Goal: Task Accomplishment & Management: Manage account settings

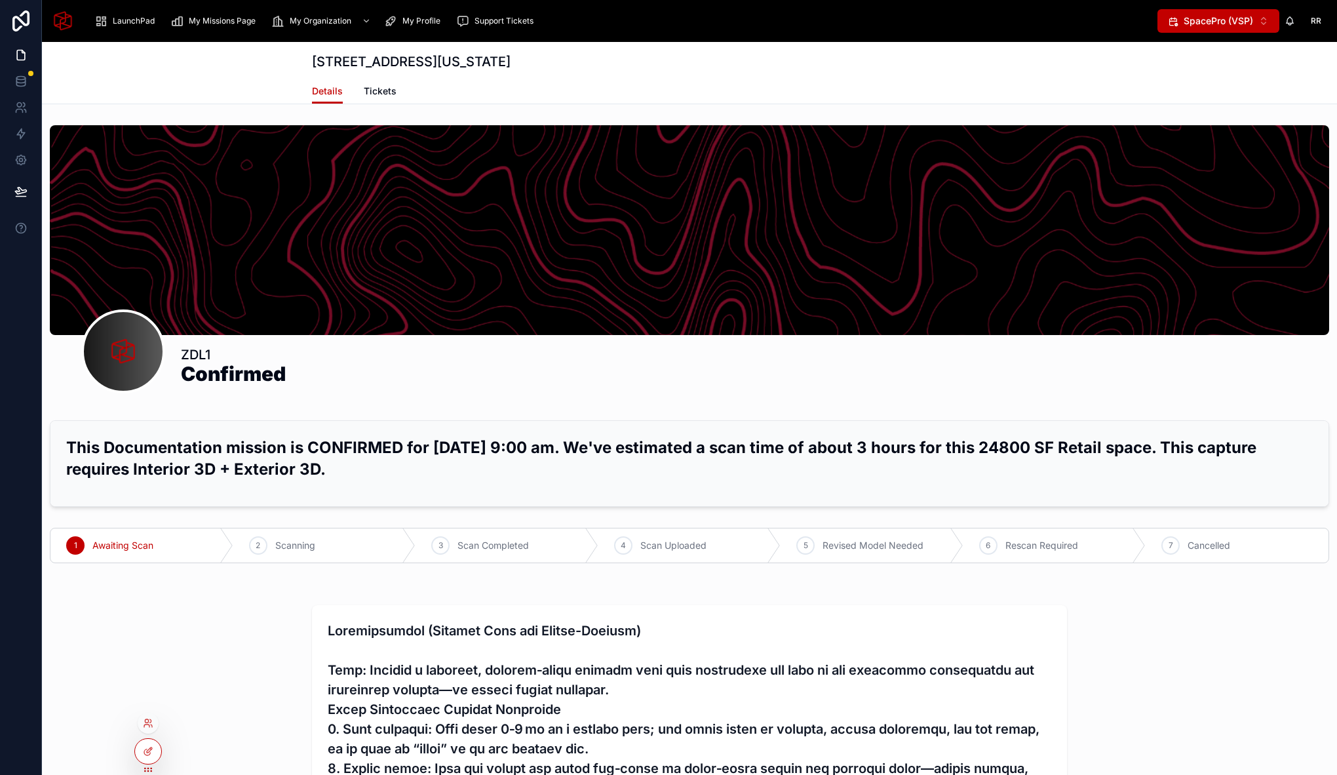
click at [147, 728] on div at bounding box center [148, 722] width 21 height 21
click at [149, 724] on icon at bounding box center [146, 725] width 5 height 3
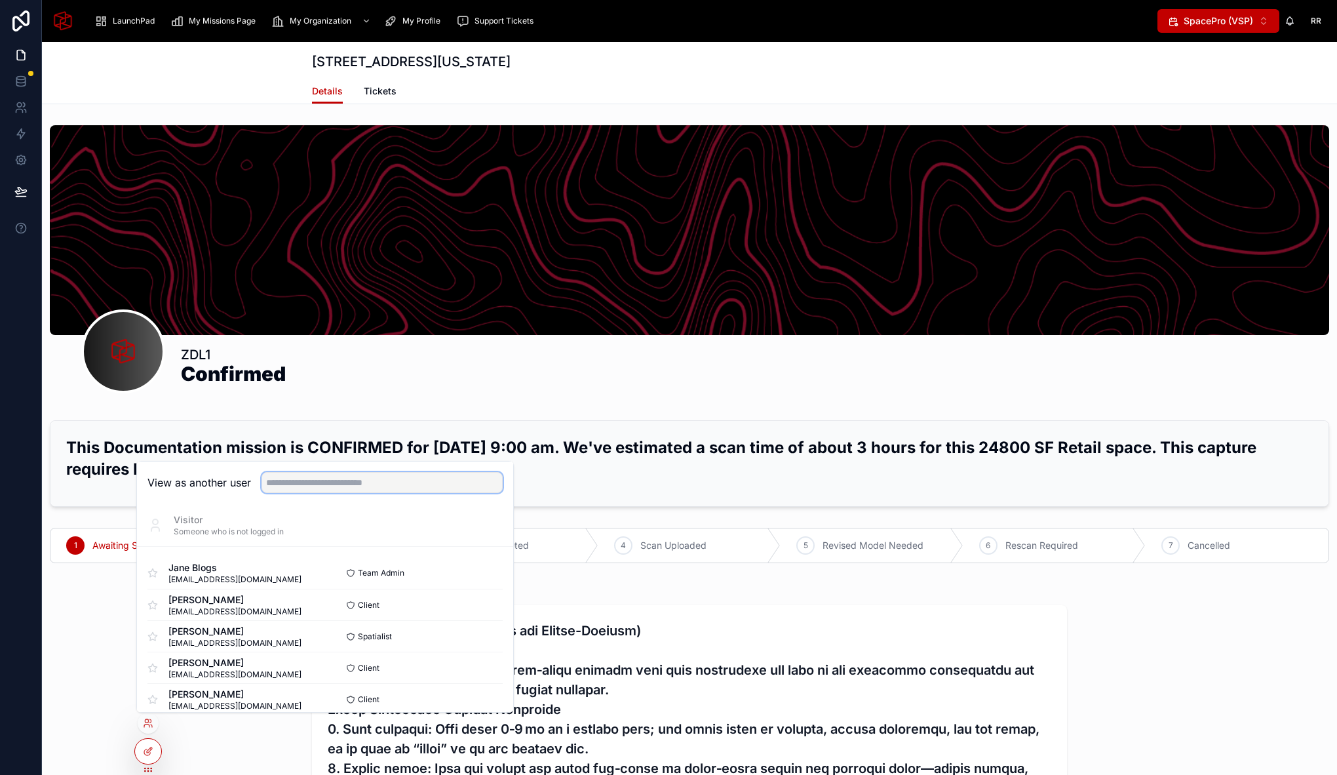
click at [317, 481] on input "text" at bounding box center [382, 482] width 241 height 21
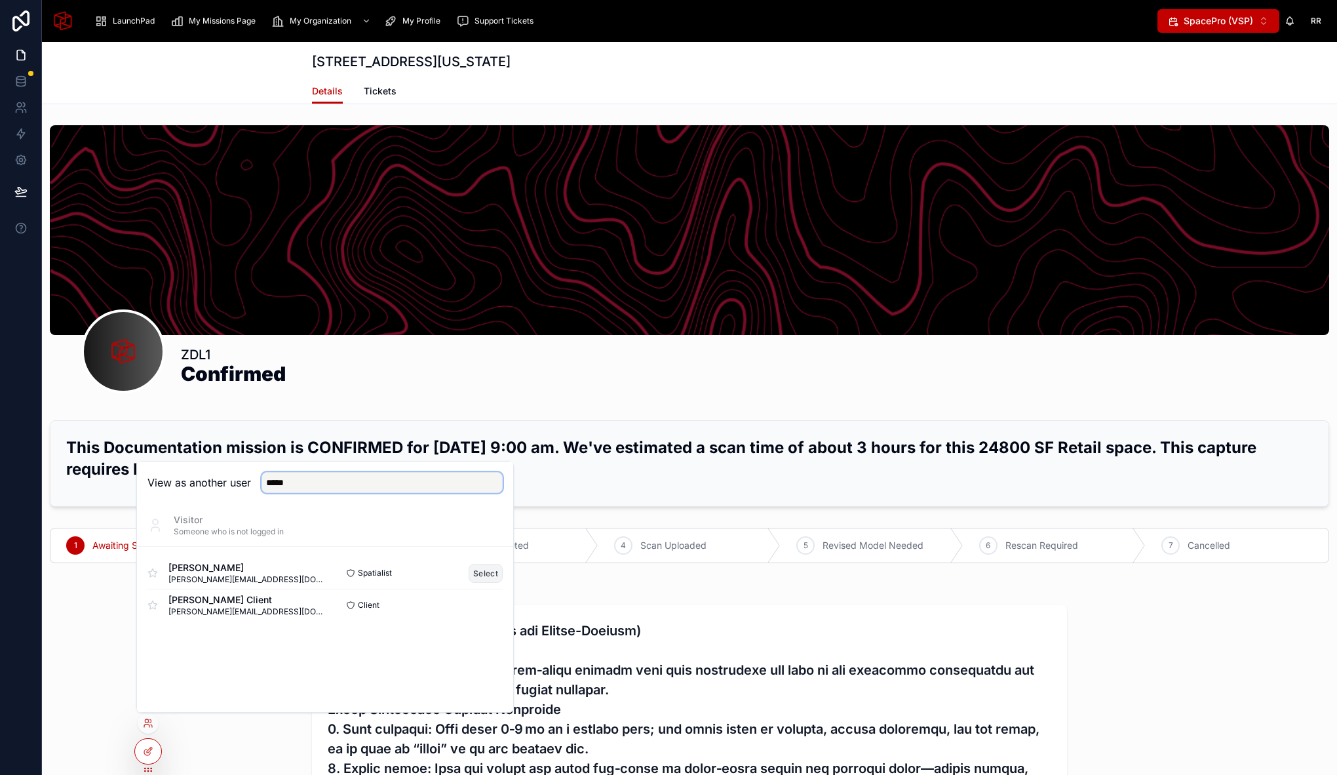
type input "*****"
click at [490, 568] on button "Select" at bounding box center [486, 573] width 34 height 19
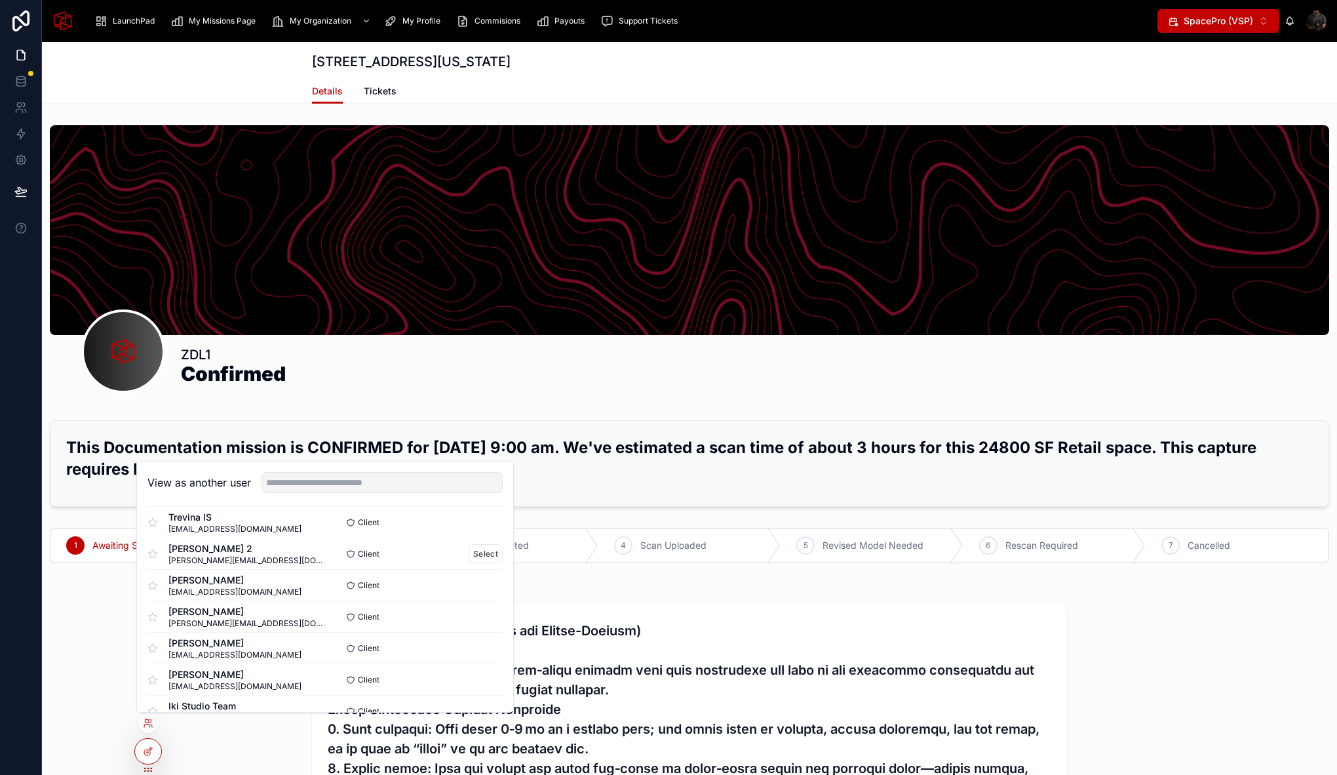
scroll to position [10, 0]
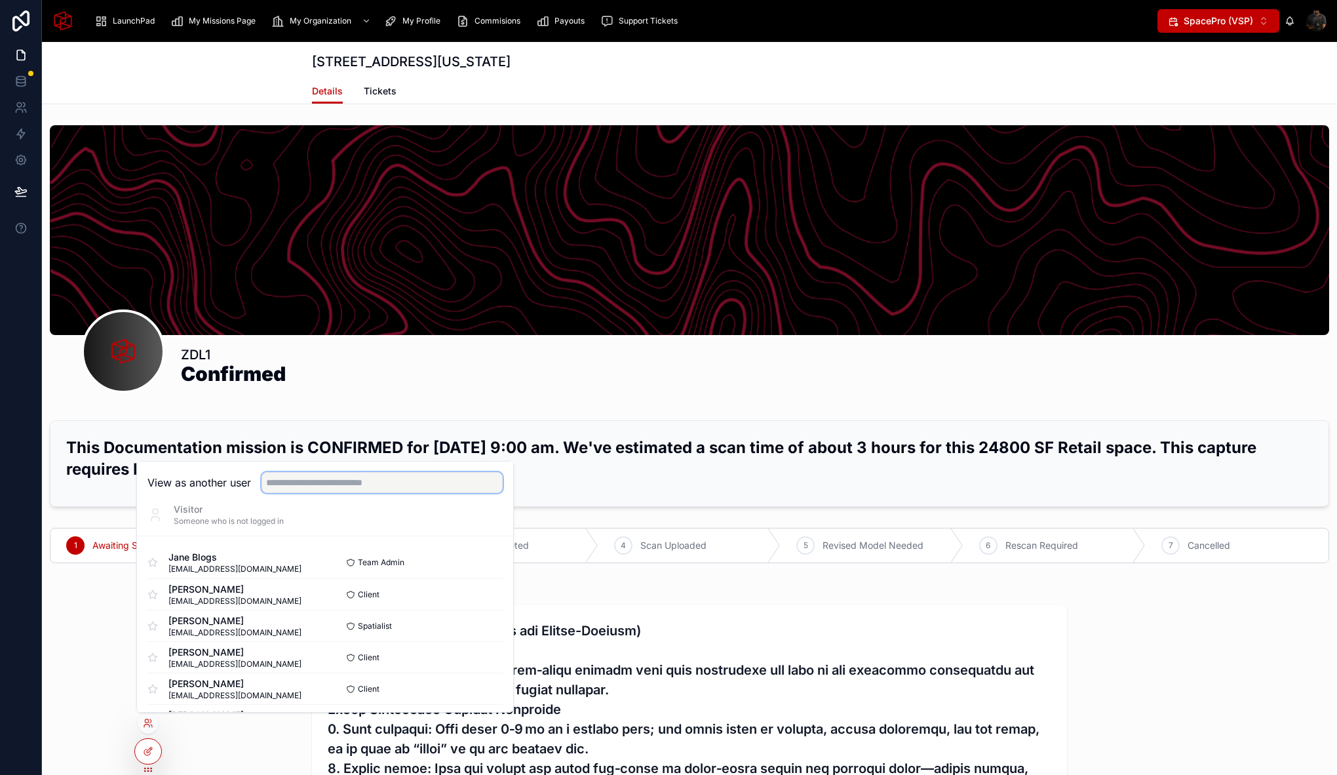
click at [349, 485] on input "text" at bounding box center [382, 482] width 241 height 21
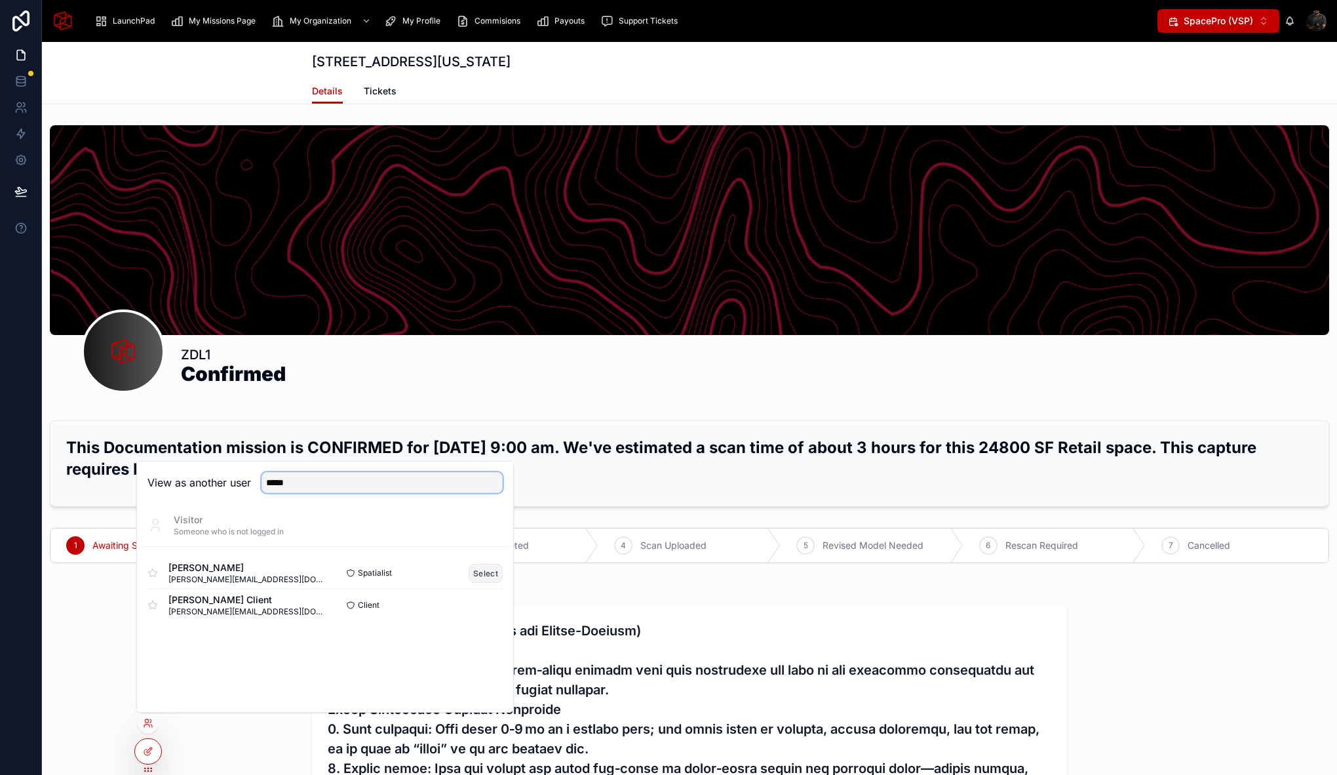
type input "*****"
click at [490, 572] on button "Select" at bounding box center [486, 573] width 34 height 19
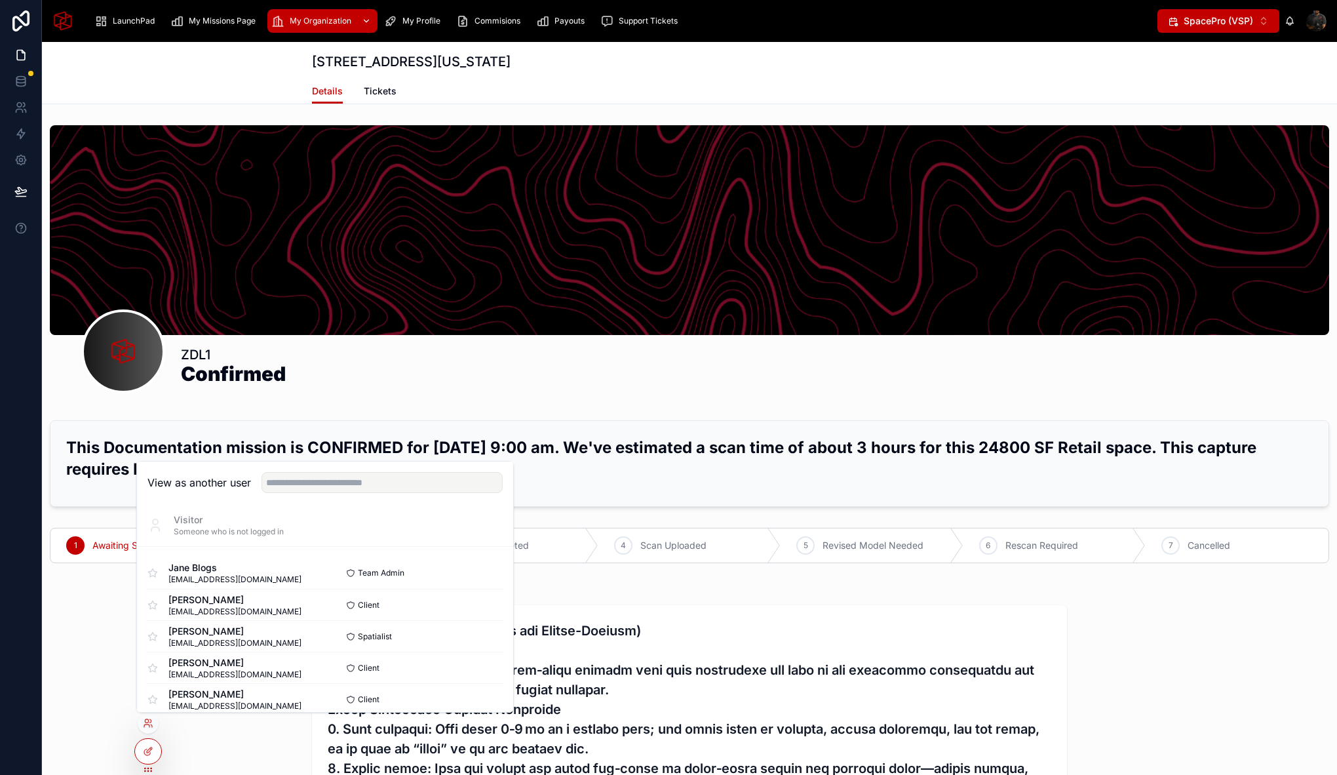
click at [290, 29] on div "My Organization" at bounding box center [322, 20] width 102 height 21
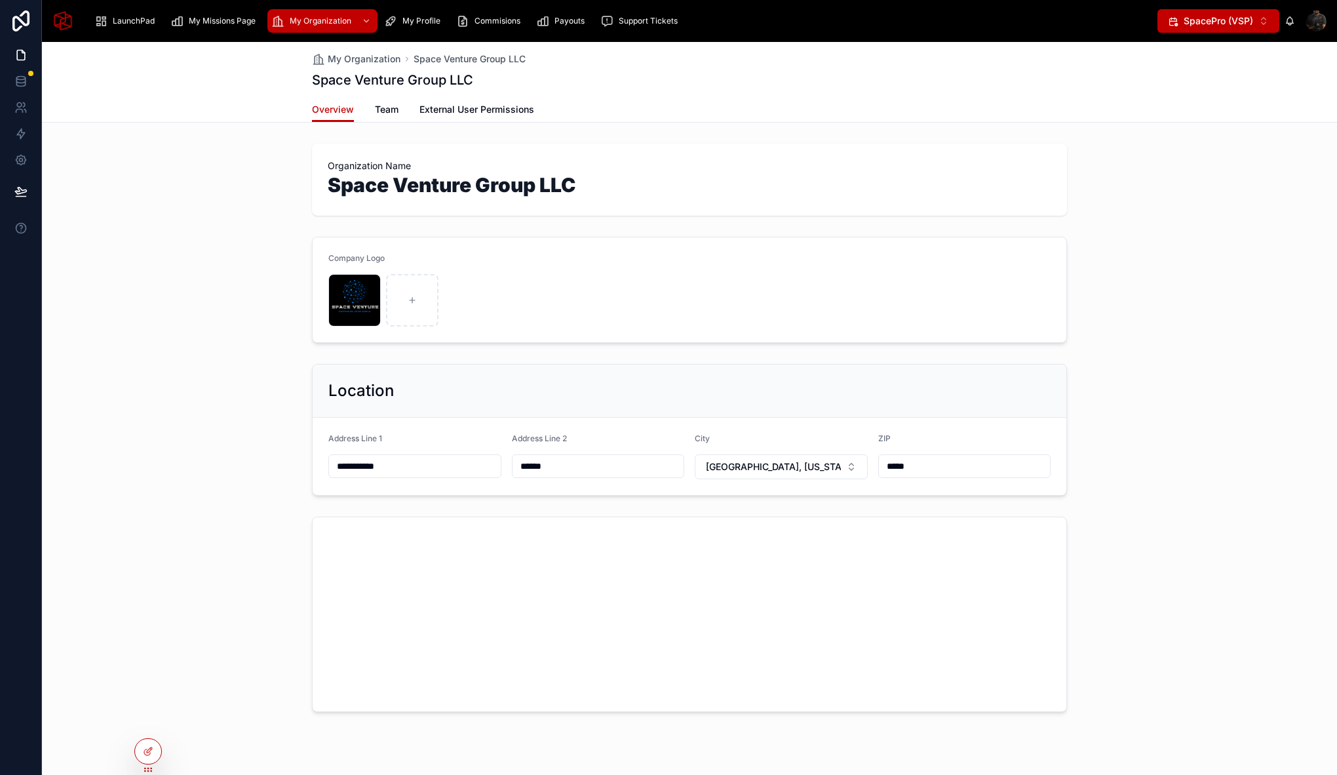
click at [1310, 18] on div at bounding box center [1316, 20] width 21 height 21
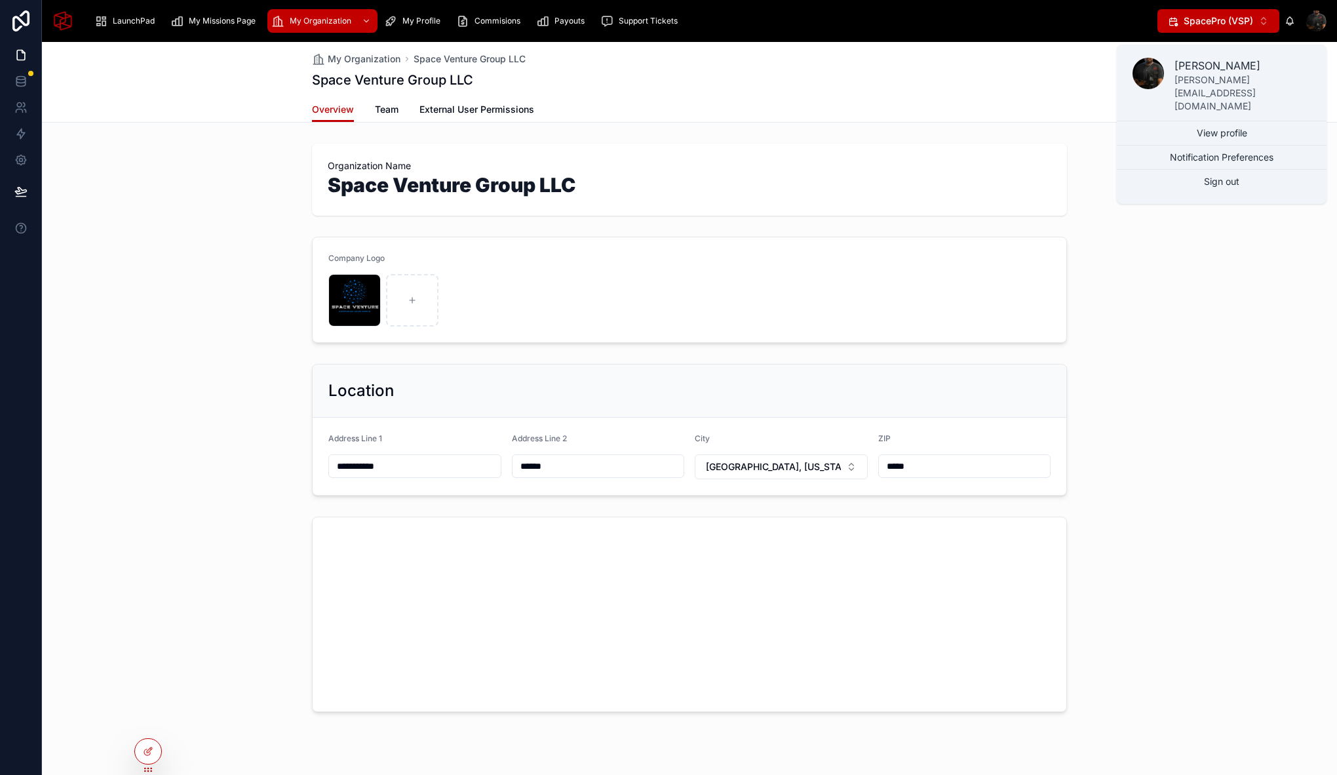
click at [1237, 18] on span "SpacePro (VSP)" at bounding box center [1218, 20] width 69 height 13
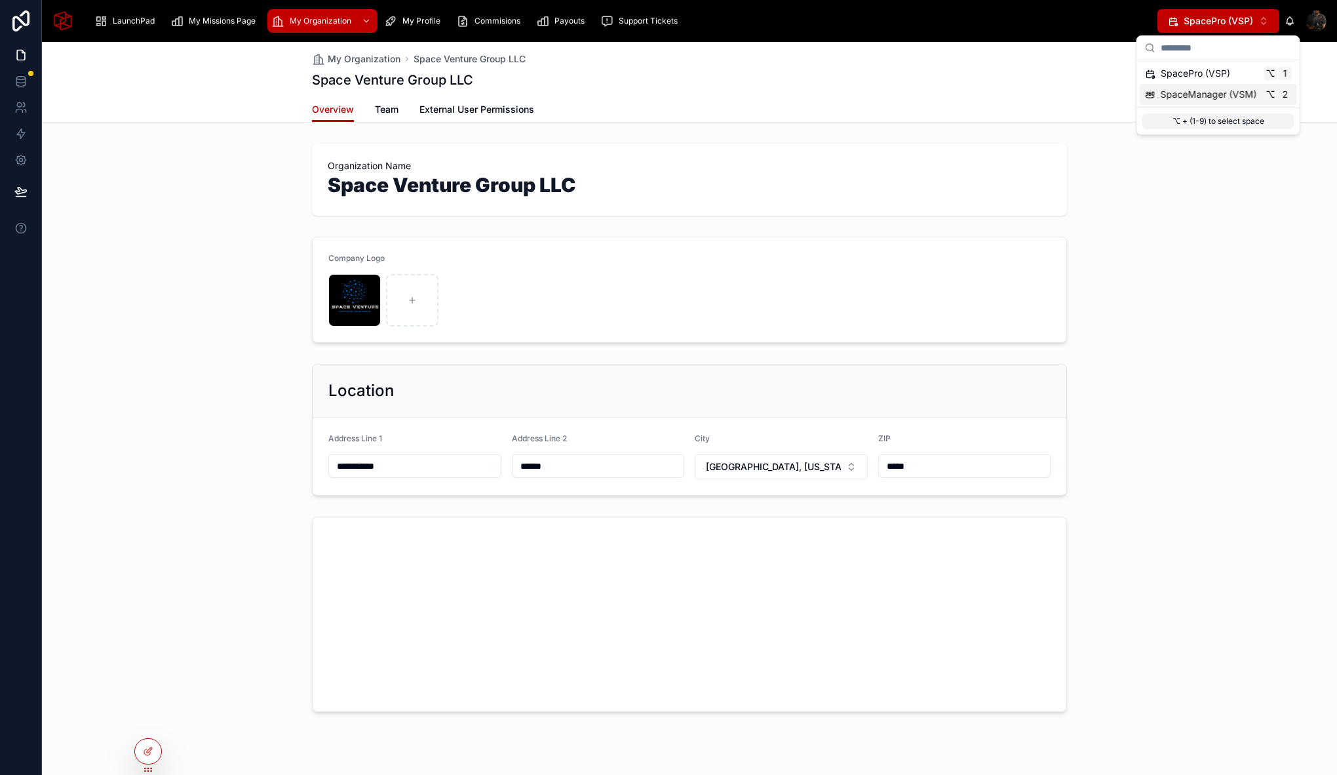
click at [1203, 98] on span "SpaceManager (VSM)" at bounding box center [1209, 94] width 96 height 13
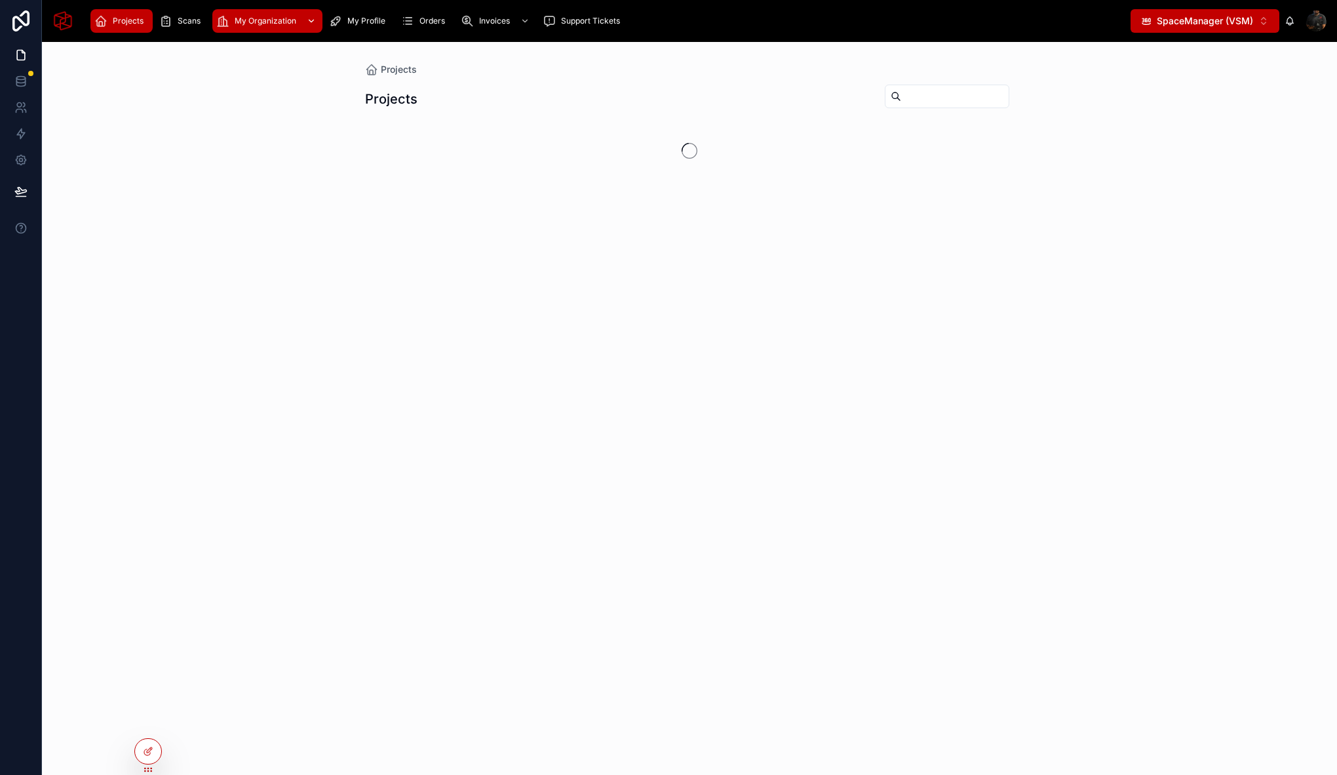
click at [256, 24] on span "My Organization" at bounding box center [266, 21] width 62 height 10
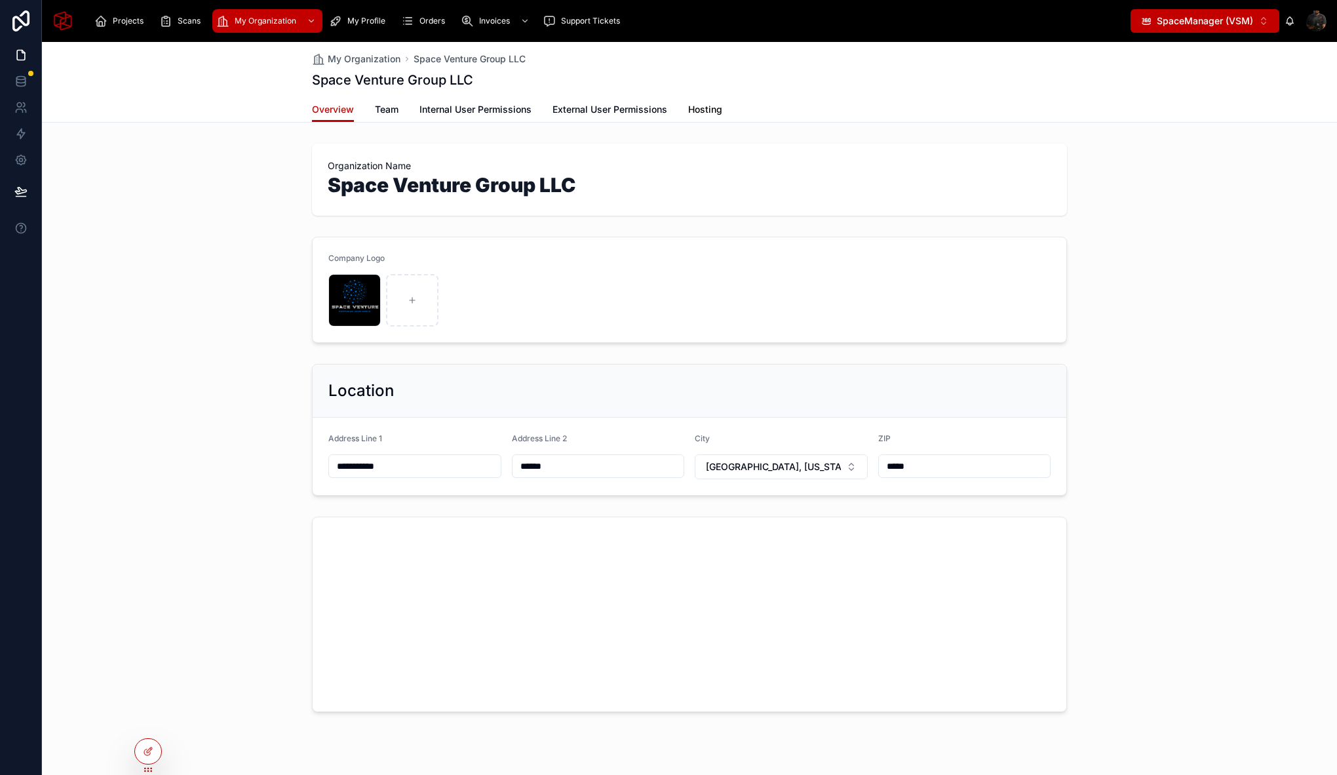
click at [703, 104] on span "Hosting" at bounding box center [705, 109] width 34 height 13
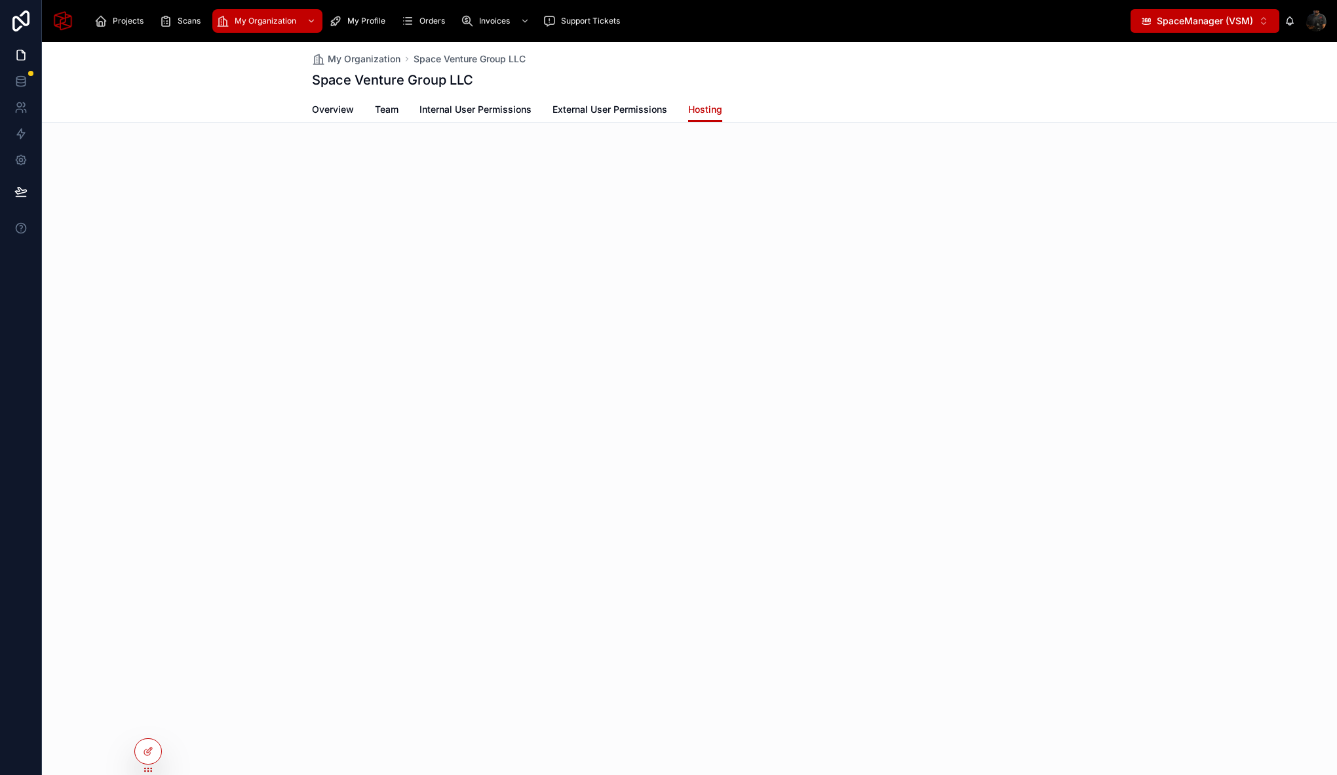
click at [654, 223] on div "My Organization Space Venture Group LLC Space Venture Group LLC Hosting Overvie…" at bounding box center [689, 137] width 1295 height 191
drag, startPoint x: 151, startPoint y: 752, endPoint x: 237, endPoint y: 671, distance: 117.8
click at [152, 750] on icon at bounding box center [148, 751] width 10 height 10
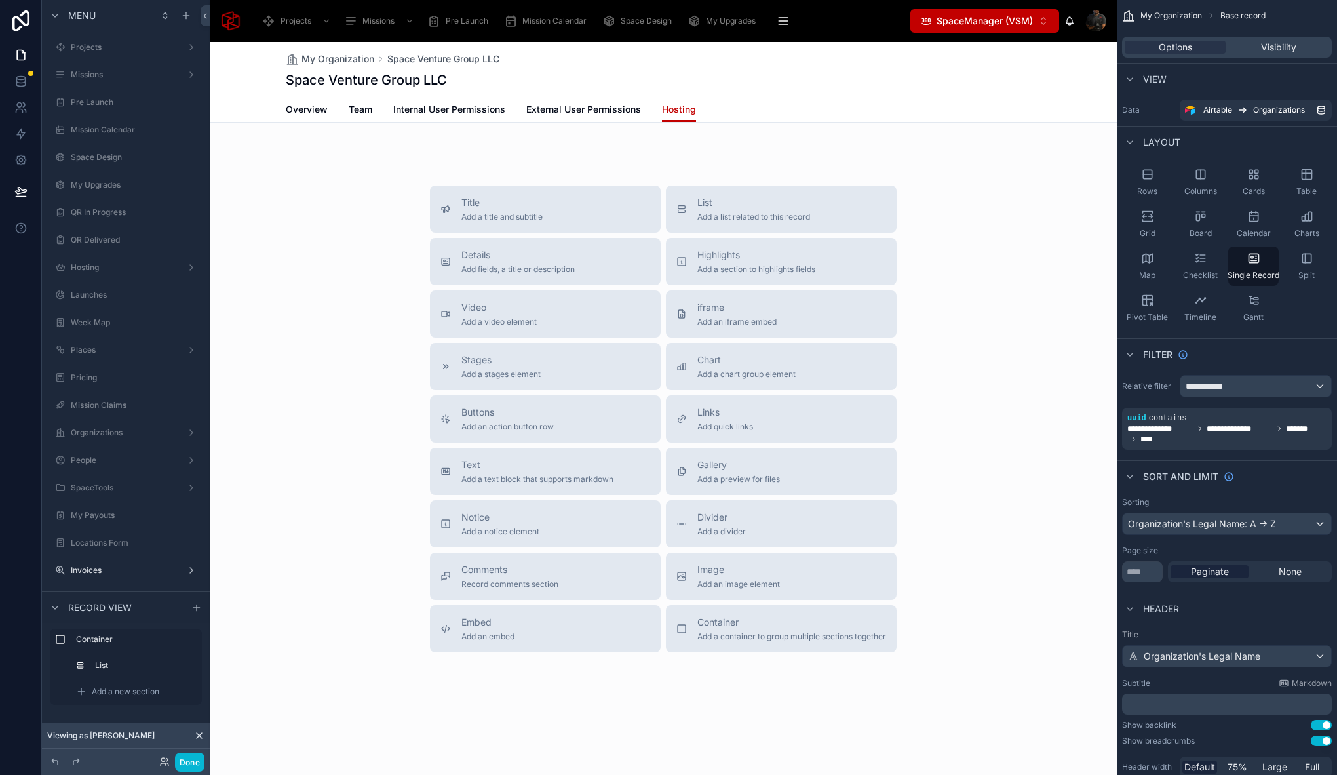
click at [463, 147] on div at bounding box center [663, 399] width 907 height 715
click at [405, 152] on div at bounding box center [663, 151] width 907 height 26
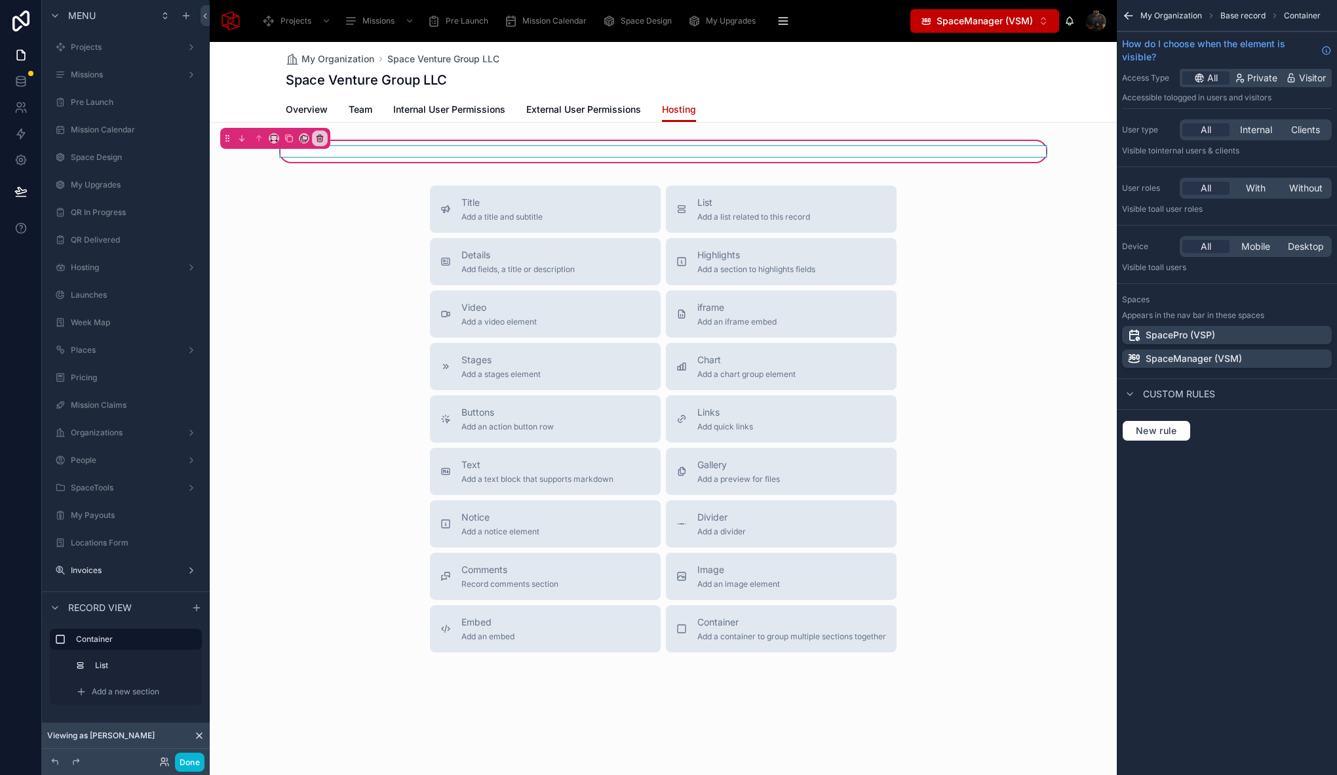
click at [398, 151] on div at bounding box center [663, 151] width 771 height 10
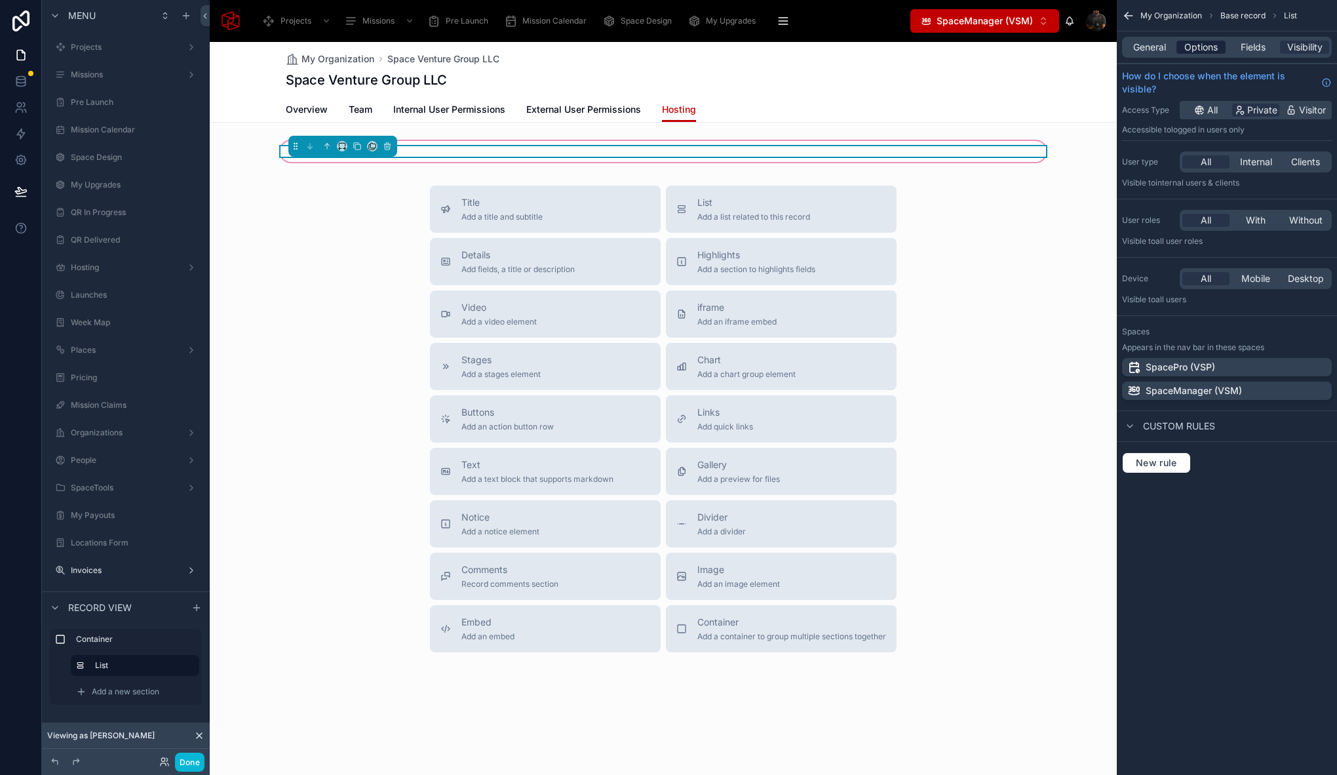
click at [1197, 45] on span "Options" at bounding box center [1200, 47] width 33 height 13
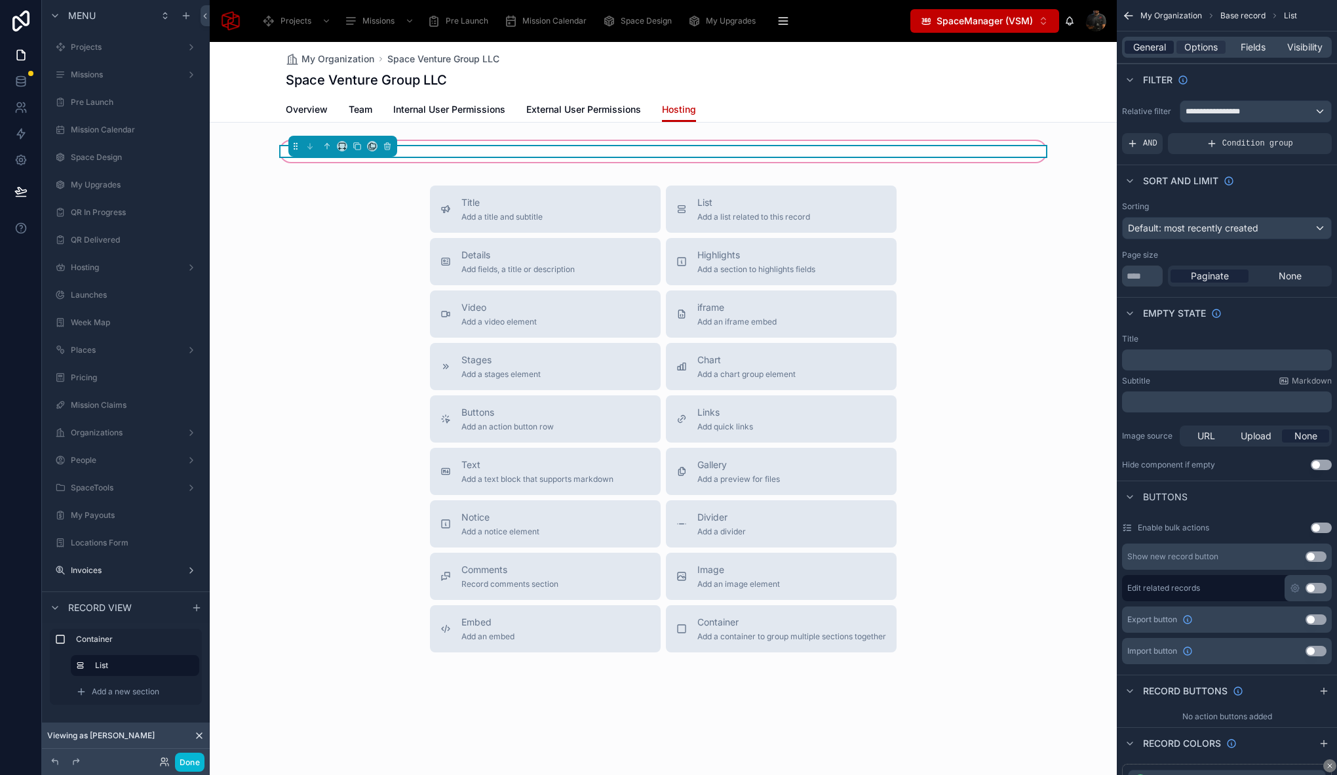
click at [1146, 49] on span "General" at bounding box center [1149, 47] width 33 height 13
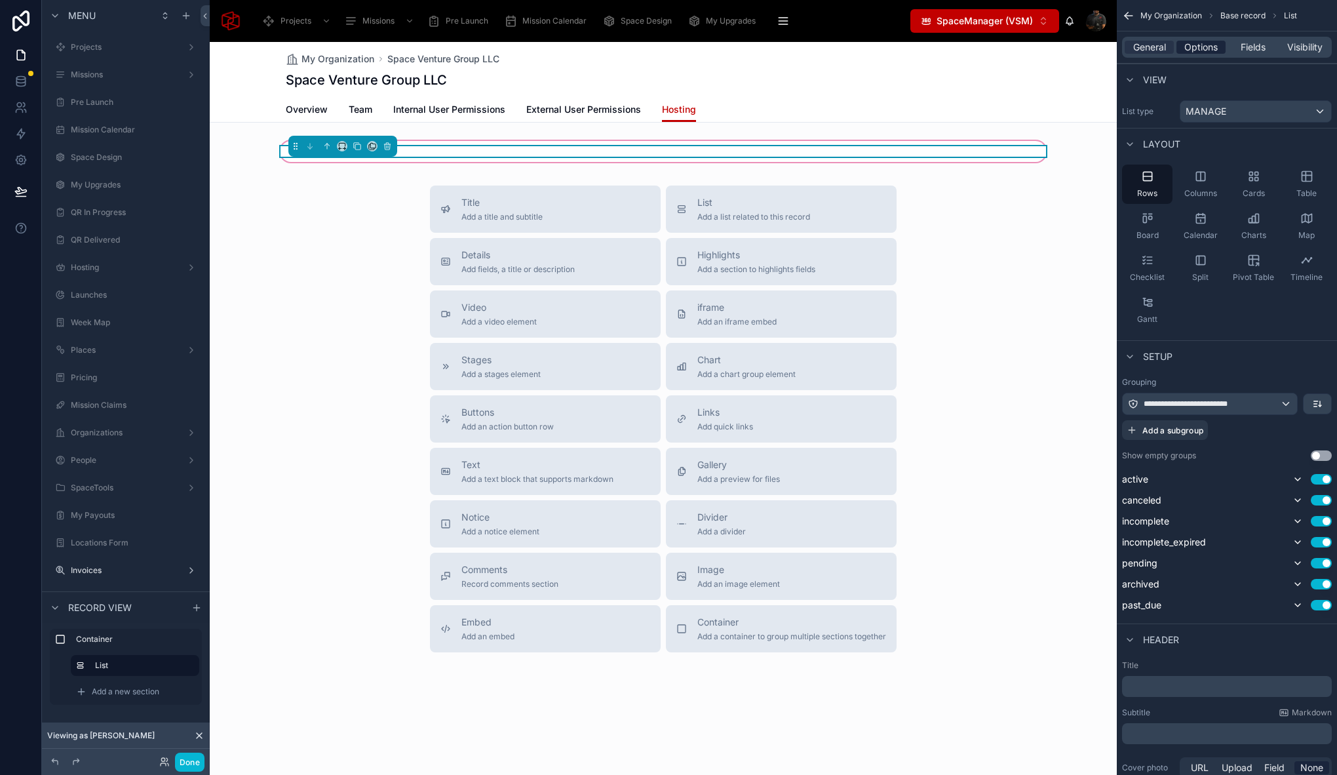
click at [1188, 48] on span "Options" at bounding box center [1200, 47] width 33 height 13
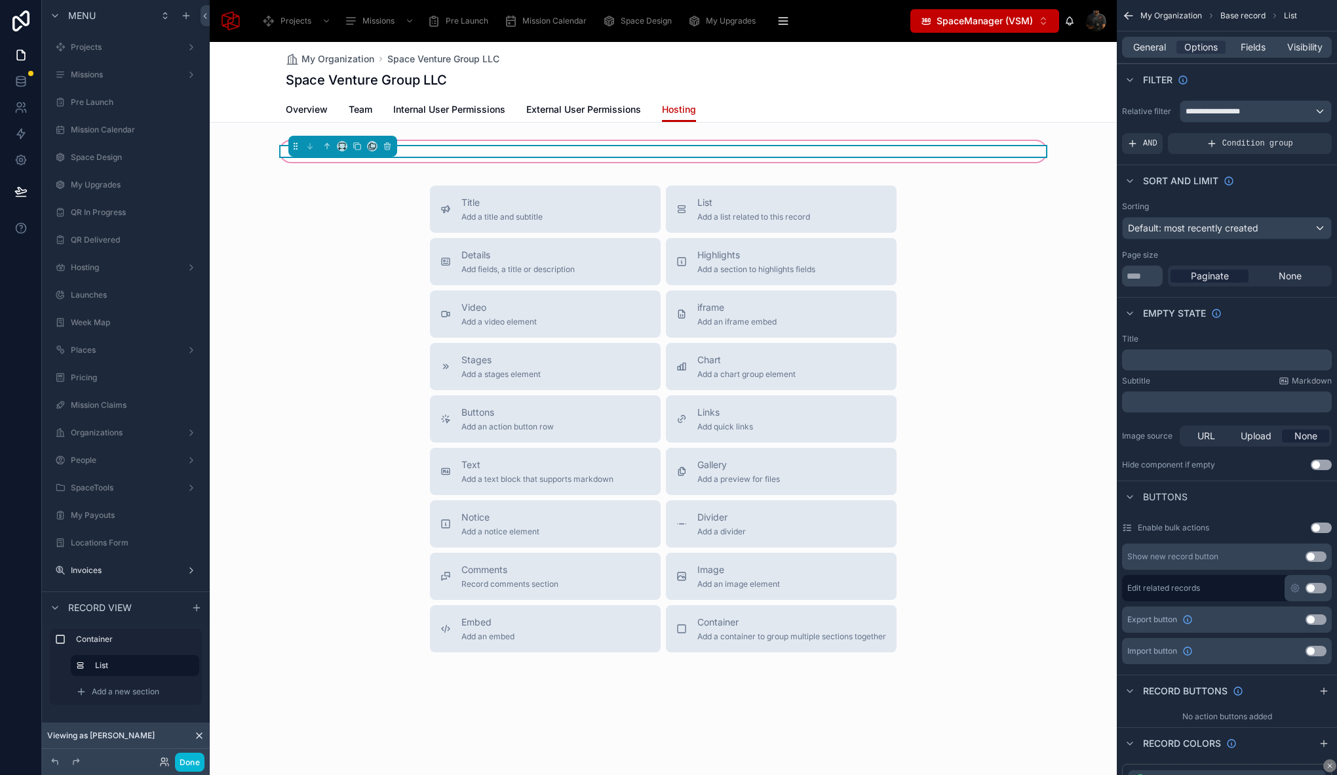
click at [349, 284] on div "Title Add a title and subtitle List Add a list related to this record Details A…" at bounding box center [663, 418] width 907 height 467
click at [291, 219] on div "Title Add a title and subtitle List Add a list related to this record Details A…" at bounding box center [663, 418] width 907 height 467
click at [22, 83] on icon at bounding box center [20, 80] width 9 height 5
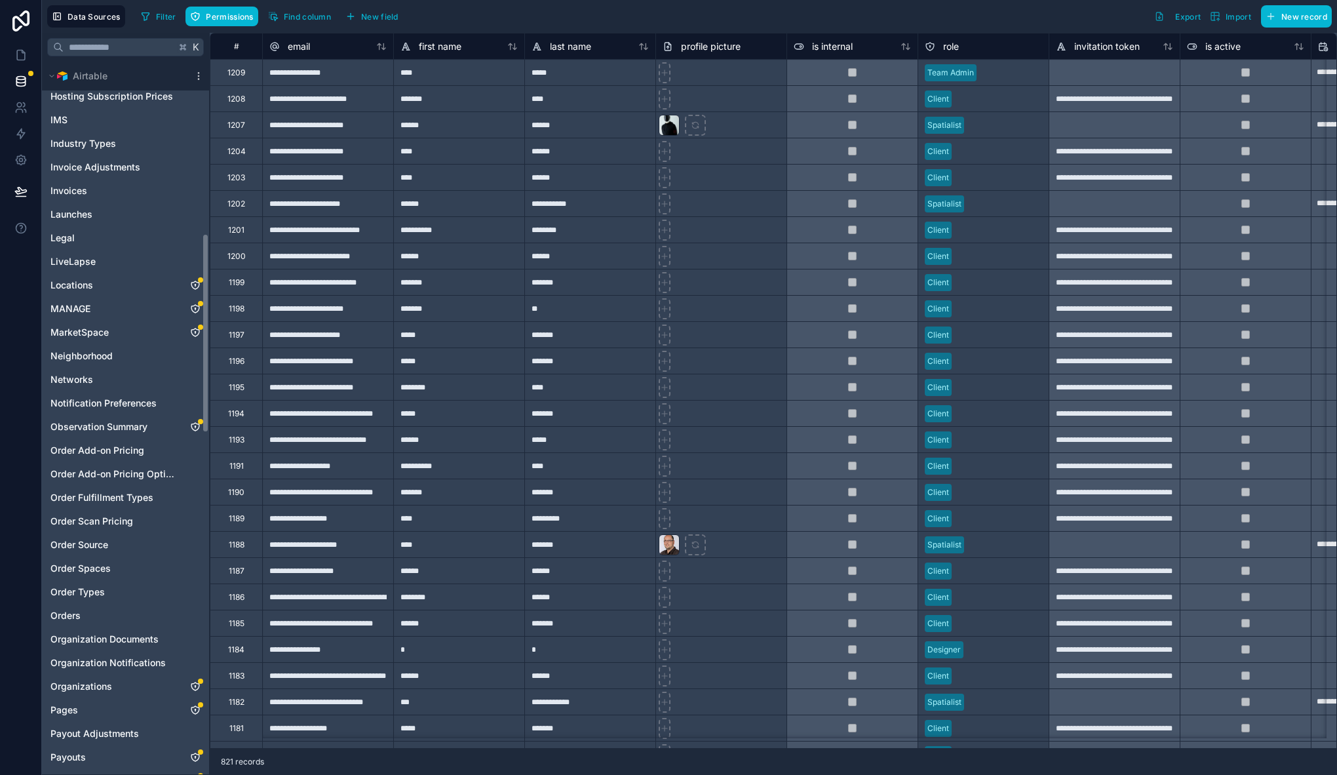
scroll to position [433, 0]
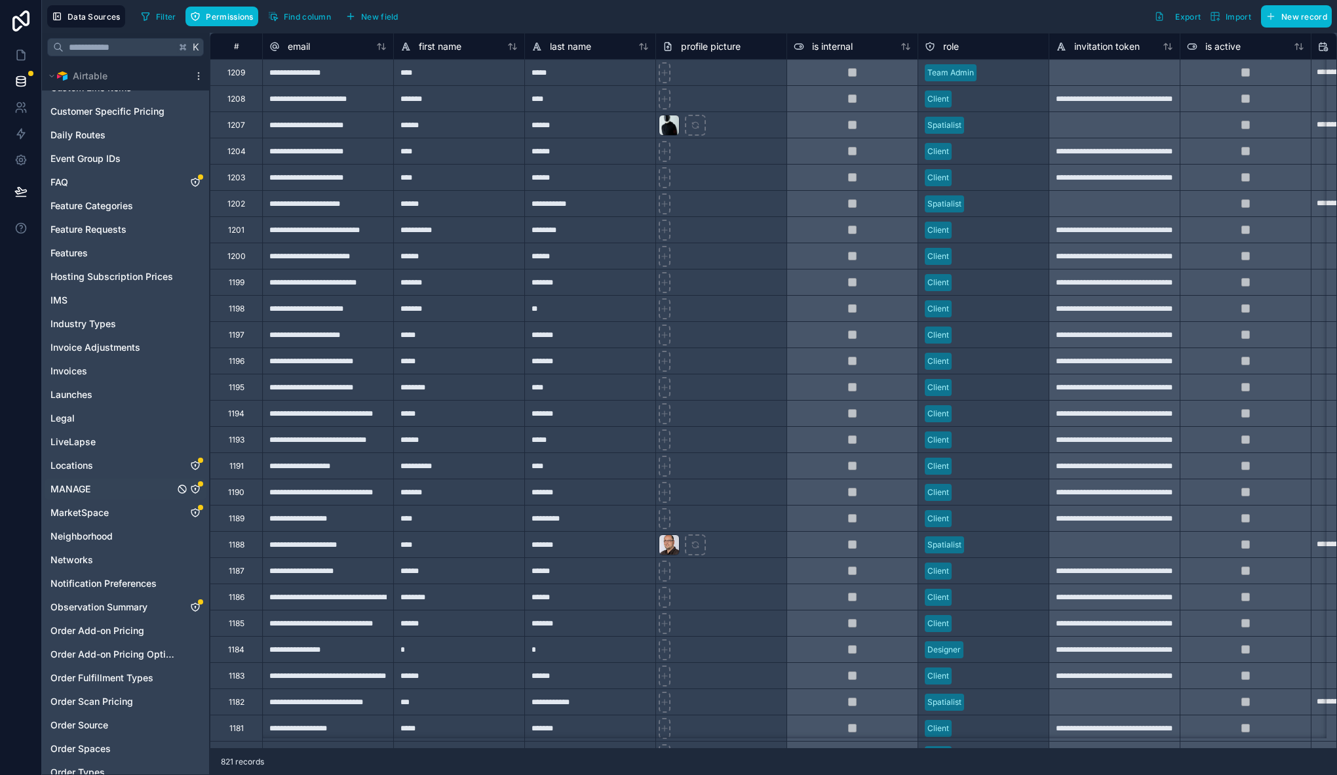
click at [195, 489] on icon "MANAGE" at bounding box center [195, 489] width 0 height 1
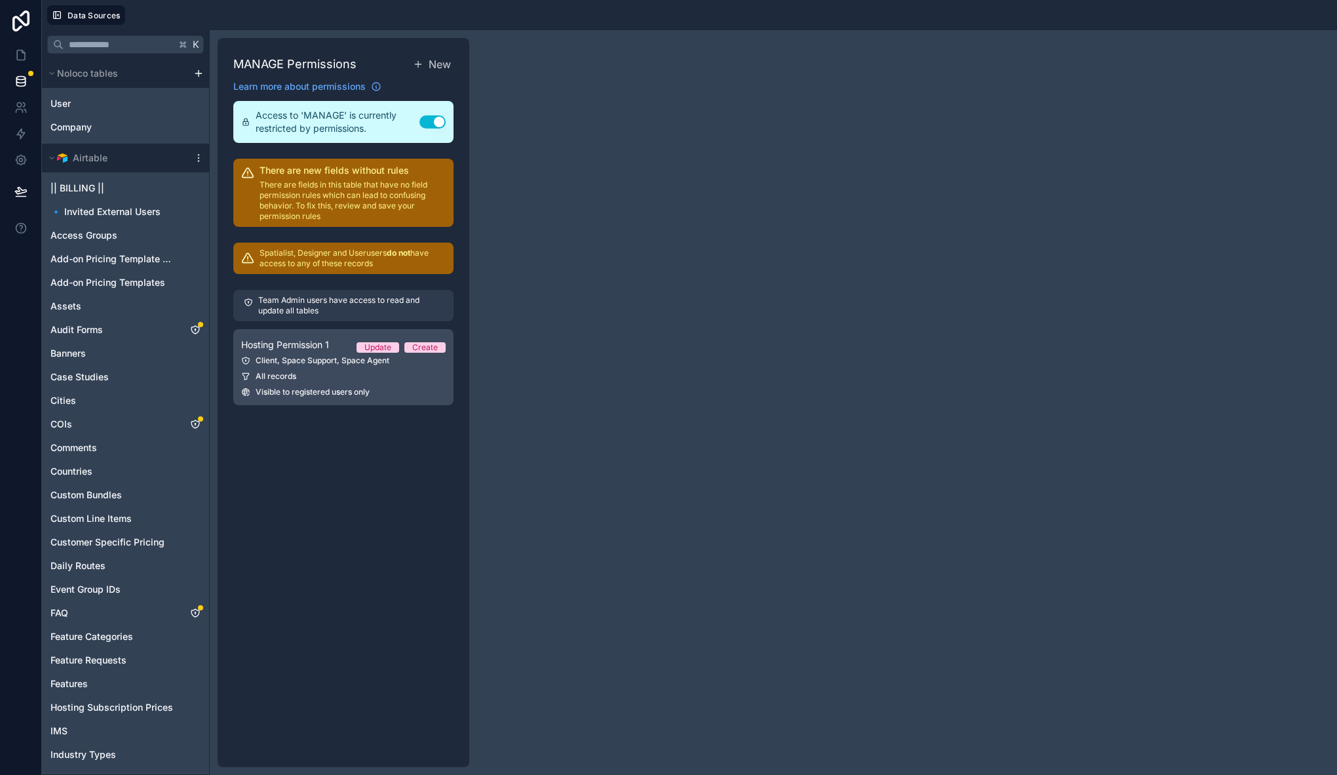
click at [315, 371] on div "All records" at bounding box center [343, 376] width 204 height 10
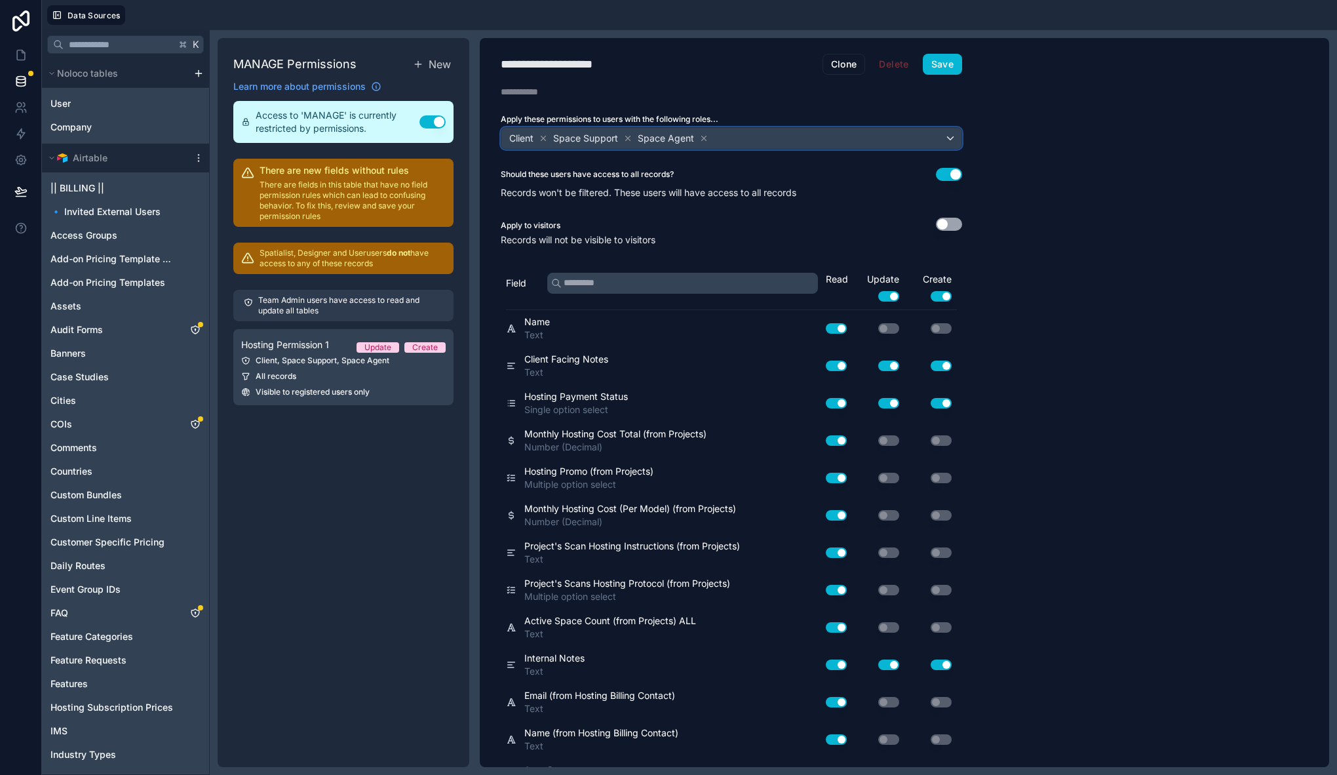
click at [755, 136] on div "Client Space Support Space Agent" at bounding box center [731, 138] width 460 height 21
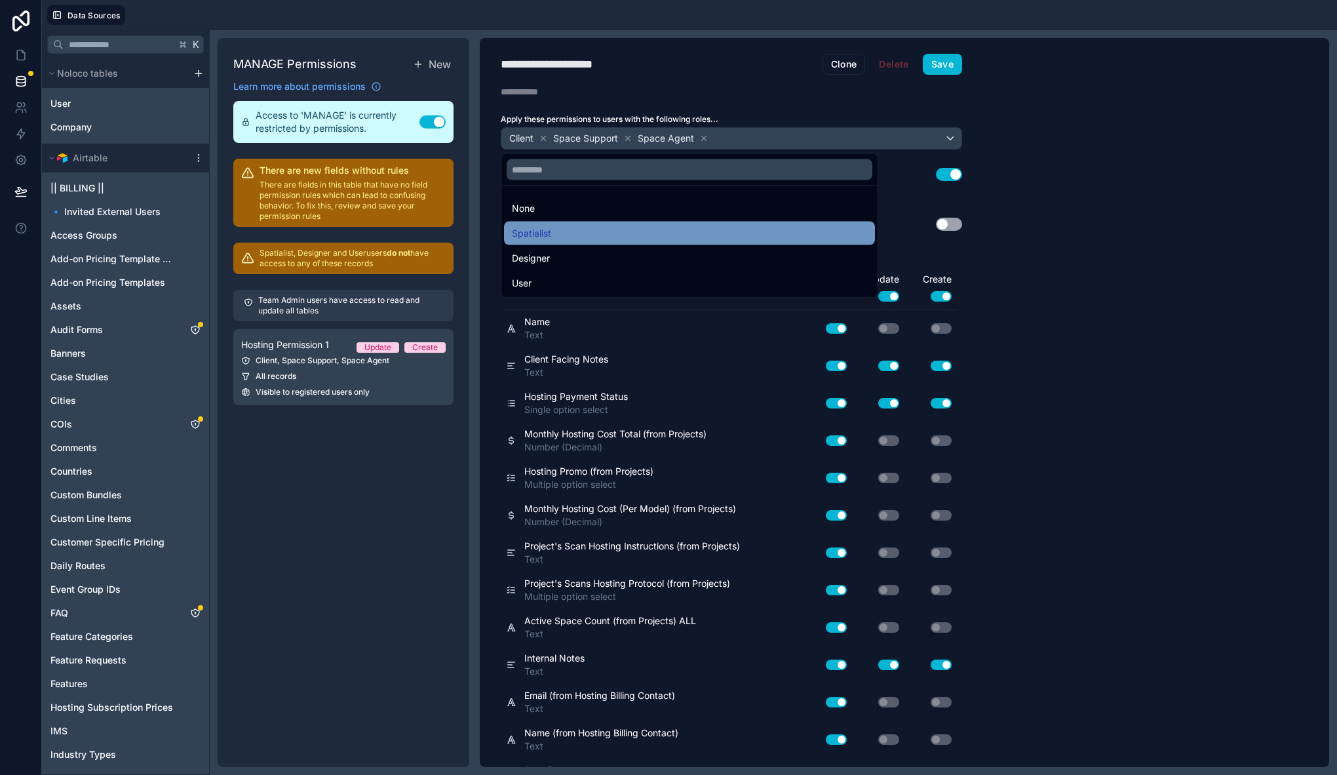
click at [562, 232] on div "Spatialist" at bounding box center [689, 233] width 355 height 16
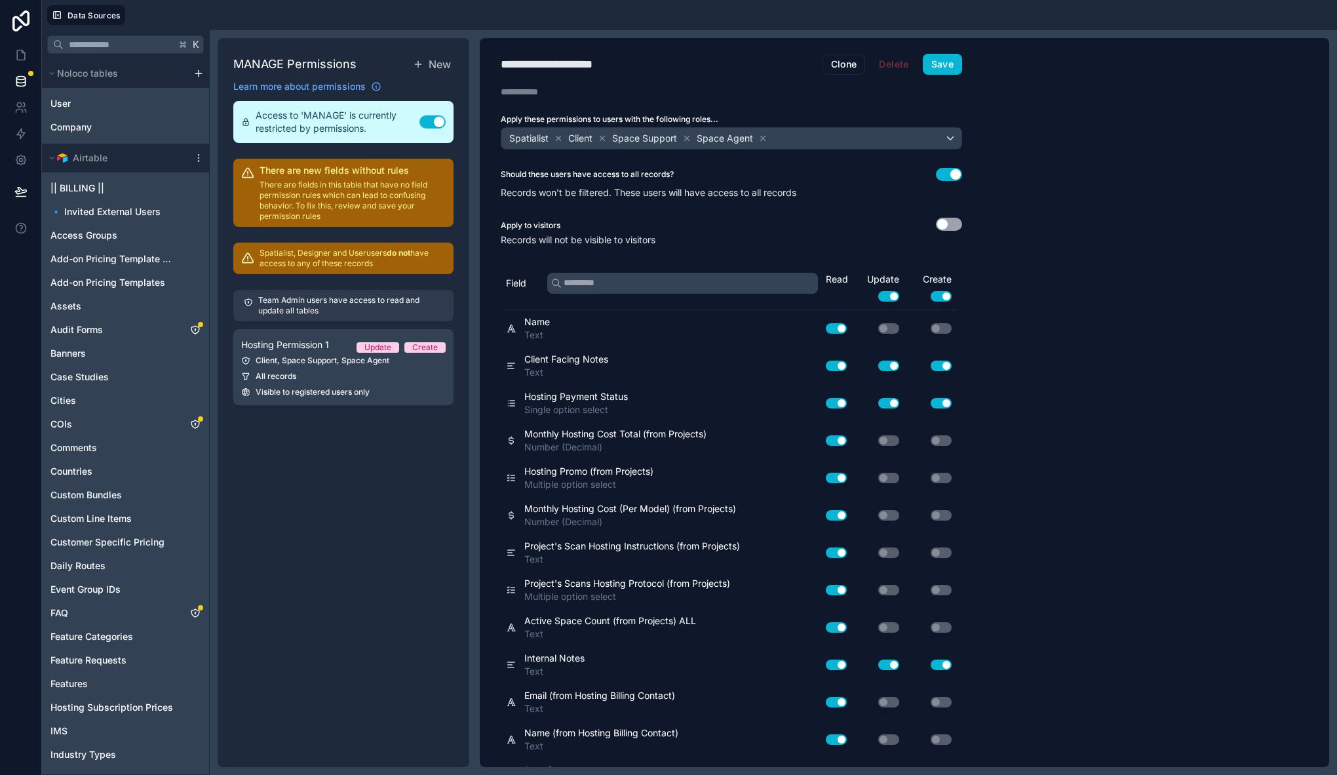
drag, startPoint x: 986, startPoint y: 94, endPoint x: 962, endPoint y: 85, distance: 25.9
click at [986, 94] on div "**********" at bounding box center [904, 402] width 849 height 729
click at [944, 71] on button "Save" at bounding box center [942, 64] width 39 height 21
click at [19, 52] on icon at bounding box center [20, 55] width 13 height 13
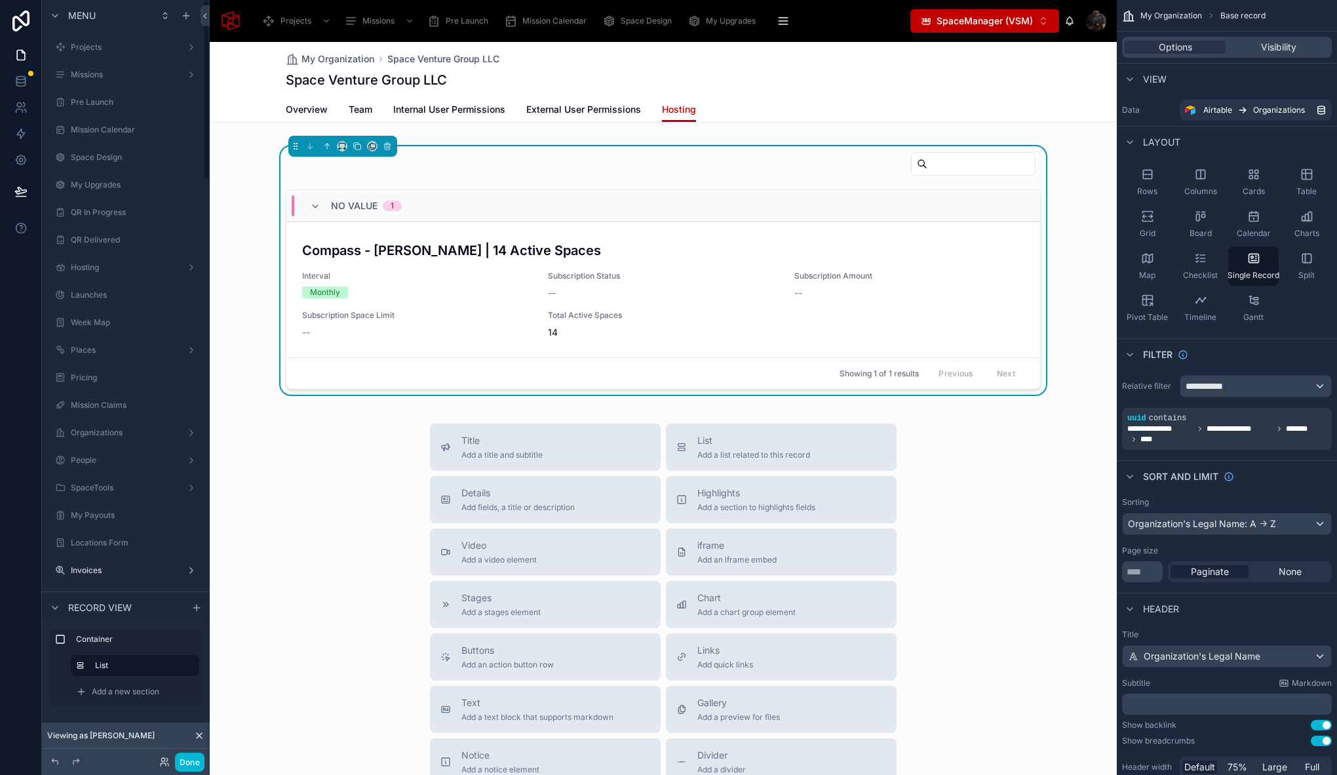
click at [760, 77] on div "Space Venture Group LLC" at bounding box center [663, 80] width 755 height 18
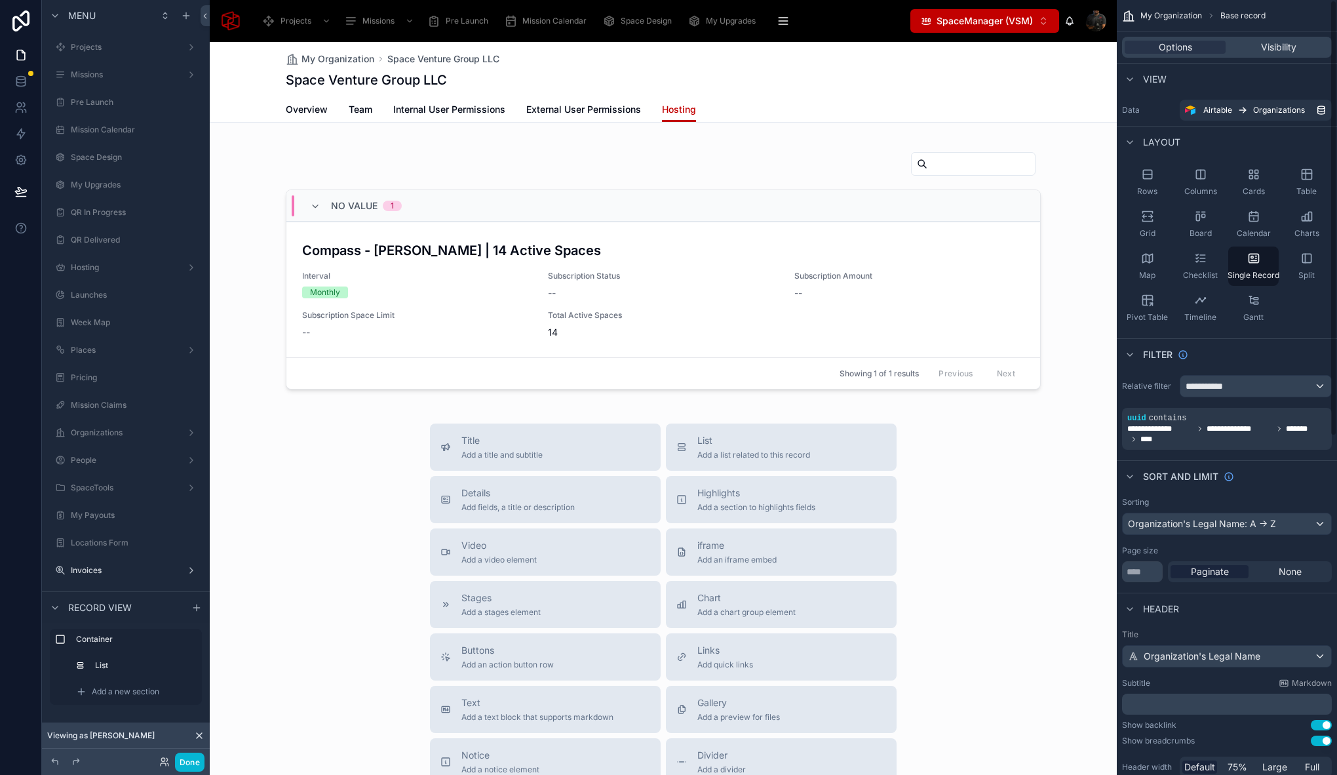
click at [764, 81] on div "Space Venture Group LLC" at bounding box center [663, 80] width 755 height 18
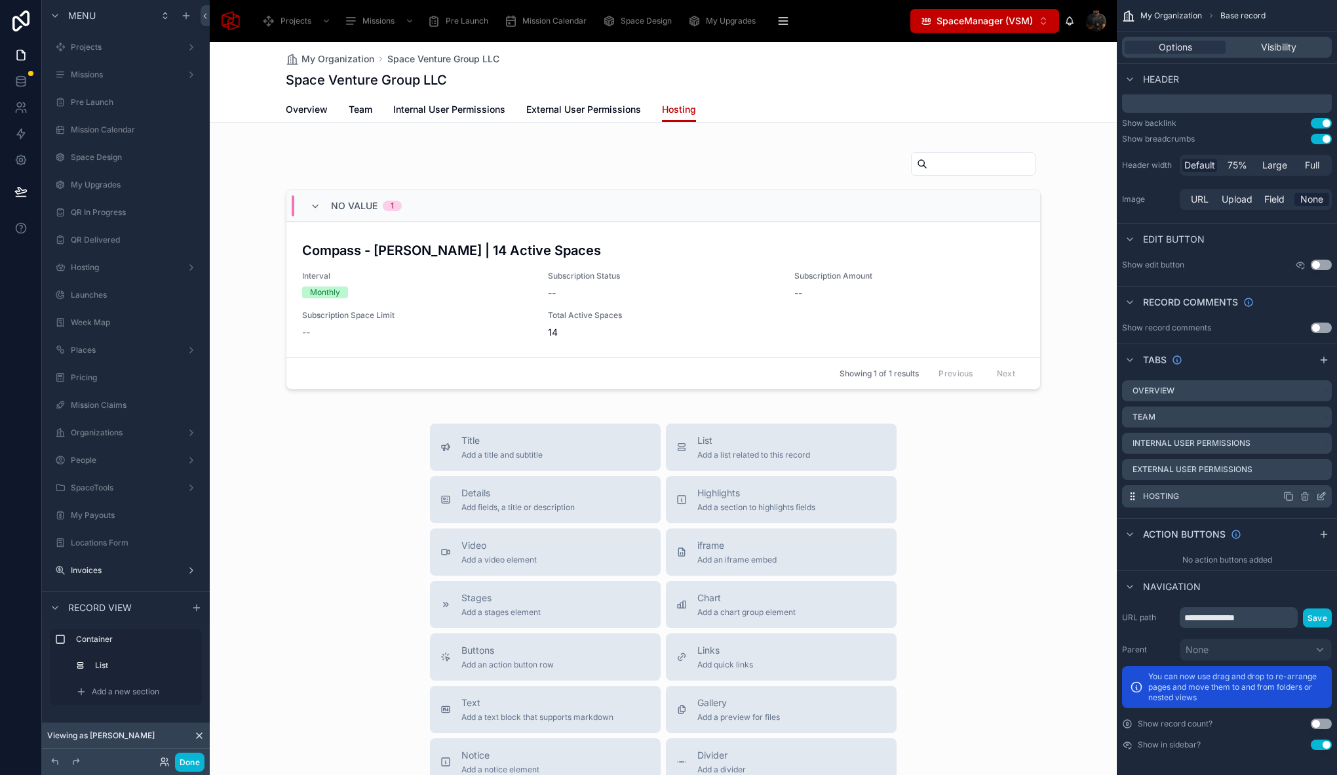
click at [1321, 501] on icon "scrollable content" at bounding box center [1321, 496] width 10 height 10
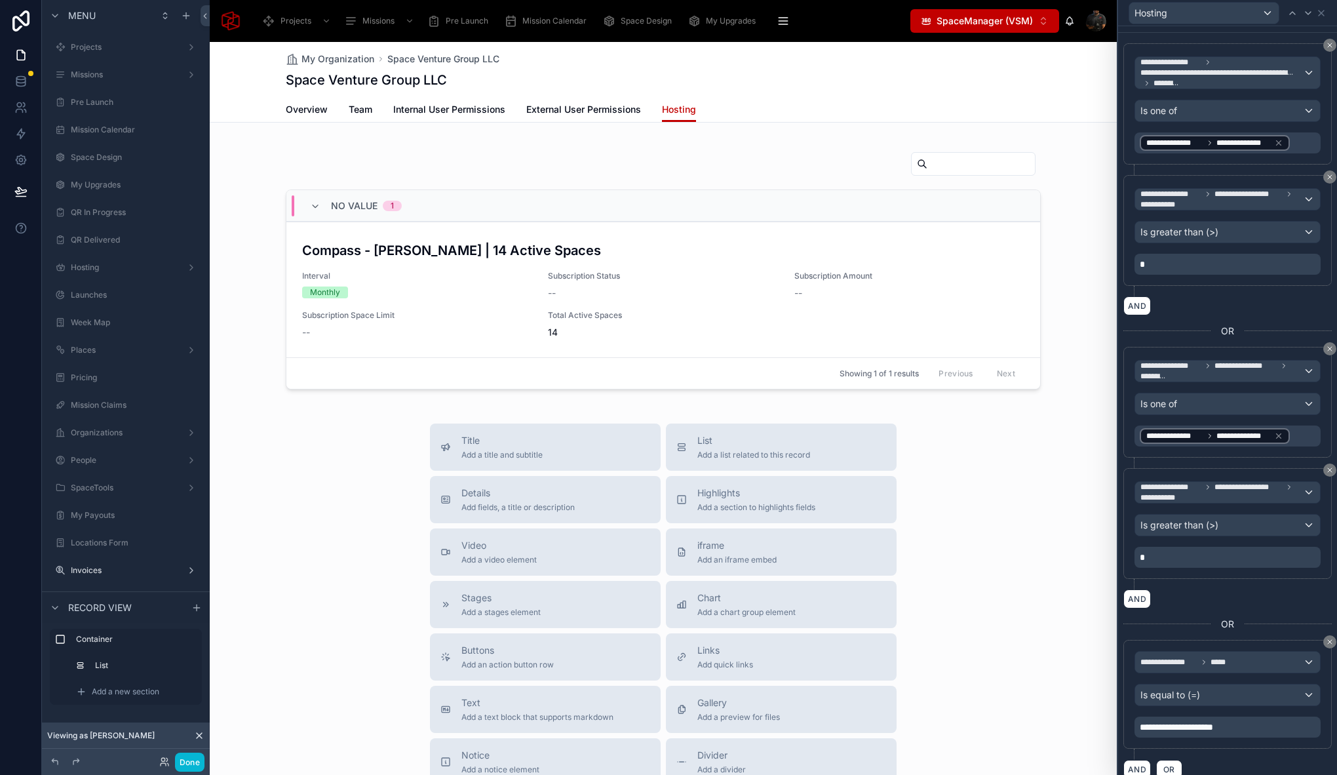
scroll to position [415, 0]
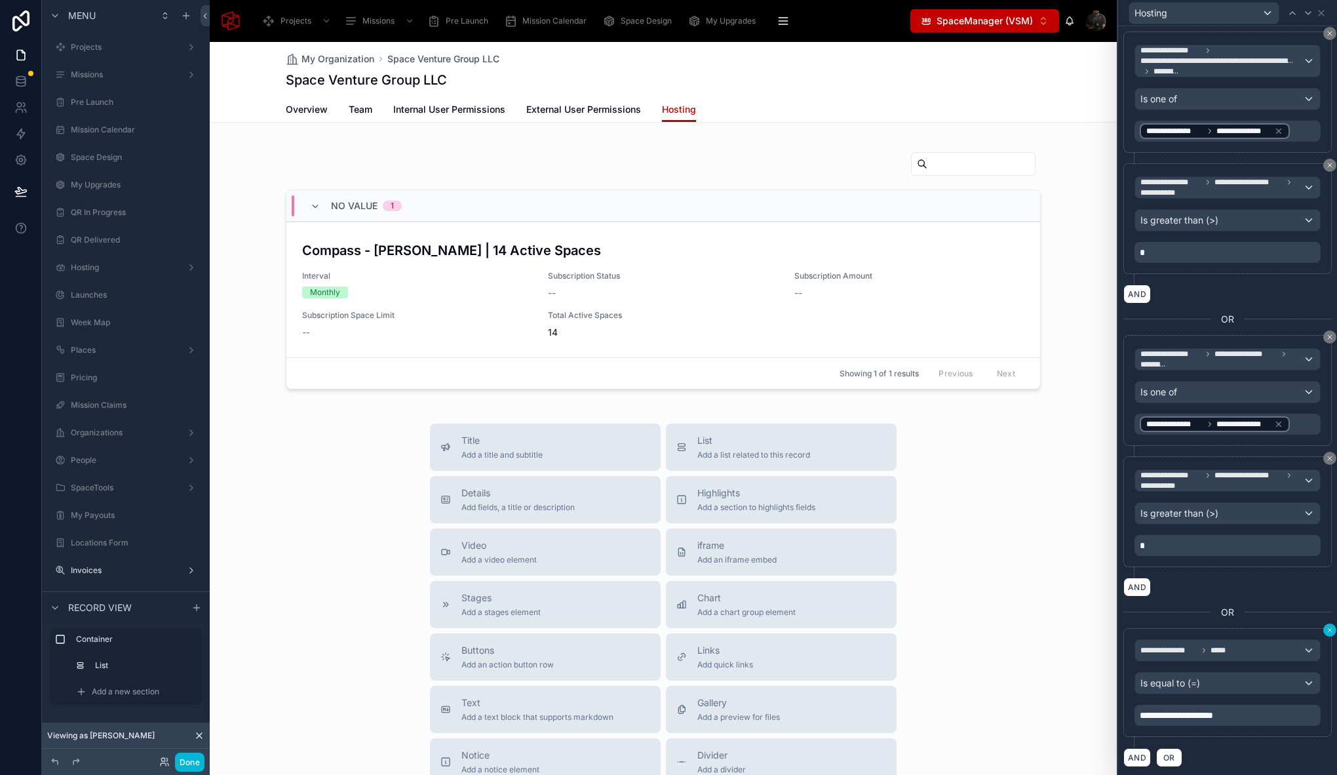
click at [1328, 628] on icon at bounding box center [1330, 630] width 4 height 4
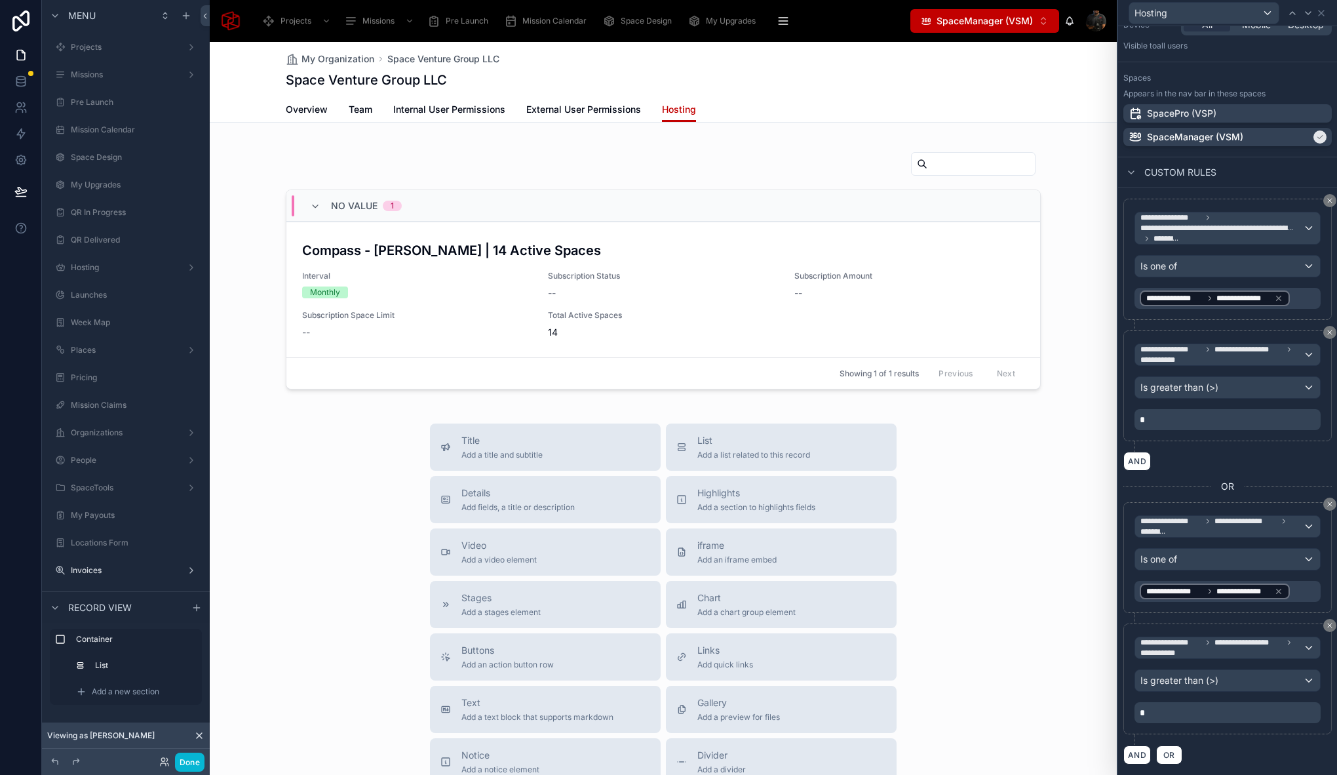
scroll to position [245, 0]
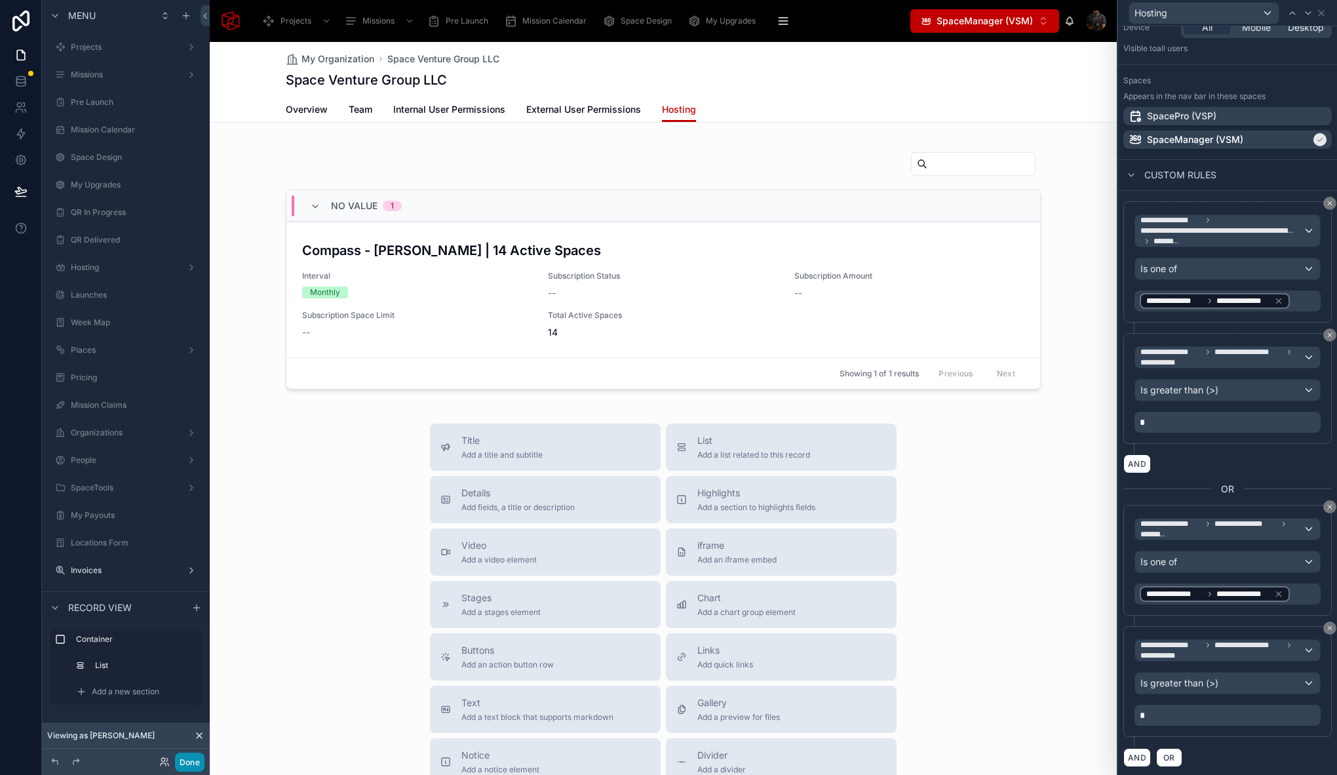
click at [195, 768] on button "Done" at bounding box center [189, 761] width 29 height 19
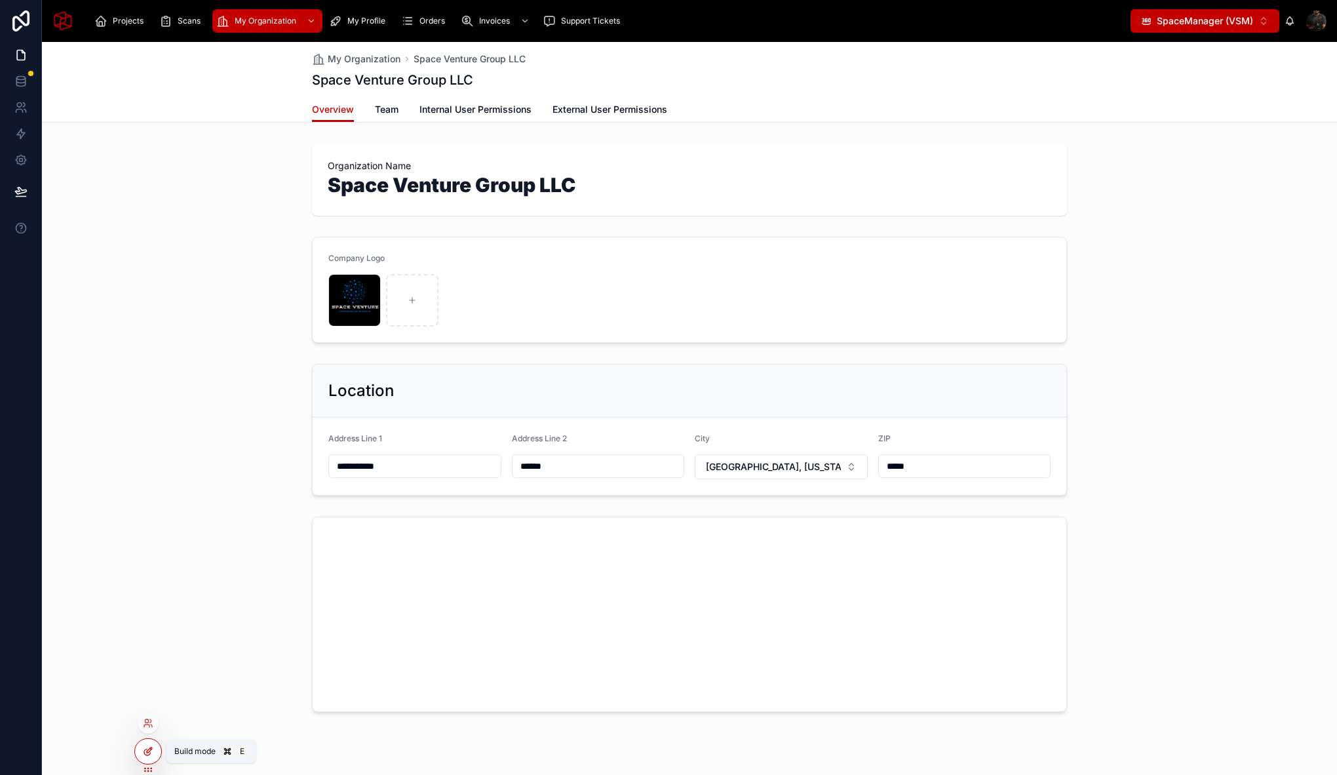
click at [157, 755] on div at bounding box center [148, 751] width 26 height 25
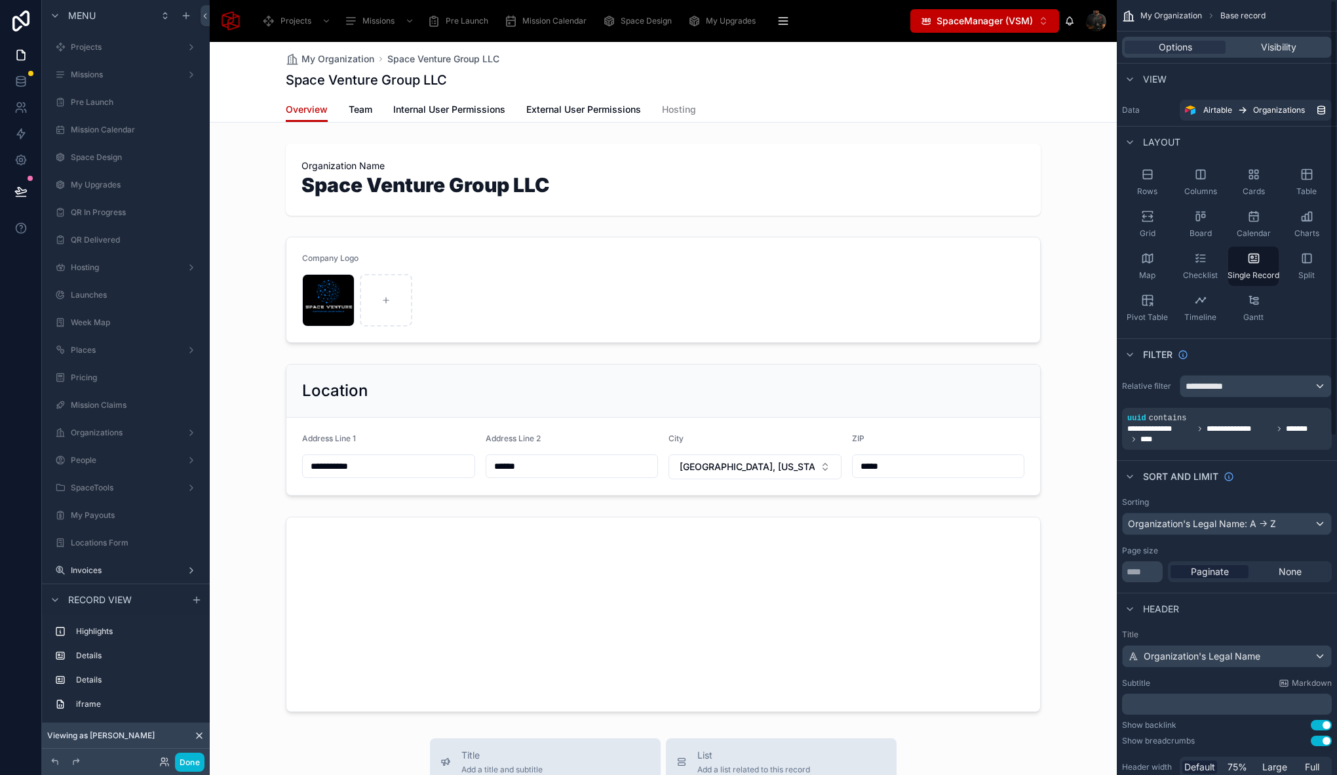
click at [962, 100] on div "Overview Team Internal User Permissions External User Permissions Hosting" at bounding box center [663, 109] width 755 height 25
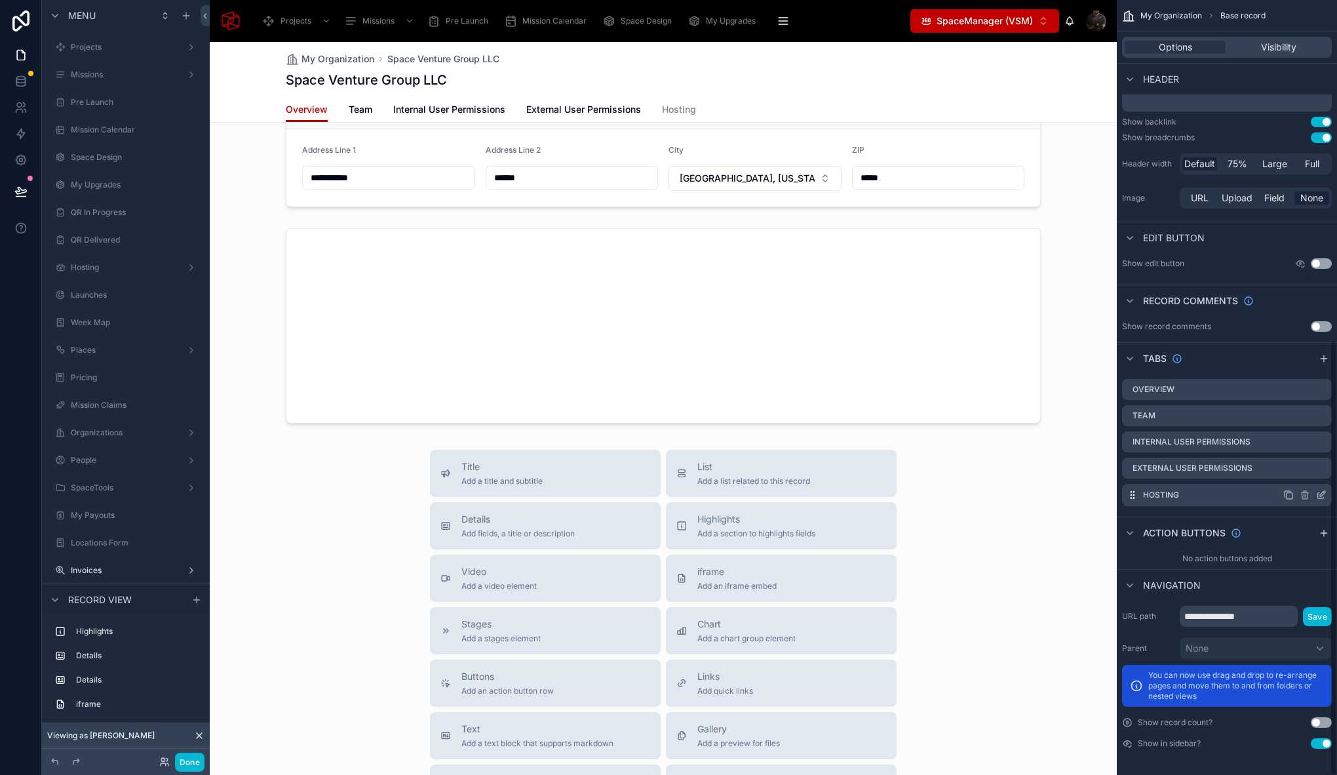
click at [1325, 494] on icon "scrollable content" at bounding box center [1321, 495] width 10 height 10
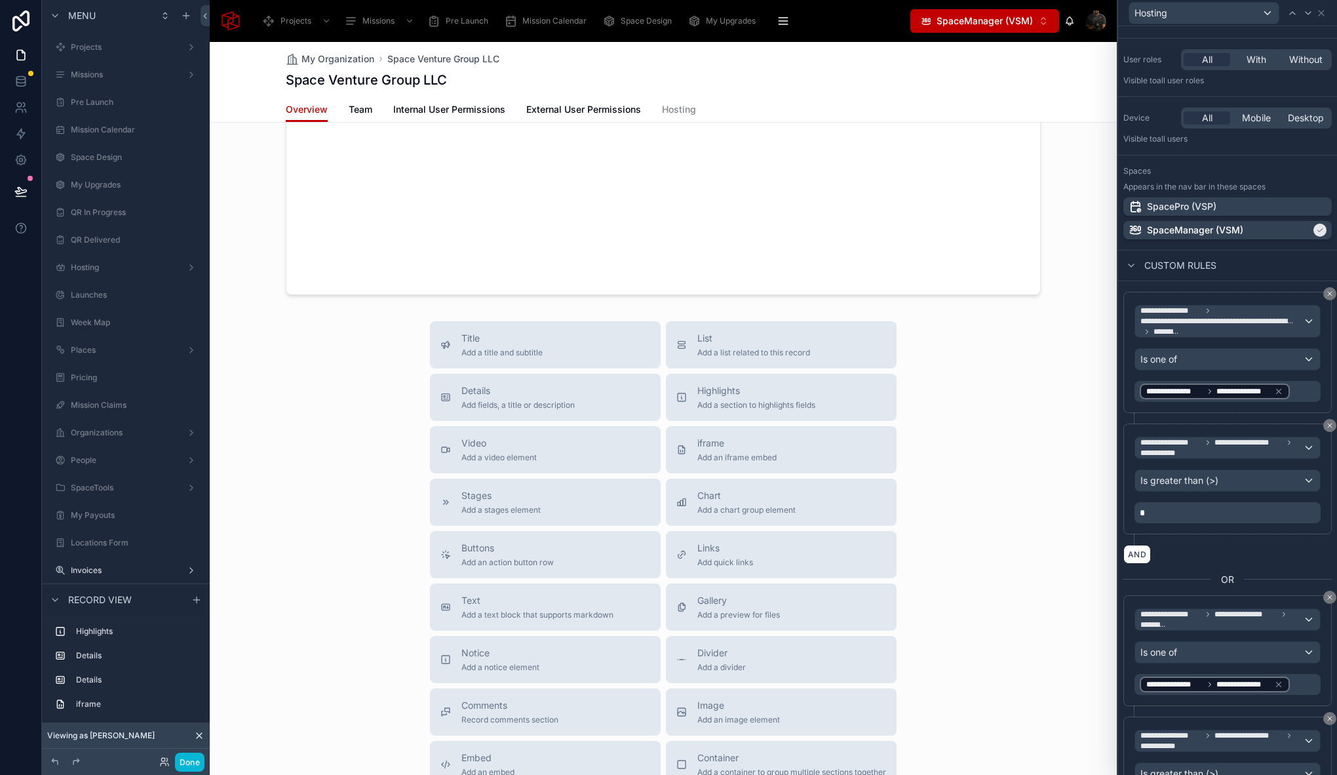
scroll to position [534, 0]
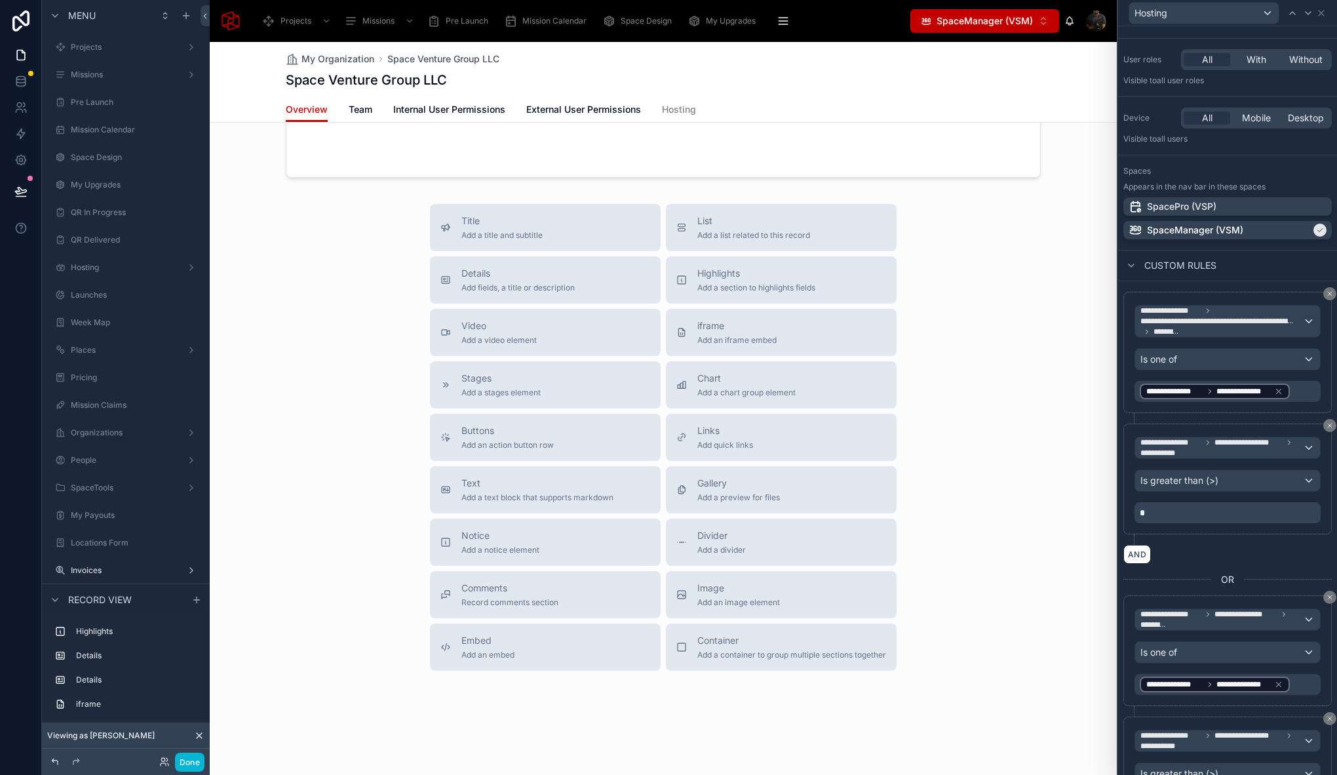
click at [56, 762] on icon at bounding box center [55, 761] width 10 height 10
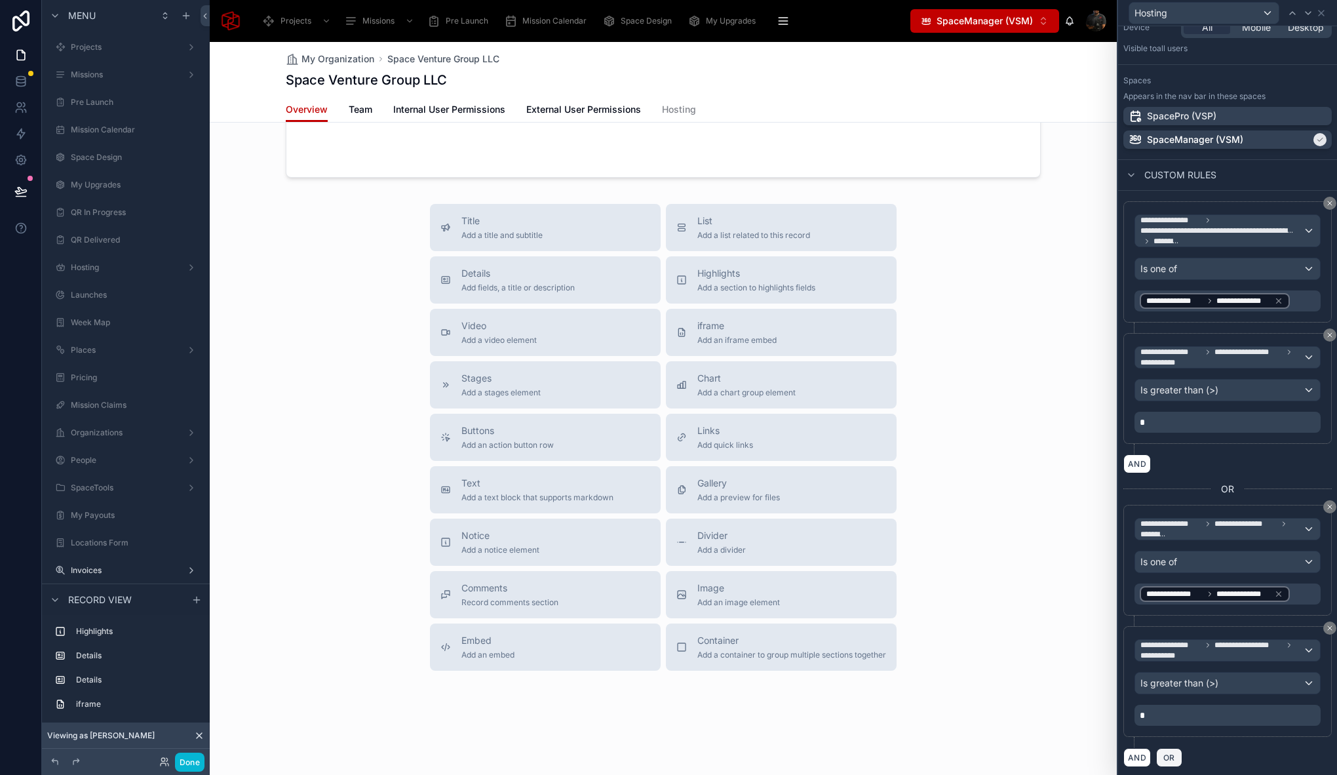
click at [1170, 752] on span "OR" at bounding box center [1169, 757] width 17 height 10
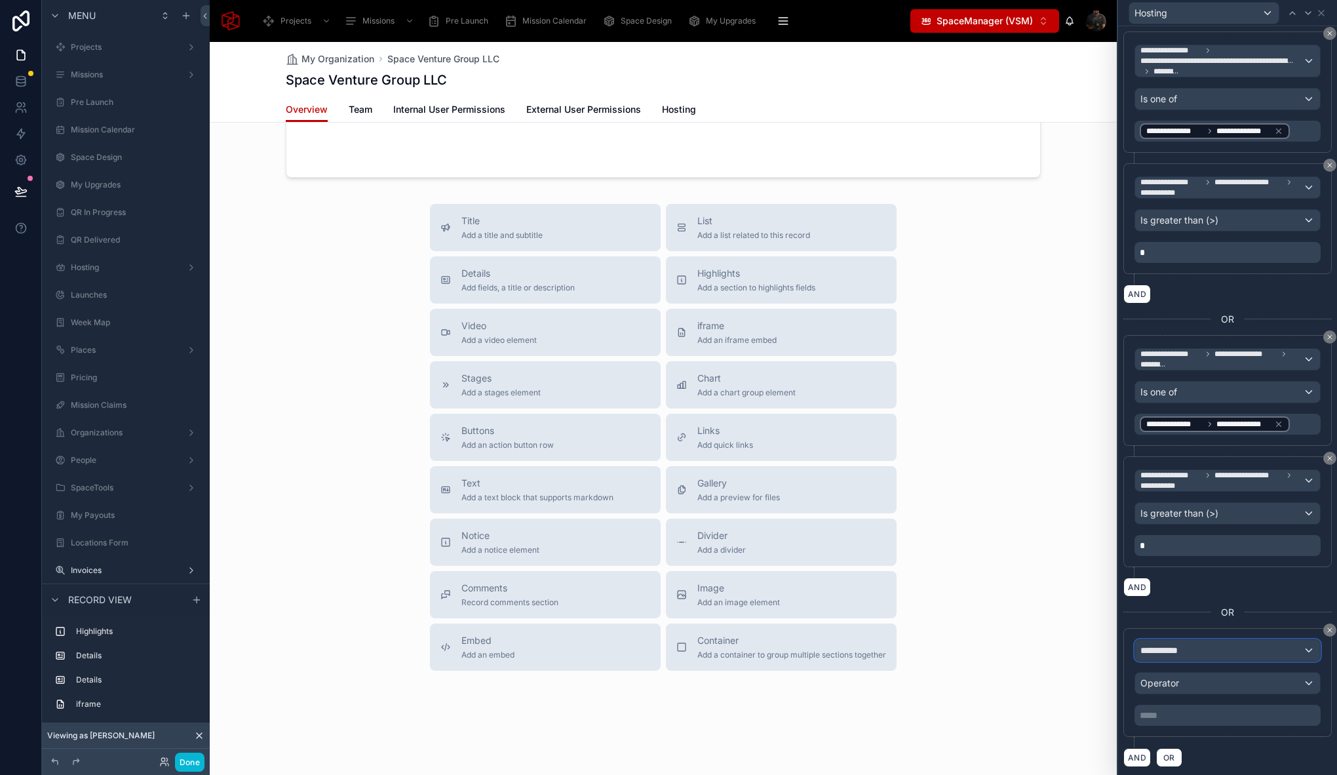
click at [1208, 652] on div "**********" at bounding box center [1227, 650] width 185 height 21
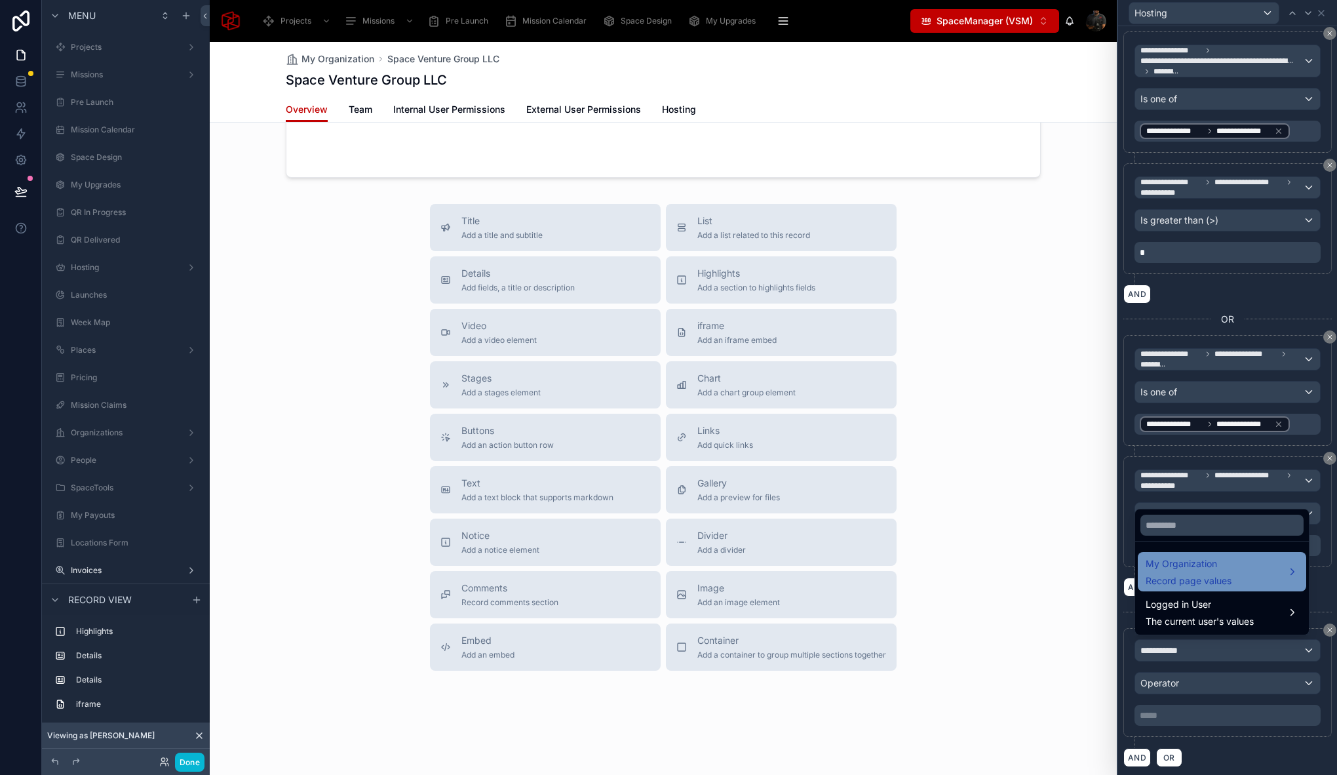
click at [1195, 566] on span "My Organization" at bounding box center [1189, 564] width 86 height 16
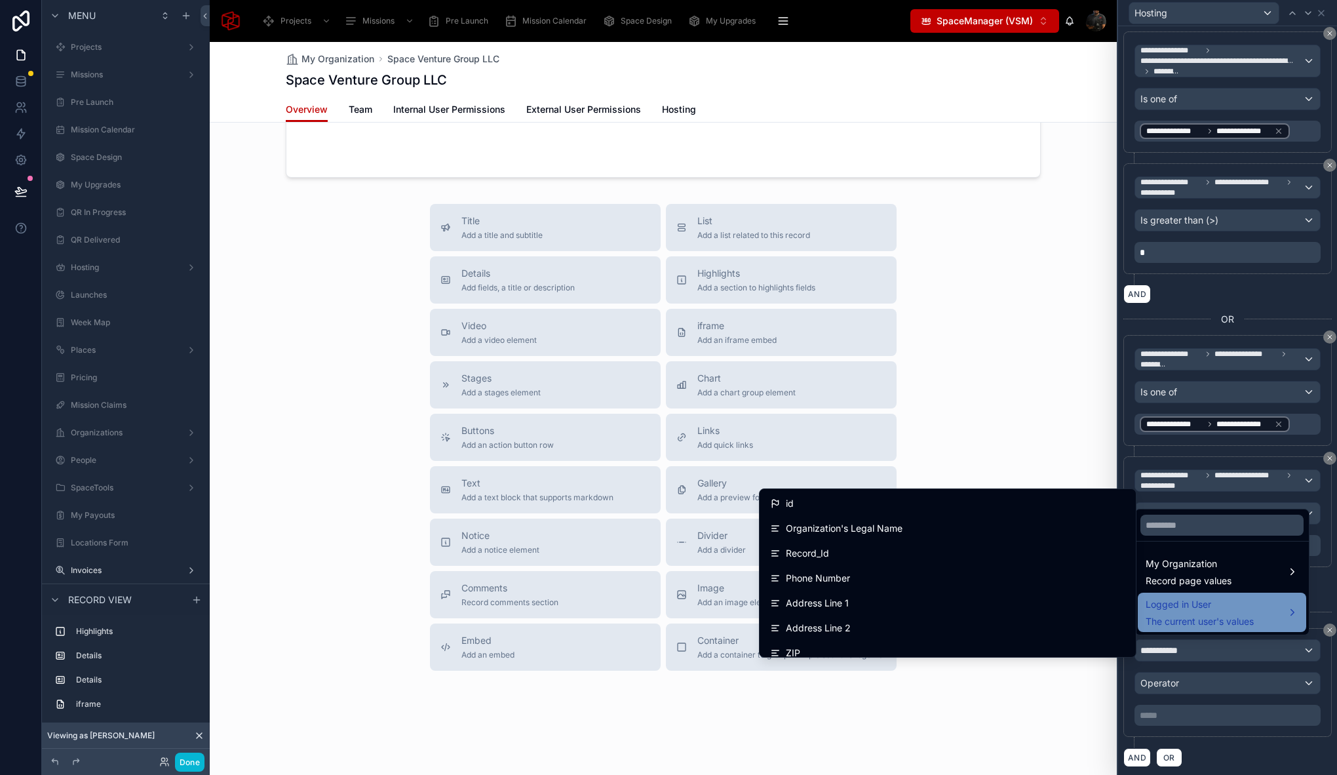
click at [1183, 603] on span "Logged in User" at bounding box center [1200, 604] width 108 height 16
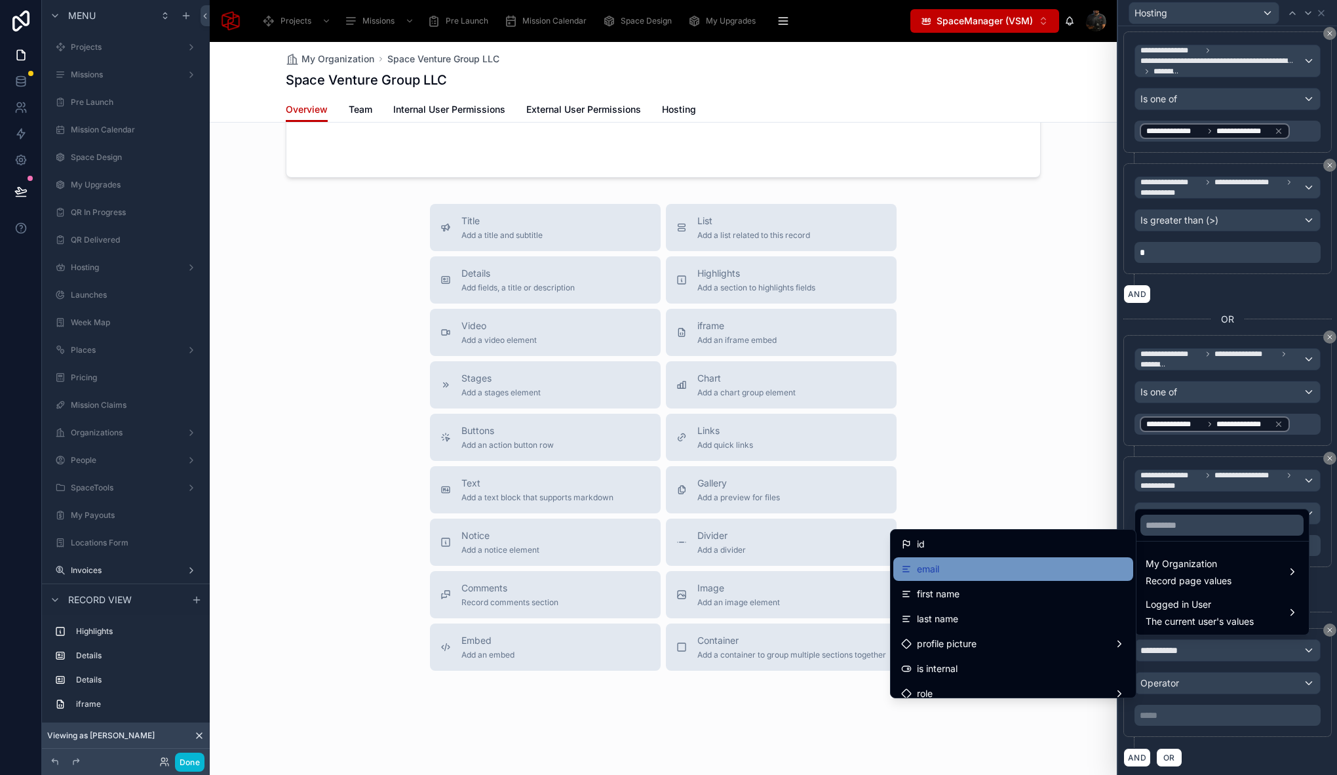
click at [955, 576] on div "email" at bounding box center [1013, 569] width 224 height 16
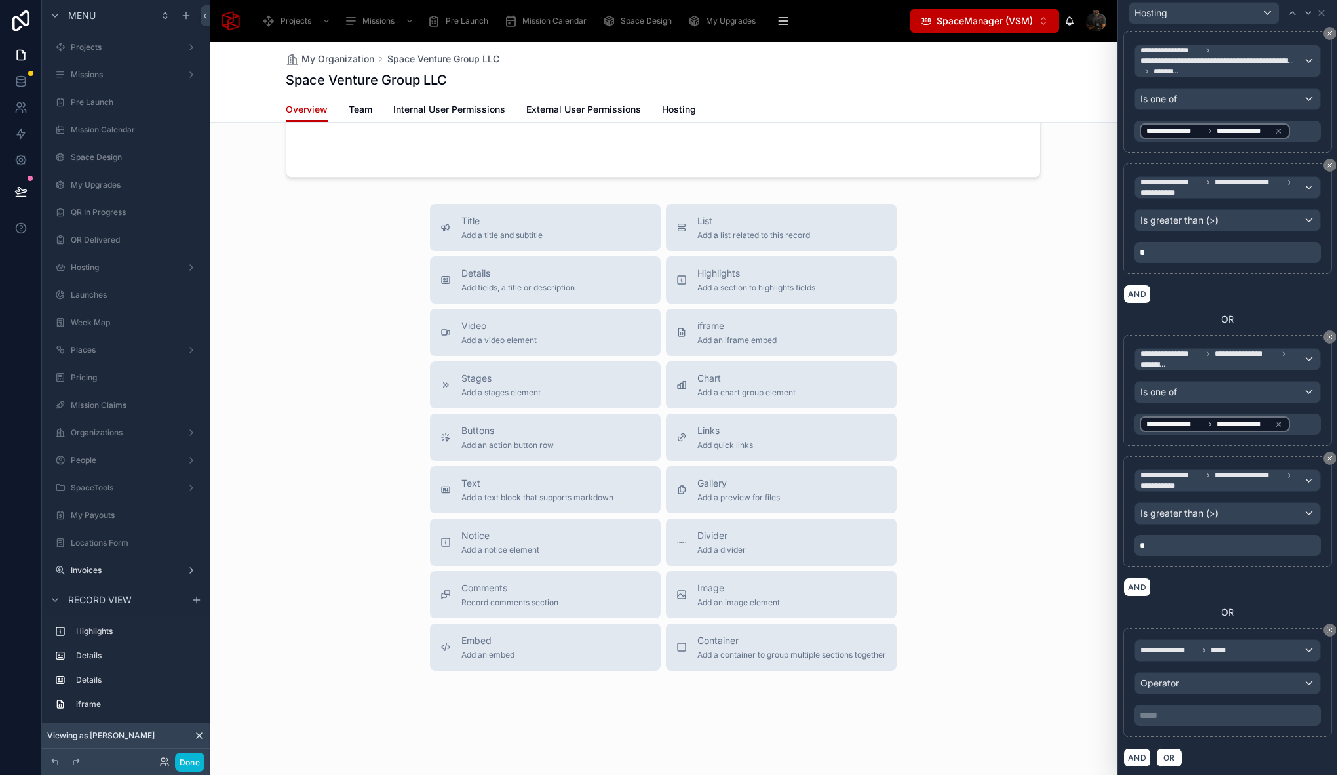
click at [1180, 709] on p "***** ﻿" at bounding box center [1229, 715] width 178 height 13
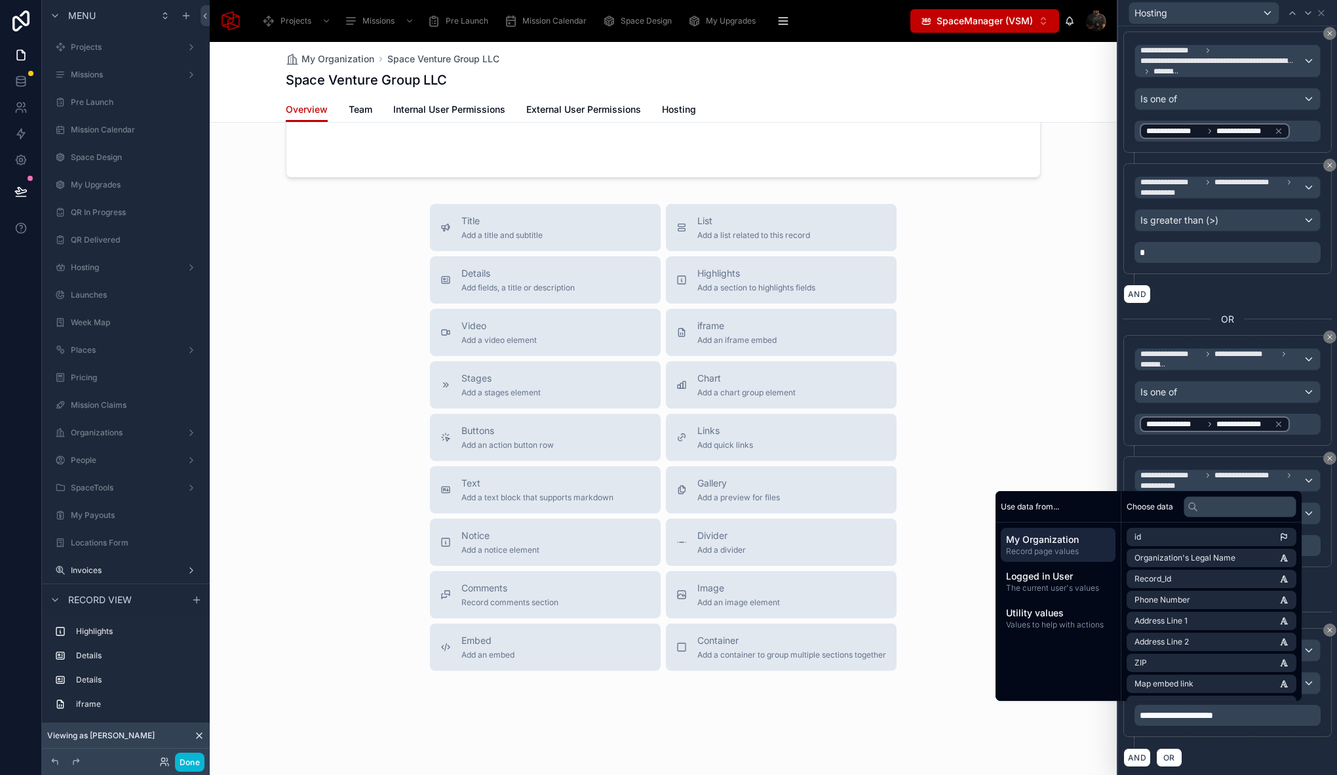
click at [1241, 747] on div "AND OR" at bounding box center [1227, 757] width 208 height 20
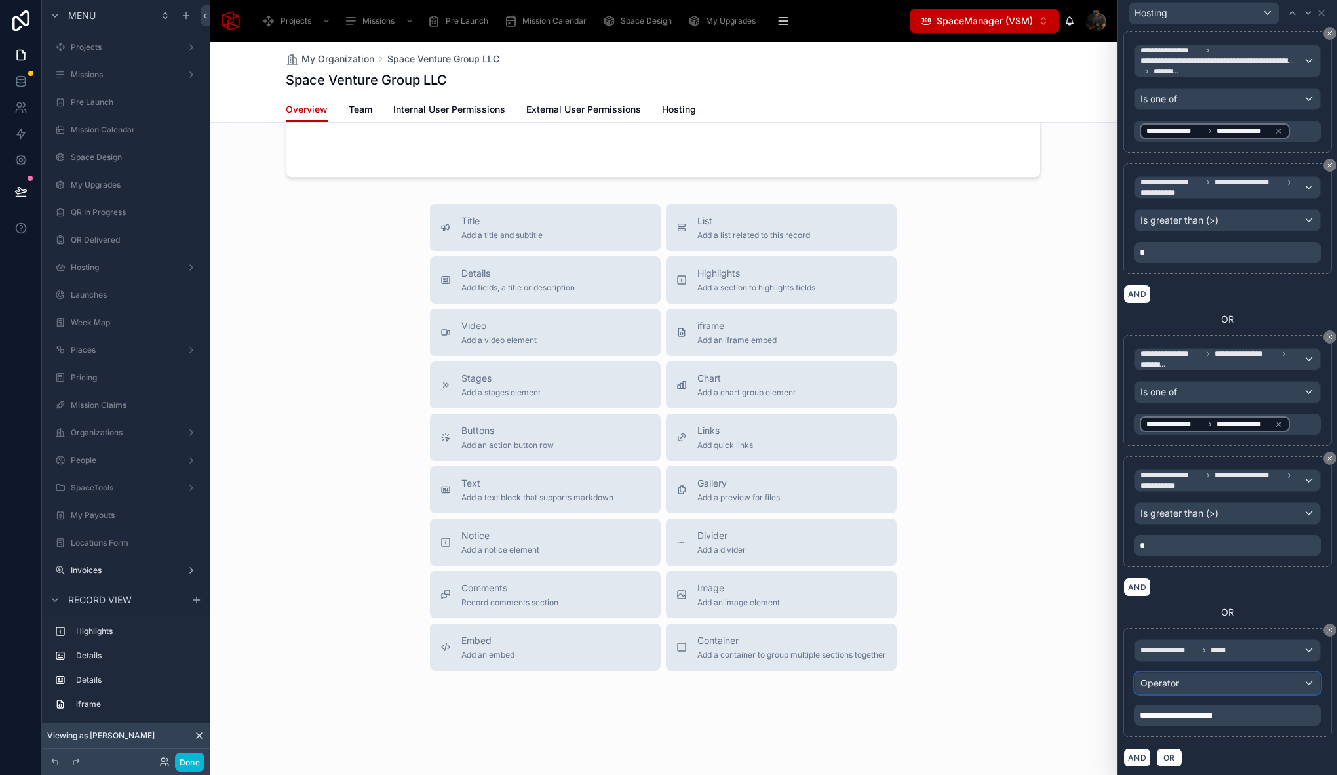
click at [1200, 681] on div "Operator" at bounding box center [1227, 682] width 185 height 21
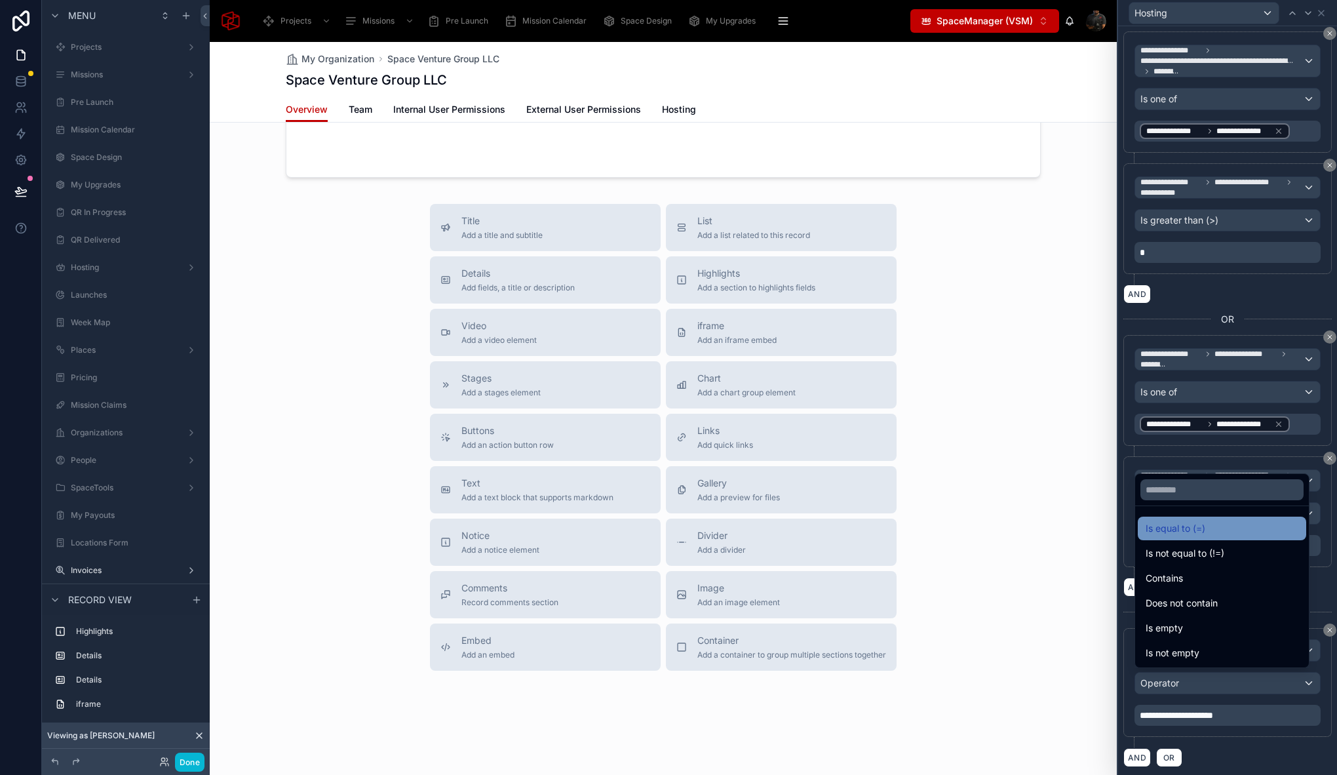
click at [1195, 527] on span "Is equal to (=)" at bounding box center [1176, 528] width 60 height 16
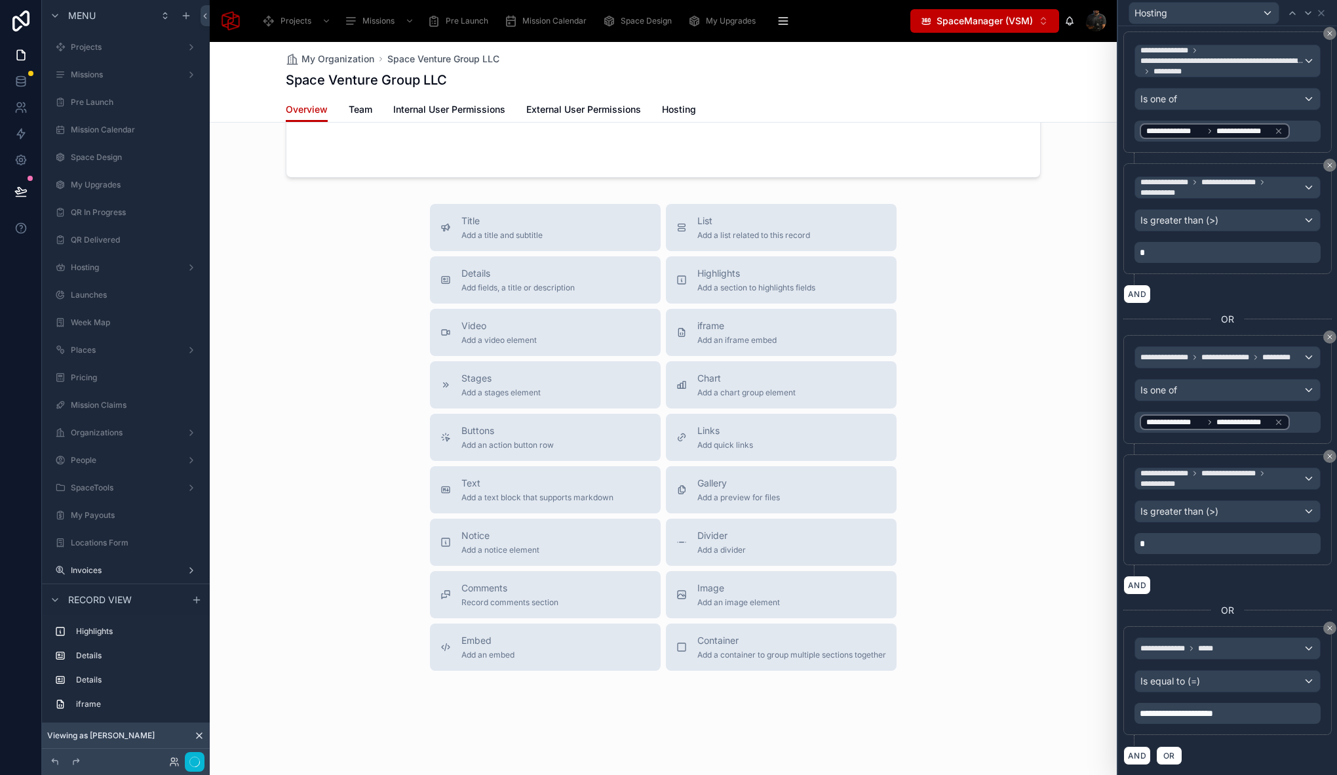
scroll to position [0, 0]
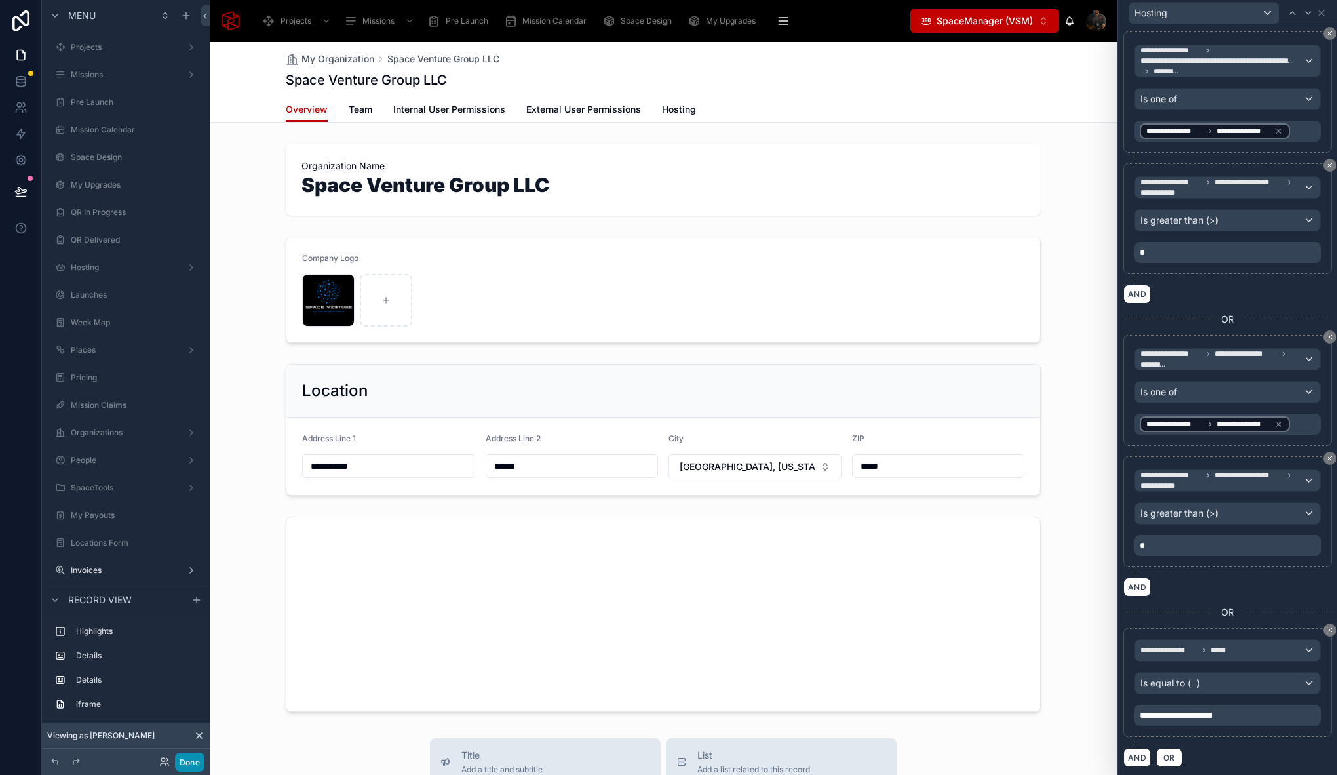
click at [192, 765] on button "Done" at bounding box center [189, 761] width 29 height 19
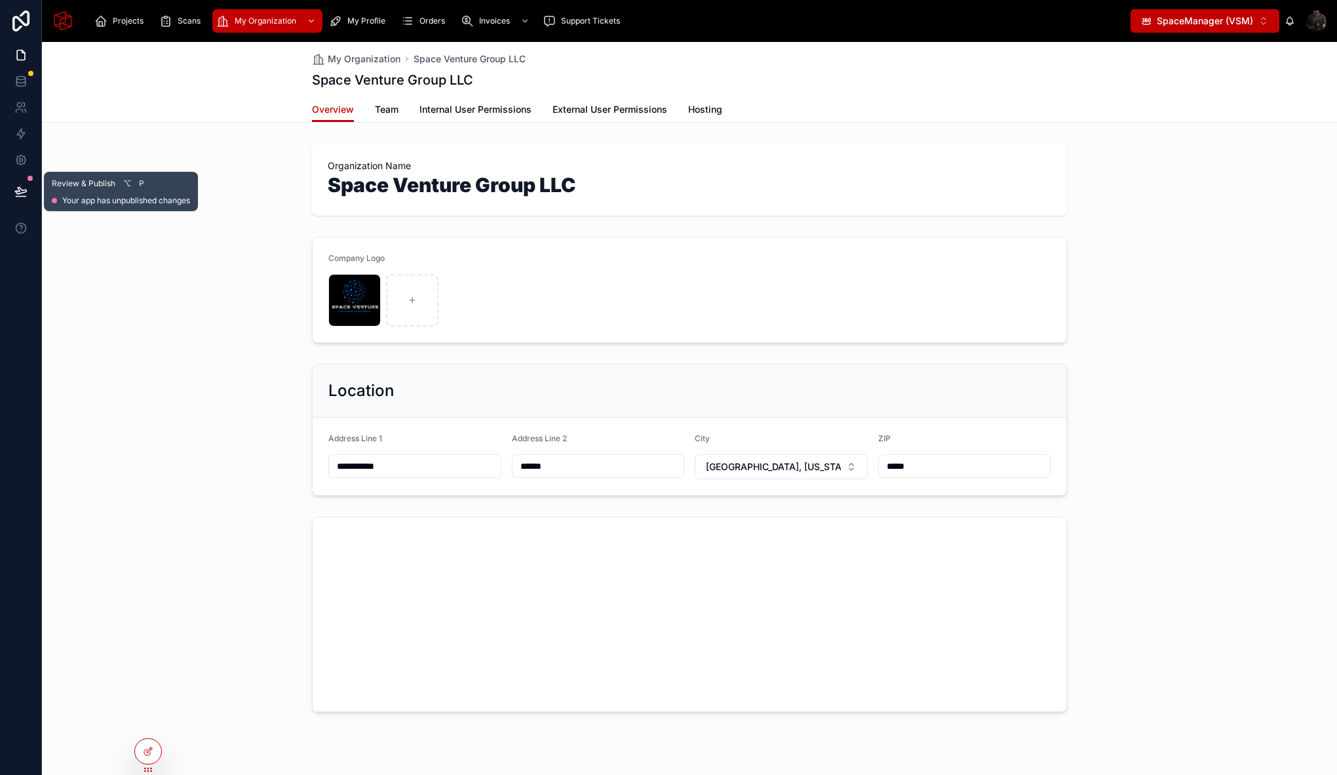
click at [17, 186] on icon at bounding box center [20, 191] width 13 height 13
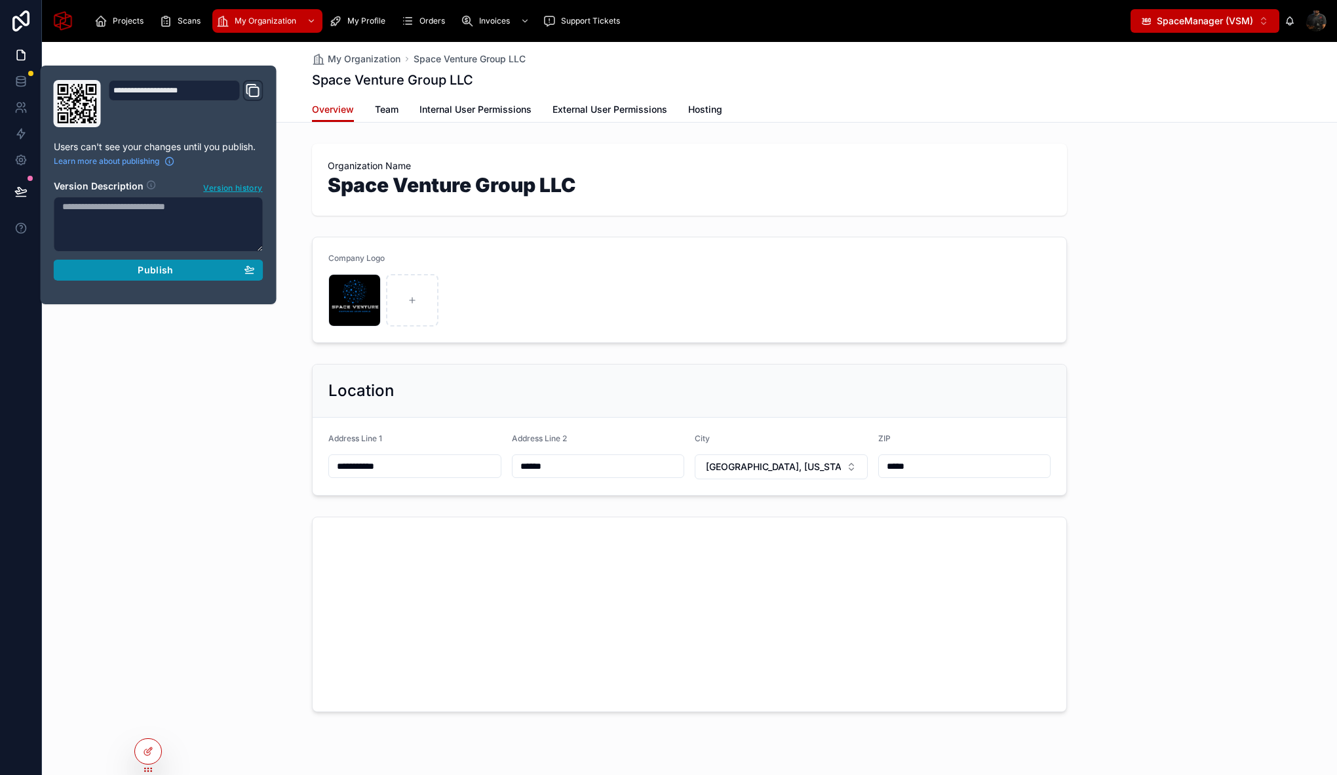
click at [149, 269] on span "Publish" at bounding box center [155, 270] width 35 height 12
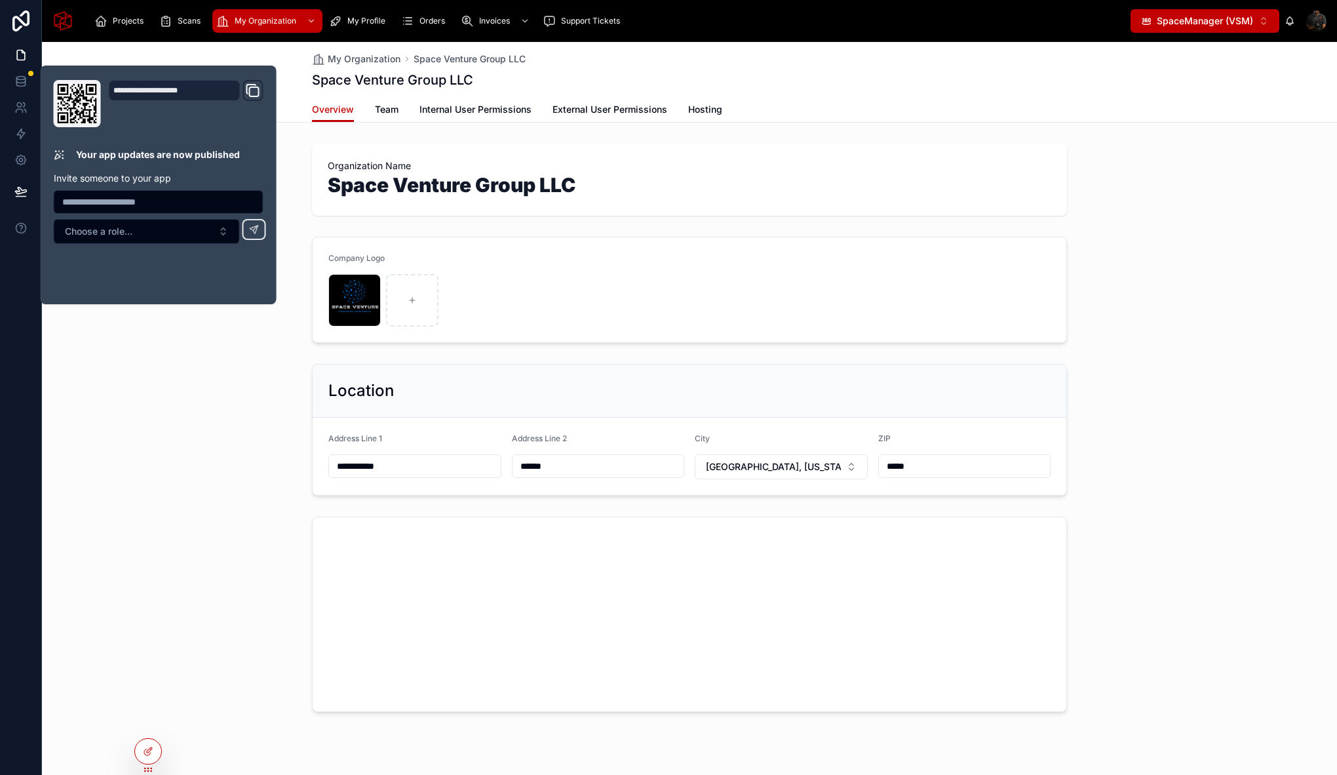
click at [795, 90] on div "My Organization Space Venture Group LLC Space Venture Group LLC" at bounding box center [689, 69] width 755 height 55
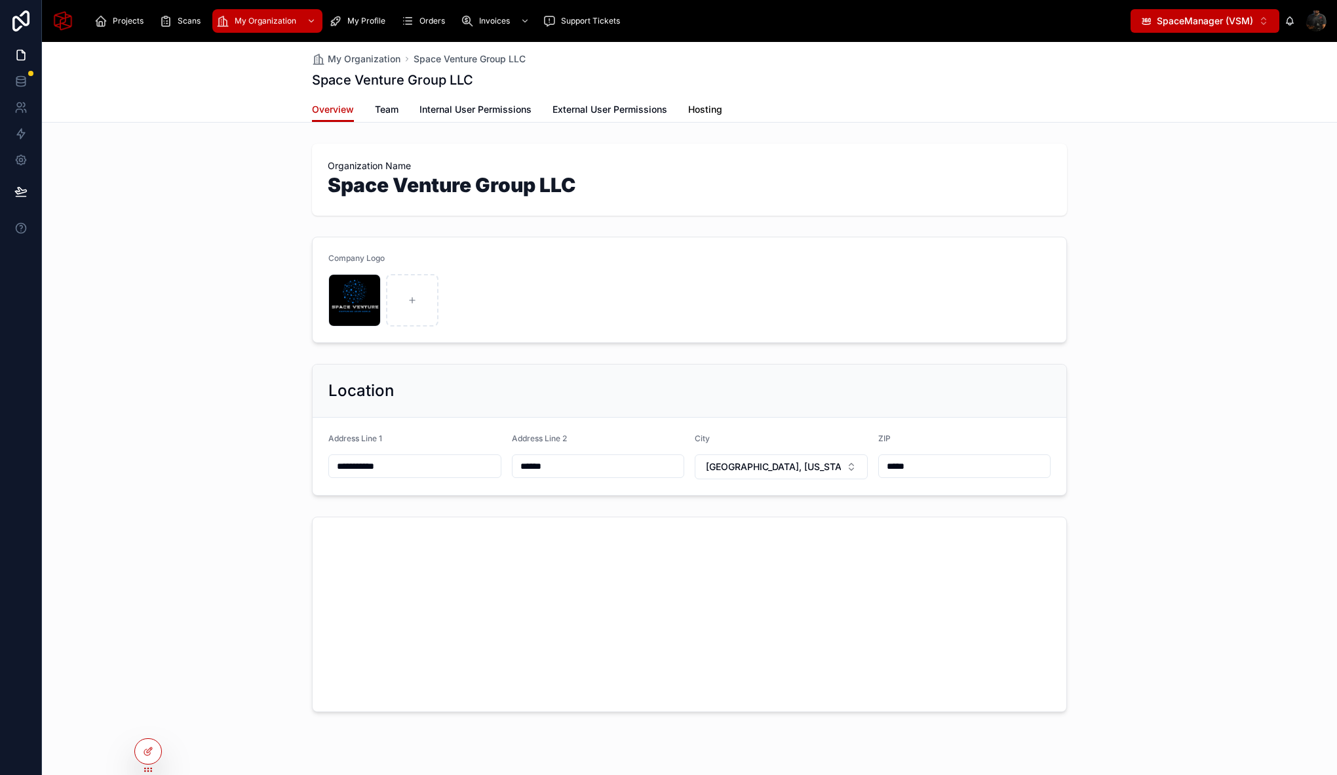
click at [701, 112] on span "Hosting" at bounding box center [705, 109] width 34 height 13
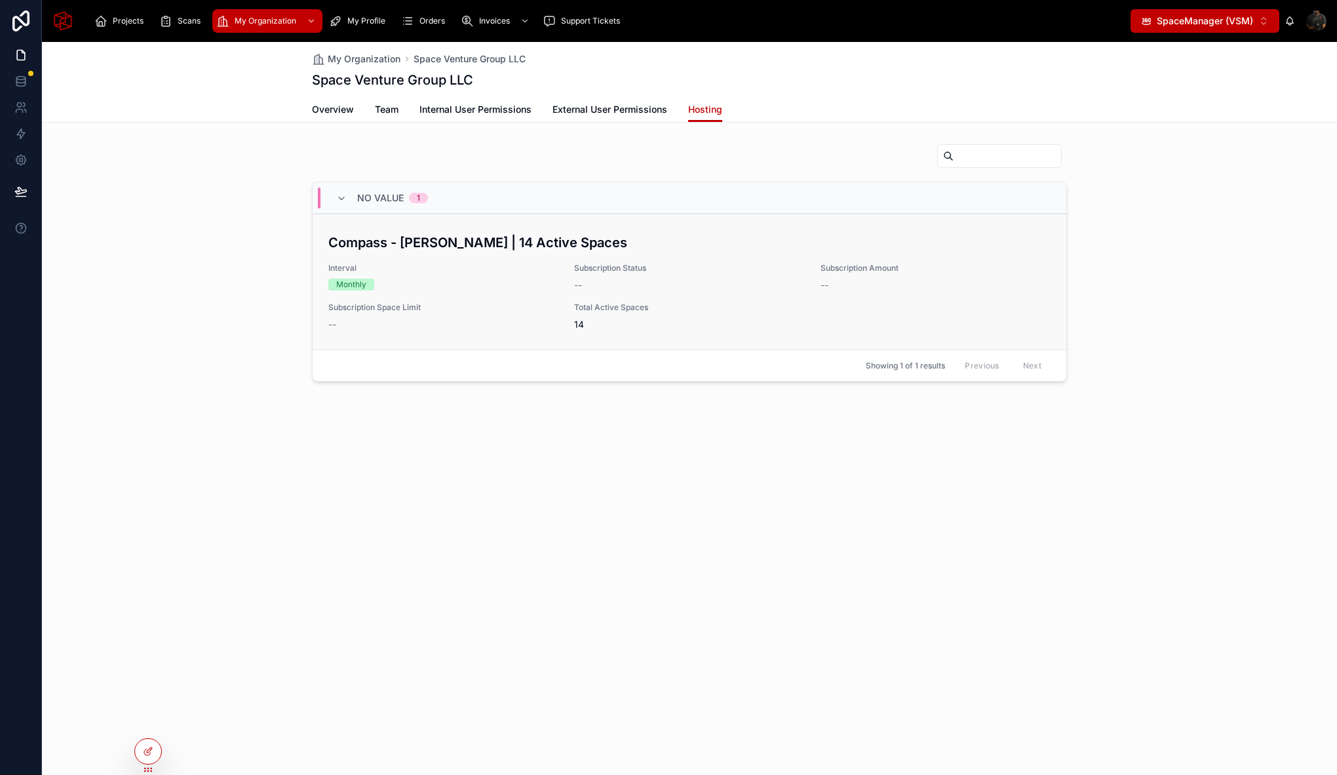
click at [497, 292] on div "Compass - Sameh | 14 Active Spaces Interval Monthly Subscription Status -- Subs…" at bounding box center [689, 282] width 722 height 98
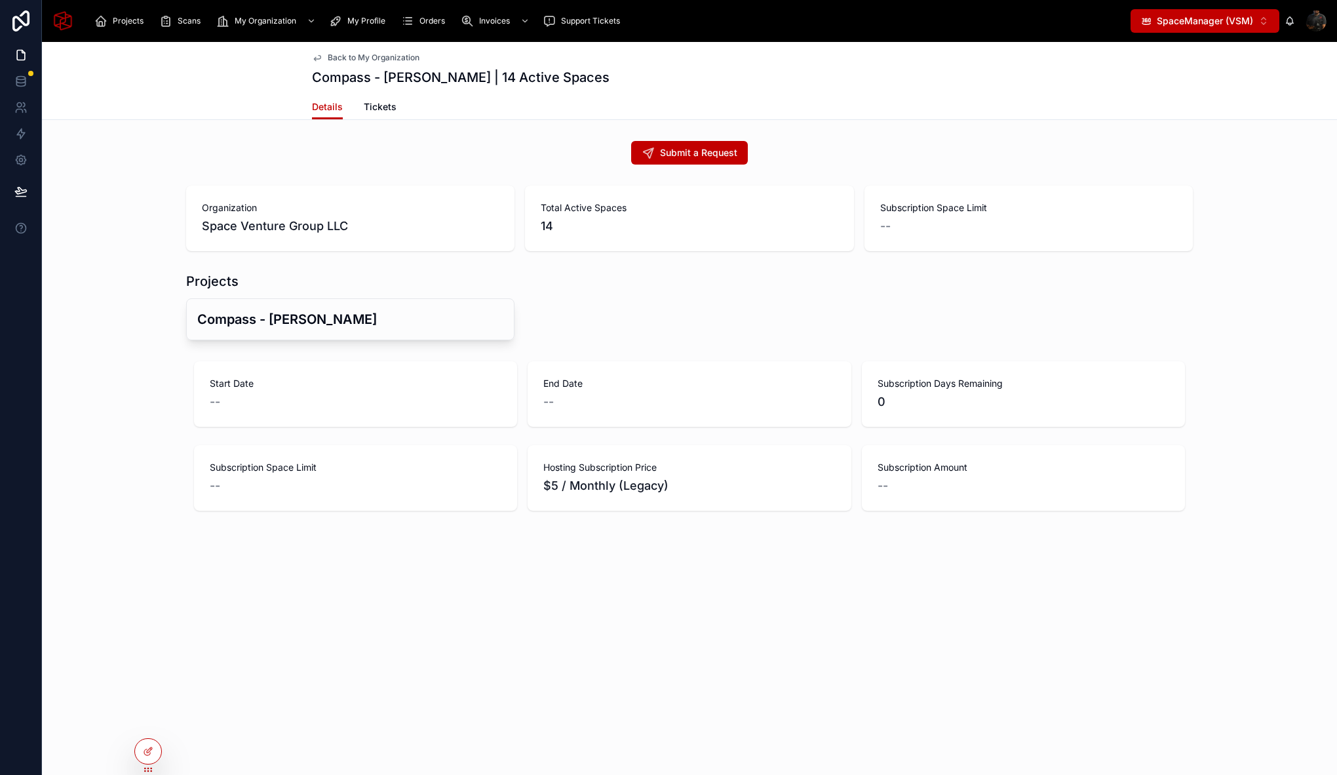
click at [359, 51] on div "Back to My Organization Compass - Sameh | 14 Active Spaces" at bounding box center [689, 68] width 755 height 52
click at [356, 53] on span "Back to My Organization" at bounding box center [374, 57] width 92 height 10
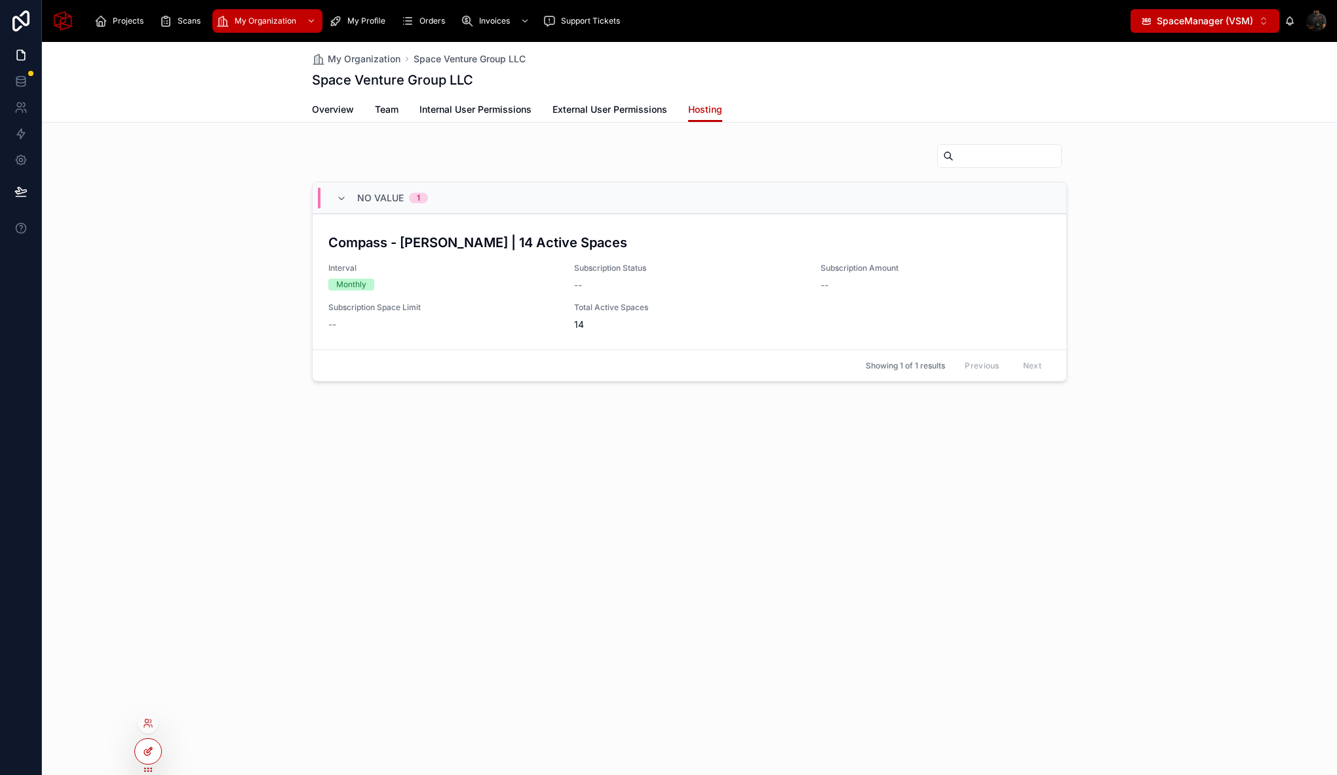
click at [150, 754] on icon at bounding box center [148, 751] width 10 height 10
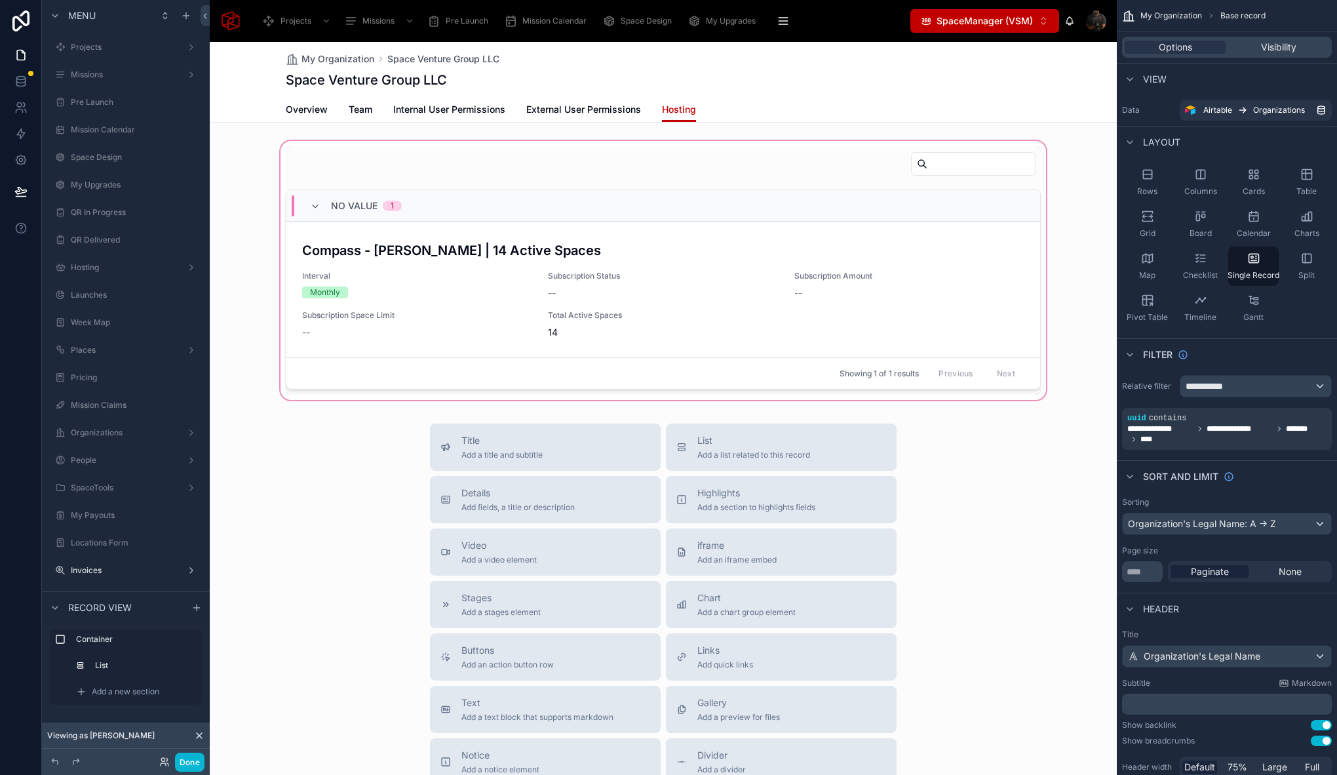
click at [501, 173] on div at bounding box center [663, 270] width 907 height 264
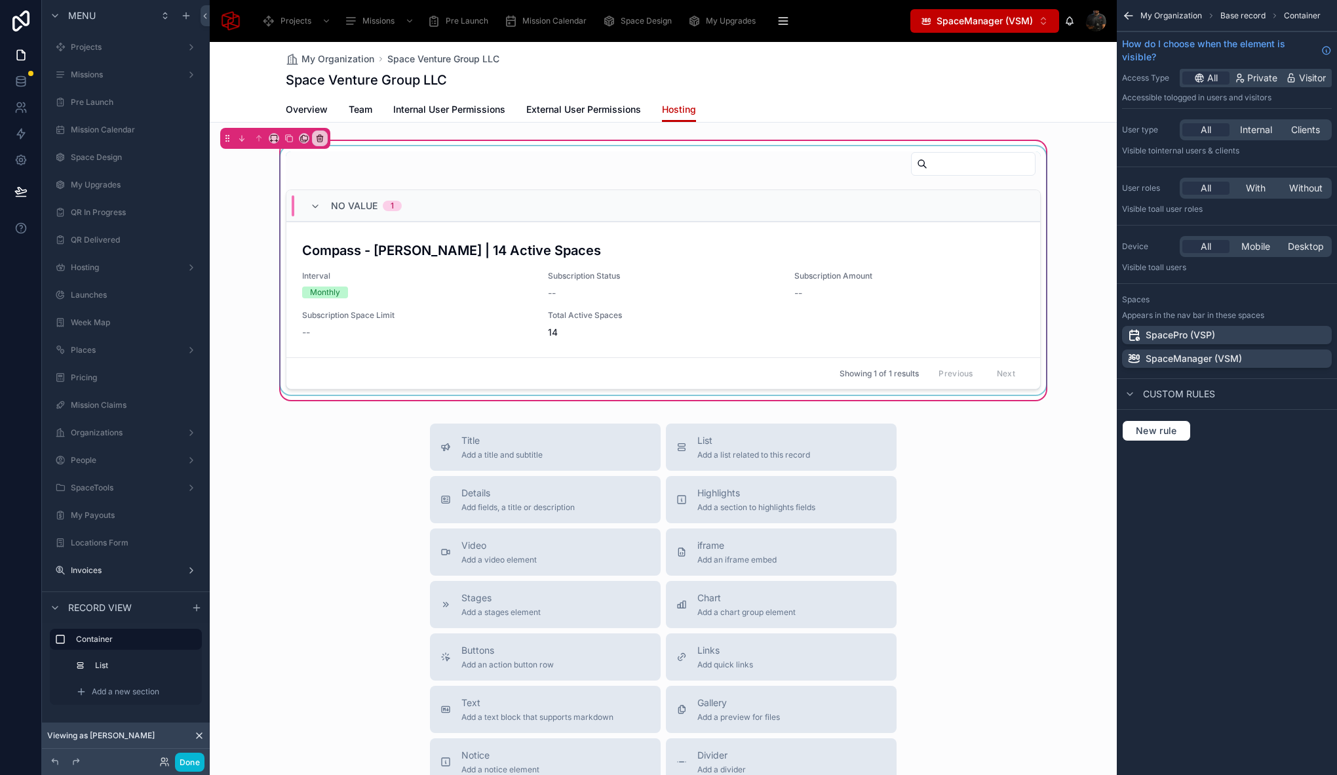
click at [427, 184] on div at bounding box center [663, 270] width 771 height 248
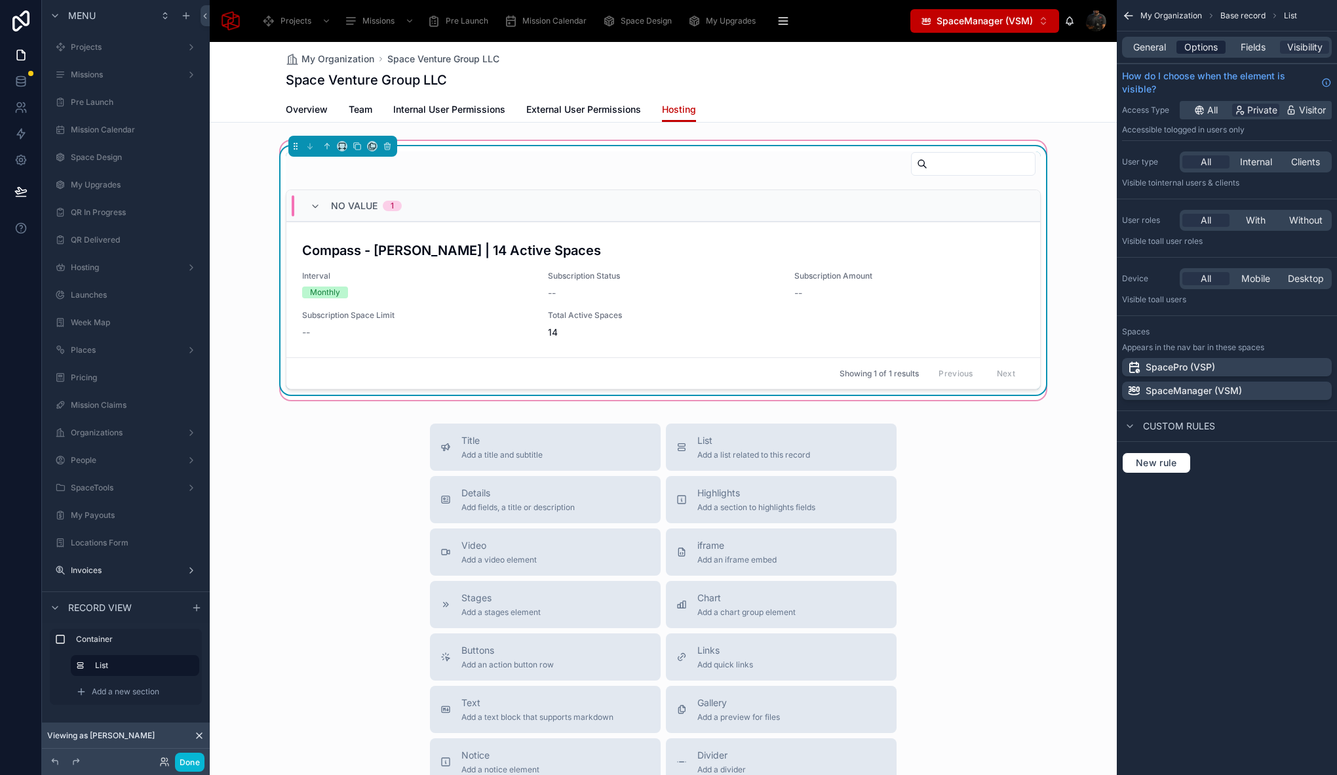
click at [1207, 44] on span "Options" at bounding box center [1200, 47] width 33 height 13
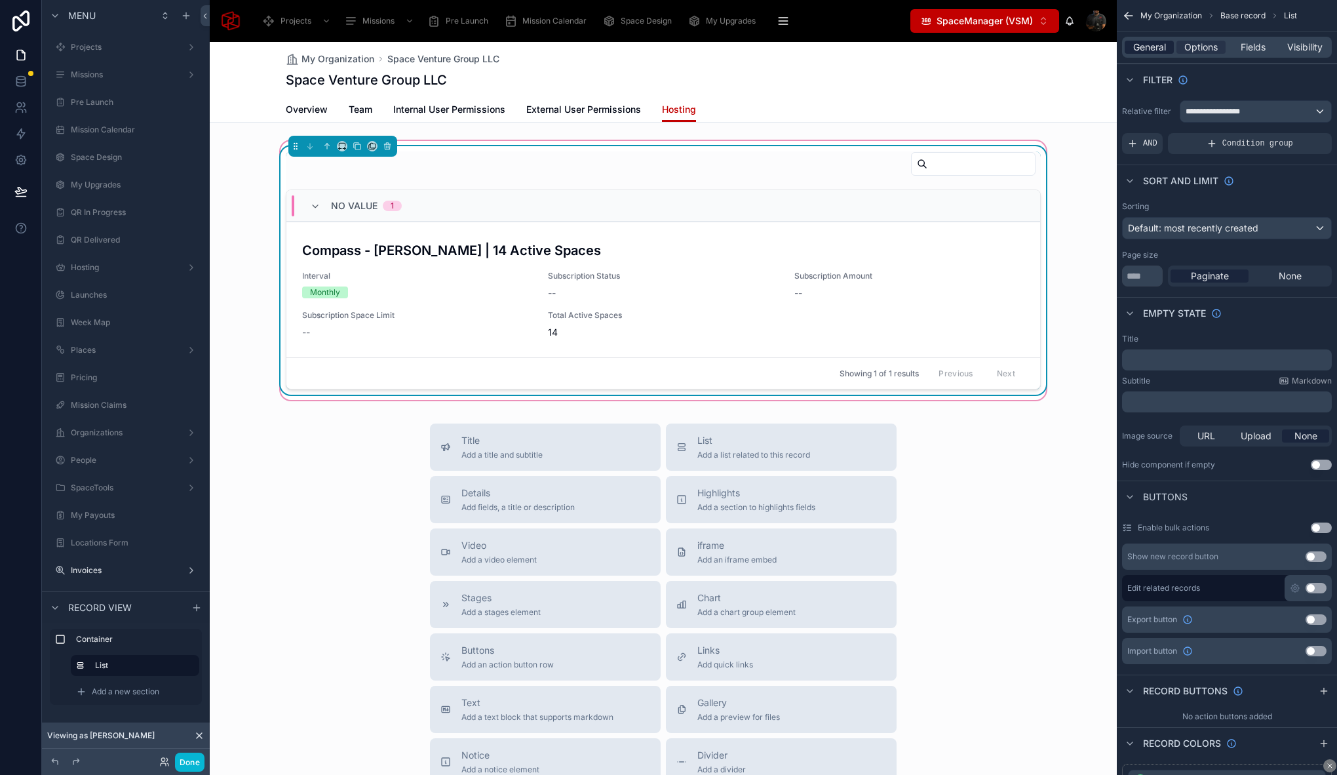
click at [1146, 49] on span "General" at bounding box center [1149, 47] width 33 height 13
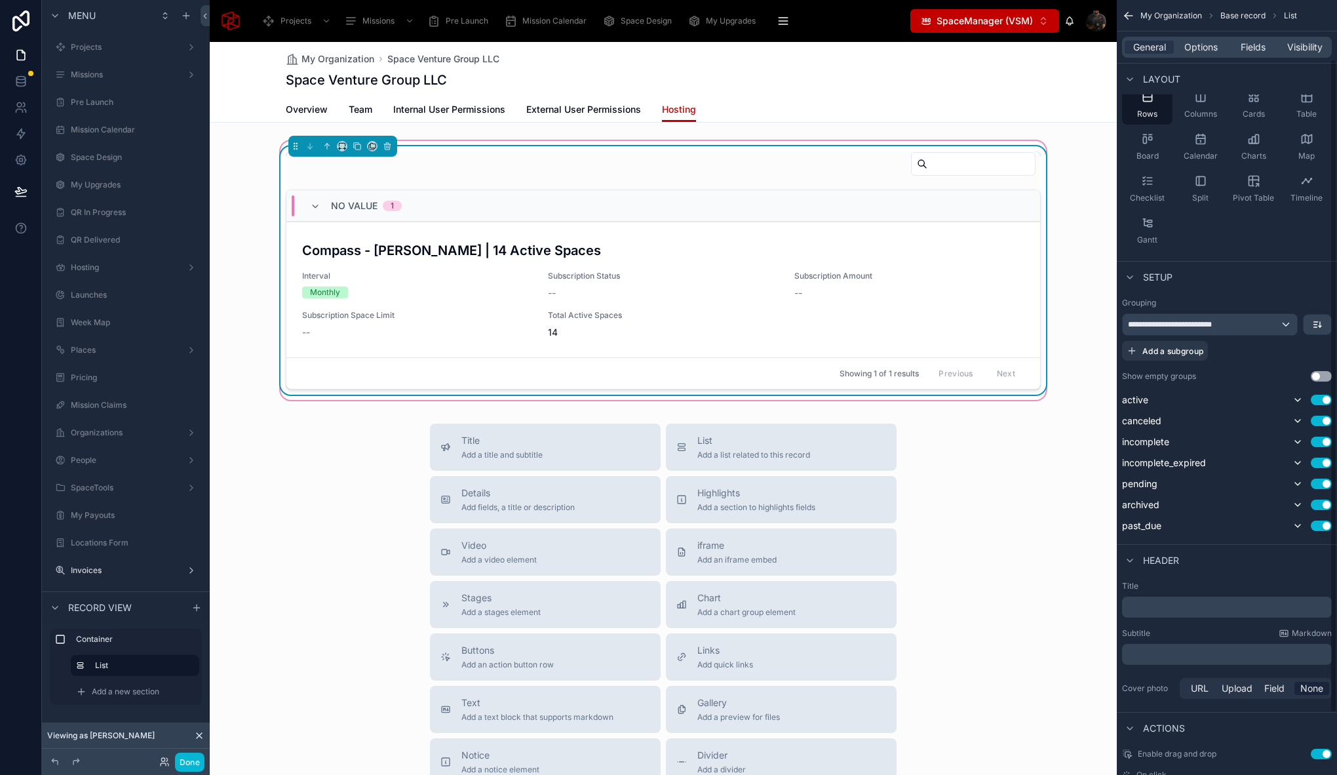
scroll to position [81, 0]
click at [1323, 374] on button "Use setting" at bounding box center [1321, 375] width 21 height 10
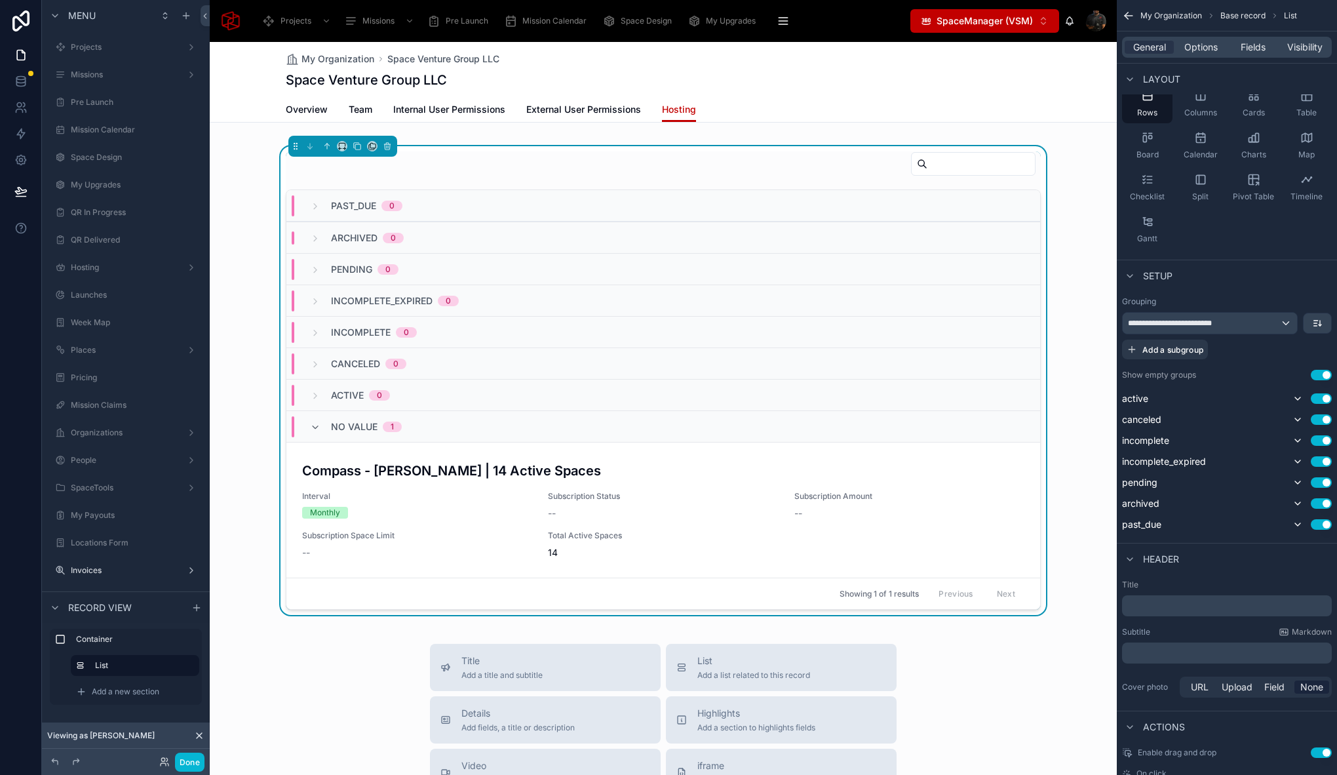
click at [1323, 374] on button "Use setting" at bounding box center [1321, 375] width 21 height 10
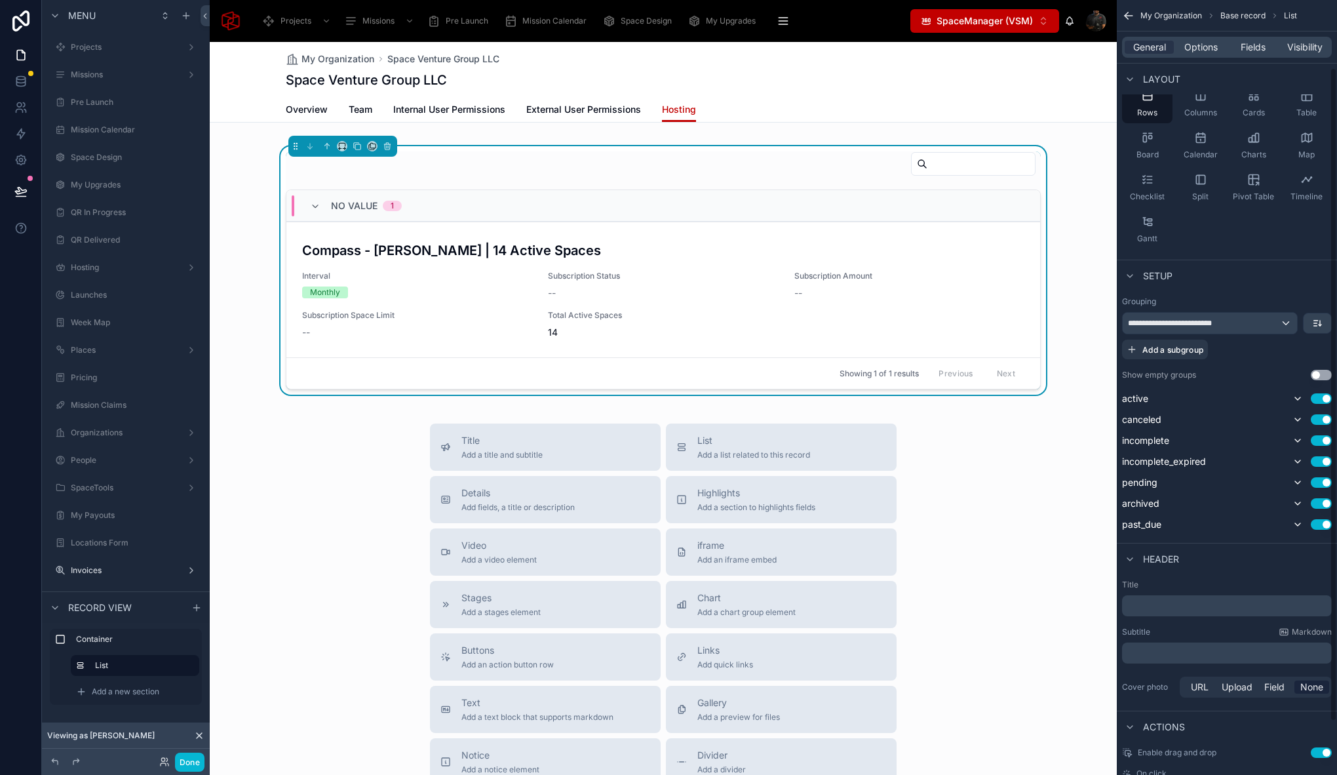
click at [1140, 561] on div "Header" at bounding box center [1150, 559] width 57 height 16
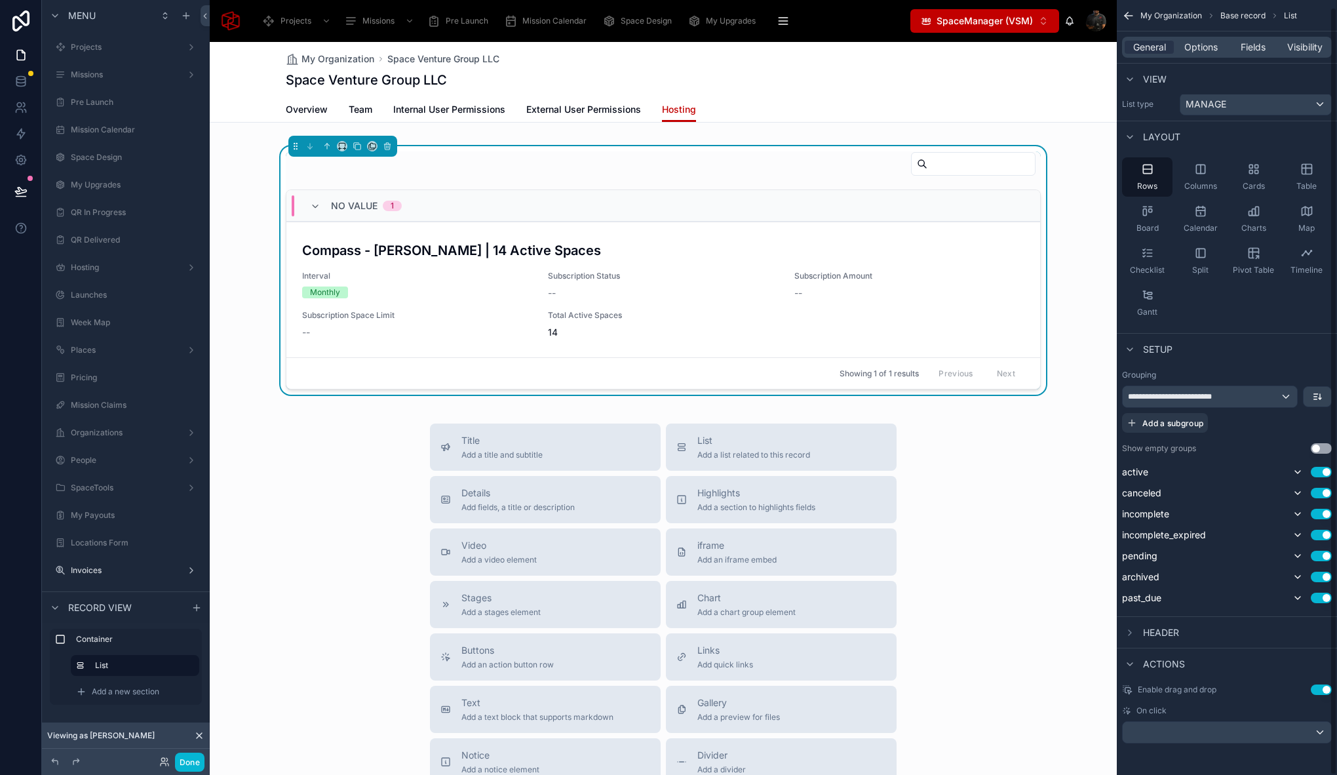
scroll to position [7, 0]
click at [378, 177] on div at bounding box center [663, 166] width 755 height 30
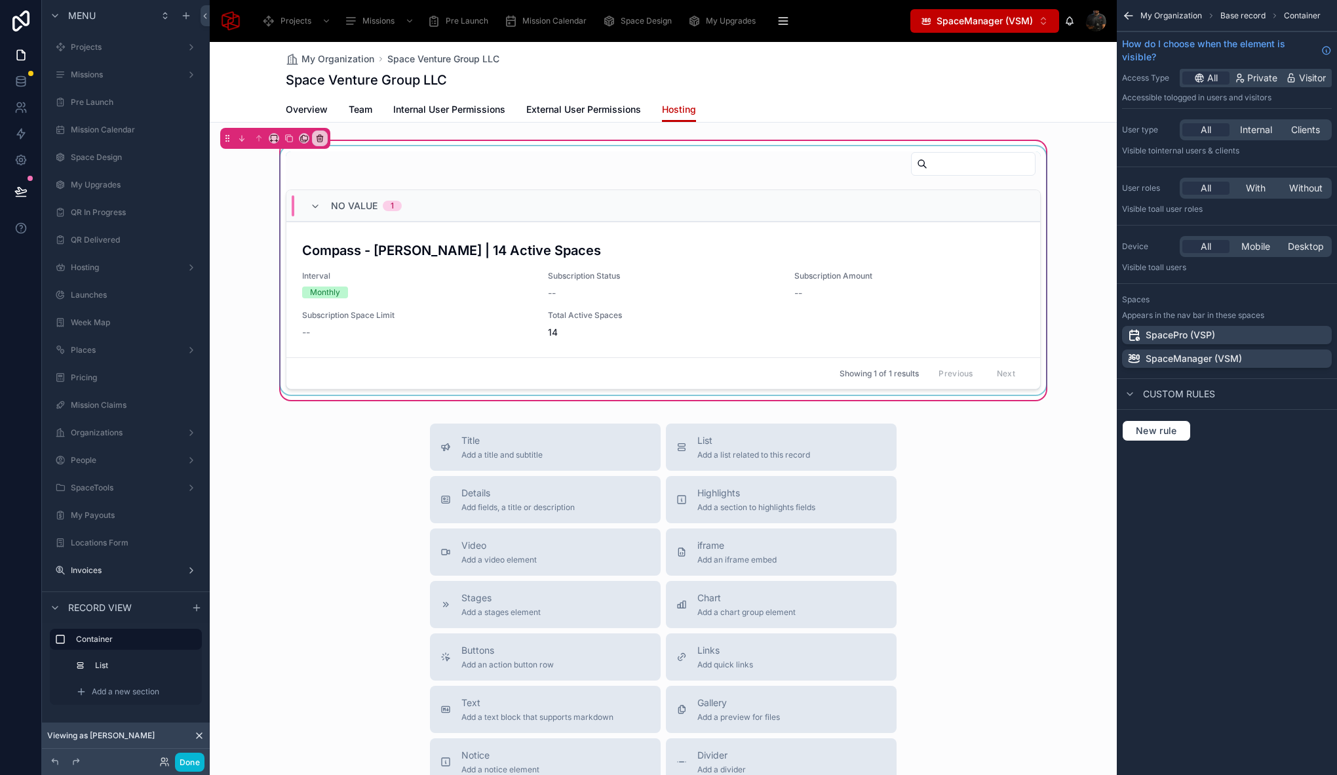
scroll to position [0, 0]
click at [449, 173] on div at bounding box center [663, 270] width 771 height 248
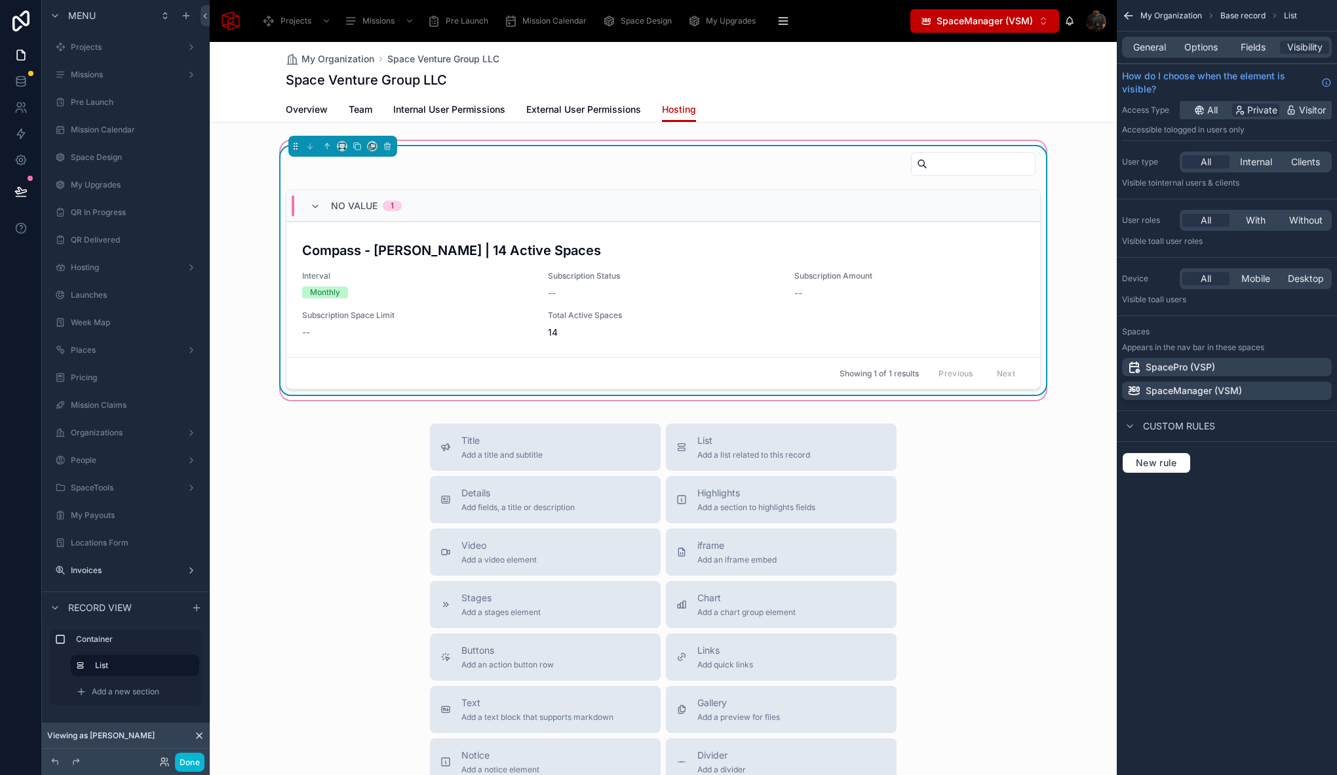
click at [779, 155] on div at bounding box center [663, 166] width 755 height 30
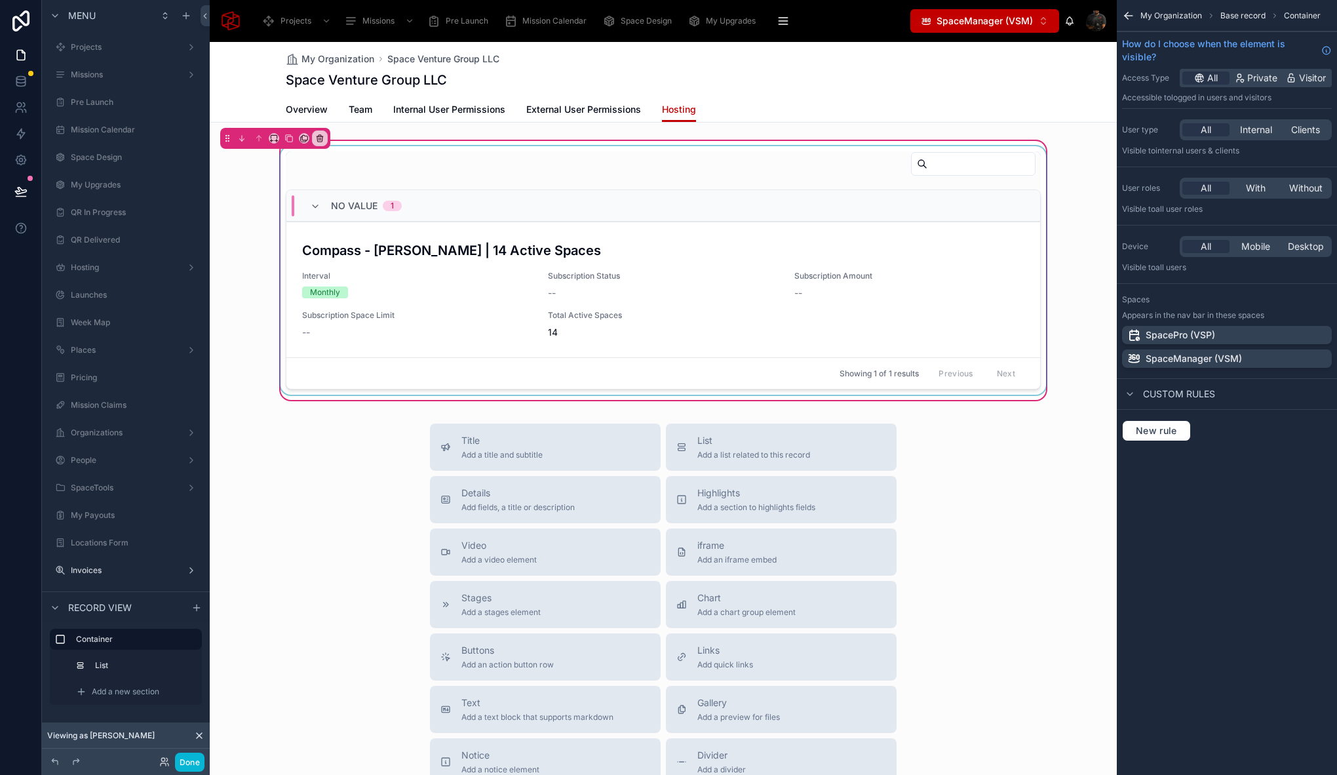
click at [779, 155] on div at bounding box center [663, 270] width 771 height 248
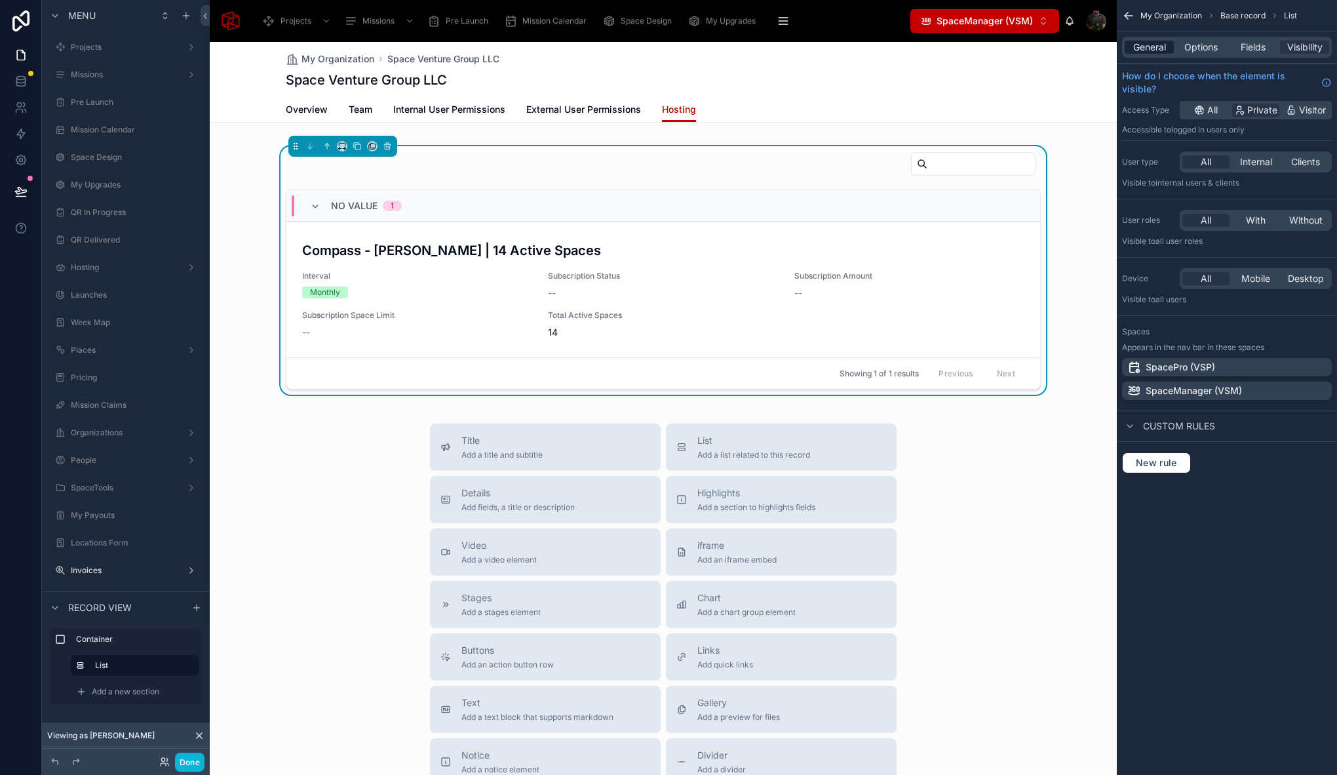
click at [1139, 42] on span "General" at bounding box center [1149, 47] width 33 height 13
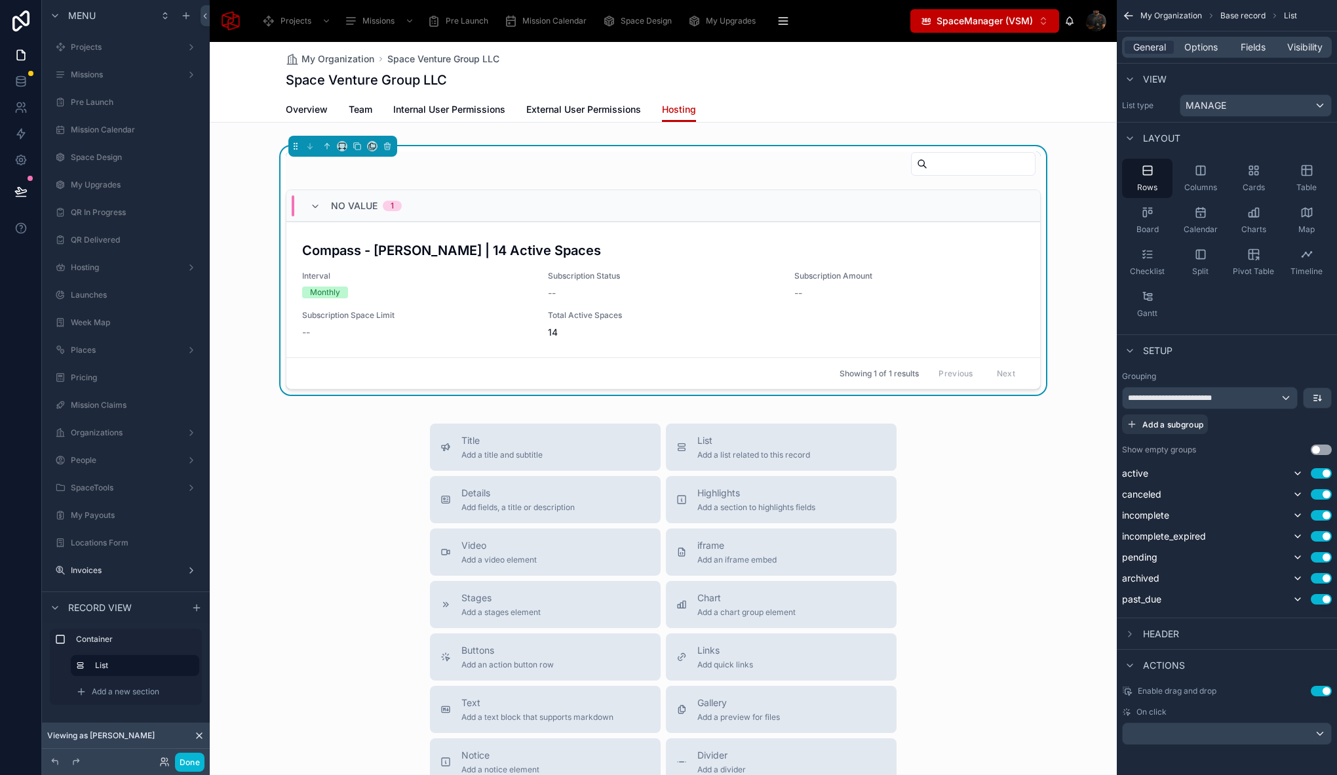
scroll to position [7, 0]
click at [298, 437] on div "Title Add a title and subtitle List Add a list related to this record Details A…" at bounding box center [663, 656] width 907 height 467
click at [189, 767] on button "Done" at bounding box center [189, 761] width 29 height 19
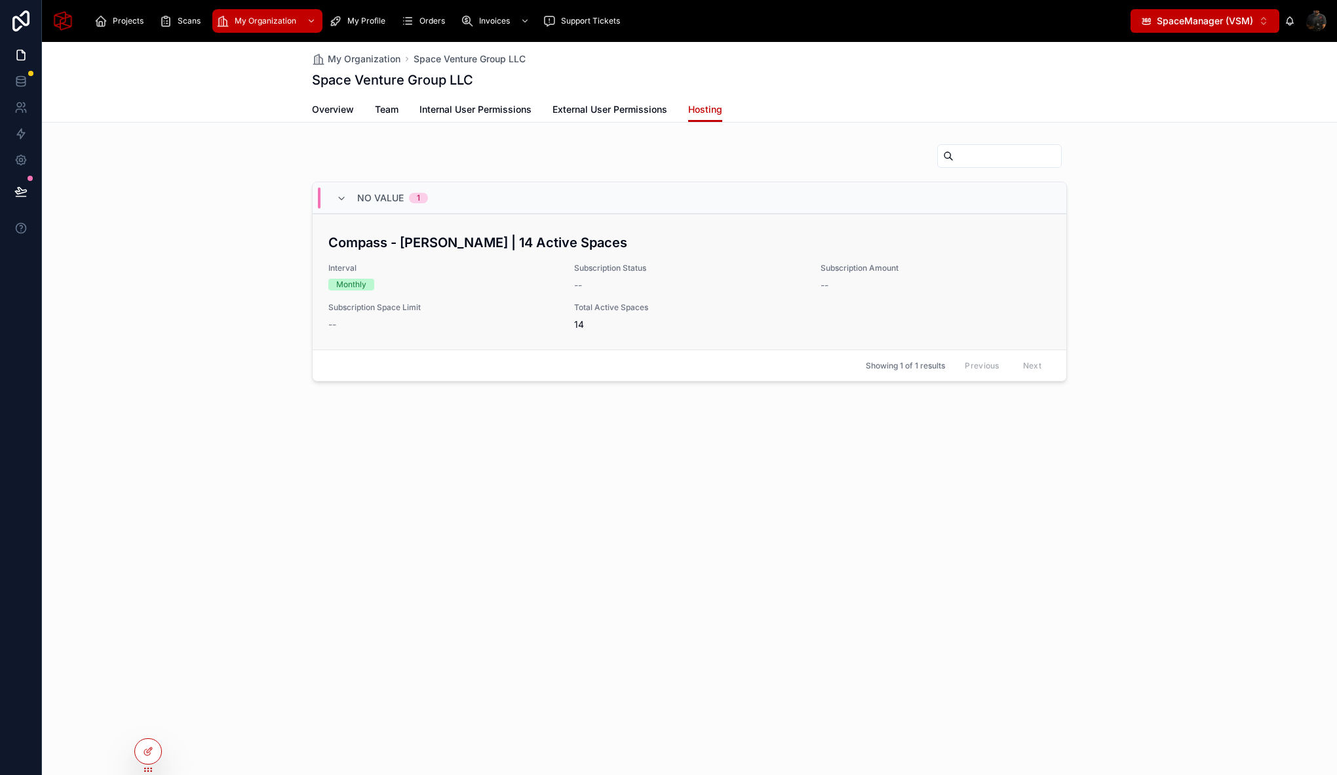
click at [554, 257] on div "Compass - Sameh | 14 Active Spaces Interval Monthly Subscription Status -- Subs…" at bounding box center [689, 282] width 722 height 98
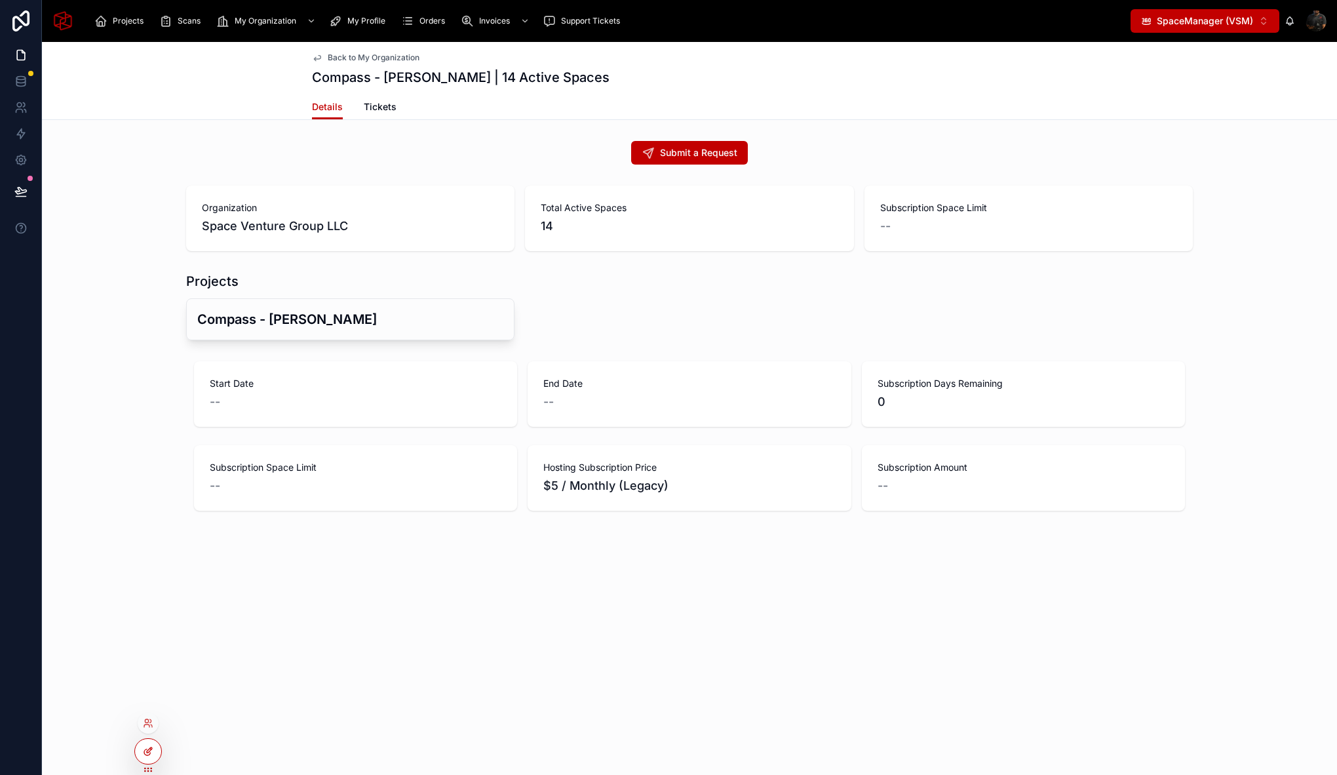
click at [143, 748] on icon at bounding box center [148, 751] width 10 height 10
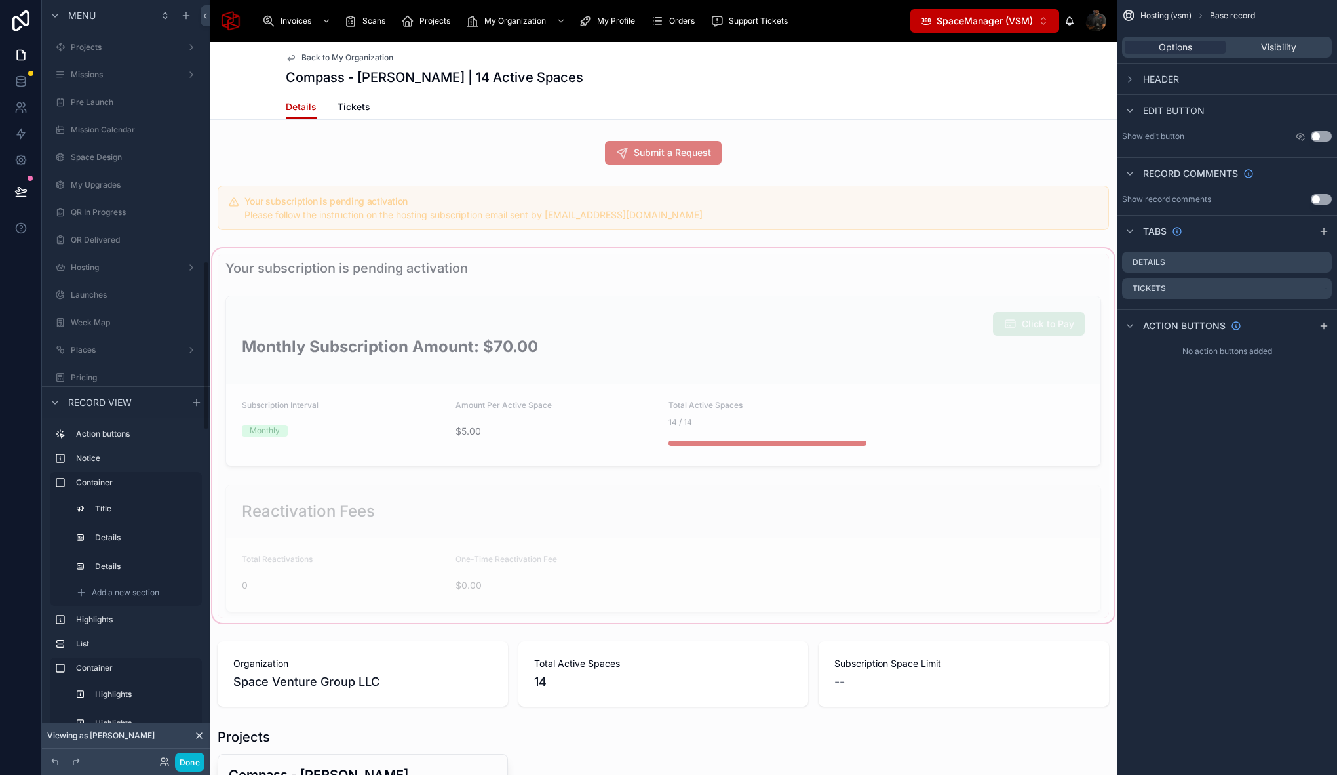
scroll to position [1167, 0]
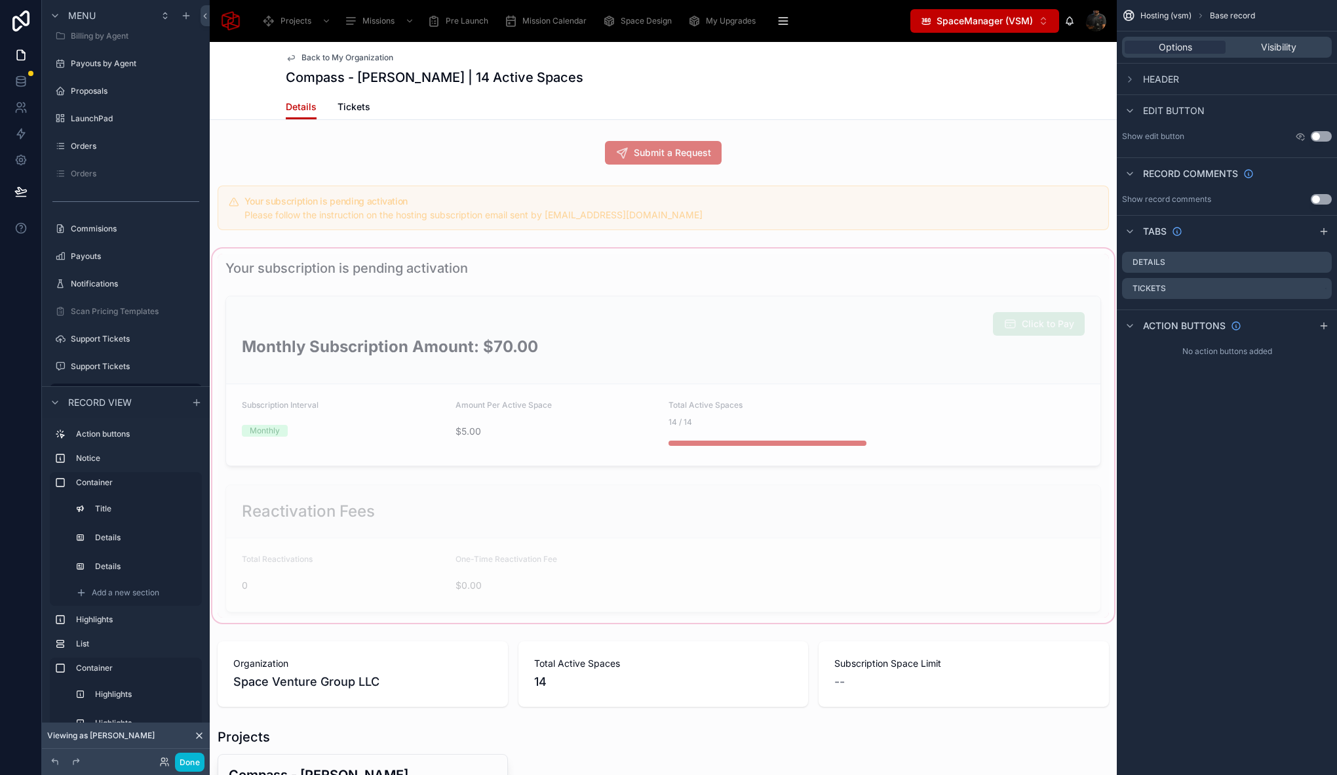
click at [355, 252] on div at bounding box center [663, 435] width 907 height 379
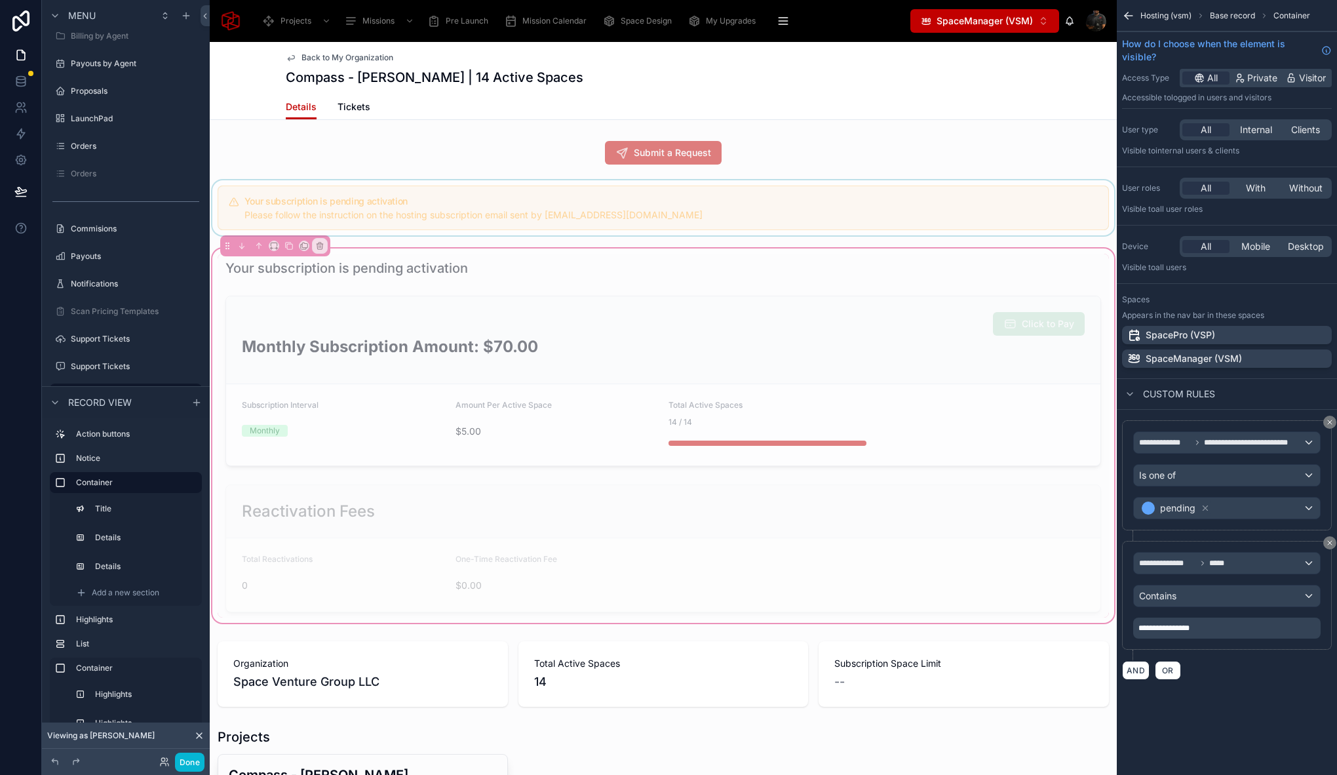
click at [351, 184] on div at bounding box center [663, 207] width 907 height 55
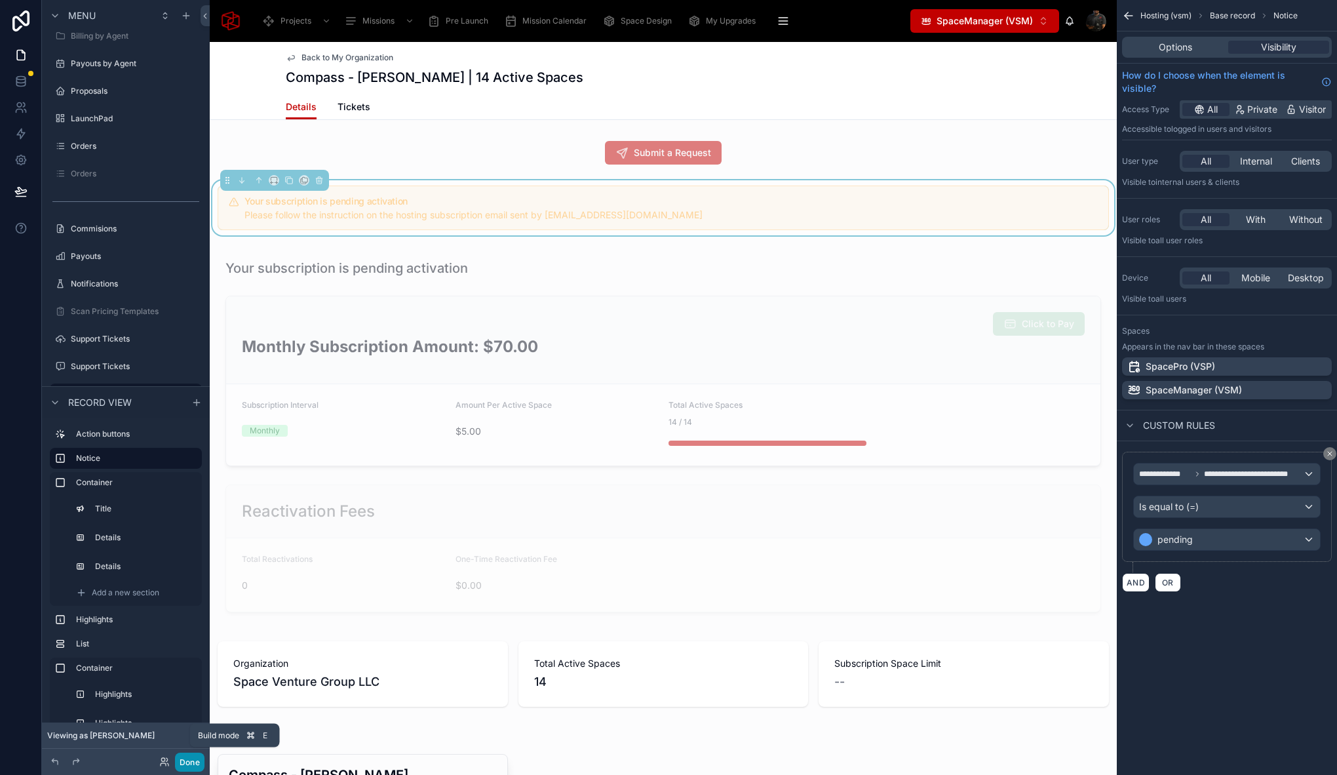
click at [200, 757] on button "Done" at bounding box center [189, 761] width 29 height 19
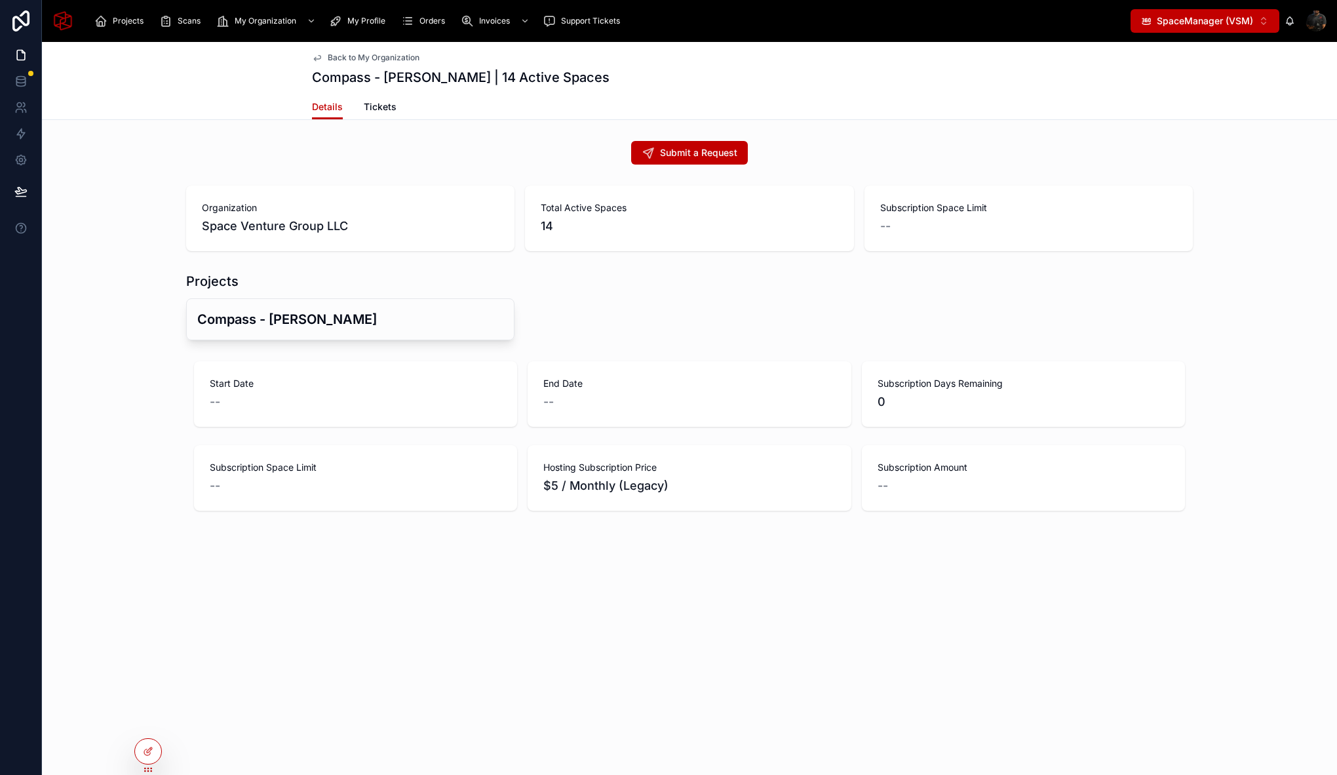
click at [144, 245] on div "Organization Space Venture Group LLC Total Active Spaces 14 Subscription Space …" at bounding box center [689, 218] width 1295 height 76
click at [113, 243] on div "Organization Space Venture Group LLC Total Active Spaces 14 Subscription Space …" at bounding box center [689, 218] width 1295 height 76
click at [27, 81] on icon at bounding box center [20, 81] width 13 height 13
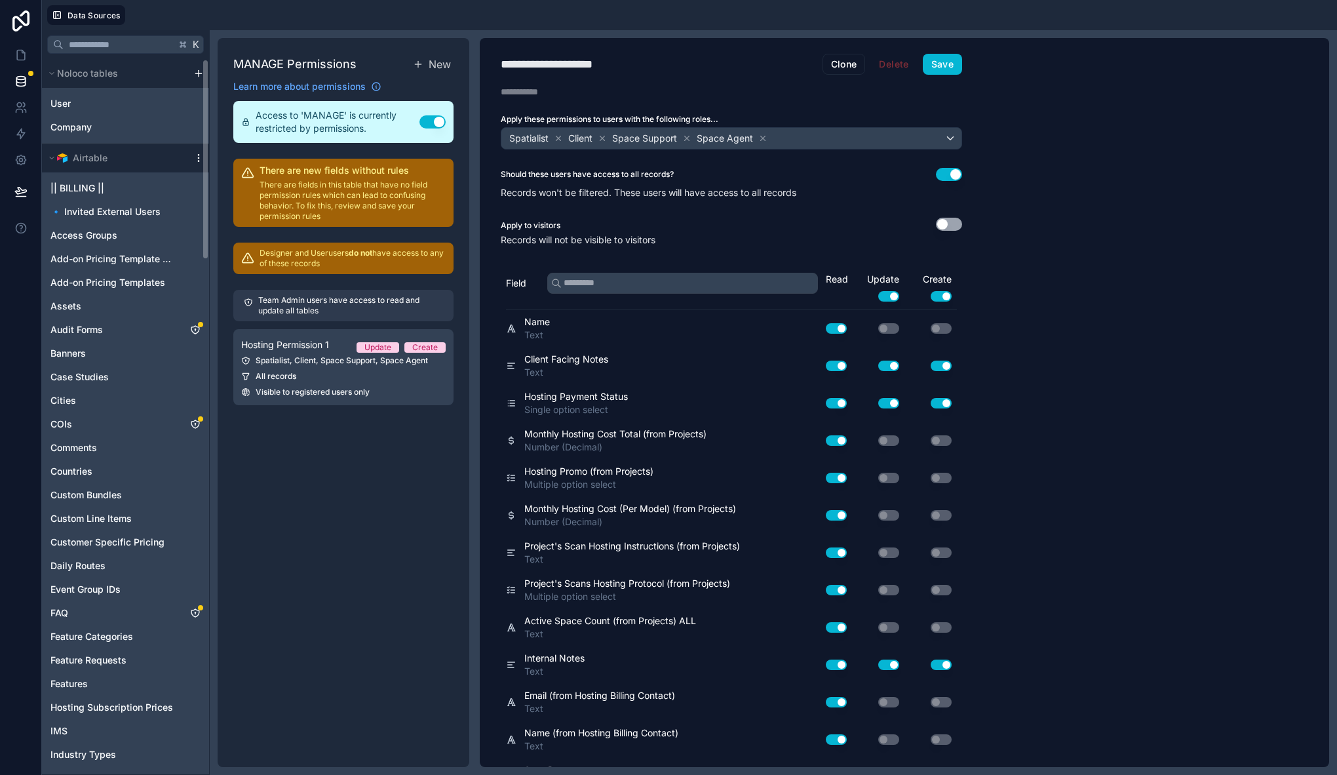
click at [196, 159] on icon "scrollable content" at bounding box center [198, 158] width 10 height 10
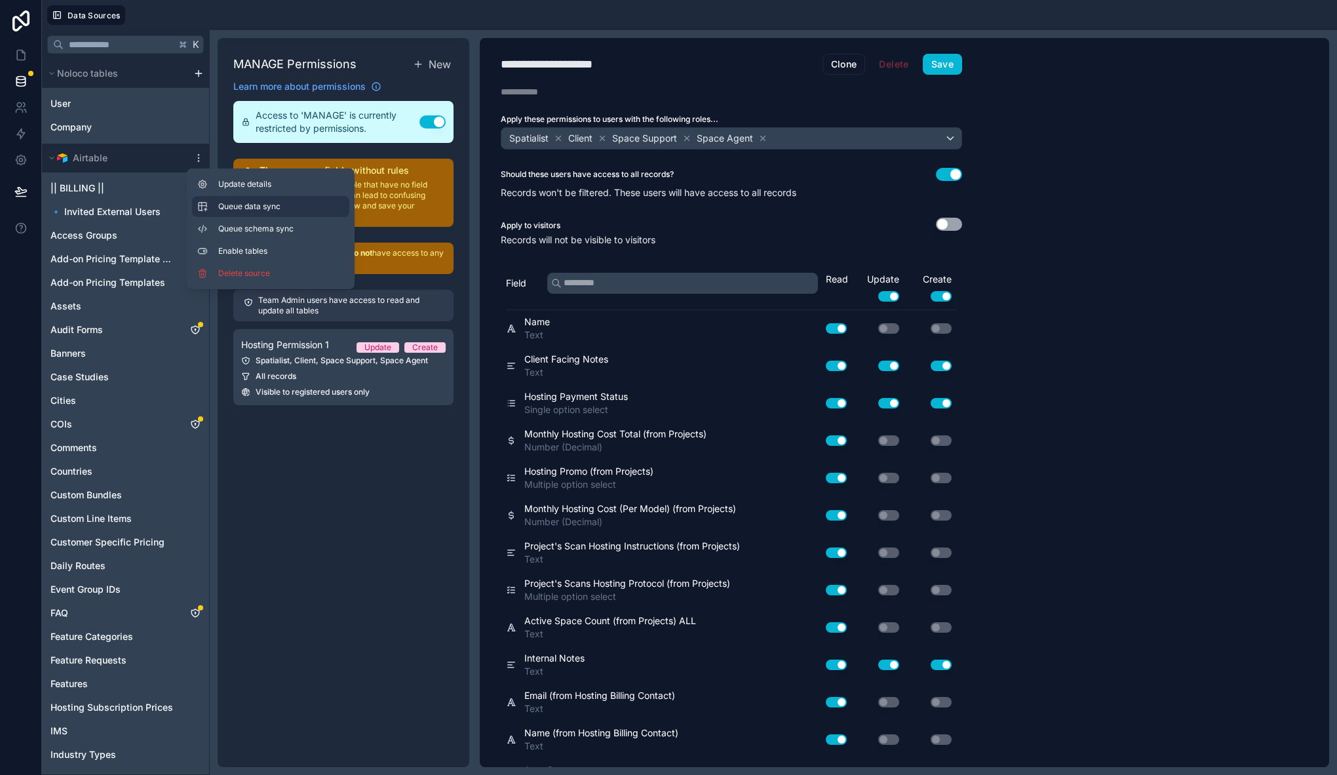
click at [262, 207] on span "Queue data sync" at bounding box center [265, 206] width 94 height 10
click at [259, 224] on span "Queue schema sync" at bounding box center [265, 229] width 94 height 10
click at [24, 54] on icon at bounding box center [20, 55] width 13 height 13
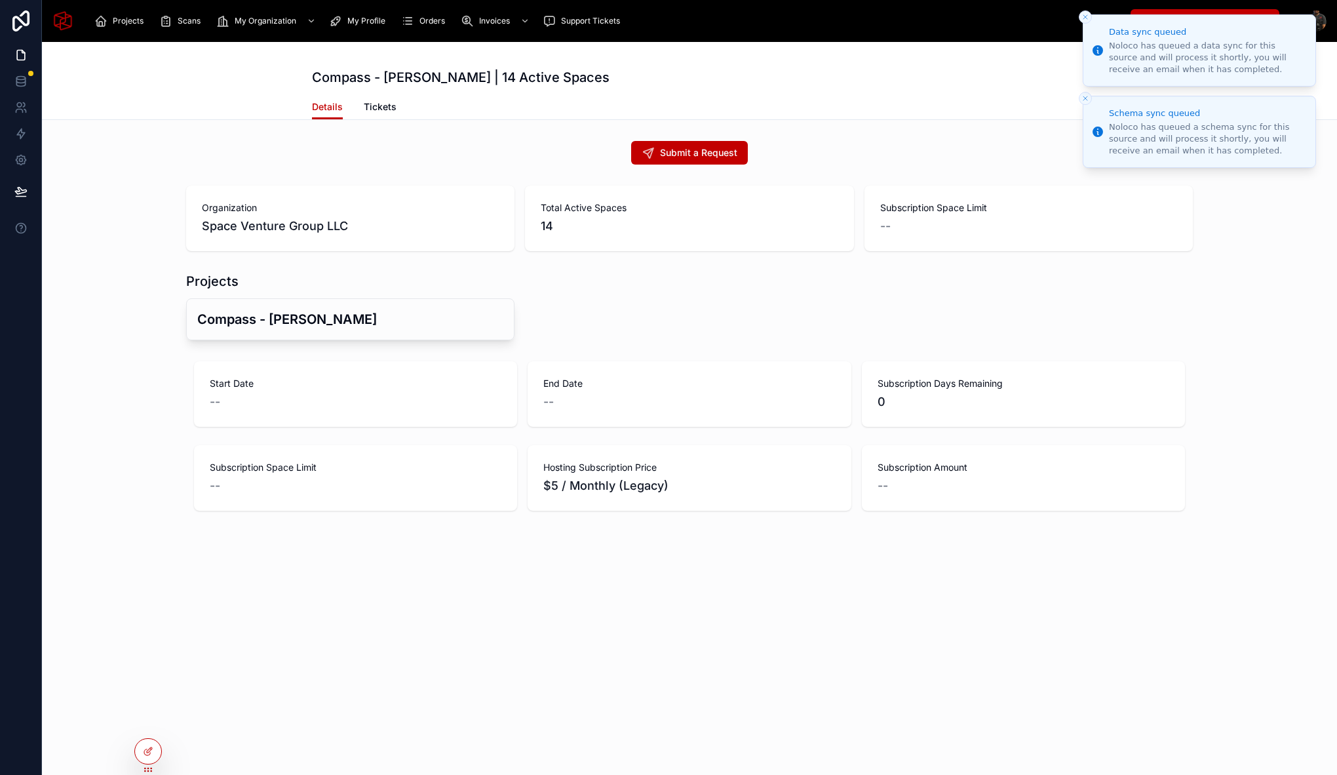
click at [1085, 14] on icon "Close toast" at bounding box center [1085, 17] width 8 height 8
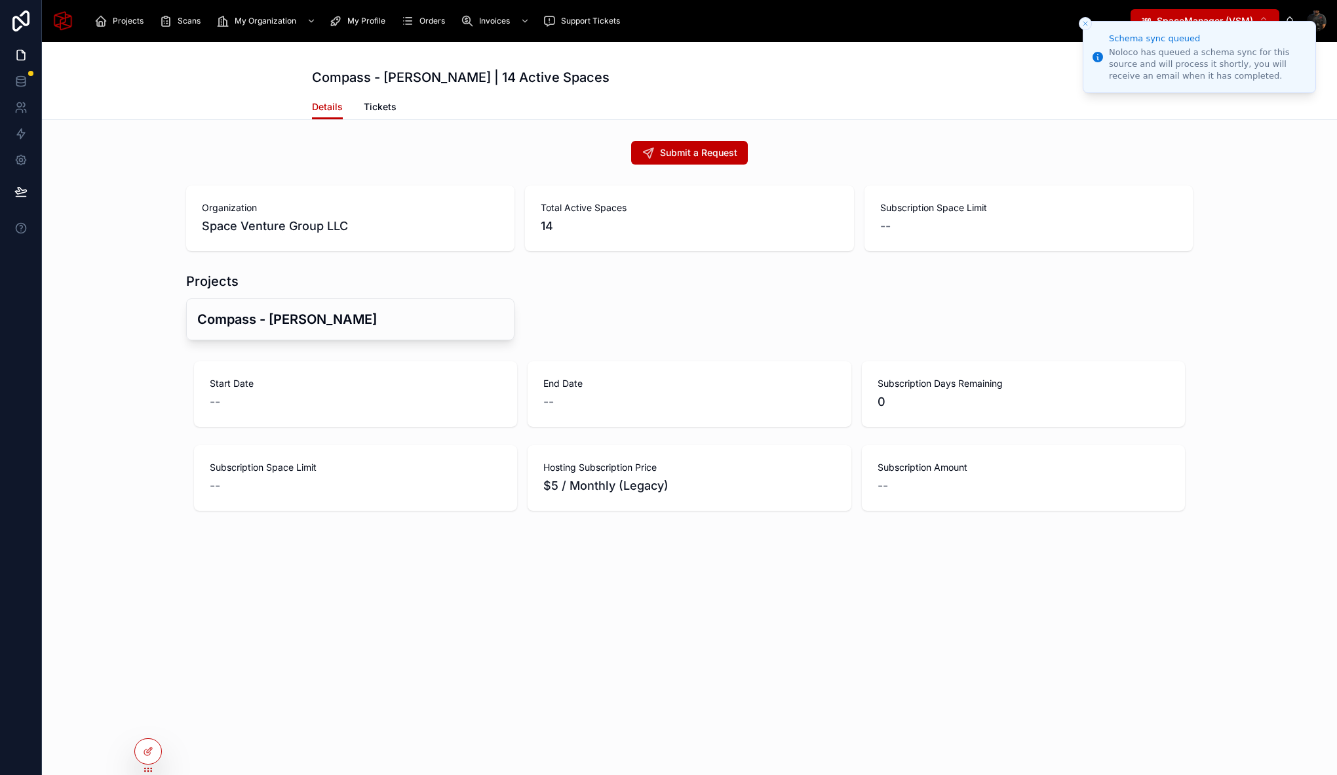
click at [1085, 17] on button "Close toast" at bounding box center [1085, 23] width 13 height 13
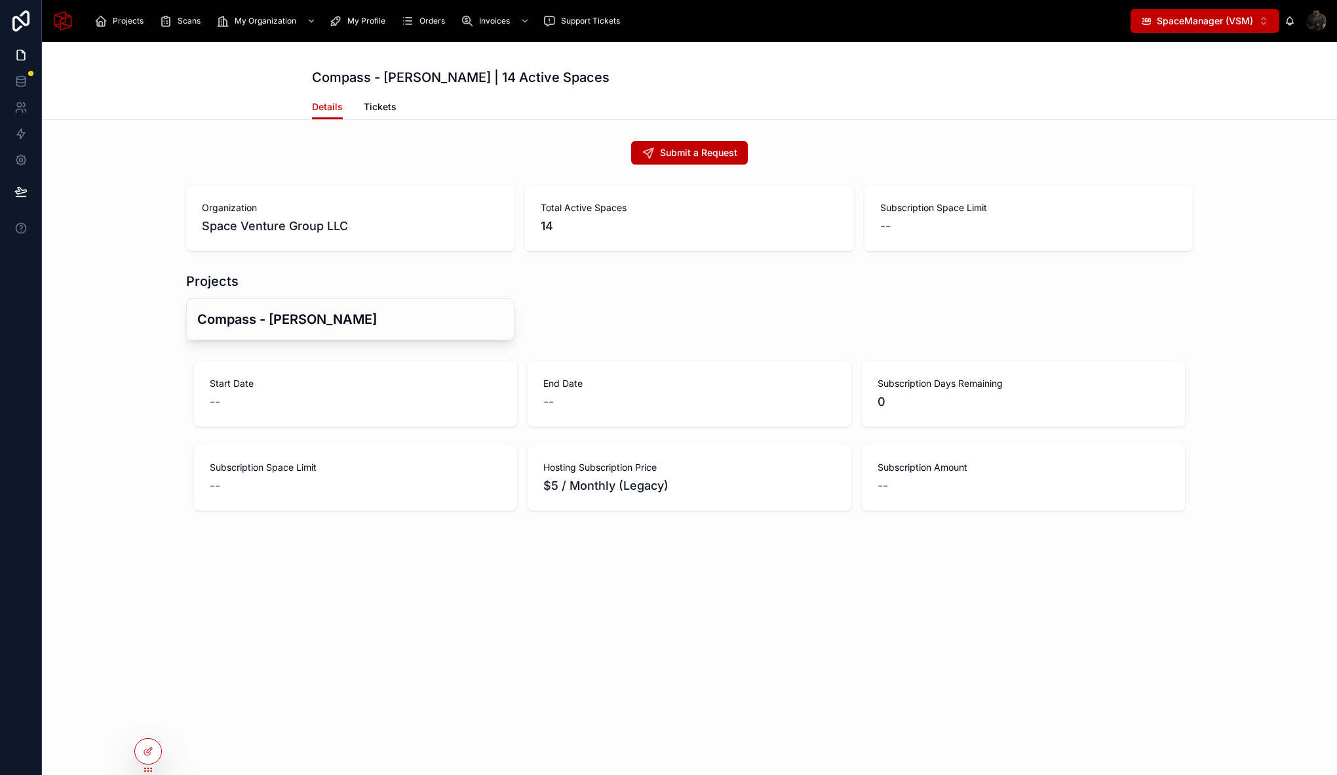
click at [309, 171] on div "Submit a Request Organization Space Venture Group LLC Total Active Spaces 14 Su…" at bounding box center [689, 326] width 1295 height 380
click at [531, 147] on div "Submit a Request" at bounding box center [689, 153] width 1007 height 24
click at [149, 754] on icon at bounding box center [147, 752] width 6 height 6
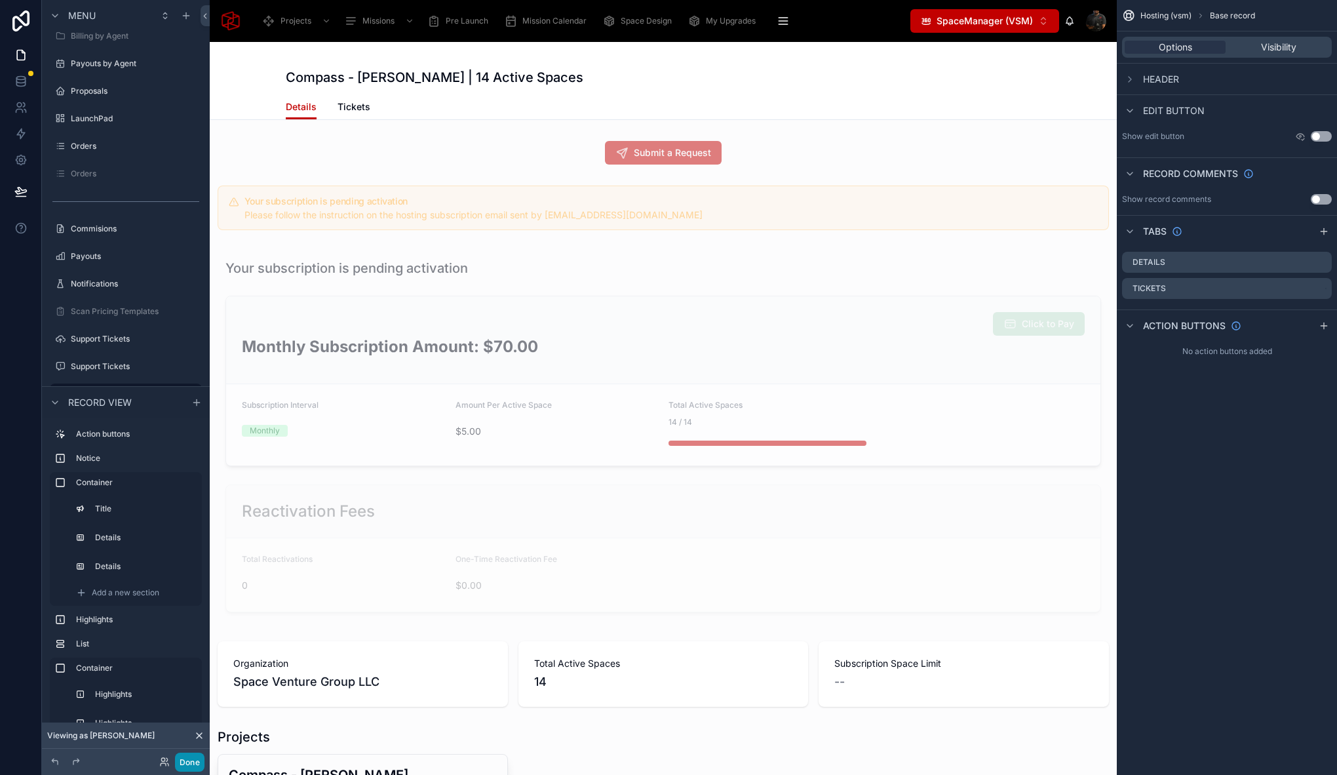
click at [193, 756] on button "Done" at bounding box center [189, 761] width 29 height 19
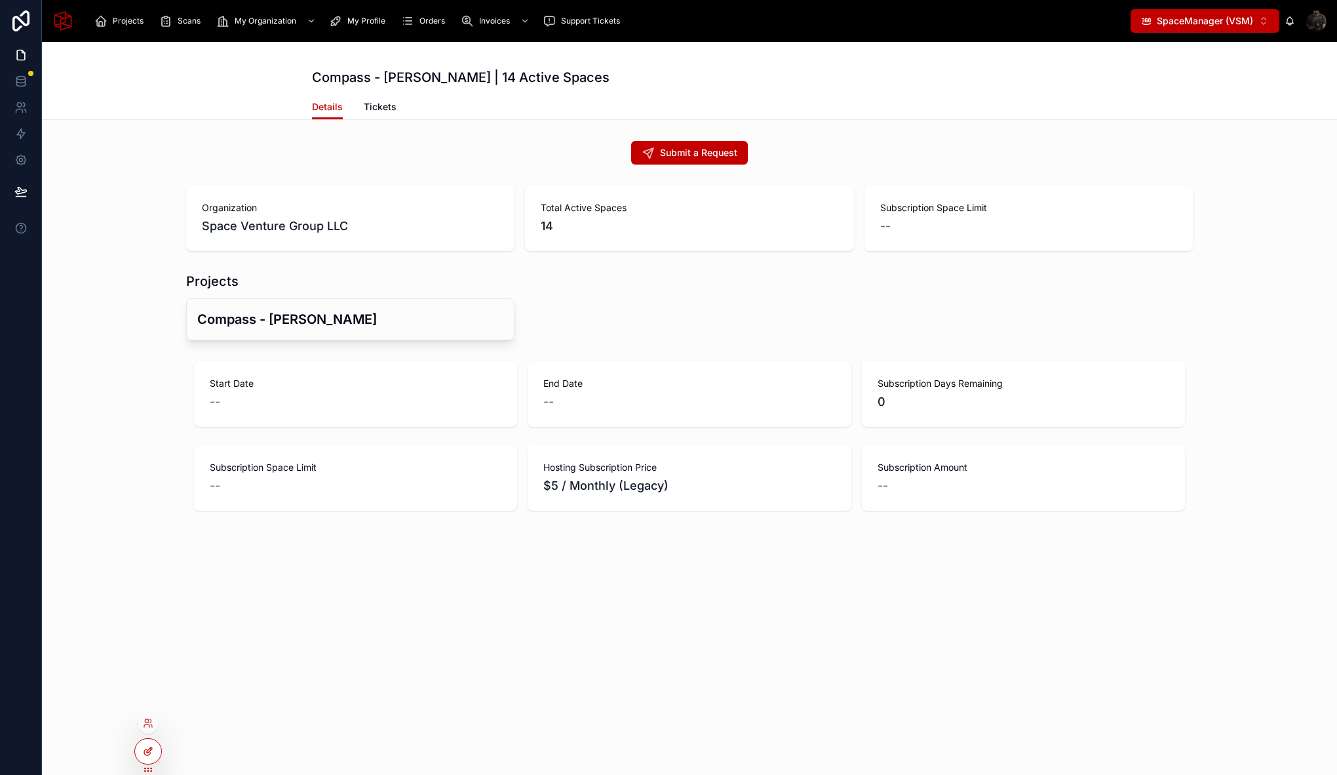
click at [149, 741] on div at bounding box center [148, 751] width 26 height 25
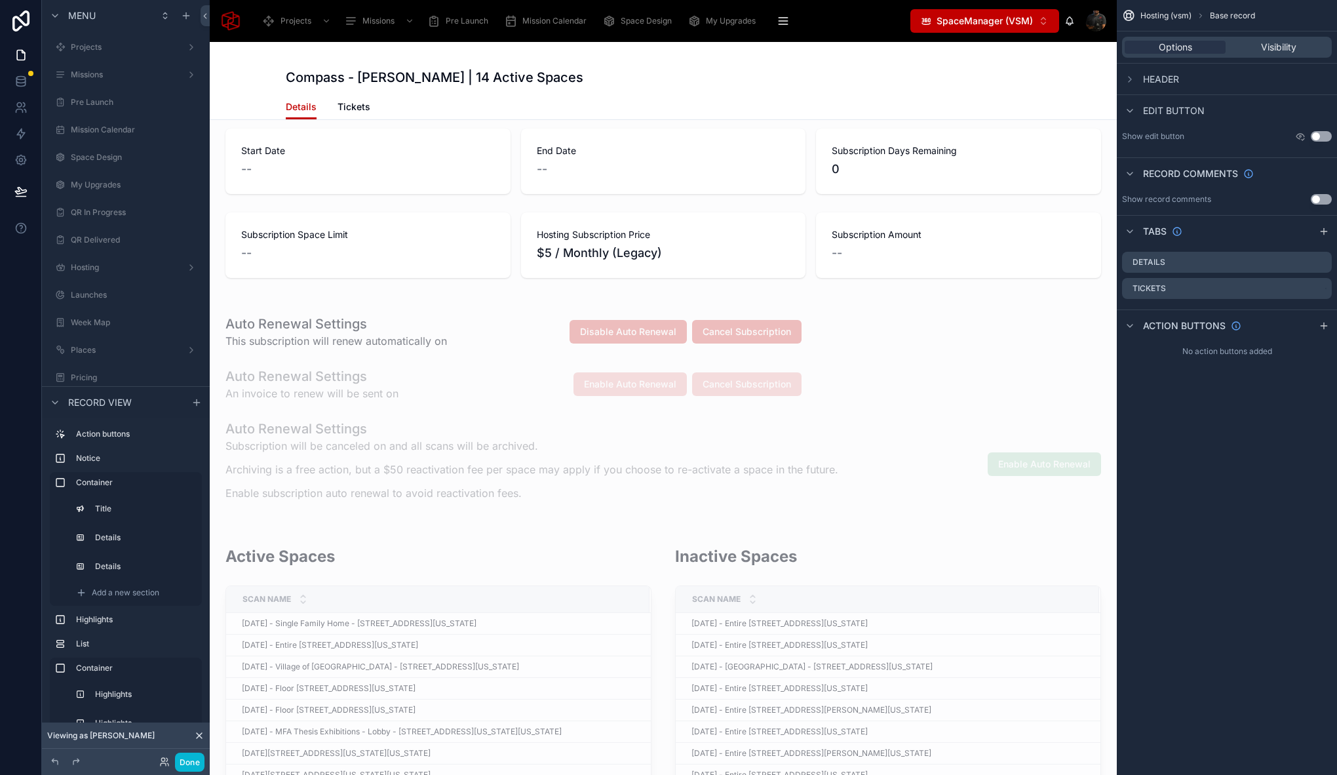
scroll to position [1167, 0]
click at [319, 307] on div at bounding box center [663, 412] width 907 height 220
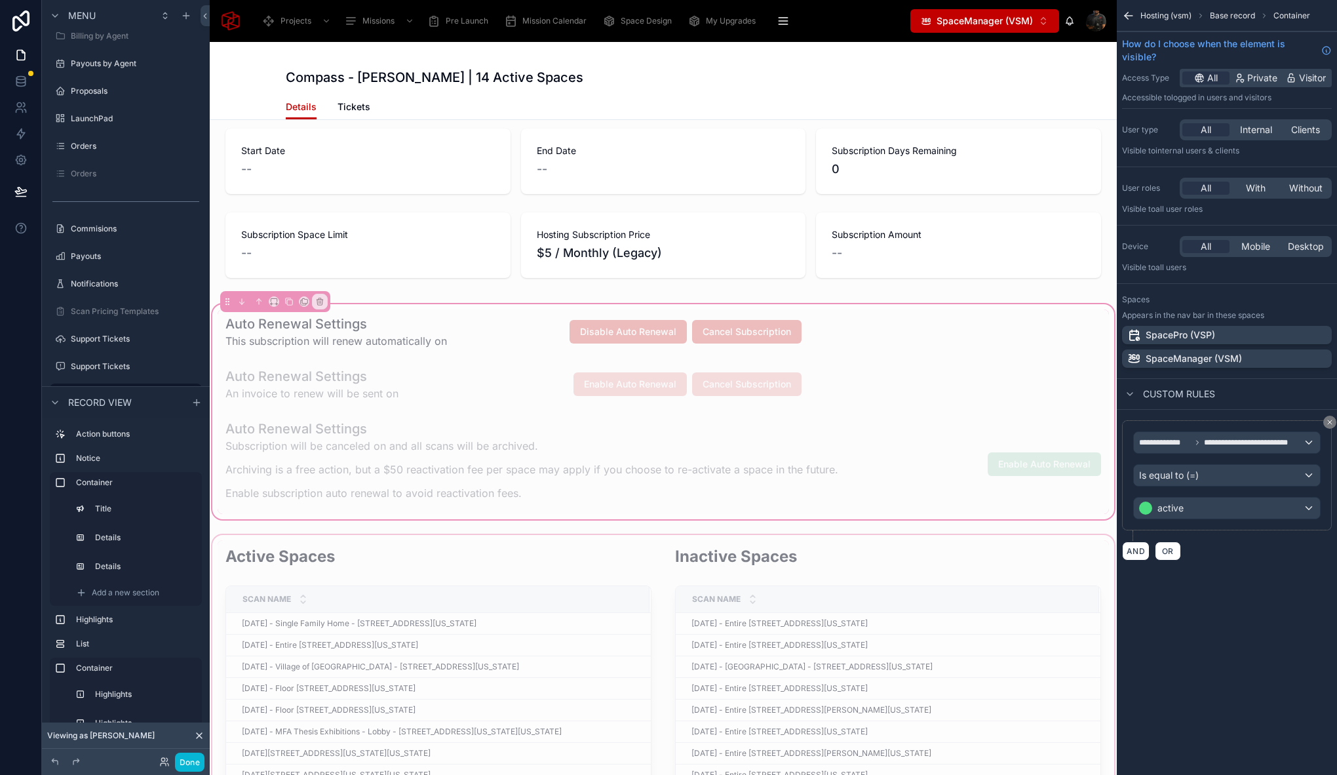
click at [355, 208] on div at bounding box center [663, 203] width 907 height 176
click at [284, 459] on div at bounding box center [663, 464] width 891 height 100
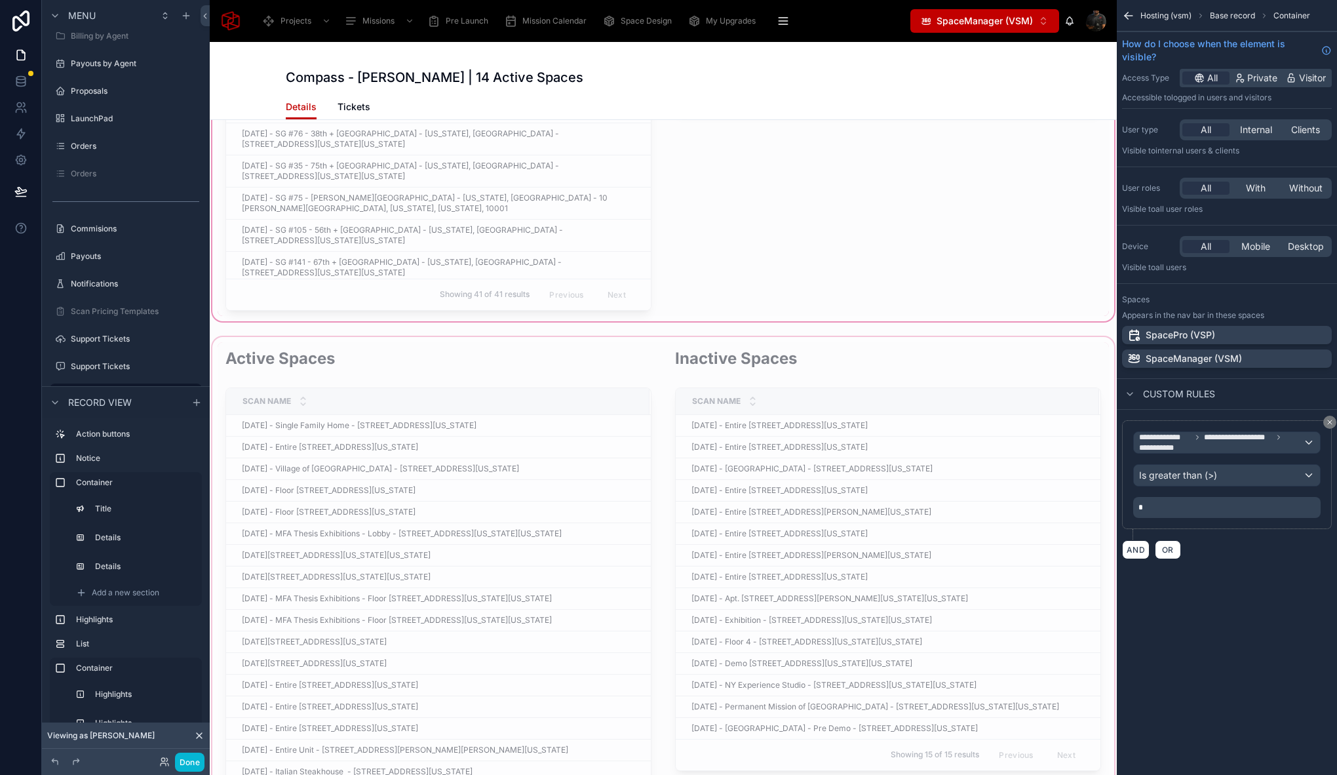
scroll to position [1661, 0]
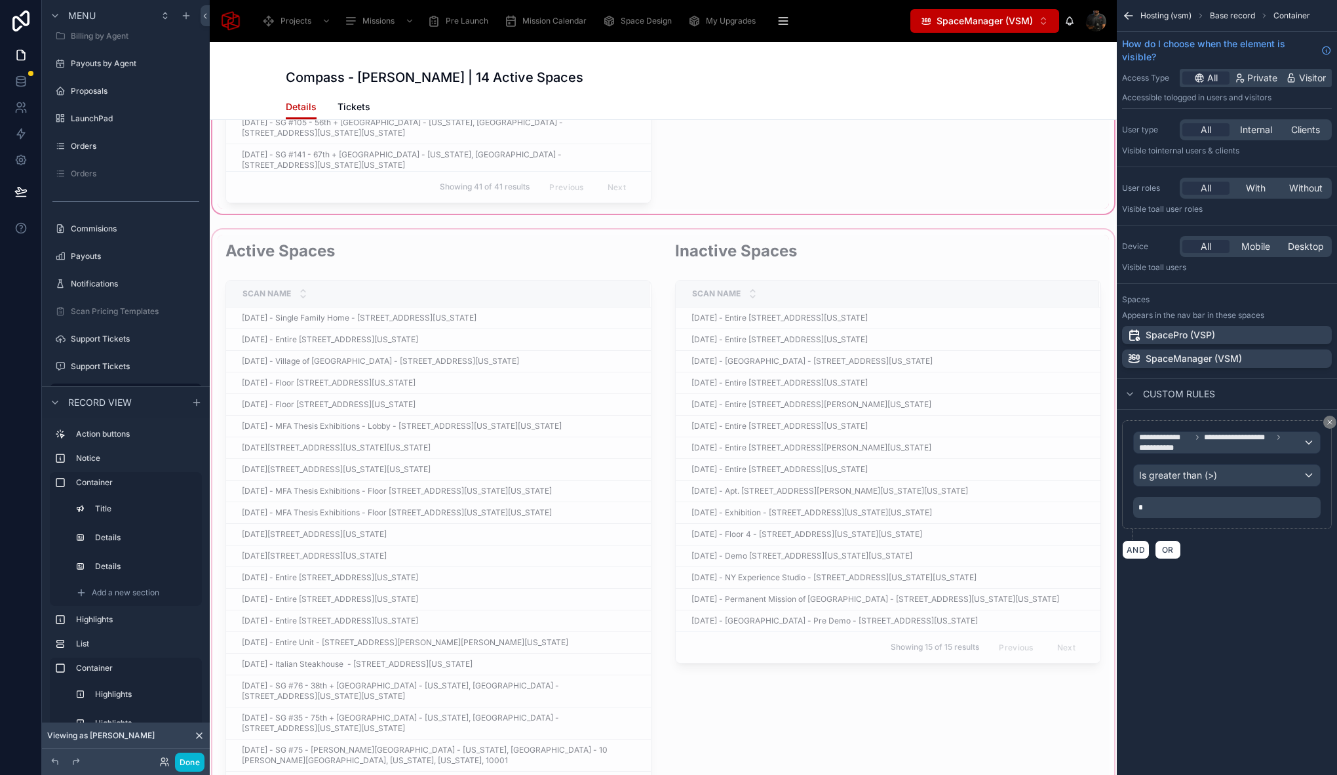
click at [321, 231] on div at bounding box center [663, 551] width 907 height 649
click at [365, 179] on div "Showing 41 of 41 results Previous Next" at bounding box center [438, 186] width 425 height 31
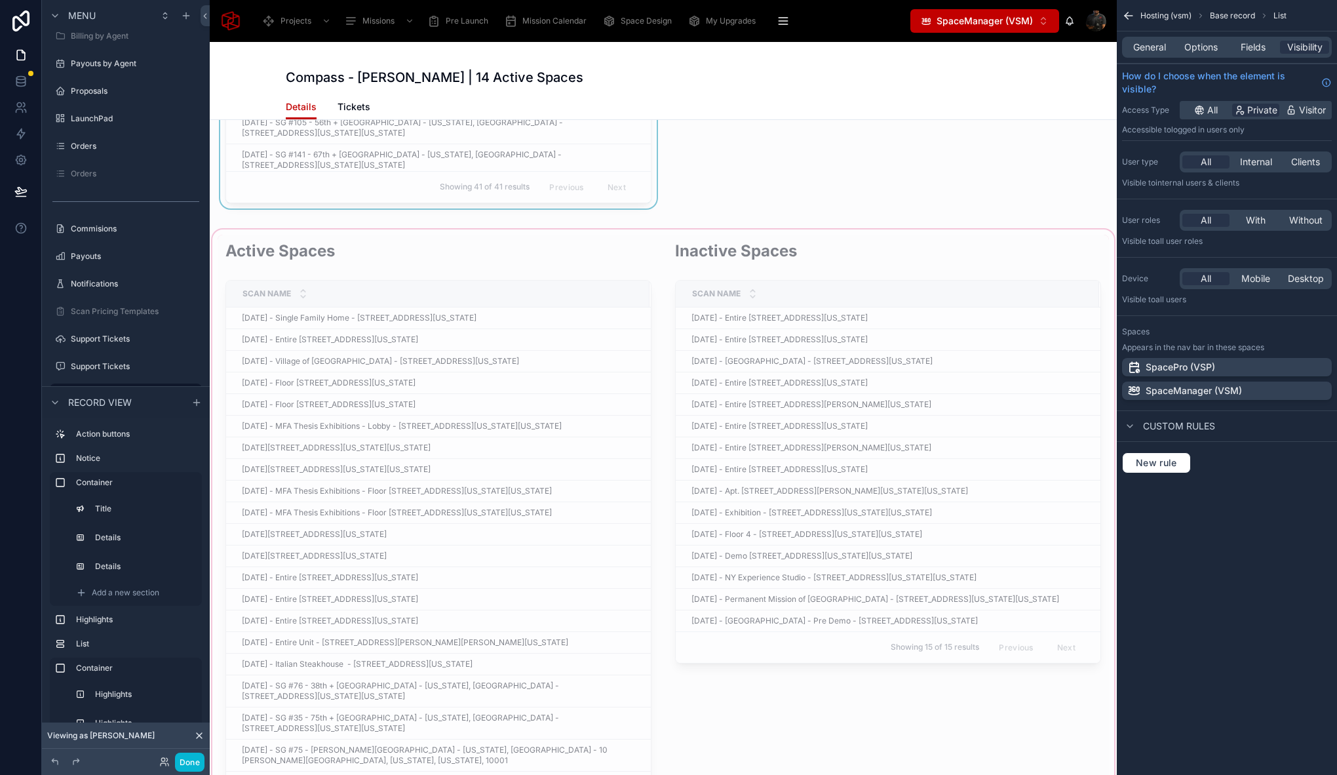
click at [346, 227] on div at bounding box center [663, 551] width 907 height 649
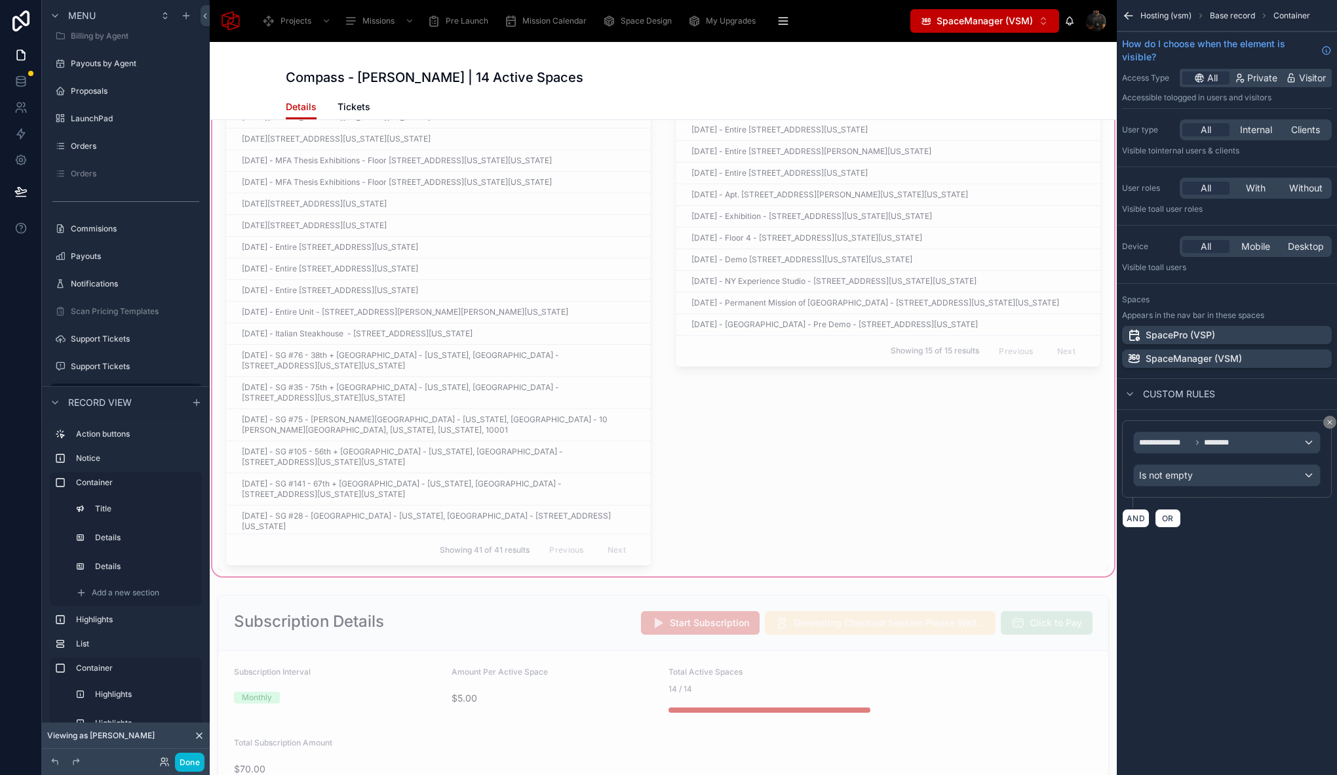
scroll to position [1961, 0]
click at [339, 592] on div at bounding box center [663, 691] width 907 height 212
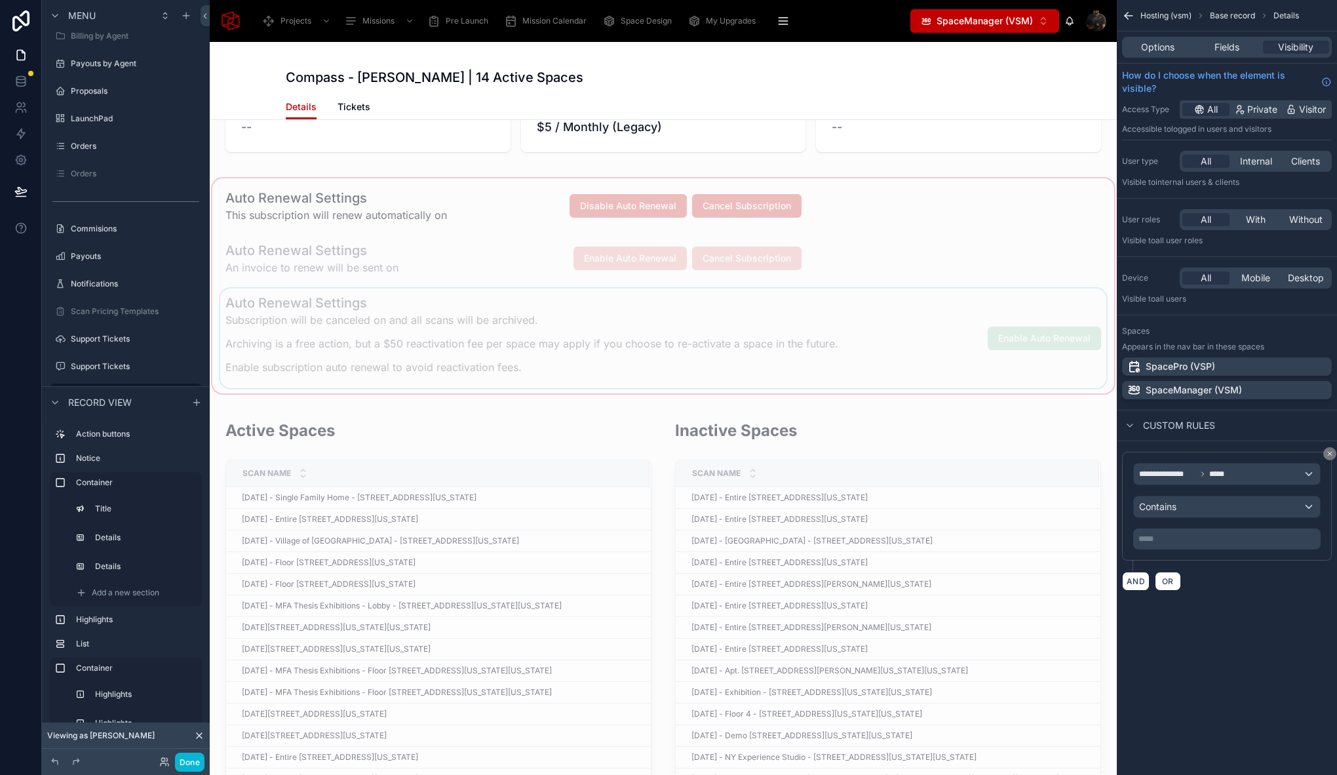
scroll to position [0, 0]
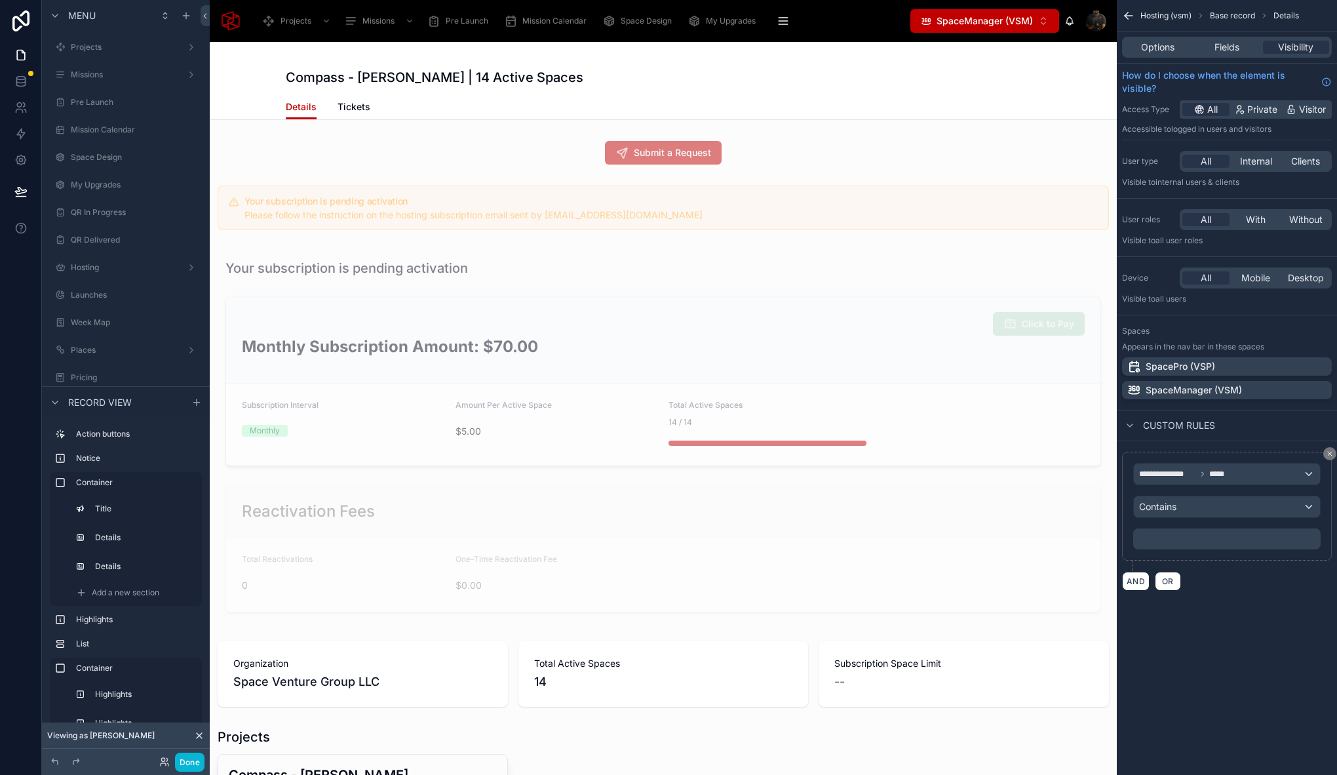
scroll to position [1167, 0]
click at [191, 765] on button "Done" at bounding box center [189, 761] width 29 height 19
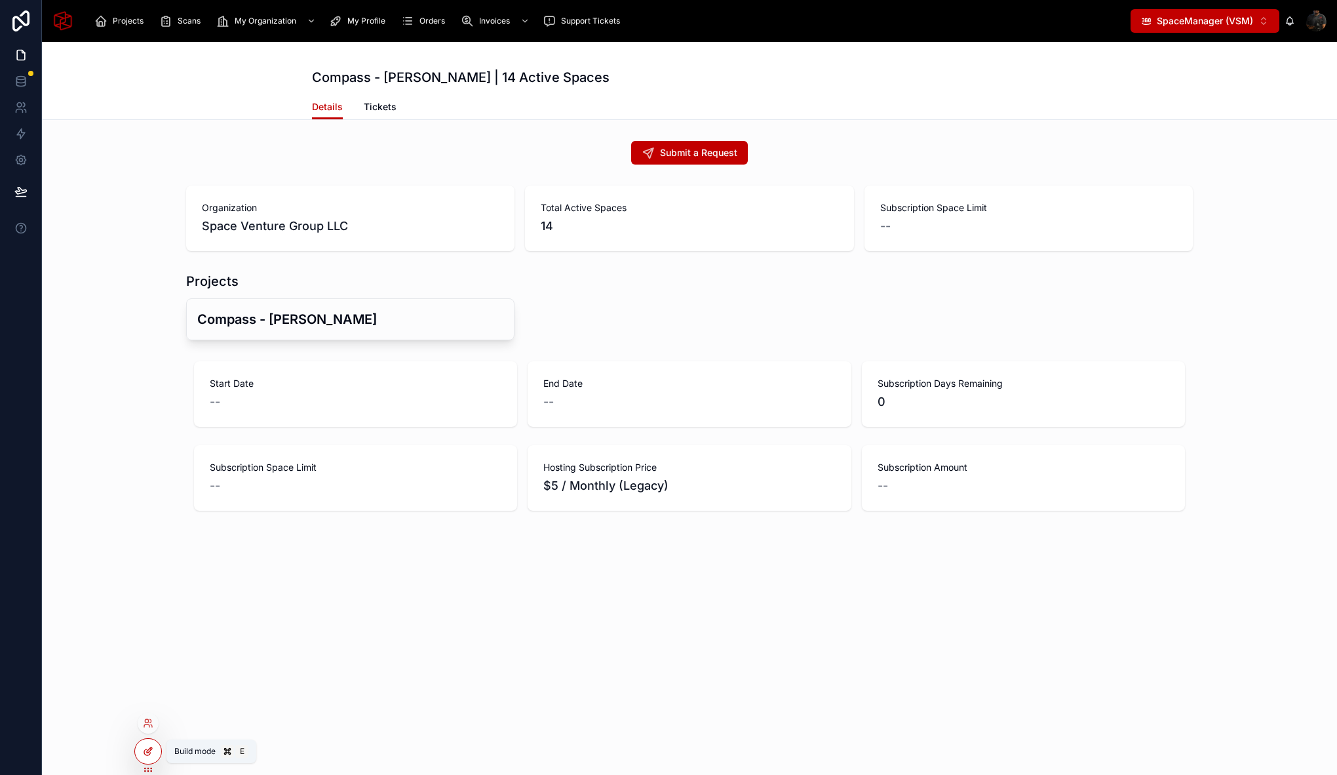
click at [154, 752] on div at bounding box center [148, 751] width 26 height 25
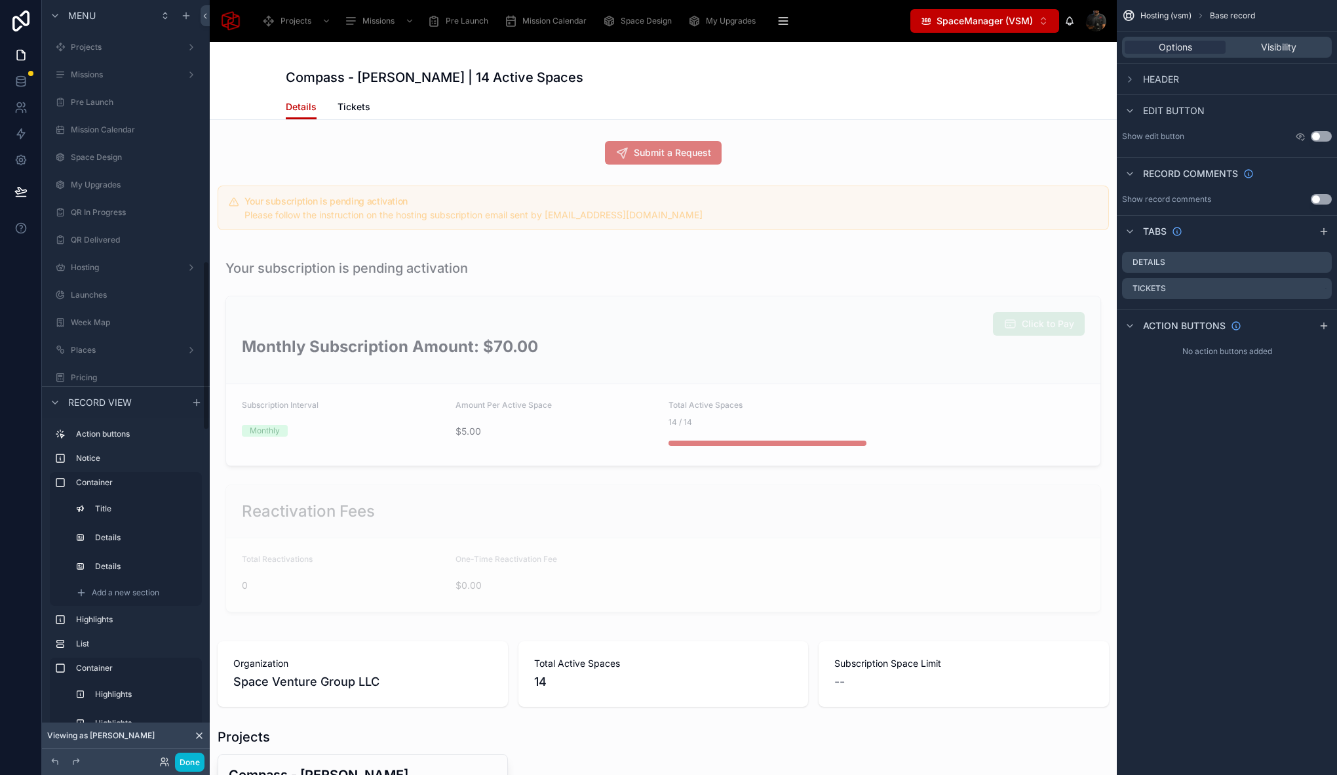
click at [378, 253] on div at bounding box center [663, 435] width 907 height 379
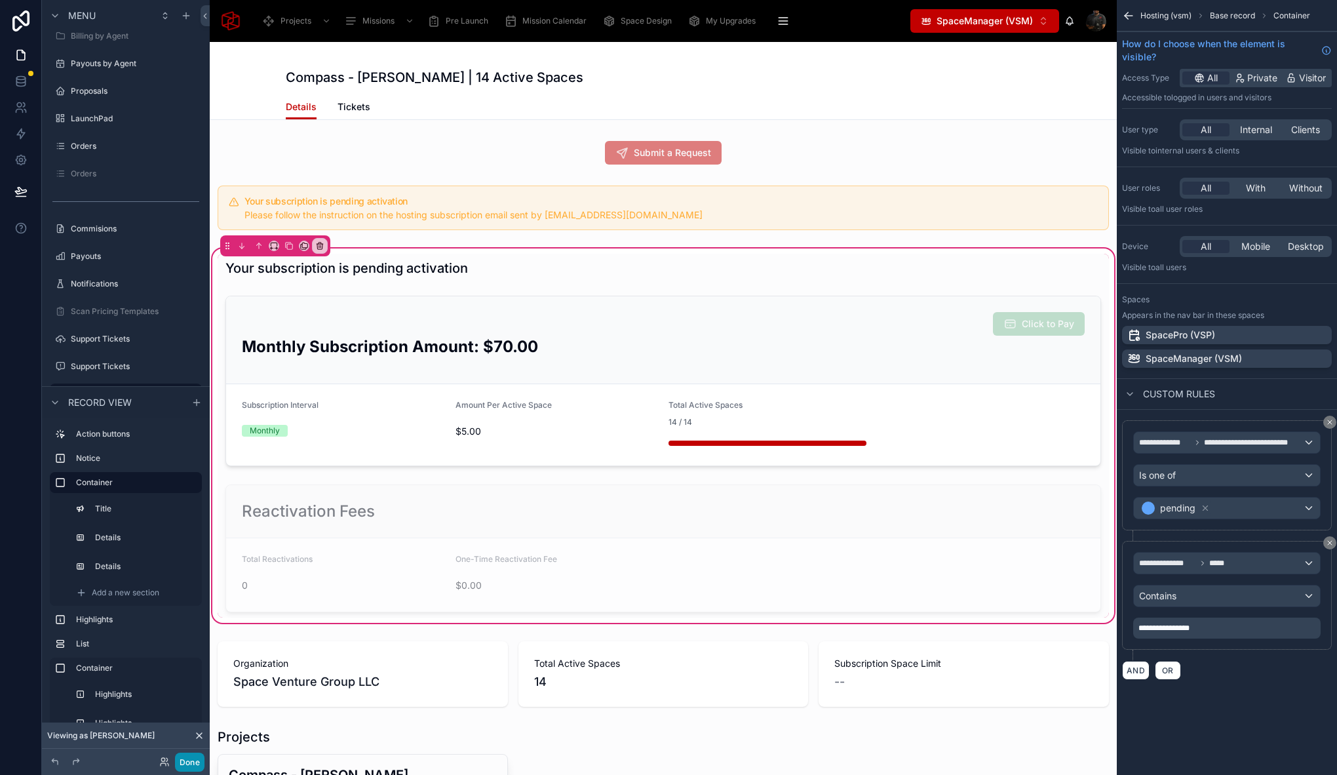
click at [197, 759] on button "Done" at bounding box center [189, 761] width 29 height 19
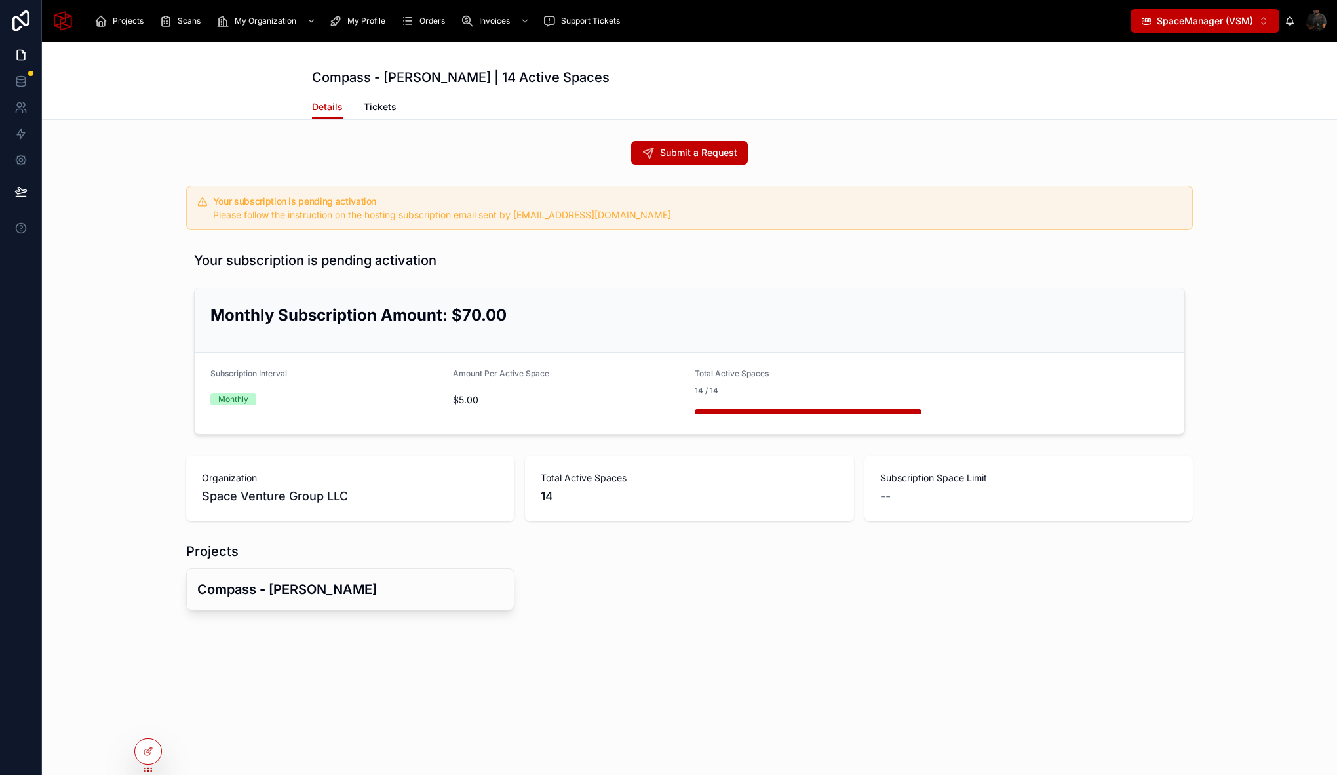
click at [1321, 21] on div at bounding box center [1316, 20] width 21 height 21
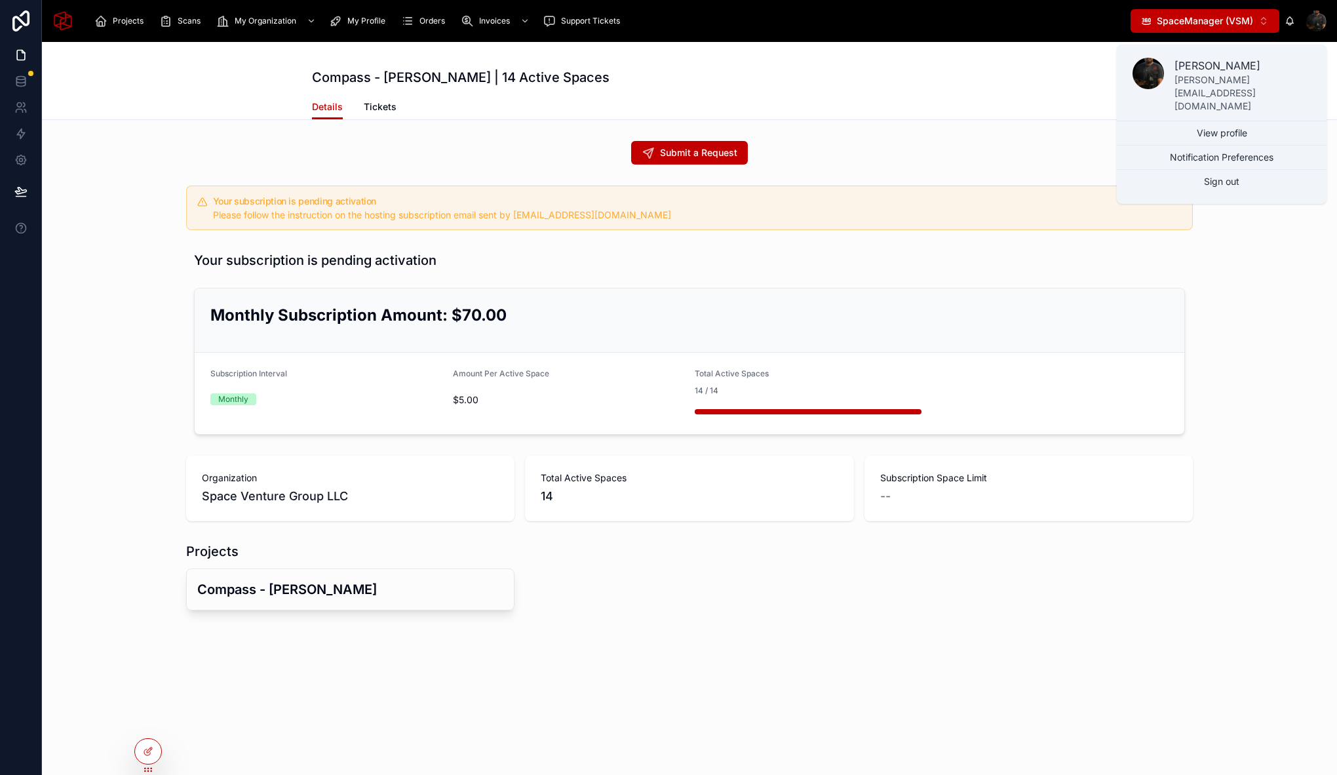
click at [992, 127] on div "Compass - Sameh | 14 Active Spaces Details Details Tickets Submit a Request You…" at bounding box center [689, 370] width 1295 height 657
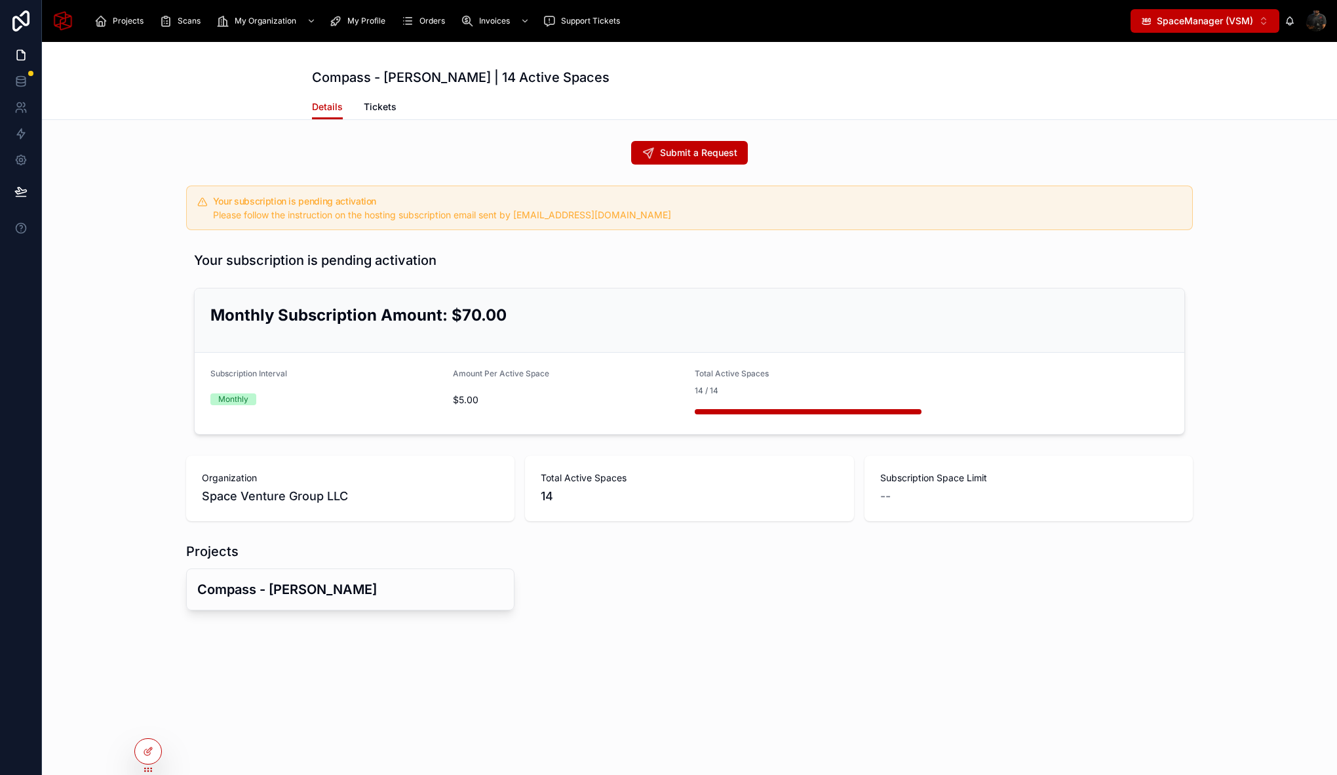
click at [1187, 22] on span "SpaceManager (VSM)" at bounding box center [1205, 20] width 96 height 13
click at [1028, 94] on div "Details Tickets" at bounding box center [689, 106] width 755 height 25
click at [1316, 14] on div at bounding box center [1316, 20] width 21 height 21
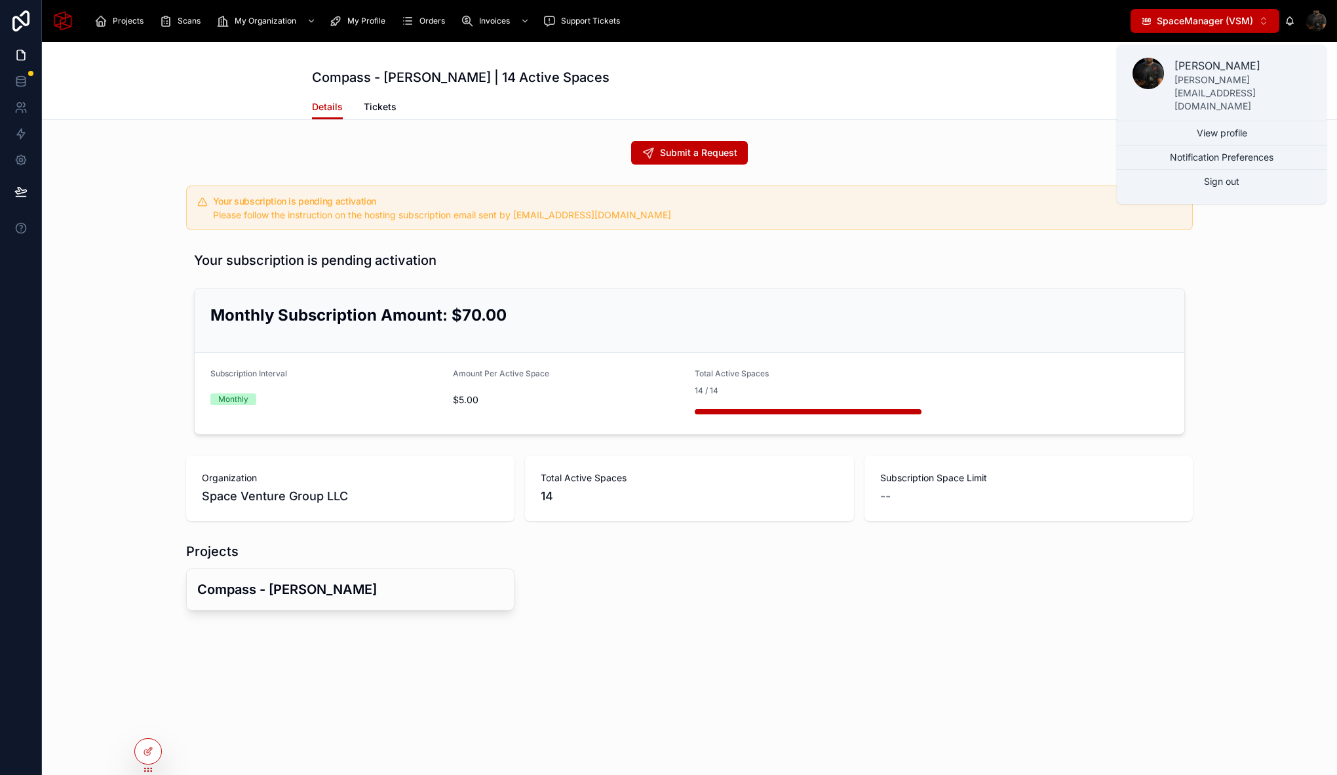
click at [1183, 24] on span "SpaceManager (VSM)" at bounding box center [1205, 20] width 96 height 13
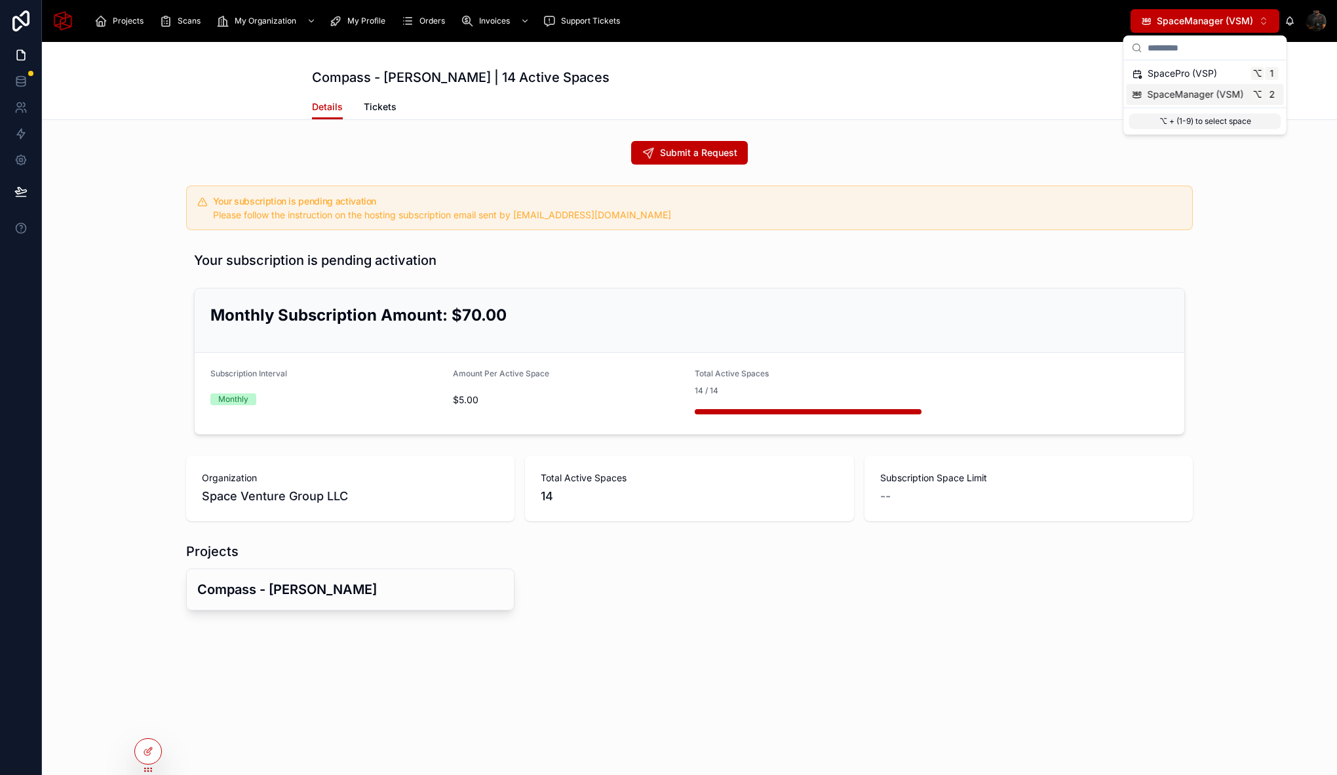
click at [1178, 88] on span "SpaceManager (VSM)" at bounding box center [1196, 94] width 96 height 13
click at [1182, 23] on span "SpaceManager (VSM)" at bounding box center [1205, 20] width 96 height 13
click at [155, 715] on div at bounding box center [148, 722] width 21 height 21
click at [151, 726] on icon at bounding box center [148, 723] width 10 height 10
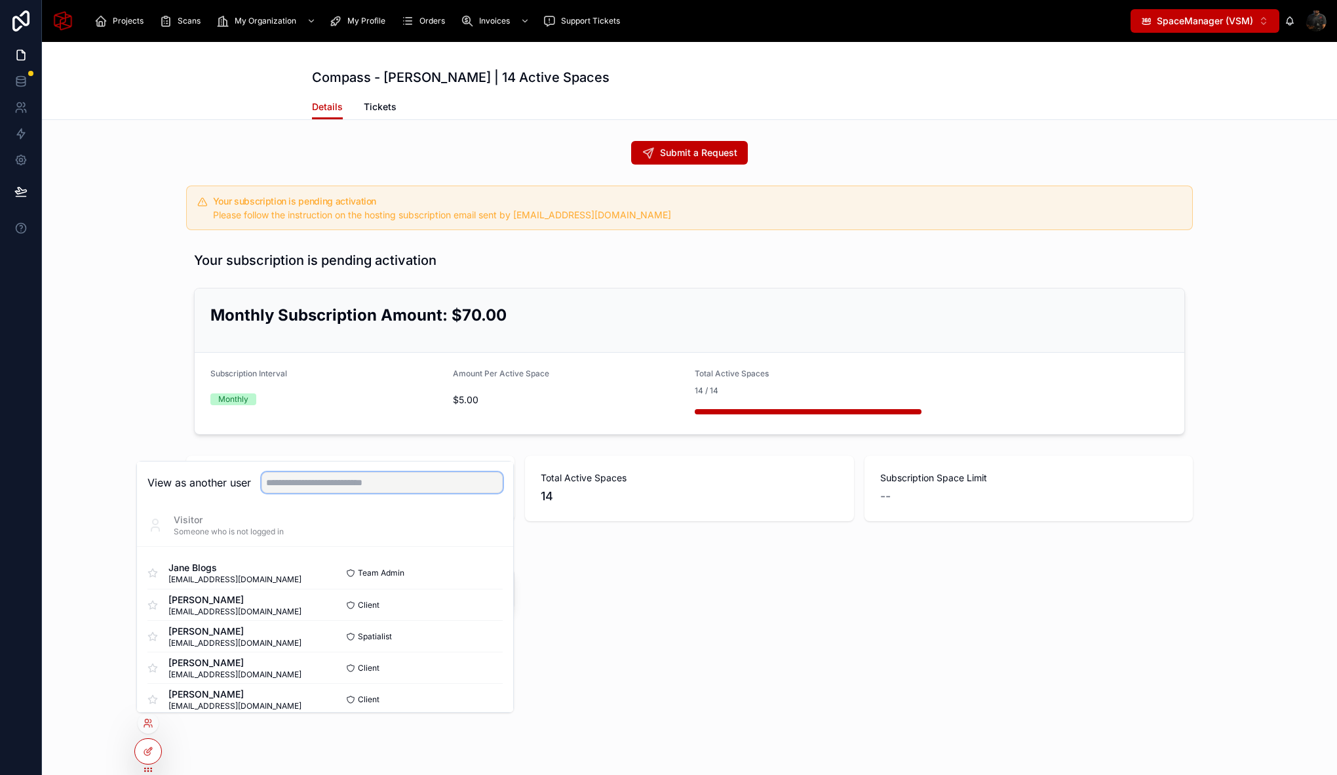
click at [340, 482] on input "text" at bounding box center [382, 482] width 241 height 21
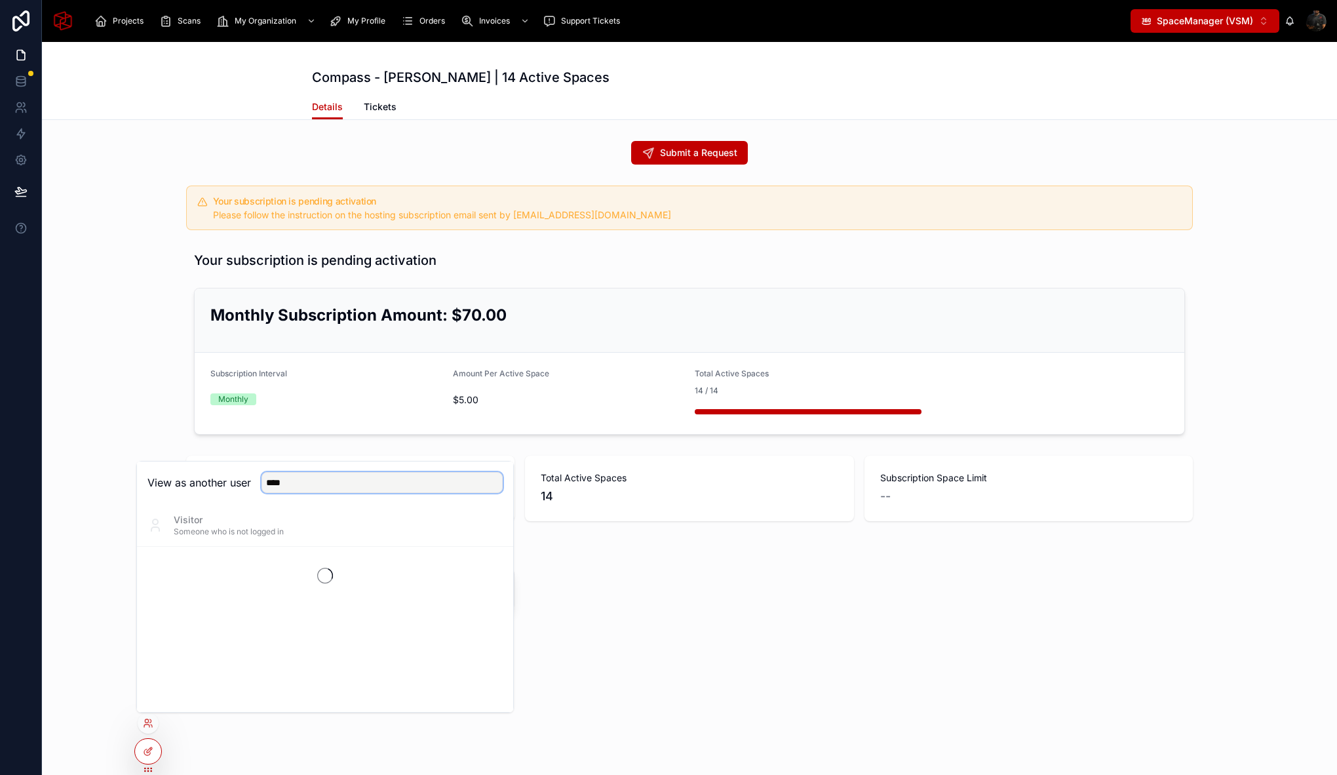
type input "*****"
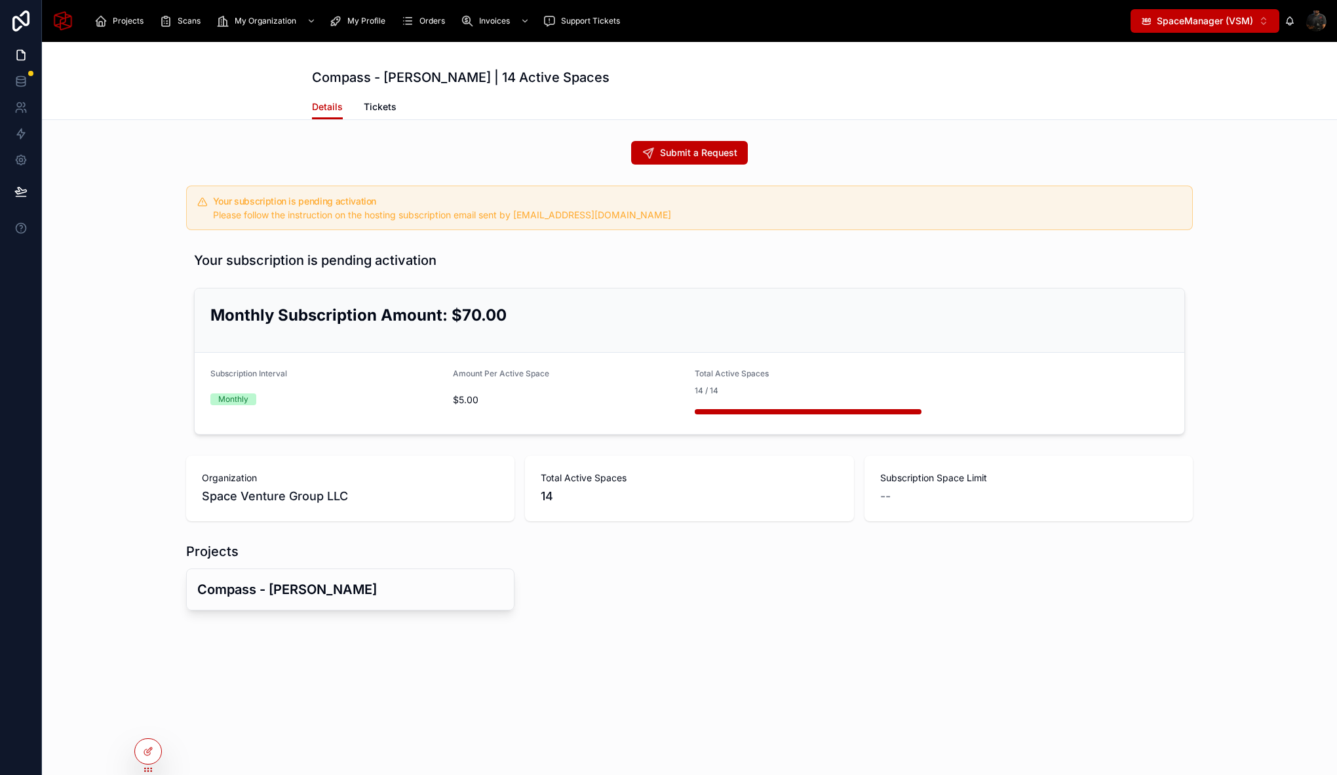
click at [655, 629] on div "Compass - Sameh | 14 Active Spaces Details Details Tickets Submit a Request You…" at bounding box center [689, 370] width 1295 height 657
click at [284, 20] on span "My Organization" at bounding box center [266, 21] width 62 height 10
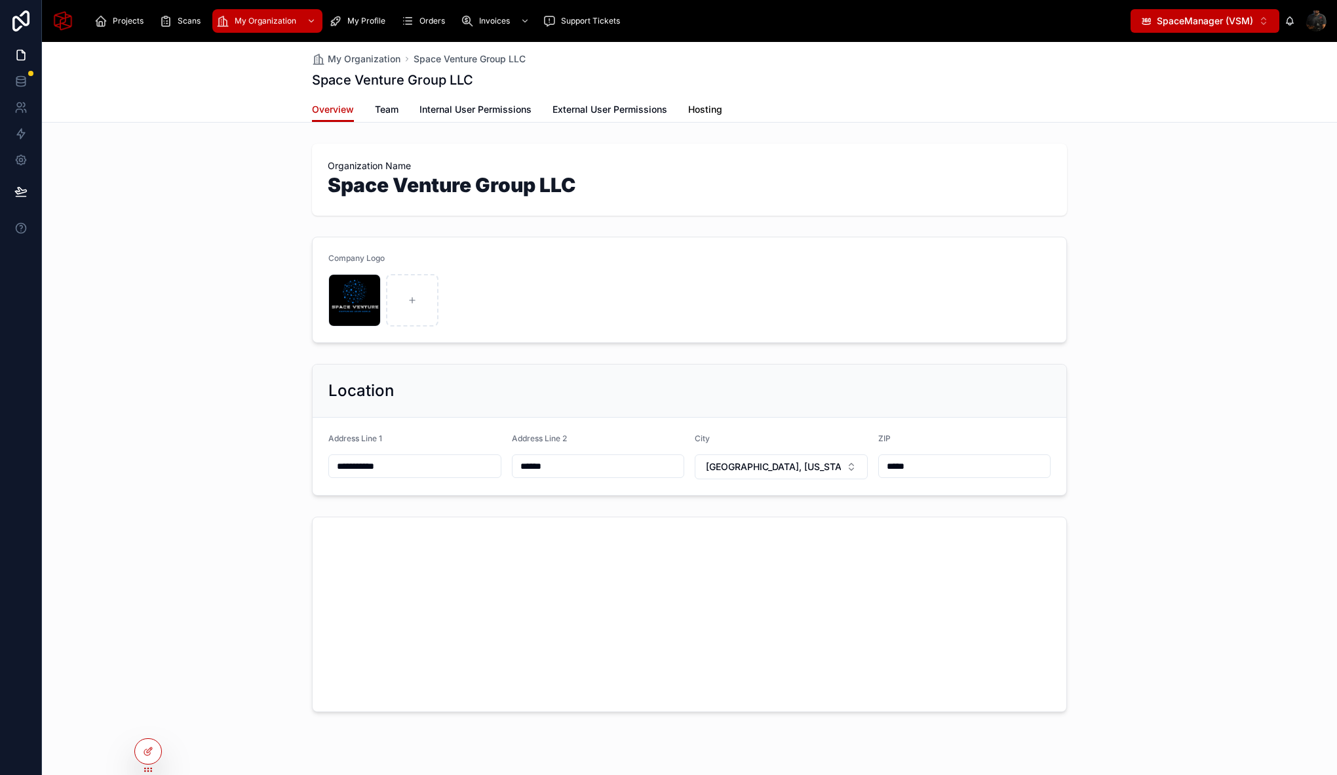
click at [710, 115] on span "Hosting" at bounding box center [705, 109] width 34 height 13
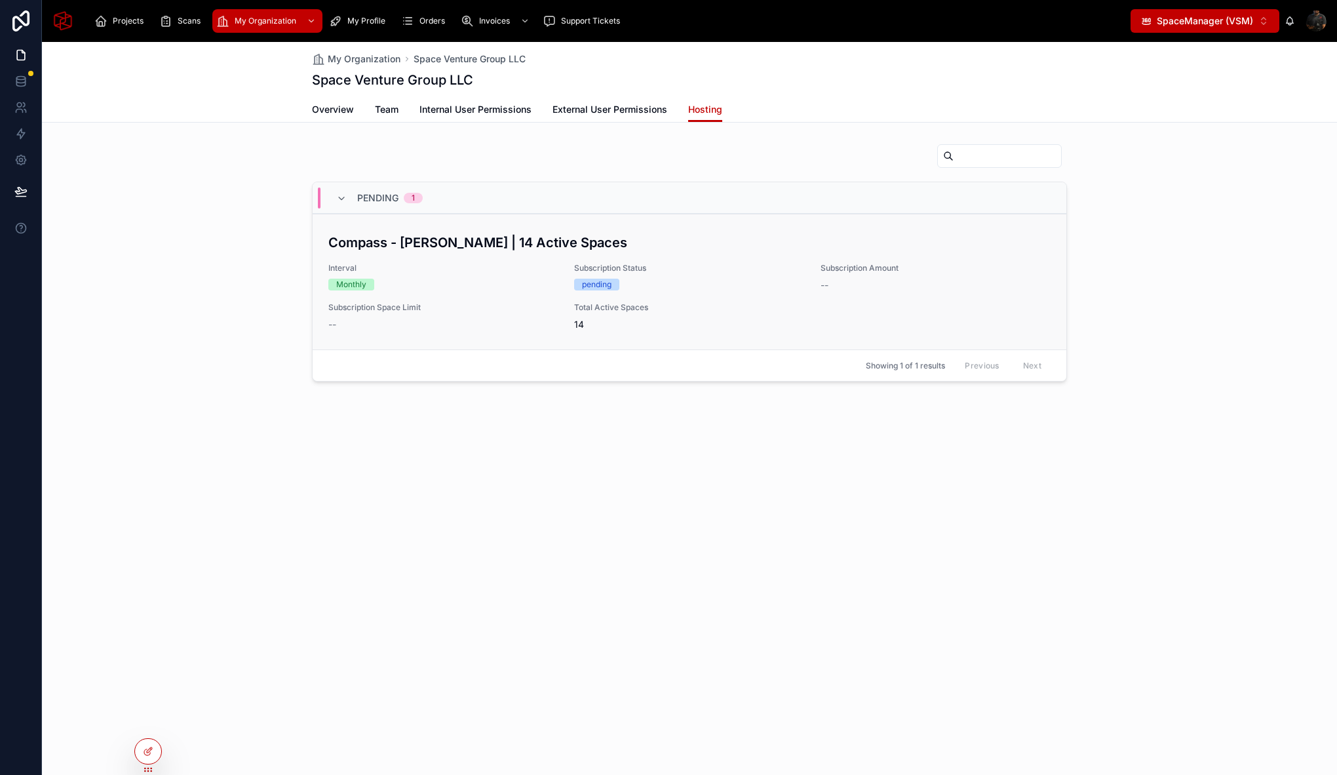
click at [515, 281] on div "Monthly" at bounding box center [443, 285] width 230 height 12
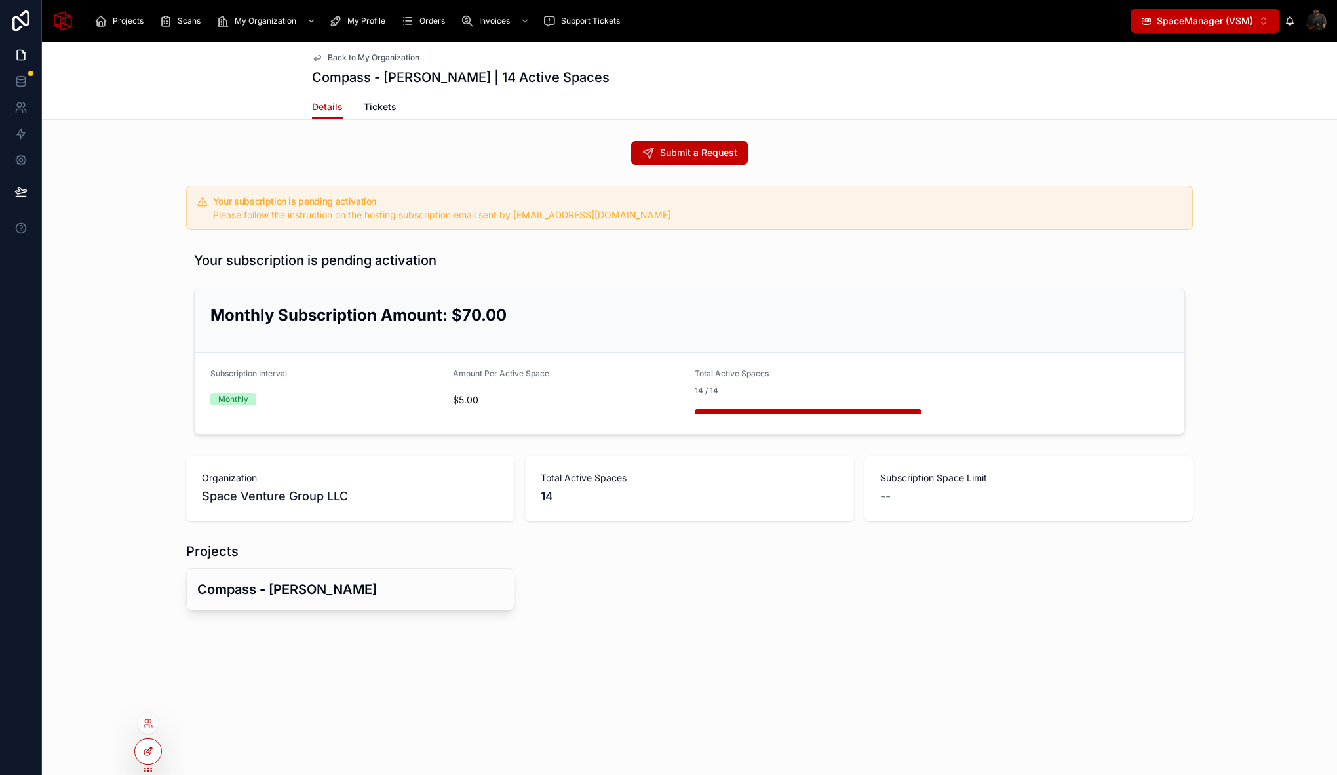
click at [149, 755] on icon at bounding box center [148, 751] width 10 height 10
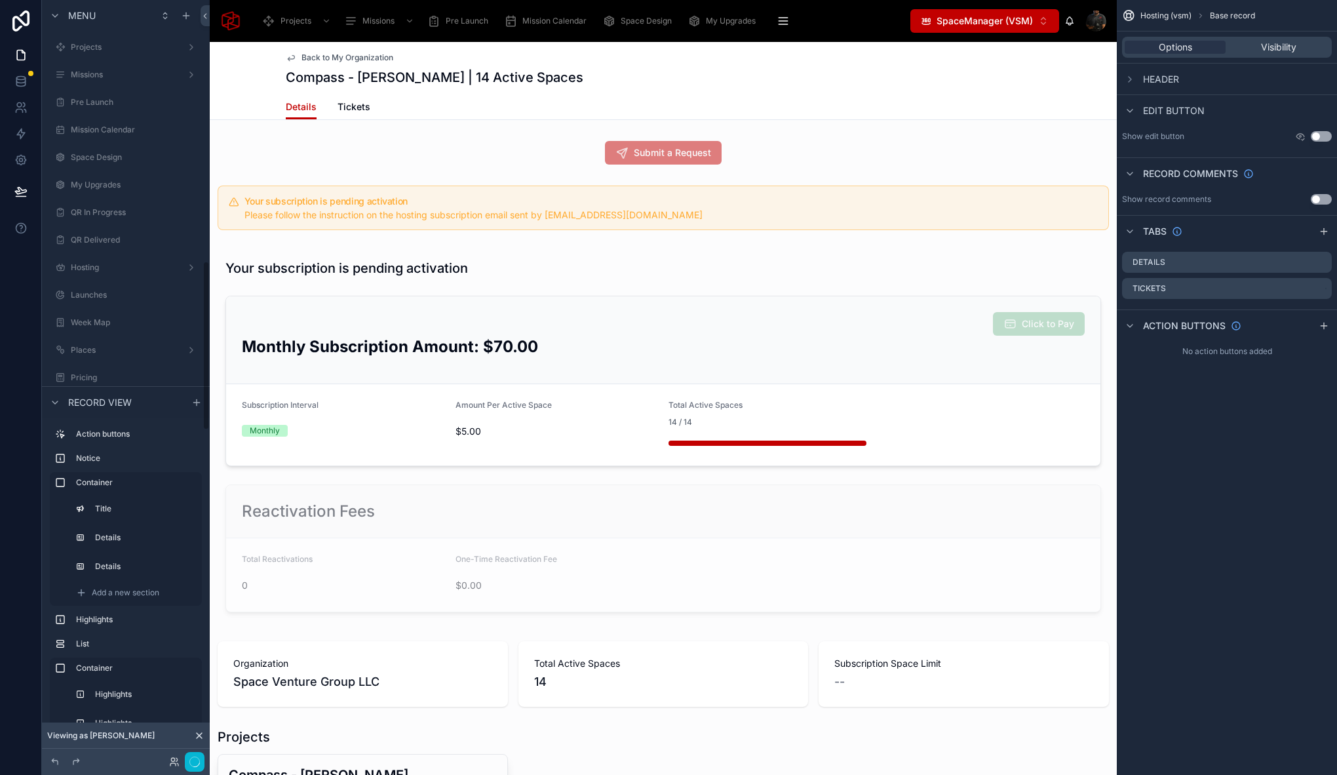
click at [896, 282] on div at bounding box center [663, 435] width 907 height 379
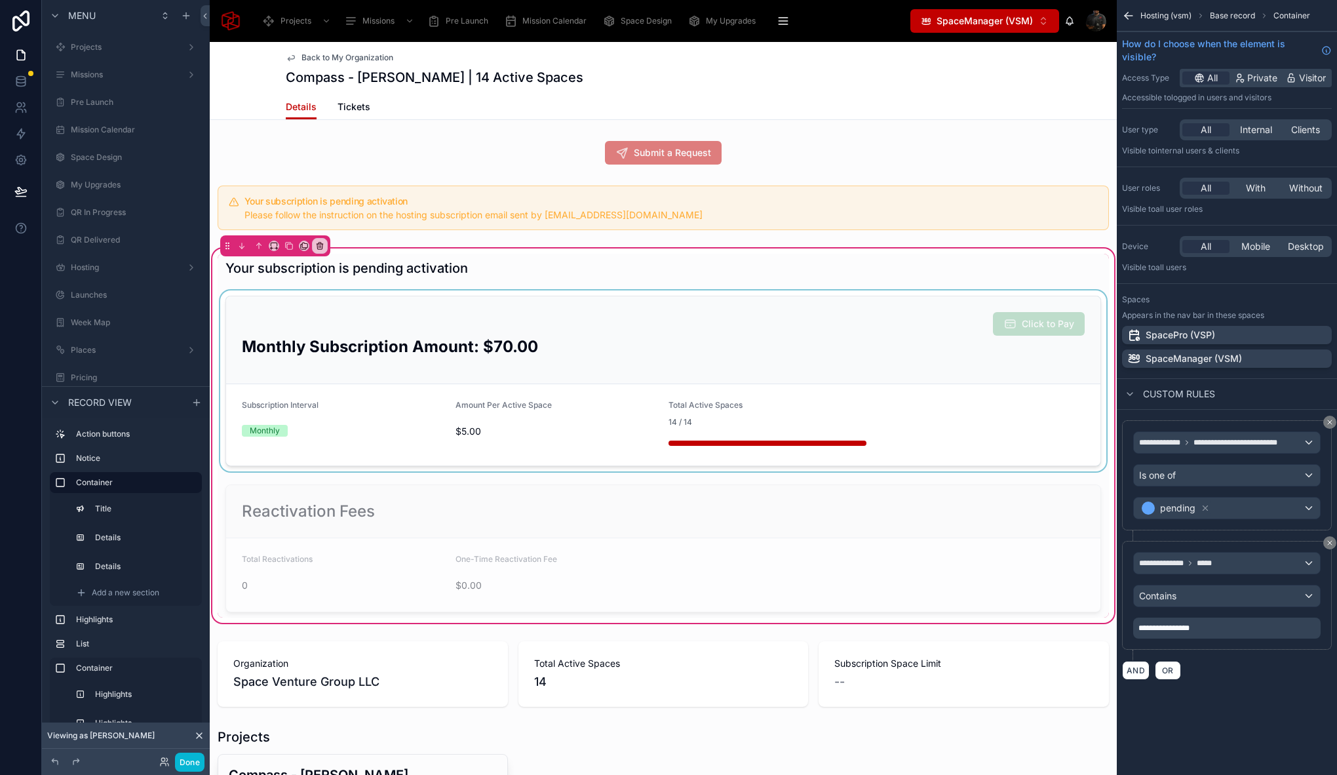
scroll to position [1167, 0]
click at [907, 299] on div at bounding box center [663, 380] width 891 height 181
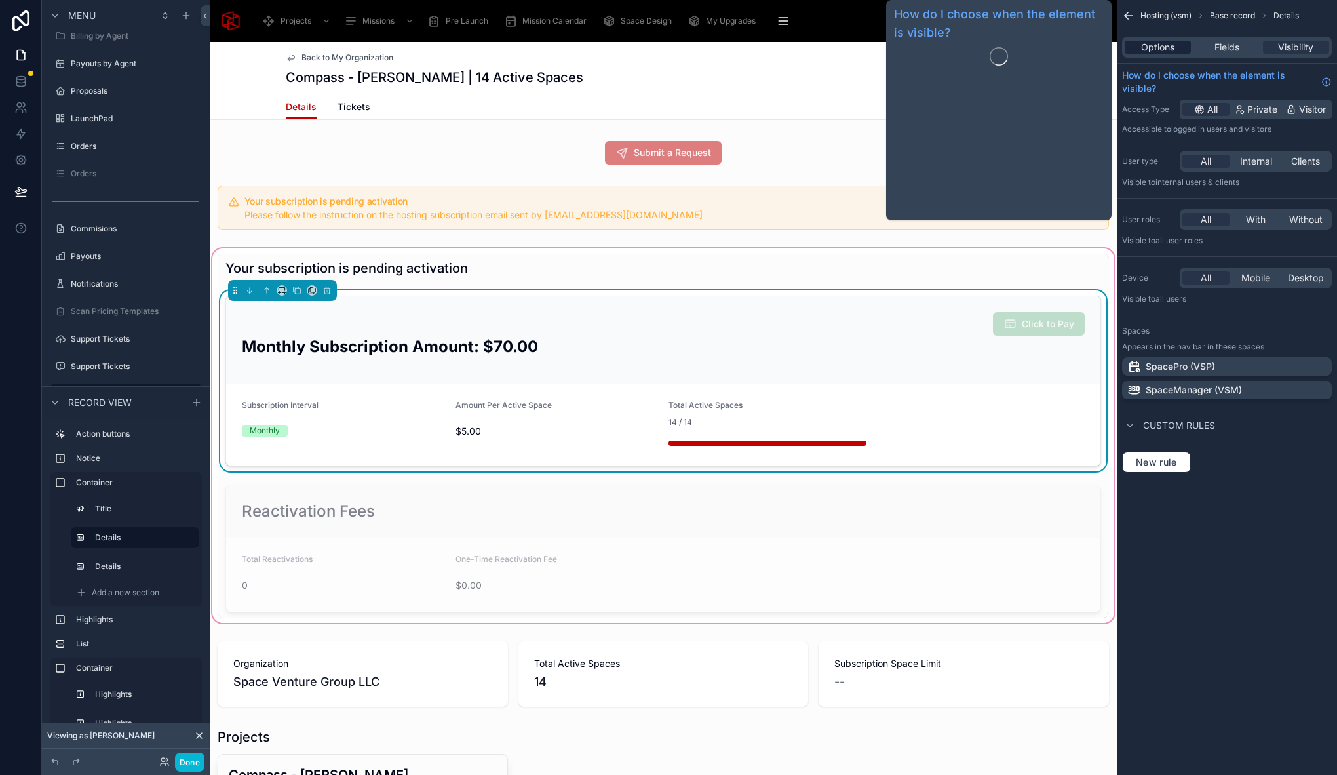
click at [1145, 43] on span "Options" at bounding box center [1157, 47] width 33 height 13
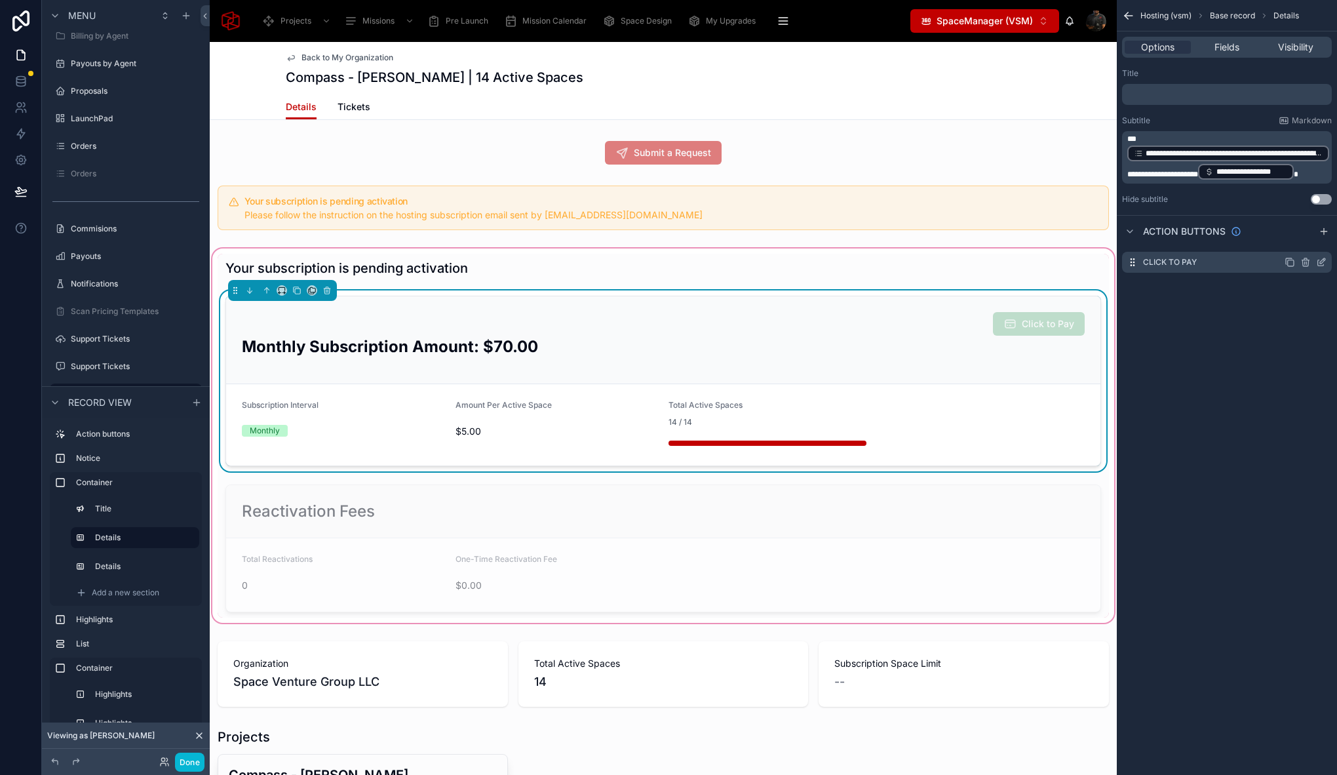
click at [1323, 265] on icon "scrollable content" at bounding box center [1321, 263] width 6 height 6
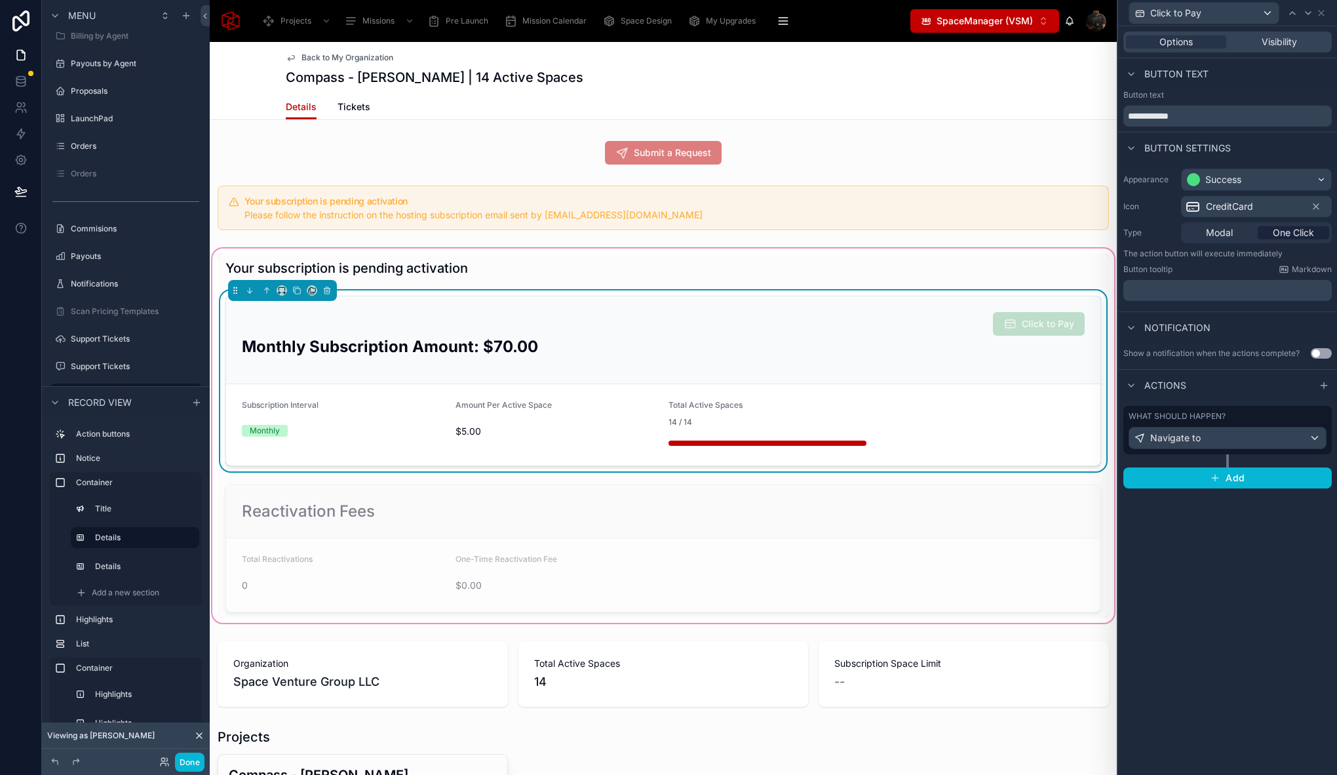
click at [1275, 30] on div "Options Visibility" at bounding box center [1227, 41] width 219 height 31
click at [1272, 39] on span "Visibility" at bounding box center [1279, 41] width 35 height 13
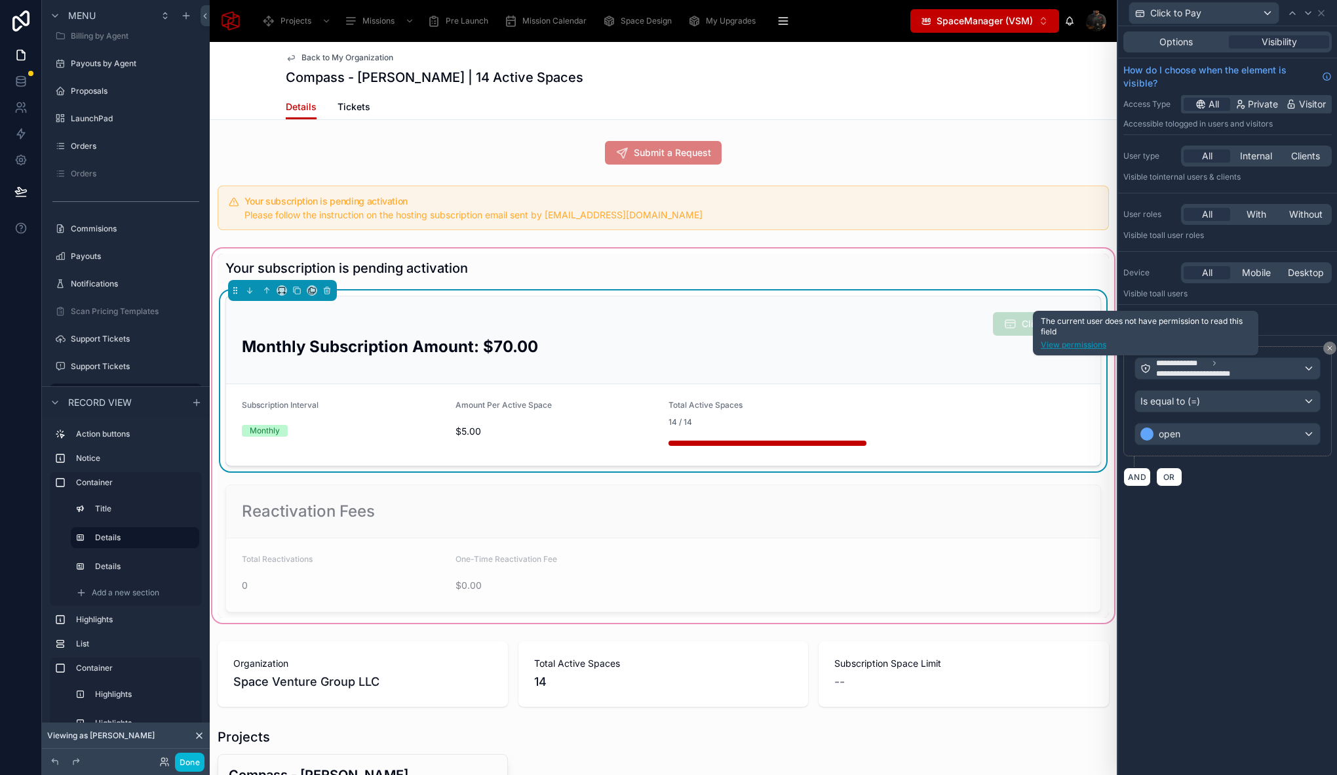
click at [1102, 347] on link "View permissions" at bounding box center [1146, 345] width 210 height 10
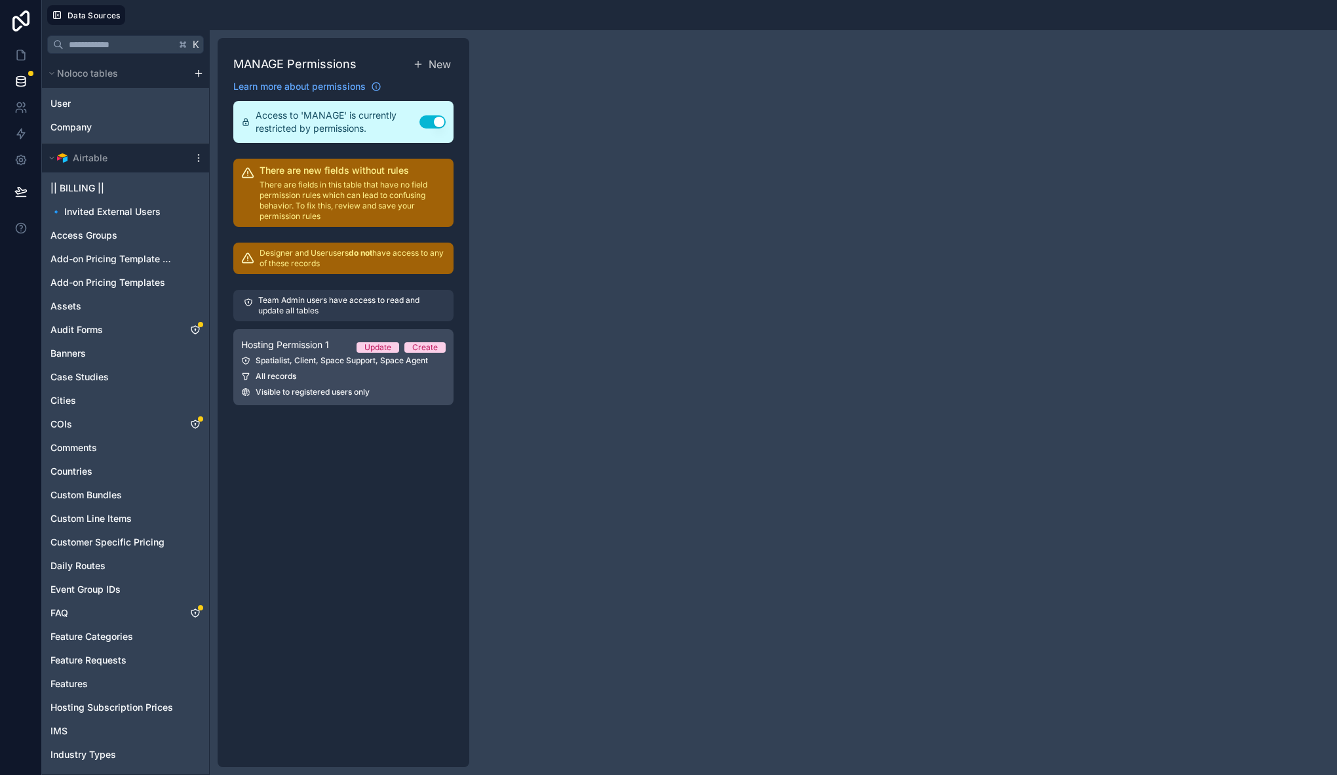
click at [284, 373] on span "All records" at bounding box center [276, 376] width 41 height 10
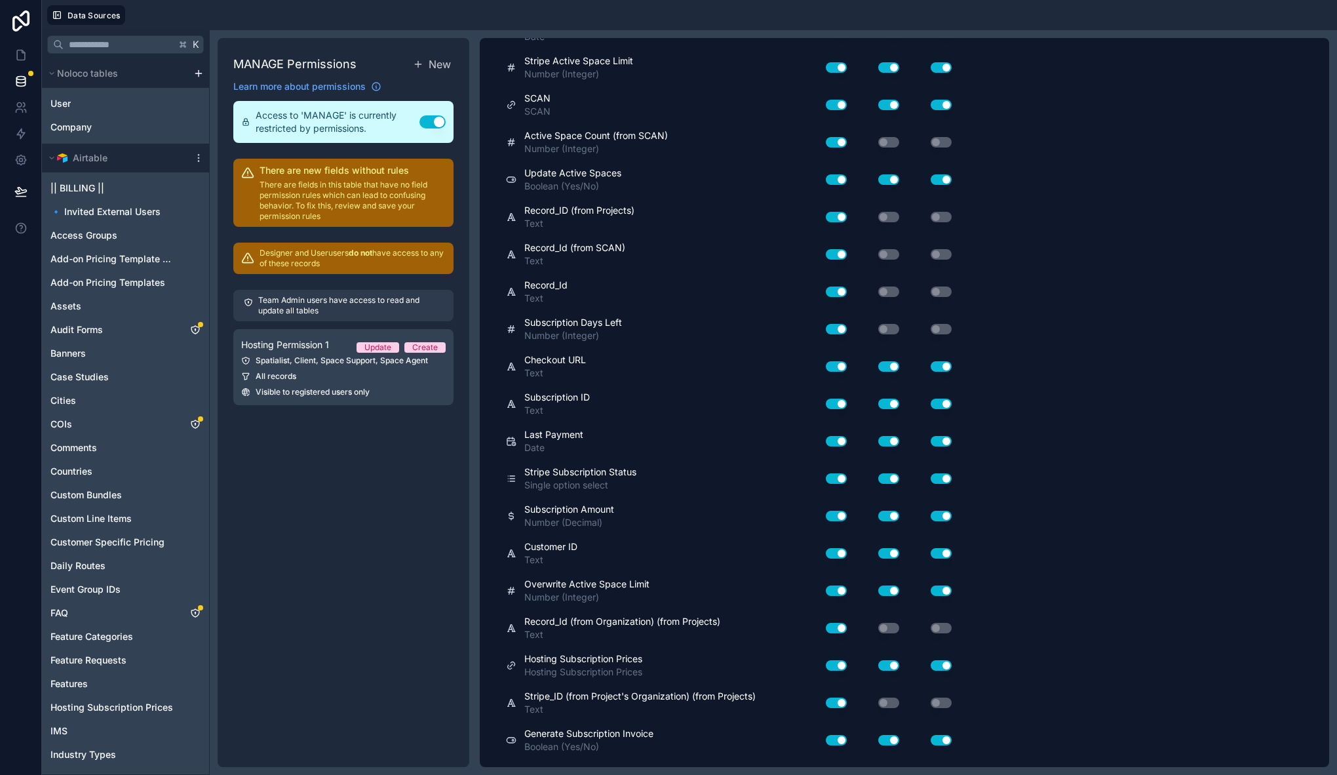
scroll to position [2771, 0]
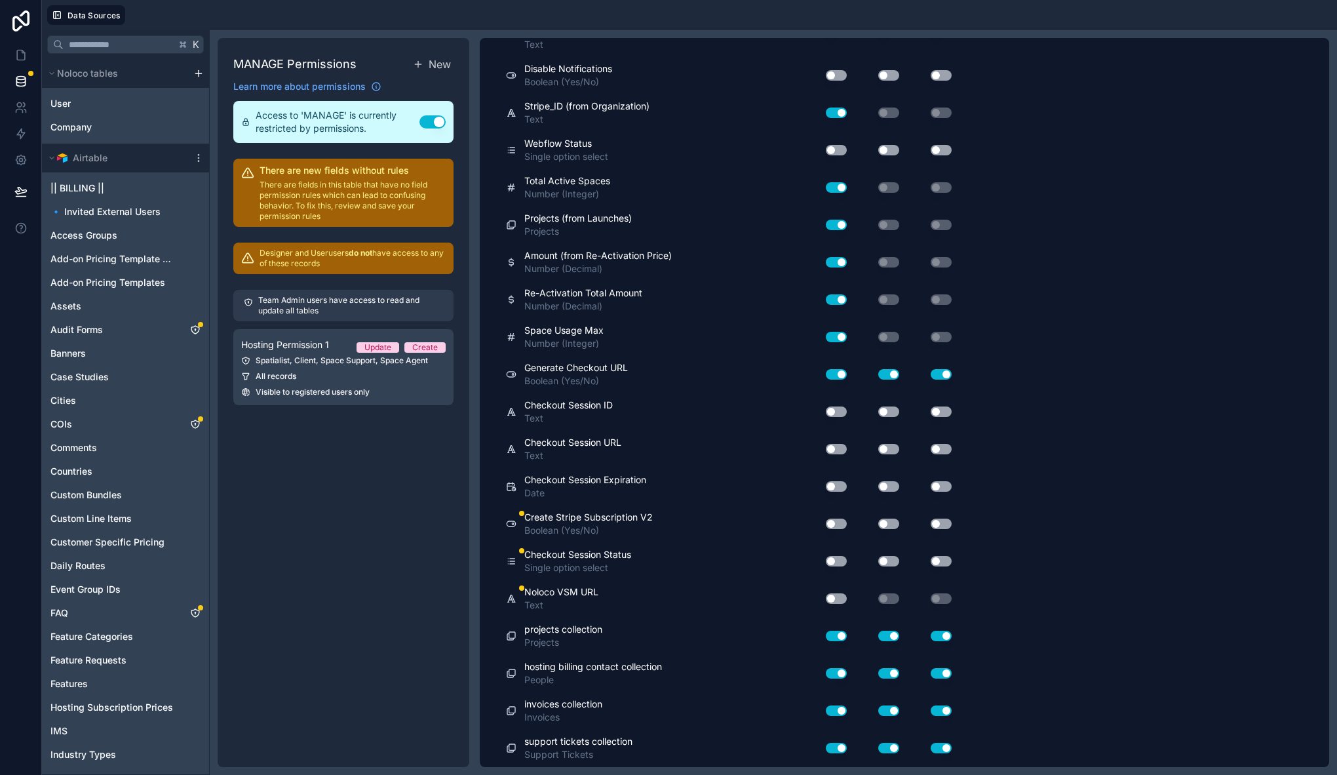
click at [834, 562] on button "Use setting" at bounding box center [836, 561] width 21 height 10
click at [893, 558] on button "Use setting" at bounding box center [888, 561] width 21 height 10
click at [939, 559] on button "Use setting" at bounding box center [941, 561] width 21 height 10
click at [832, 520] on button "Use setting" at bounding box center [836, 523] width 21 height 10
click at [893, 522] on button "Use setting" at bounding box center [888, 523] width 21 height 10
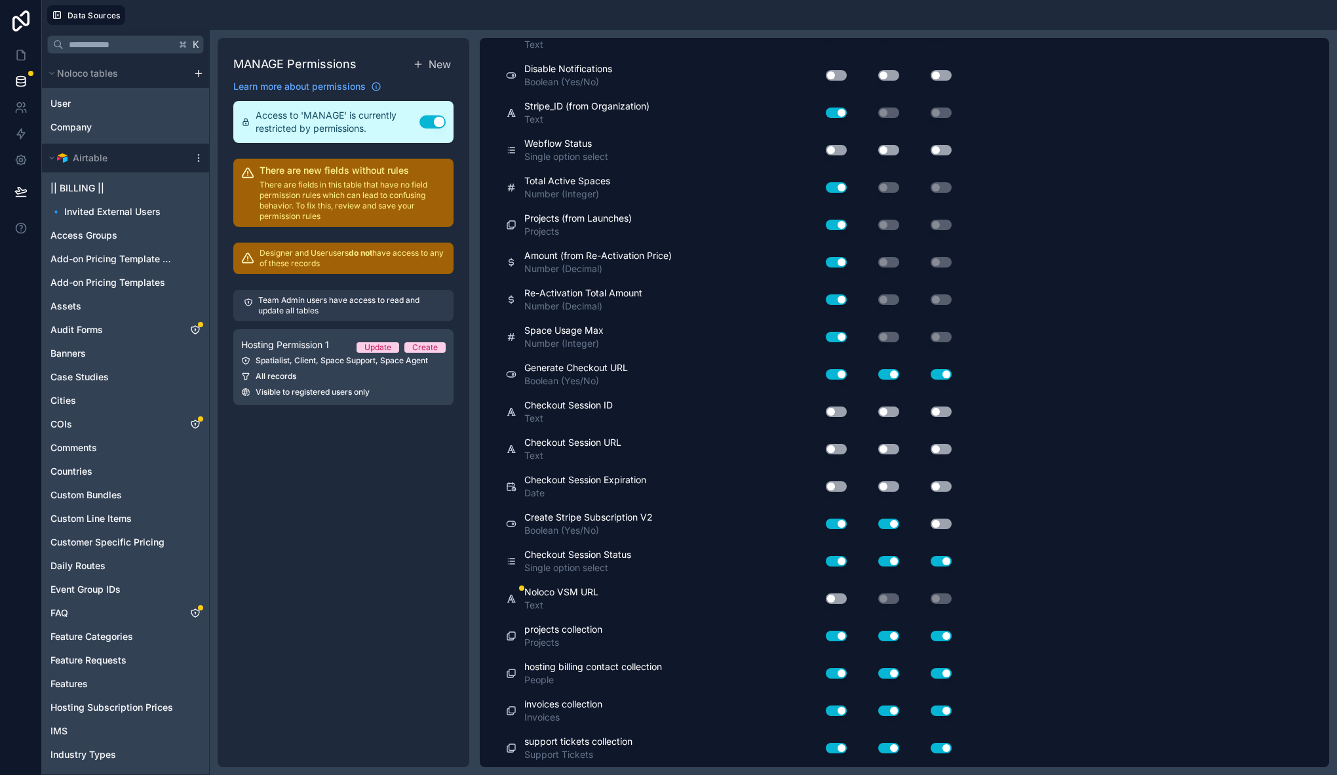
click at [940, 523] on button "Use setting" at bounding box center [941, 523] width 21 height 10
click at [837, 598] on button "Use setting" at bounding box center [836, 598] width 21 height 10
click at [836, 488] on button "Use setting" at bounding box center [836, 486] width 21 height 10
drag, startPoint x: 887, startPoint y: 488, endPoint x: 898, endPoint y: 486, distance: 11.2
click at [887, 488] on button "Use setting" at bounding box center [888, 486] width 21 height 10
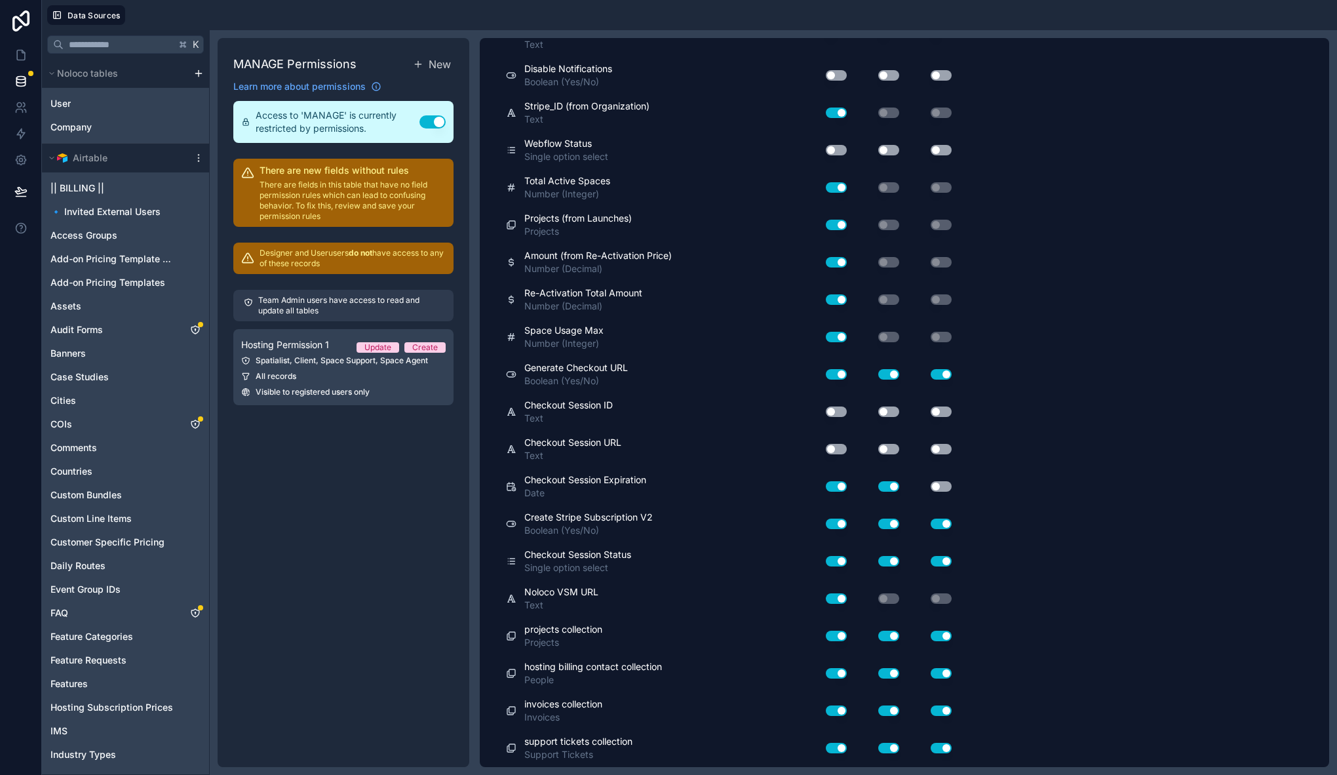
click at [941, 486] on button "Use setting" at bounding box center [941, 486] width 21 height 10
click at [840, 448] on button "Use setting" at bounding box center [836, 449] width 21 height 10
click at [883, 454] on button "Use setting" at bounding box center [888, 449] width 21 height 10
drag, startPoint x: 937, startPoint y: 448, endPoint x: 827, endPoint y: 402, distance: 119.5
click at [937, 448] on button "Use setting" at bounding box center [941, 449] width 21 height 10
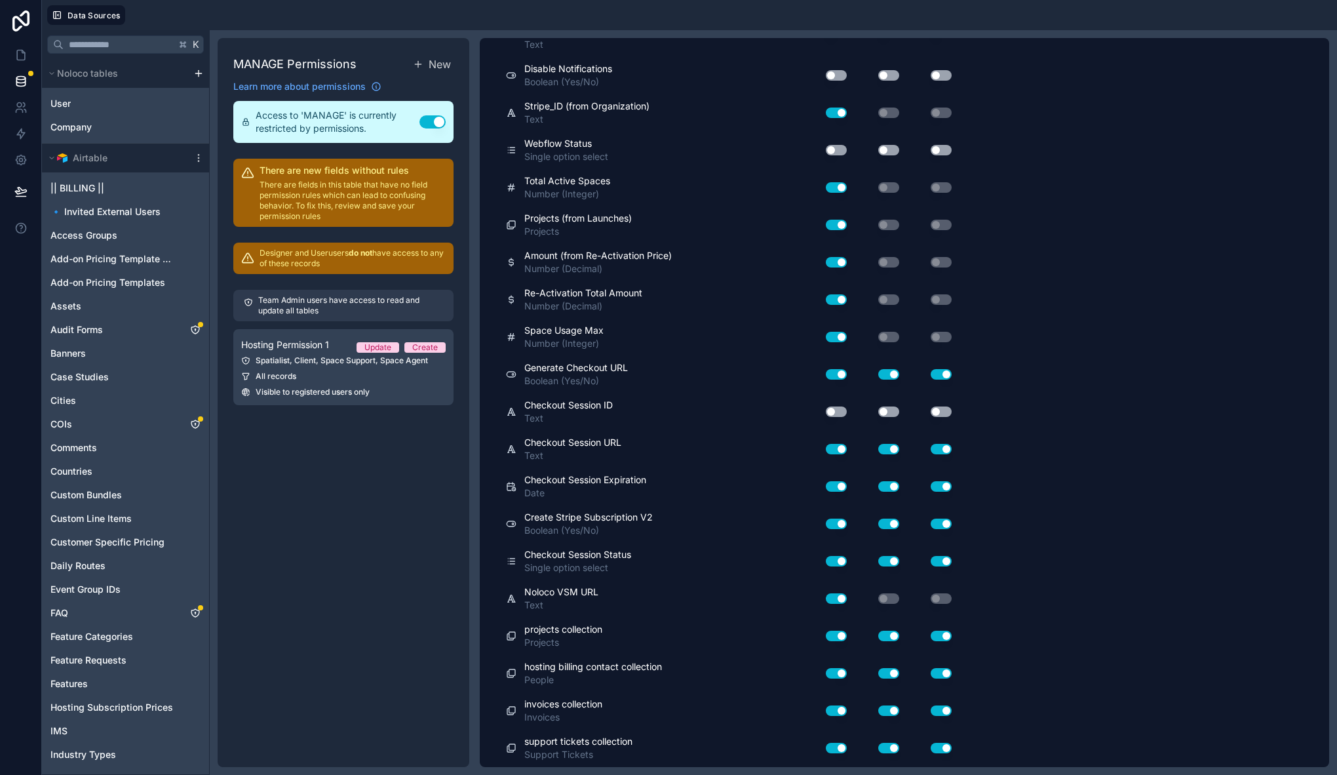
click at [840, 410] on button "Use setting" at bounding box center [836, 411] width 21 height 10
click at [899, 413] on div "Use setting" at bounding box center [878, 411] width 52 height 10
click at [891, 412] on button "Use setting" at bounding box center [888, 411] width 21 height 10
click at [937, 411] on button "Use setting" at bounding box center [941, 411] width 21 height 10
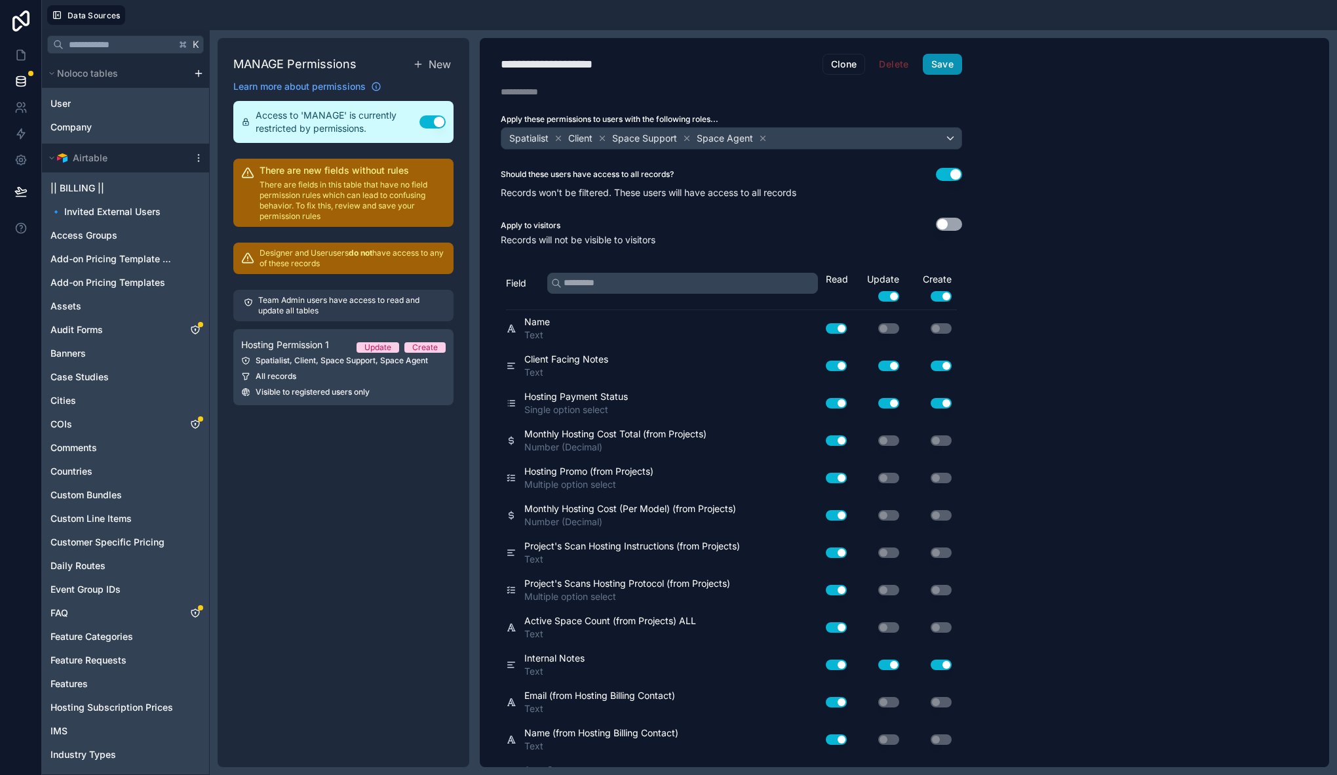
click at [952, 56] on button "Save" at bounding box center [942, 64] width 39 height 21
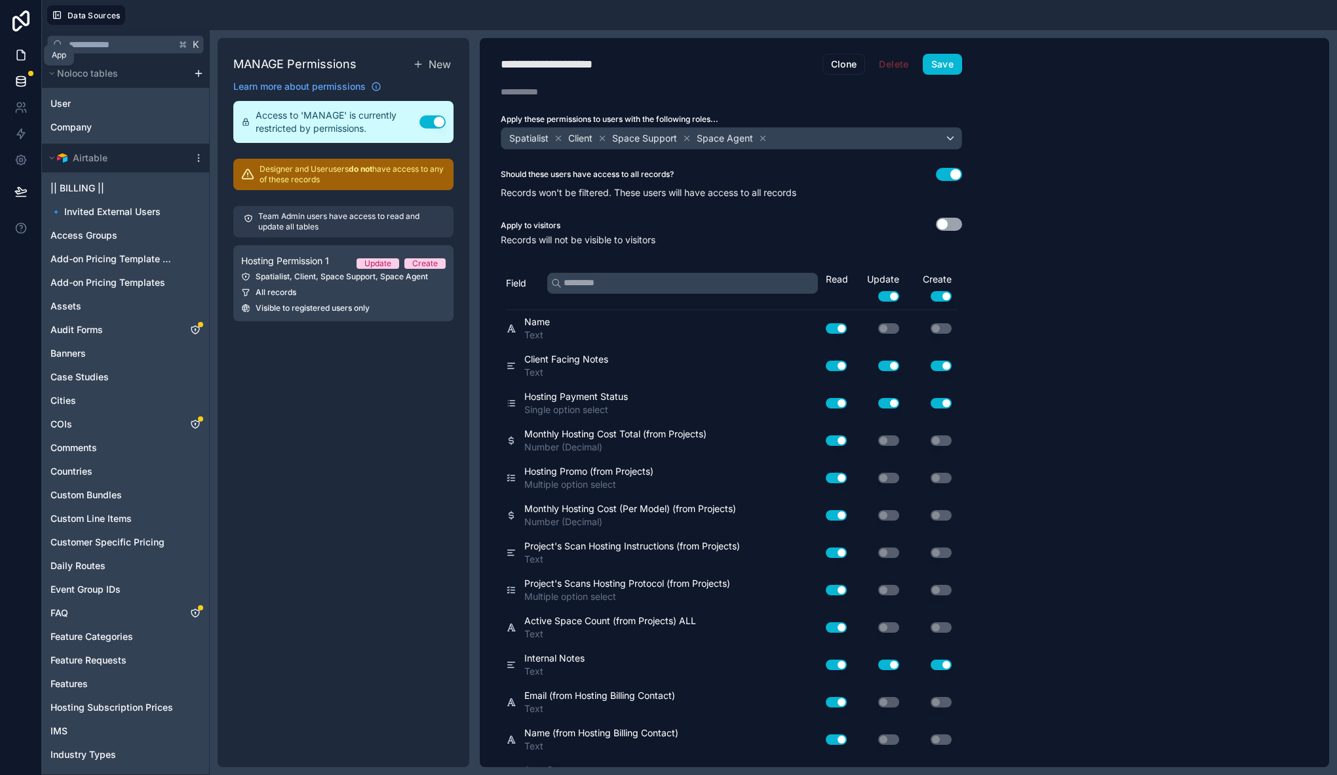
click at [23, 53] on icon at bounding box center [20, 55] width 13 height 13
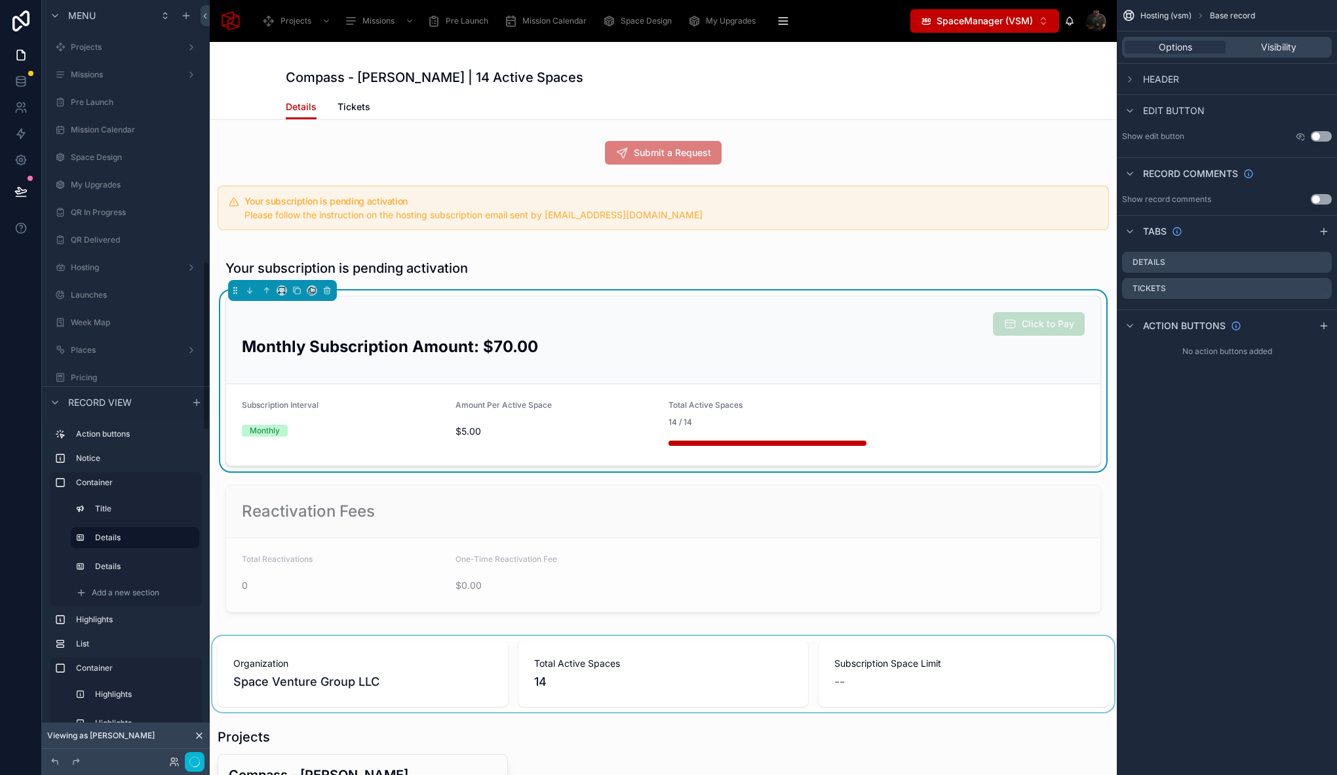
scroll to position [1167, 0]
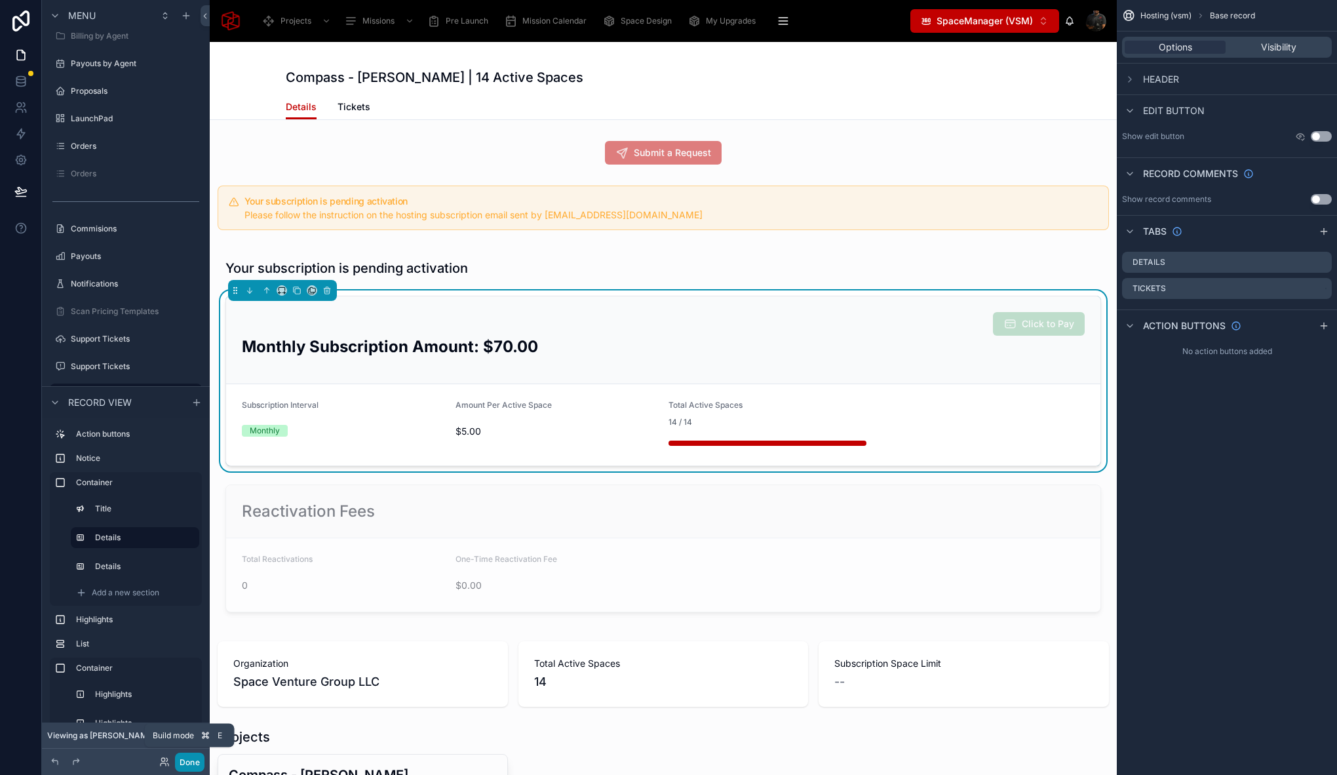
click at [189, 767] on button "Done" at bounding box center [189, 761] width 29 height 19
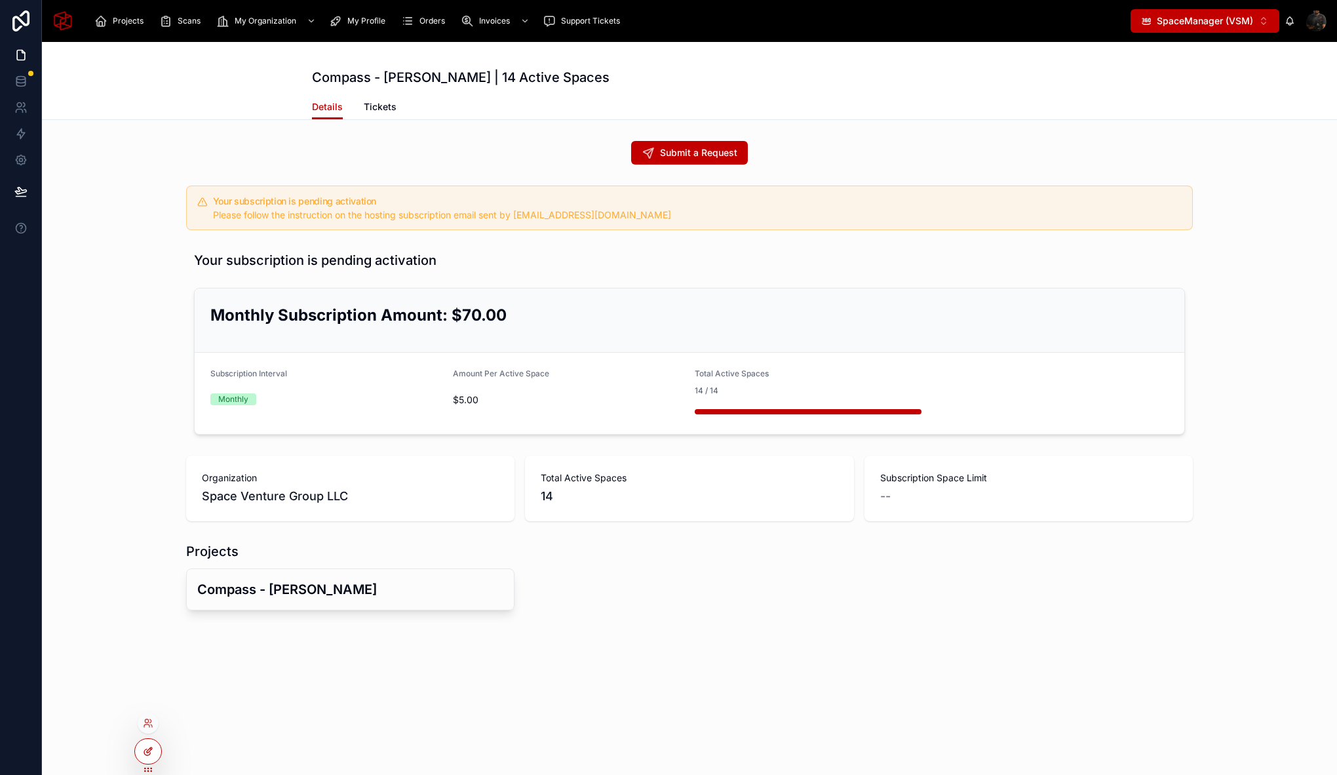
click at [148, 754] on icon at bounding box center [148, 751] width 10 height 10
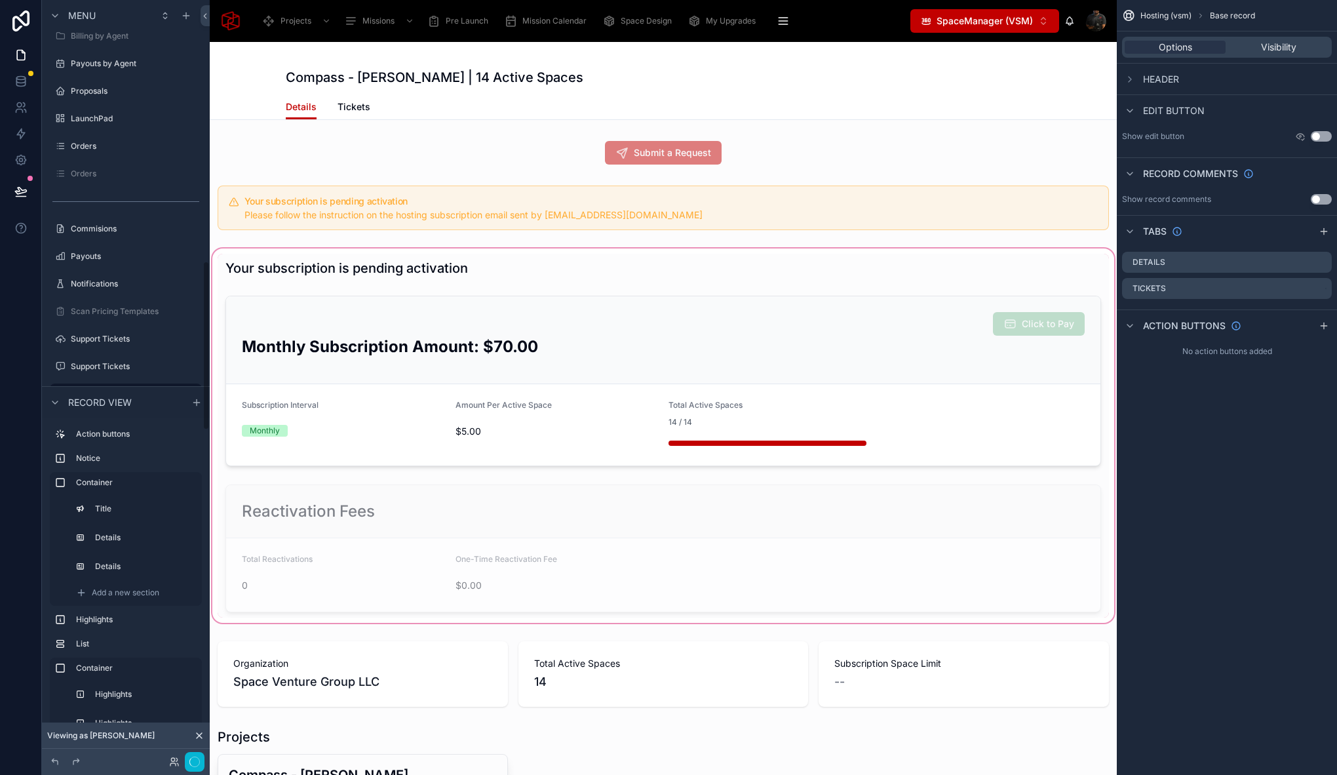
click at [911, 317] on div at bounding box center [663, 435] width 907 height 379
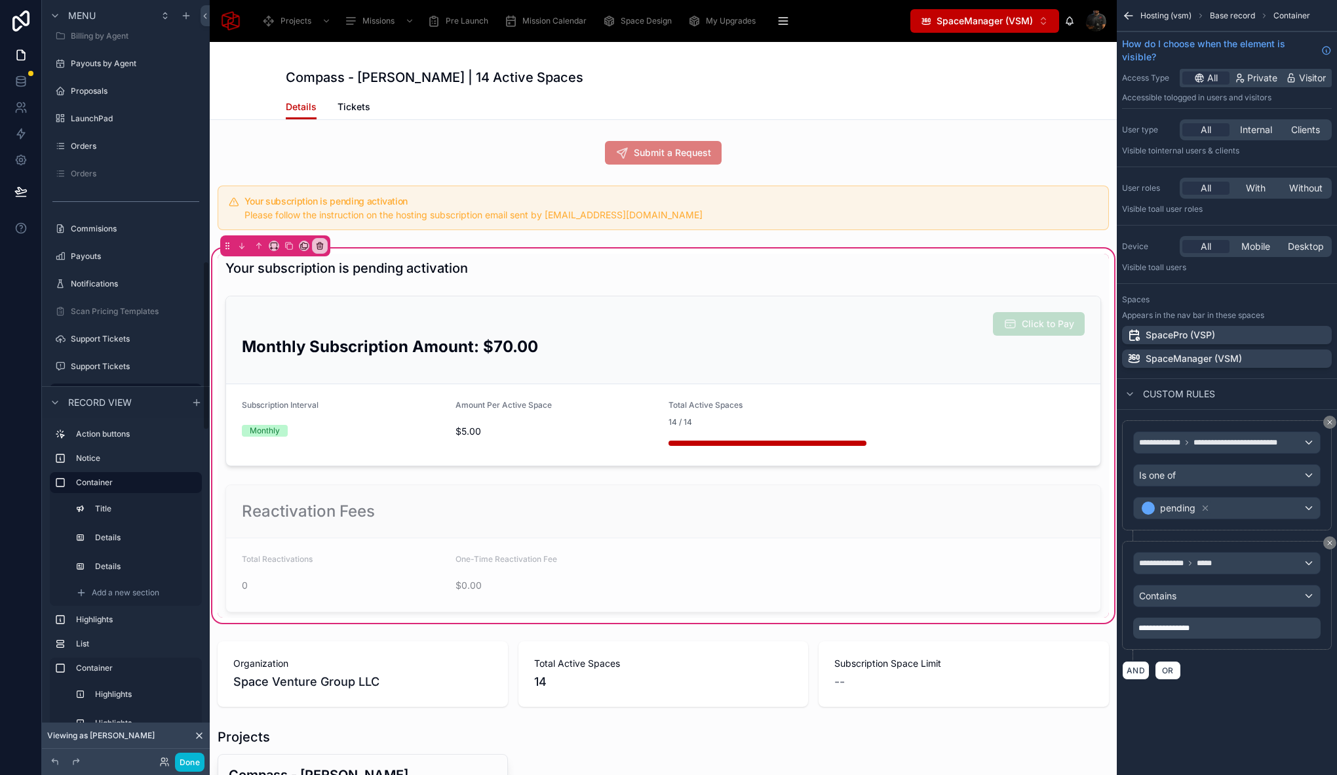
click at [887, 301] on div at bounding box center [663, 380] width 891 height 181
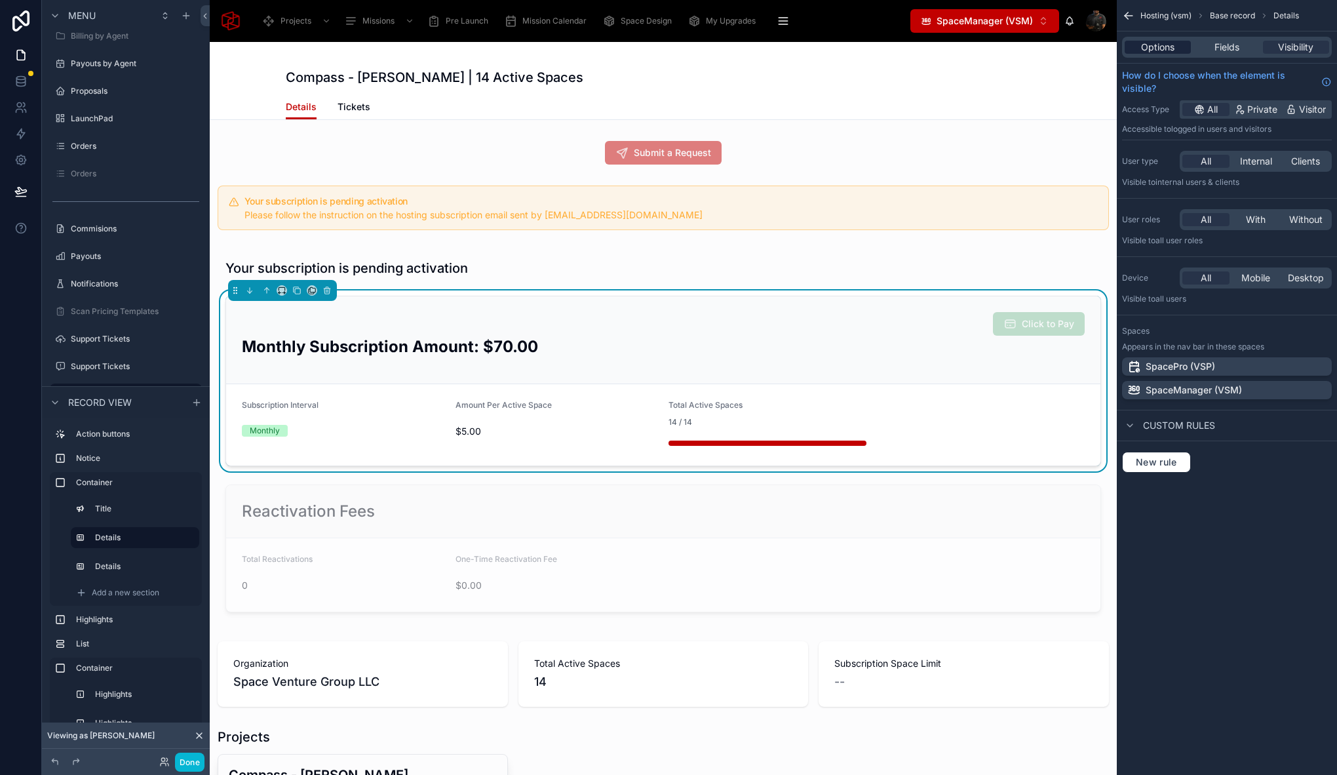
click at [1166, 47] on span "Options" at bounding box center [1157, 47] width 33 height 13
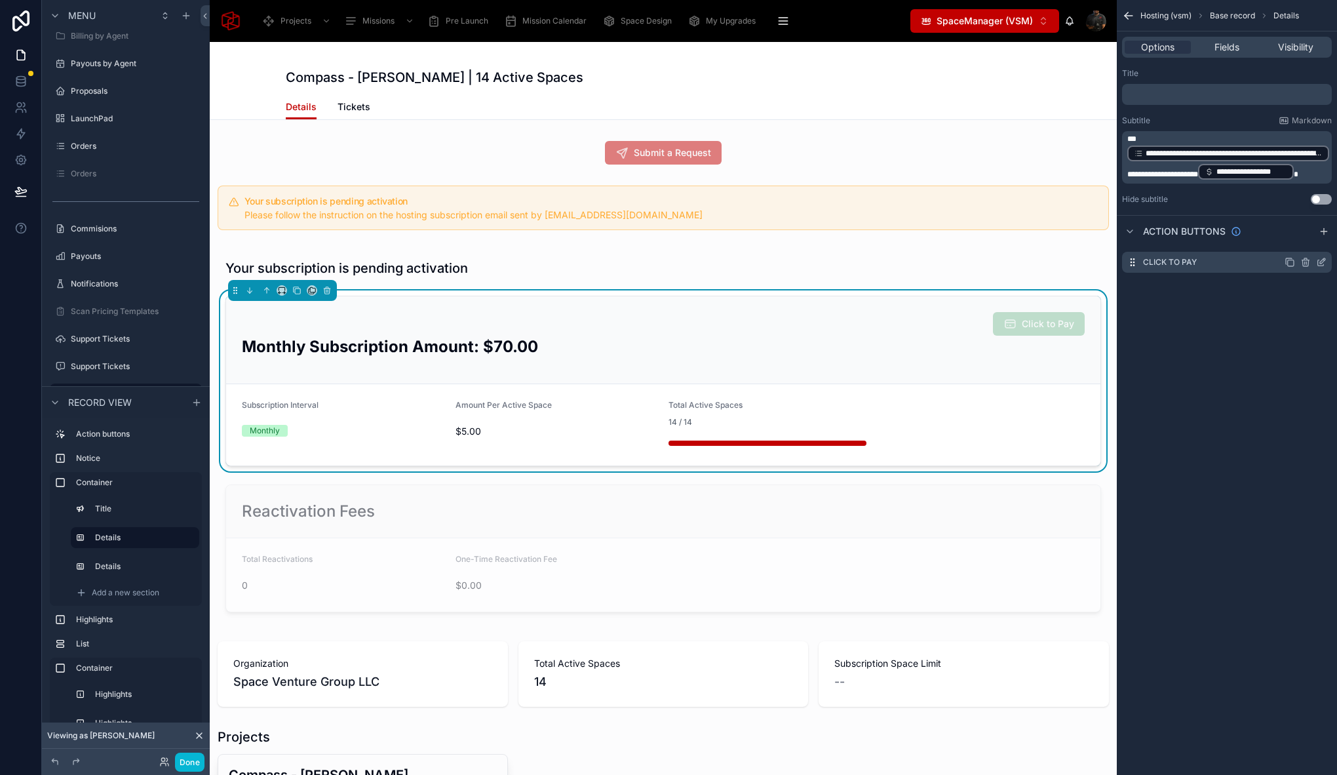
click at [1320, 263] on icon "scrollable content" at bounding box center [1321, 262] width 10 height 10
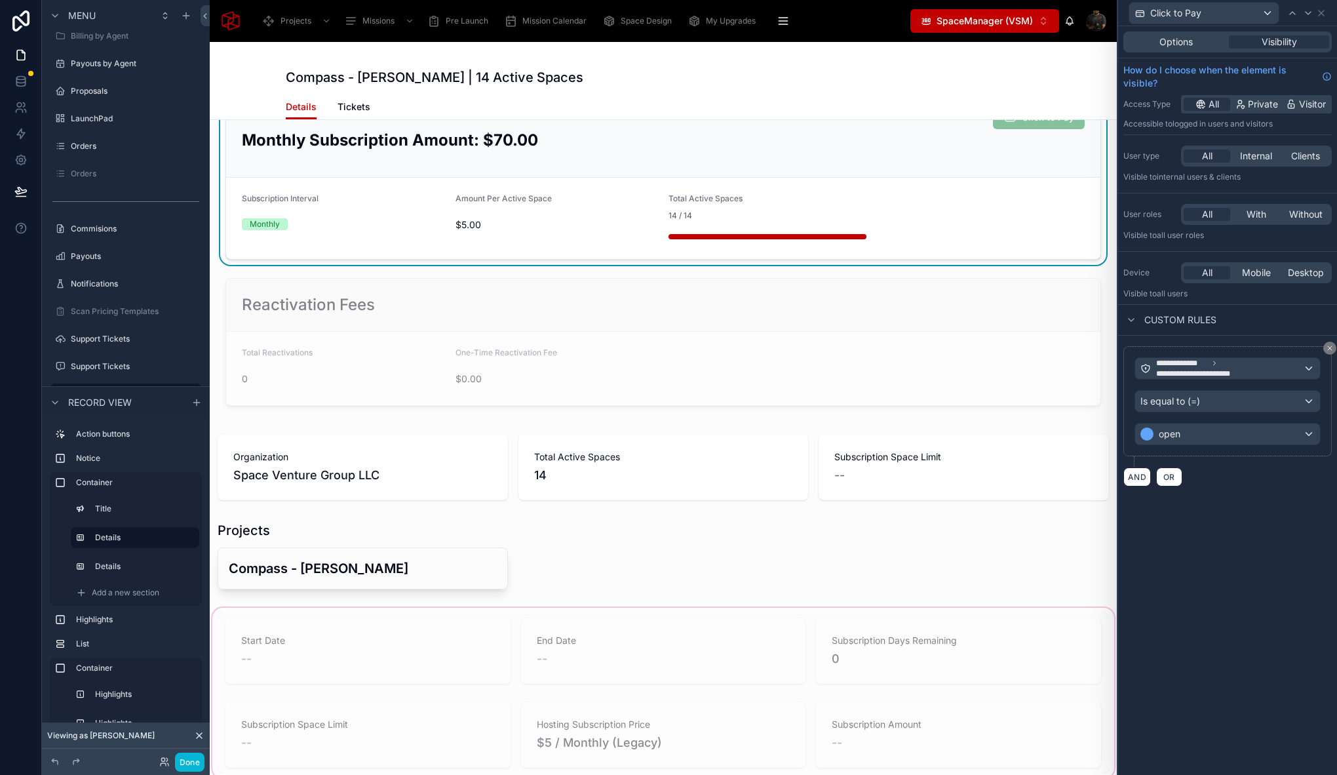
scroll to position [189, 0]
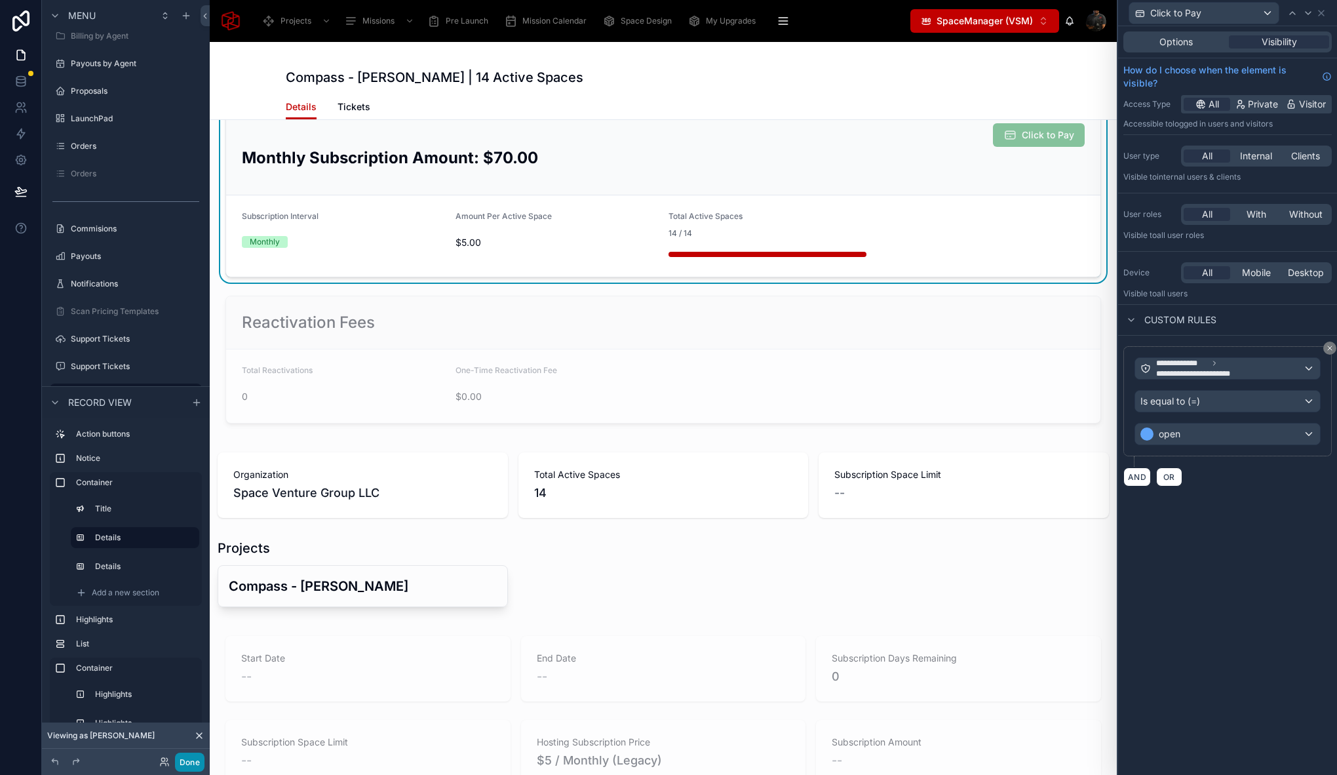
click at [190, 764] on button "Done" at bounding box center [189, 761] width 29 height 19
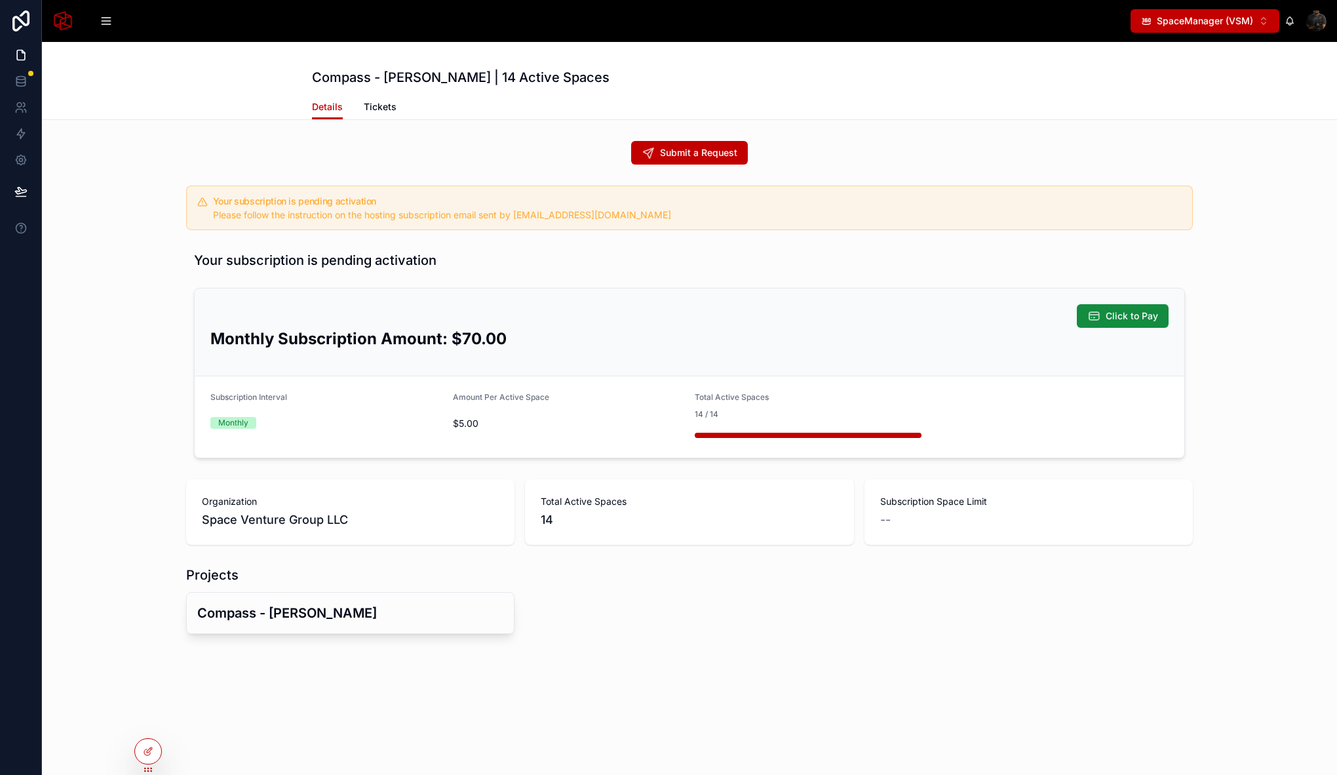
scroll to position [0, 0]
click at [146, 753] on icon at bounding box center [148, 751] width 10 height 10
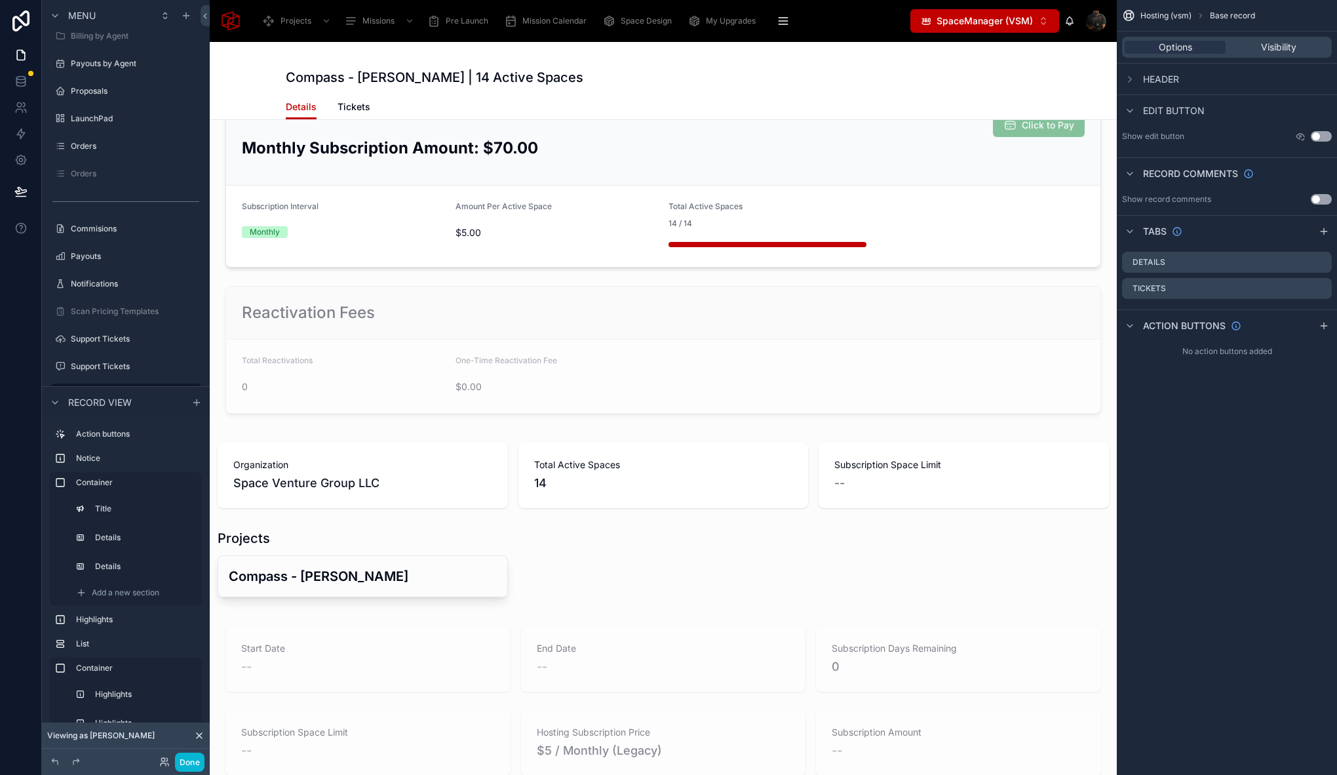
scroll to position [92, 0]
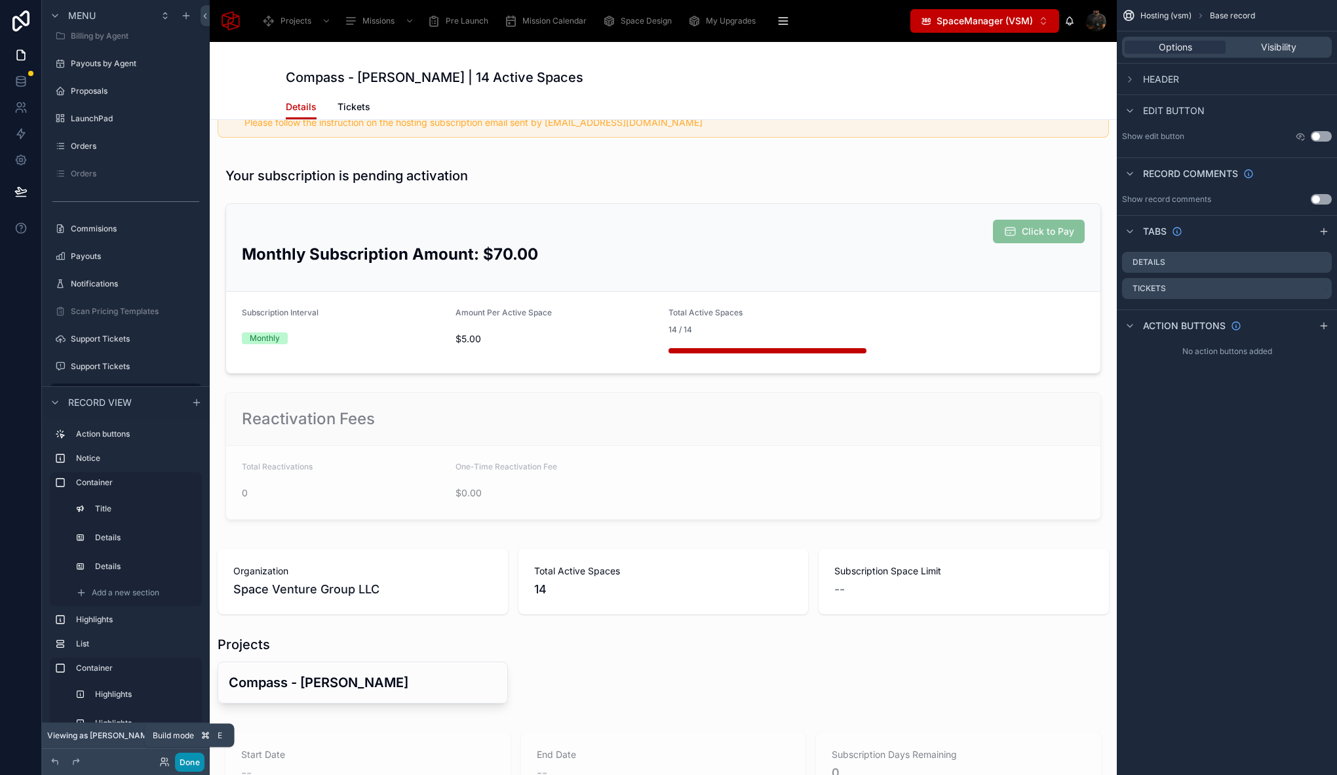
click at [198, 766] on button "Done" at bounding box center [189, 761] width 29 height 19
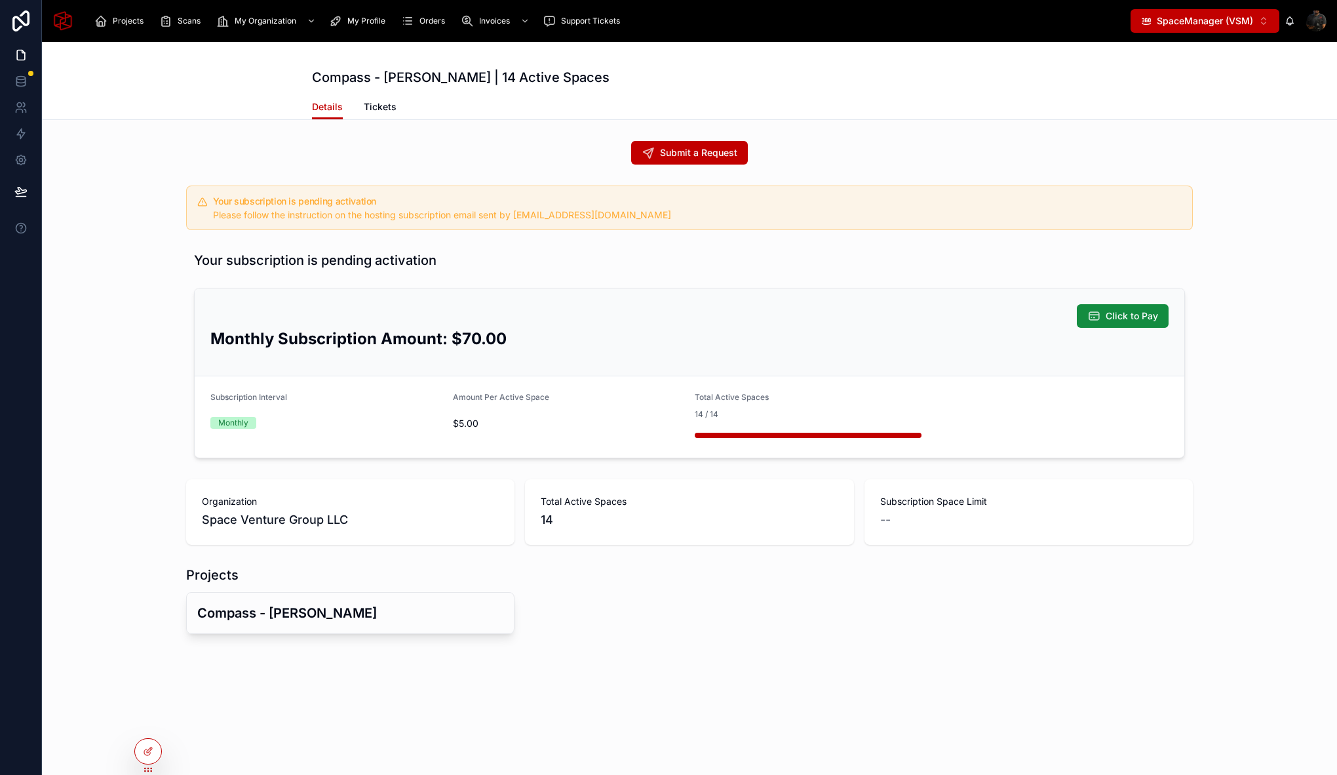
scroll to position [0, 0]
click at [267, 24] on span "My Organization" at bounding box center [266, 21] width 62 height 10
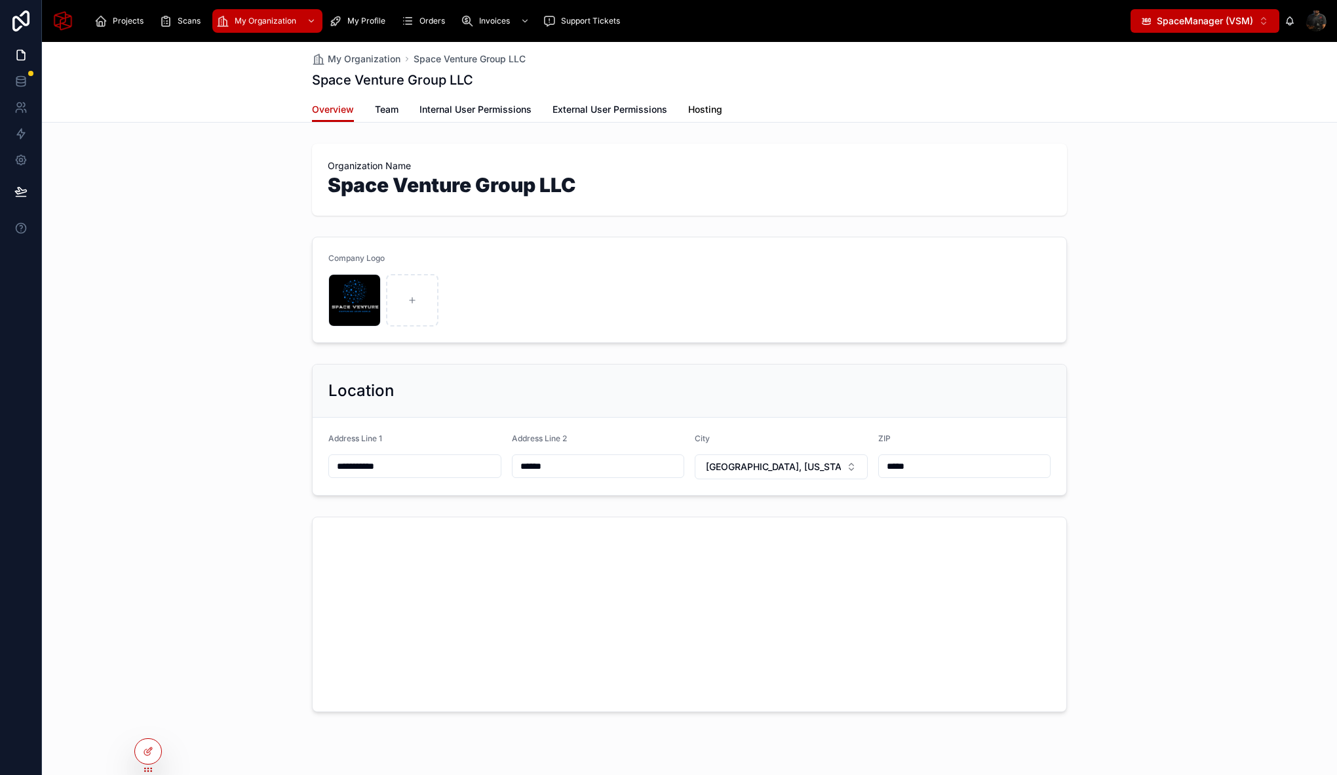
click at [704, 113] on span "Hosting" at bounding box center [705, 109] width 34 height 13
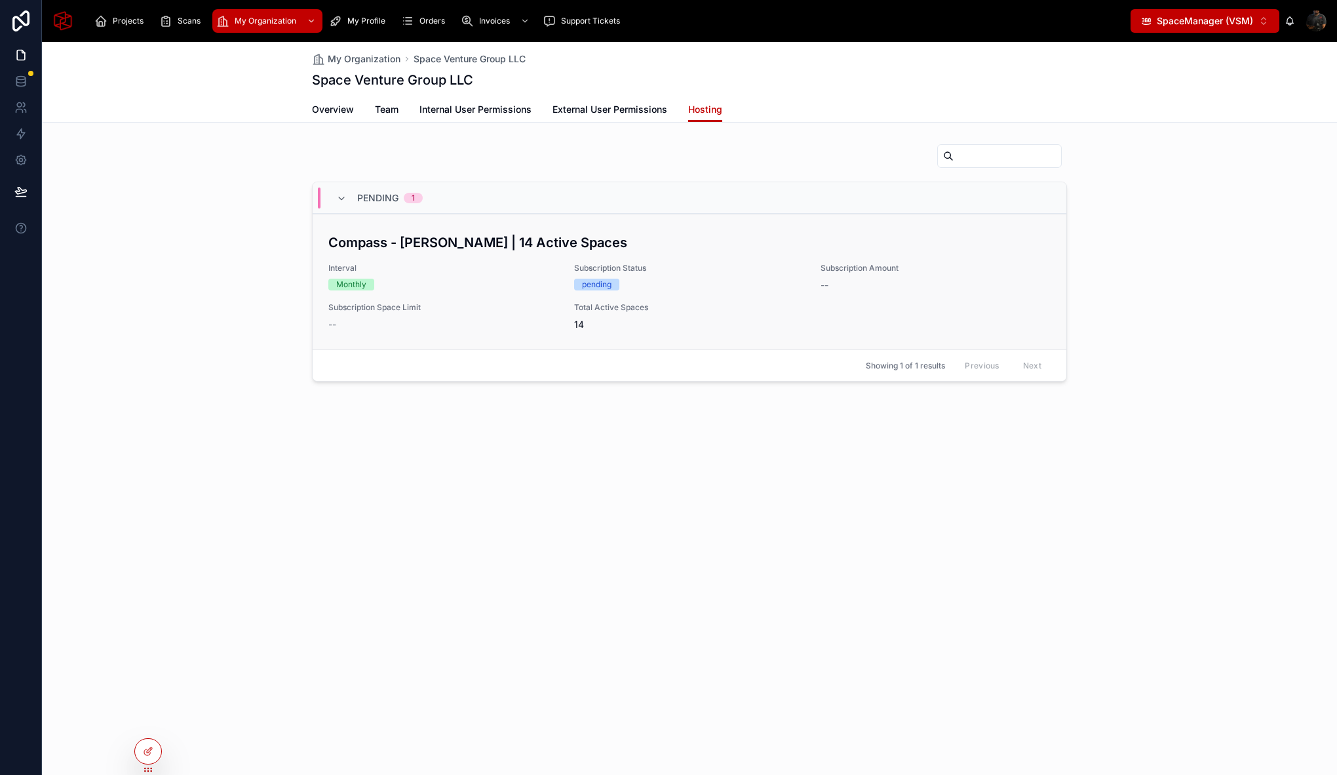
click at [758, 275] on div "Subscription Status pending" at bounding box center [689, 277] width 230 height 28
click at [148, 744] on div at bounding box center [148, 751] width 26 height 25
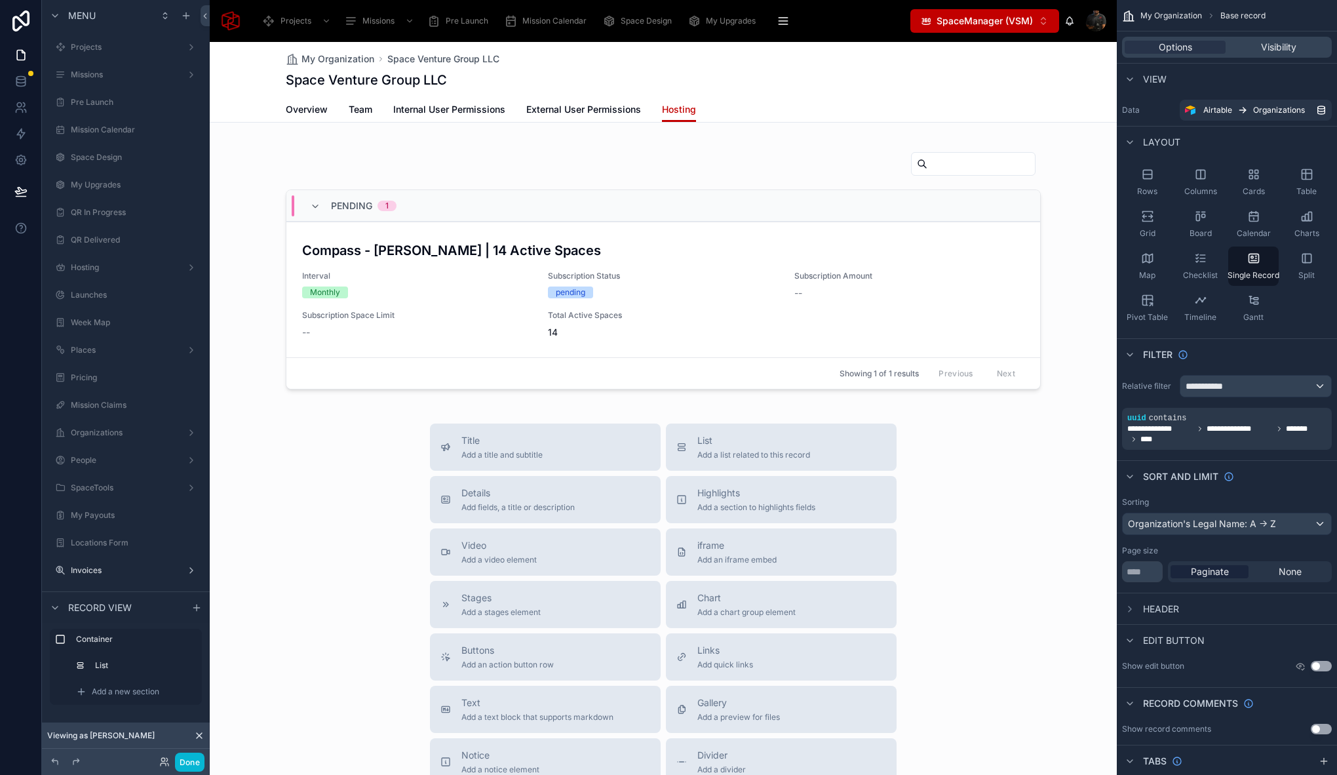
click at [731, 275] on div at bounding box center [663, 518] width 907 height 953
click at [741, 248] on div at bounding box center [663, 270] width 907 height 264
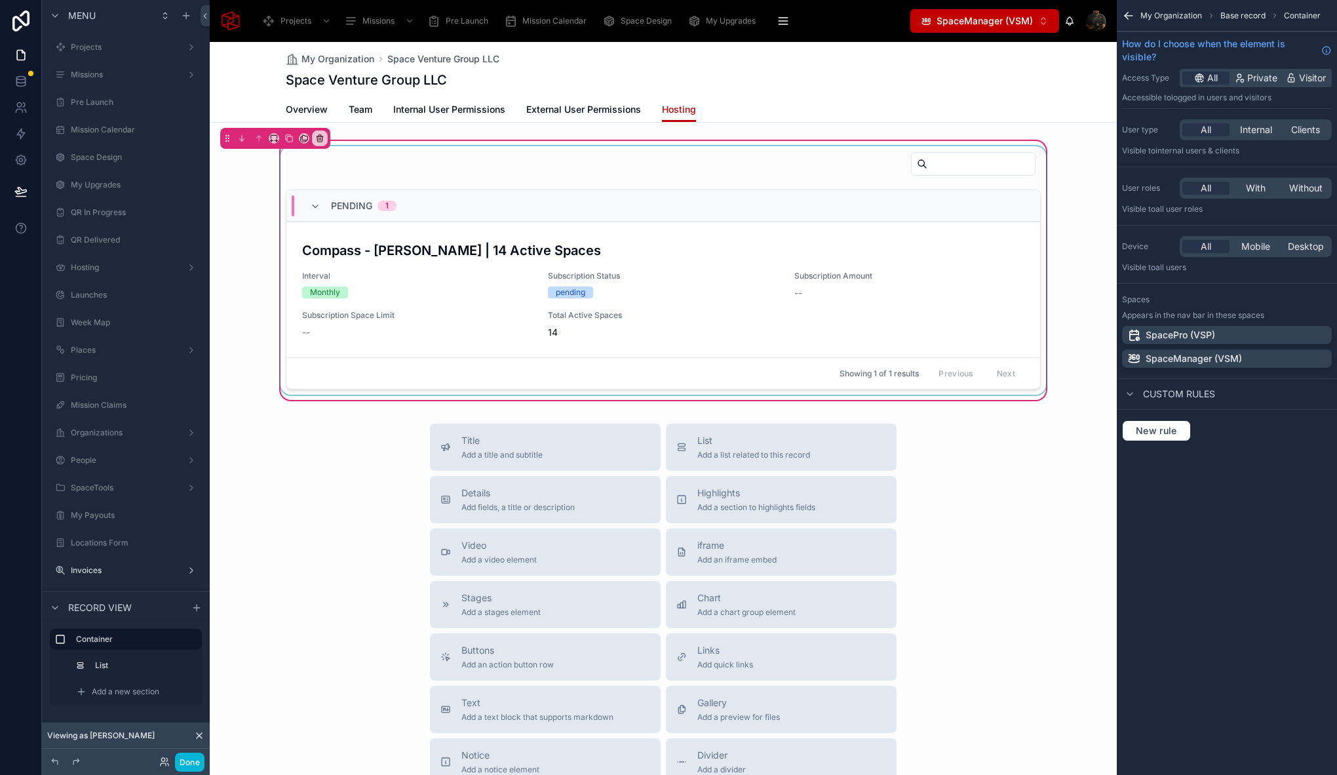
click at [677, 280] on div at bounding box center [663, 270] width 771 height 248
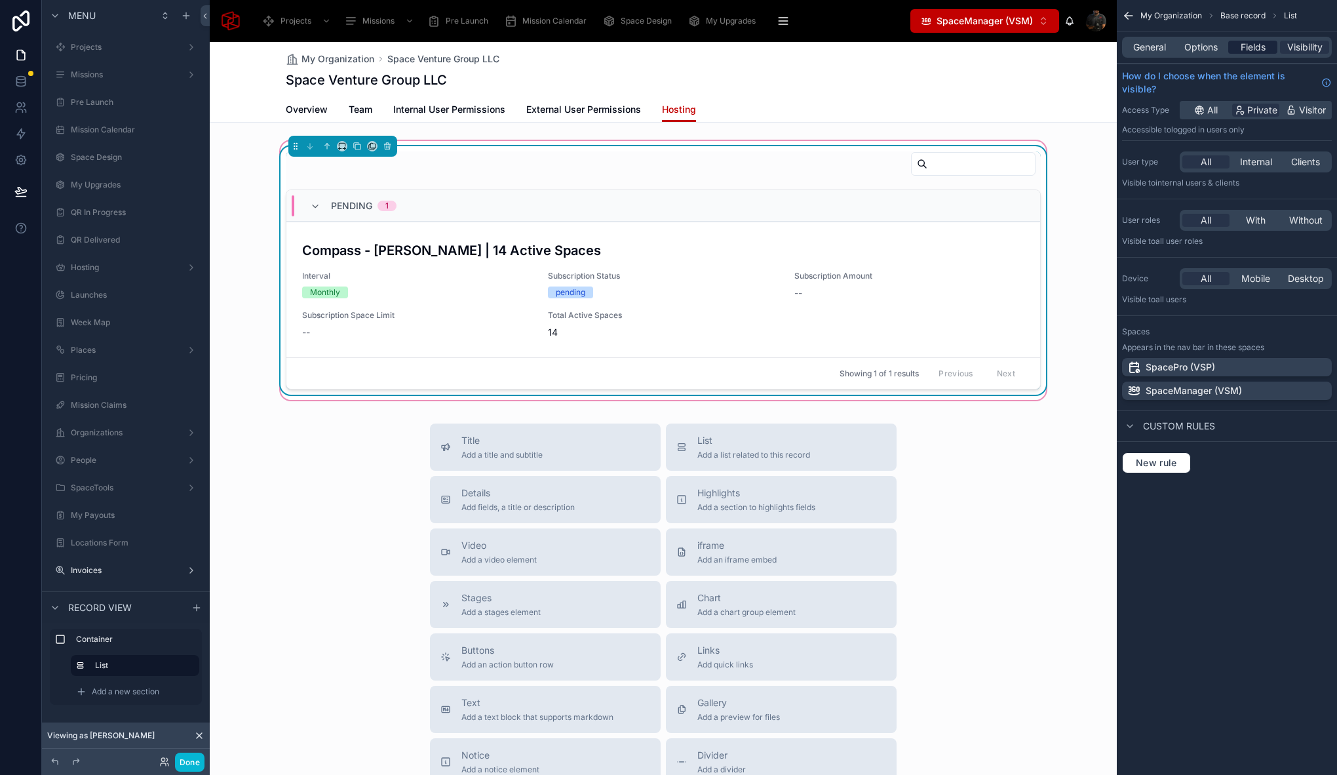
drag, startPoint x: 1217, startPoint y: 47, endPoint x: 1251, endPoint y: 47, distance: 33.4
click at [1216, 47] on span "Options" at bounding box center [1200, 47] width 33 height 13
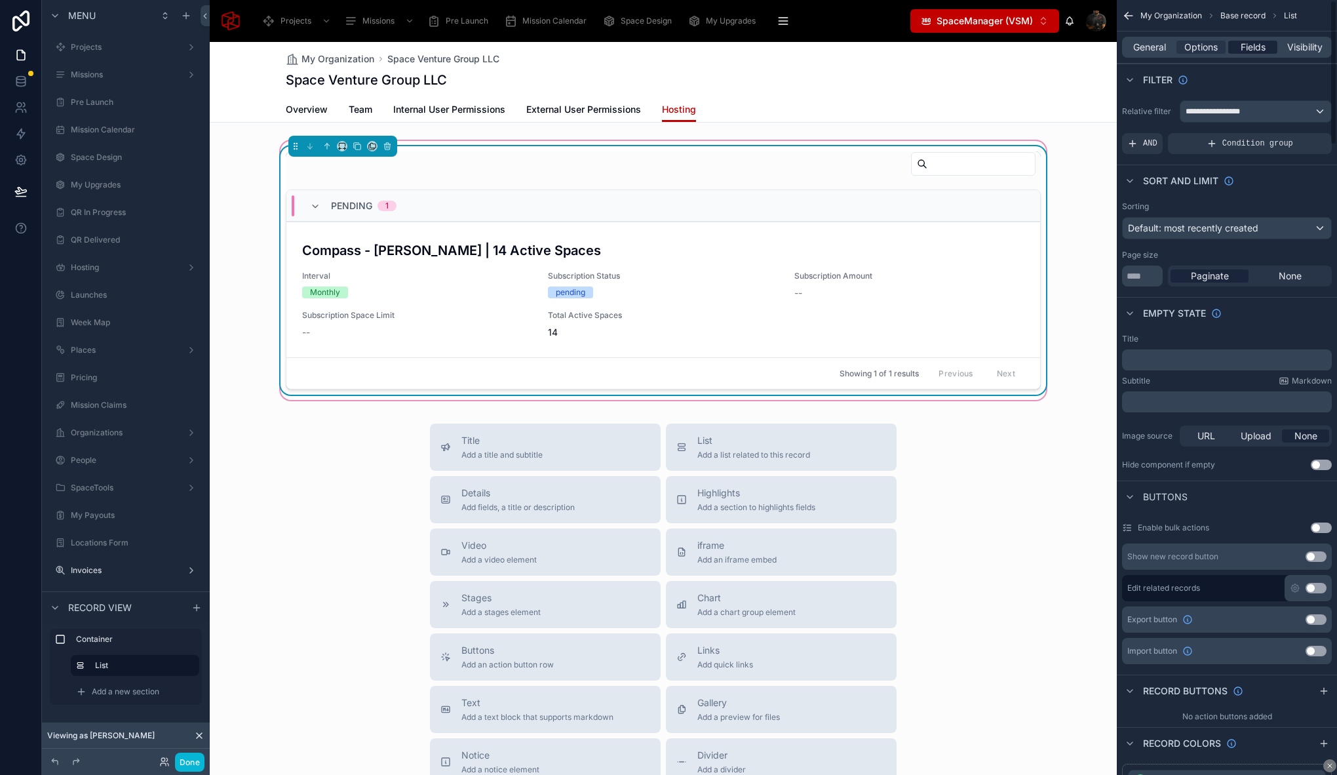
click at [1251, 47] on span "Fields" at bounding box center [1253, 47] width 25 height 13
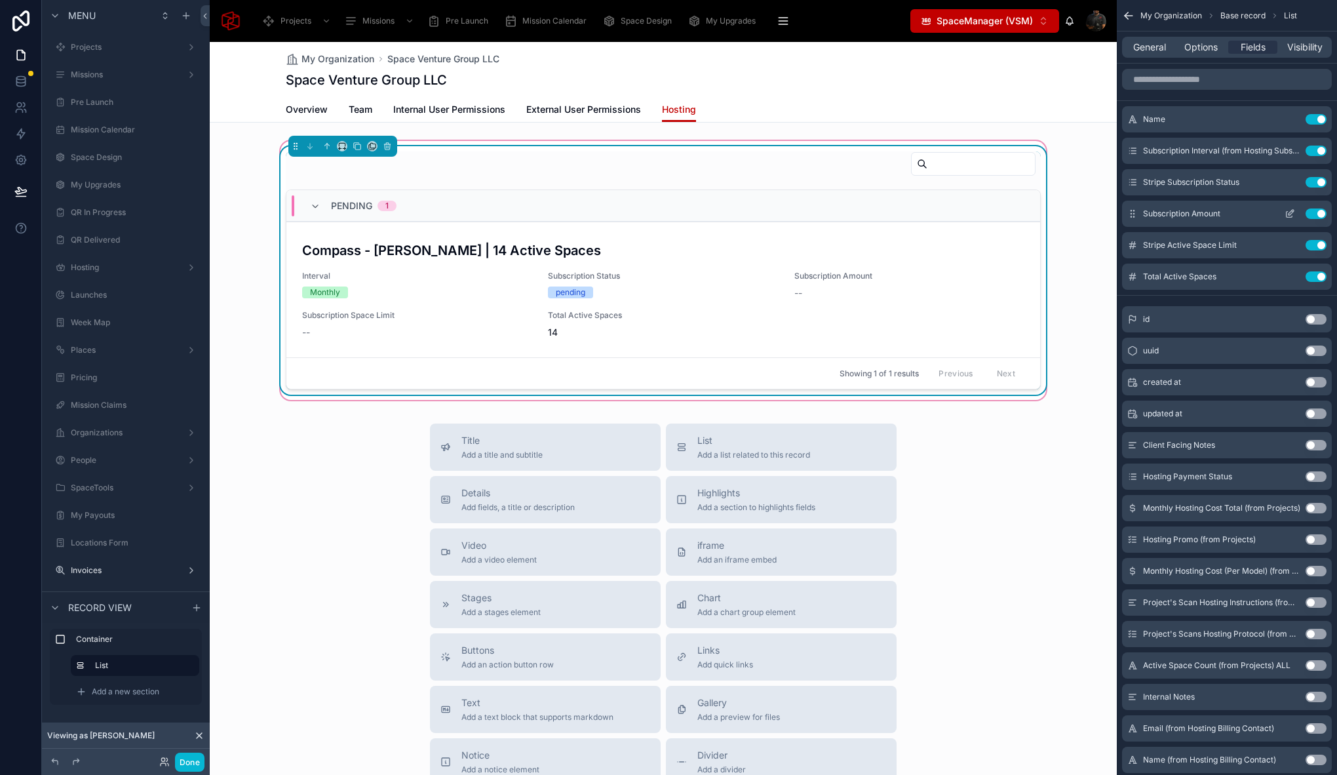
click at [1313, 214] on button "Use setting" at bounding box center [1316, 213] width 21 height 10
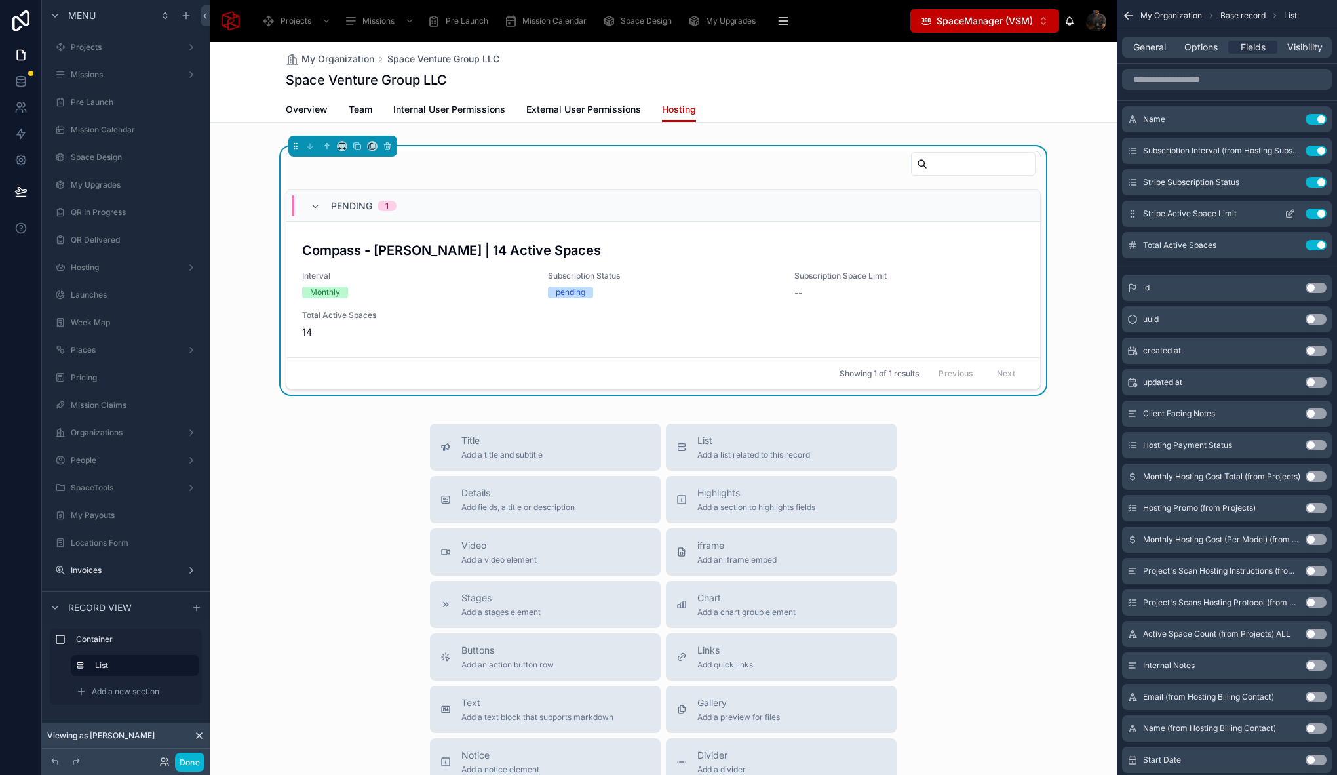
click at [1313, 214] on button "Use setting" at bounding box center [1316, 213] width 21 height 10
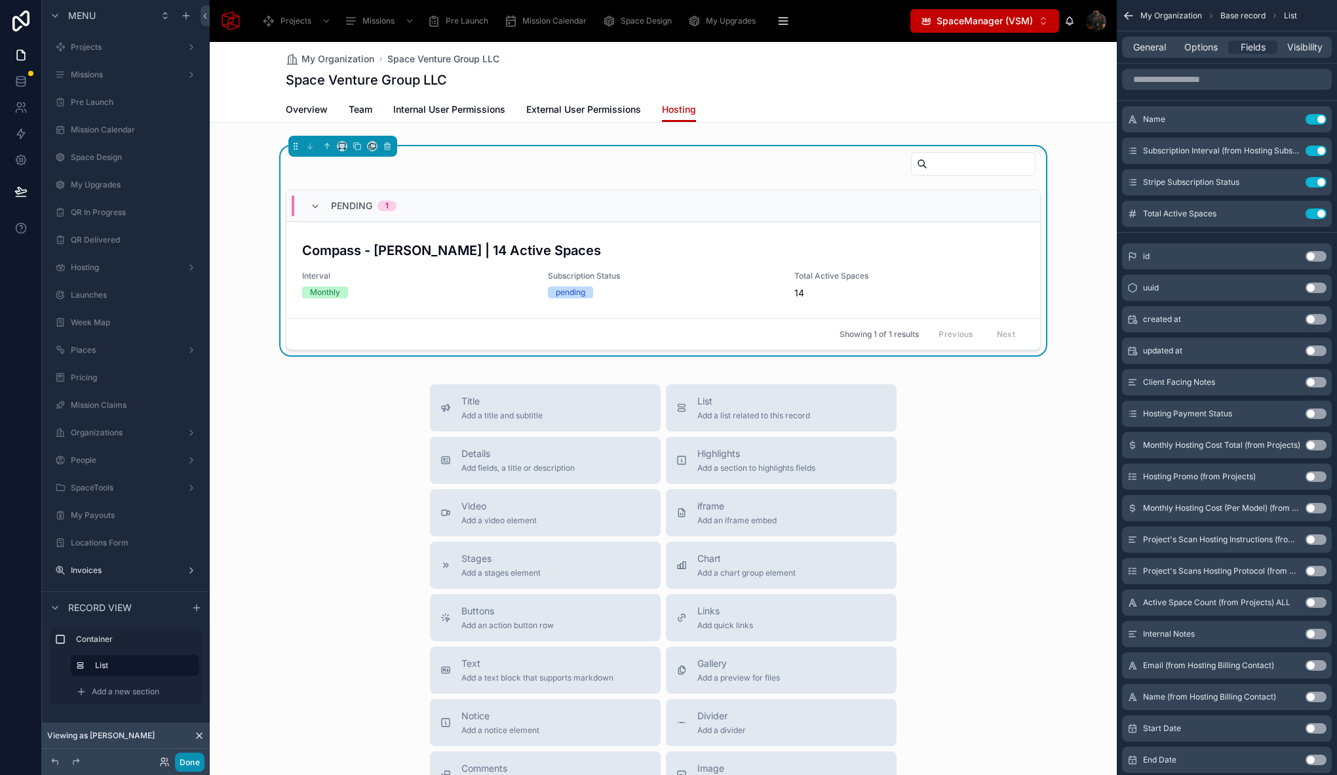
click at [200, 765] on button "Done" at bounding box center [189, 761] width 29 height 19
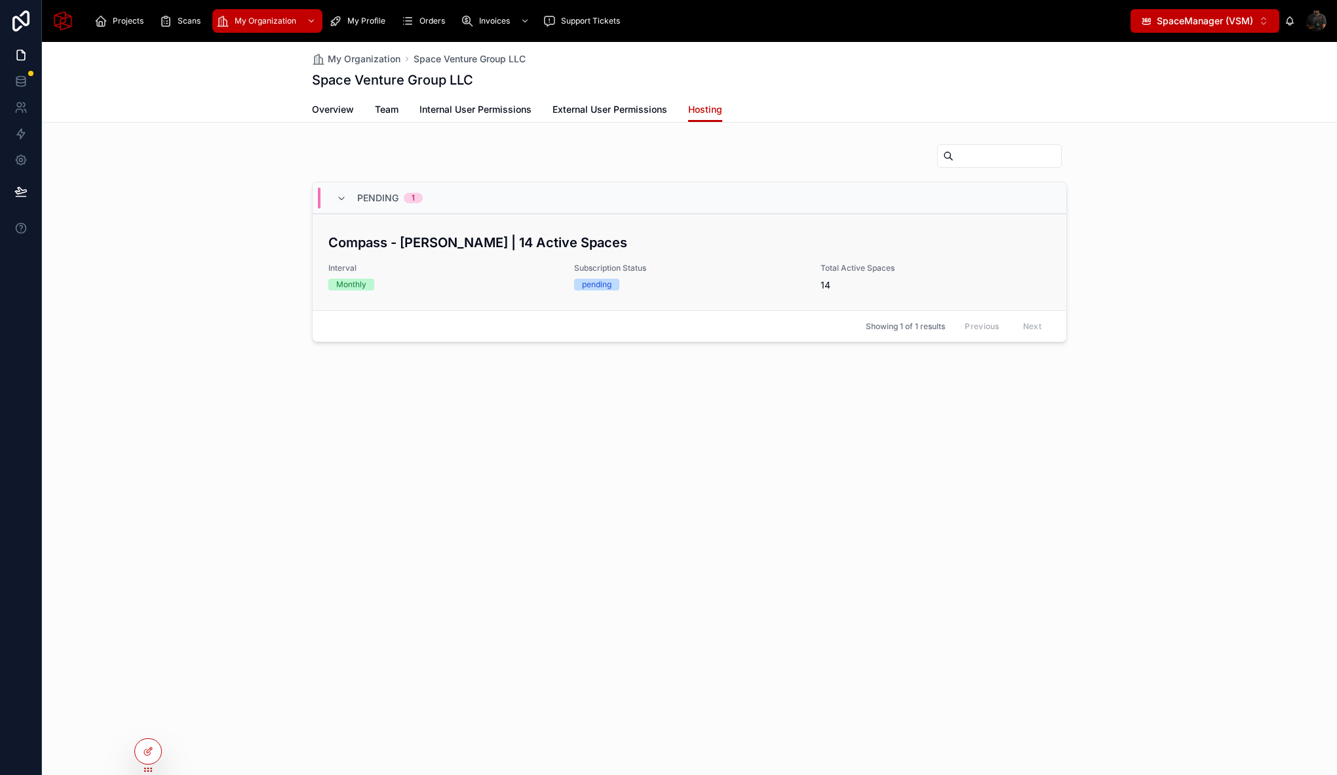
click at [515, 262] on div "Compass - Sameh | 14 Active Spaces Interval Monthly Subscription Status pending…" at bounding box center [689, 262] width 722 height 59
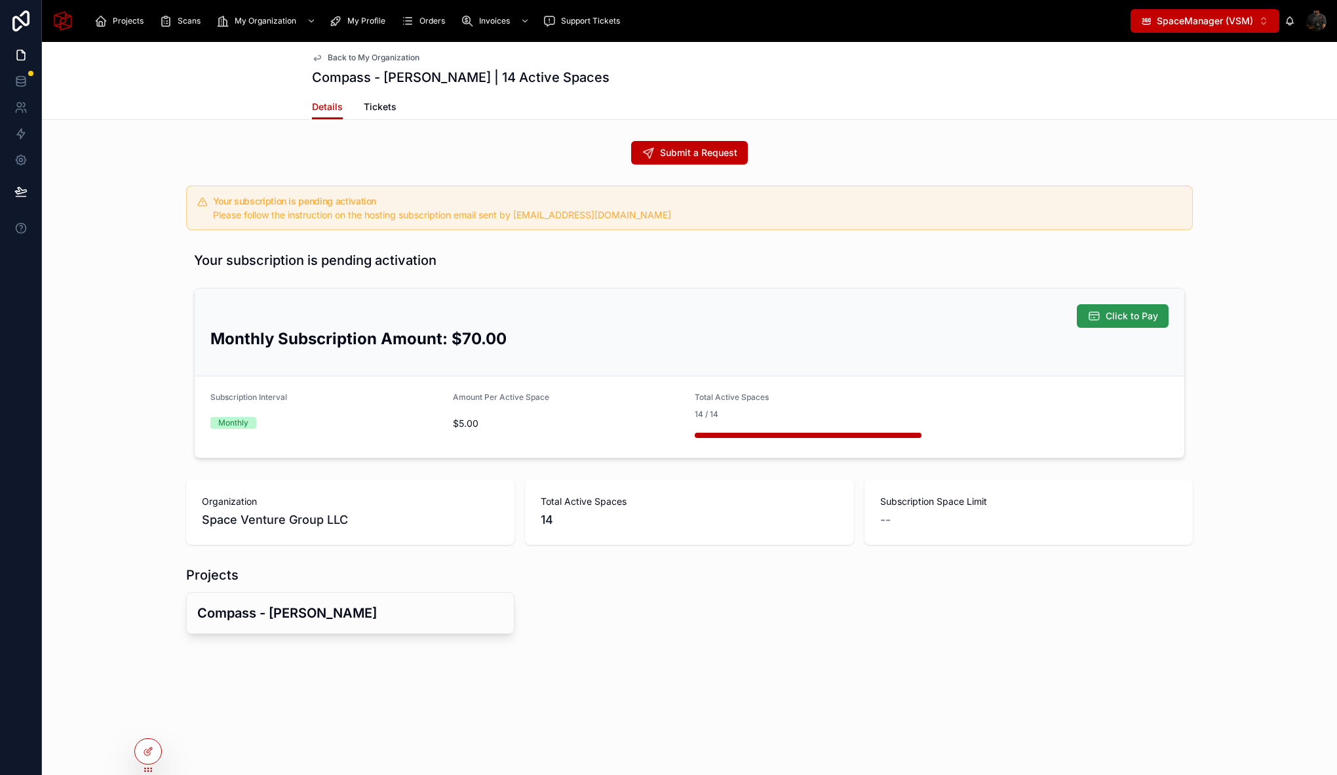
click at [1104, 317] on button "Click to Pay" at bounding box center [1123, 316] width 92 height 24
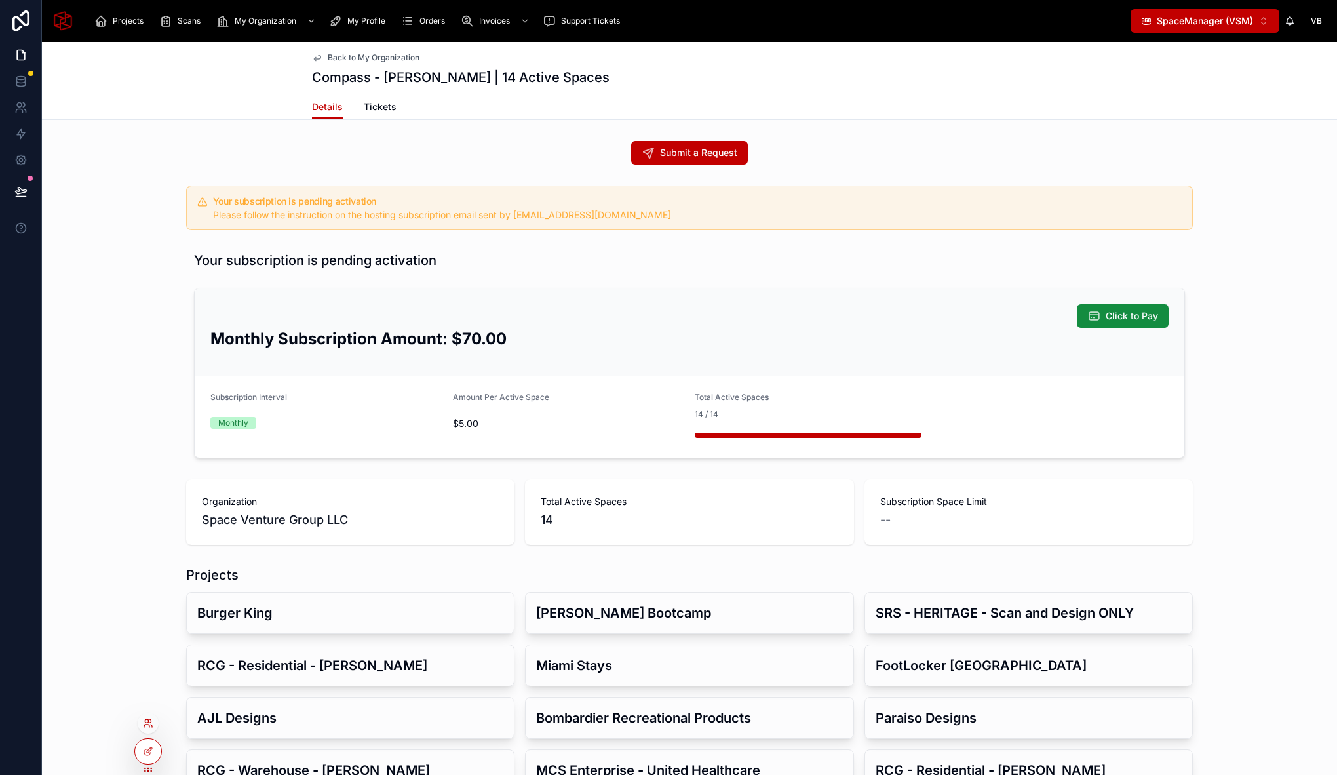
click at [147, 726] on icon at bounding box center [148, 723] width 10 height 10
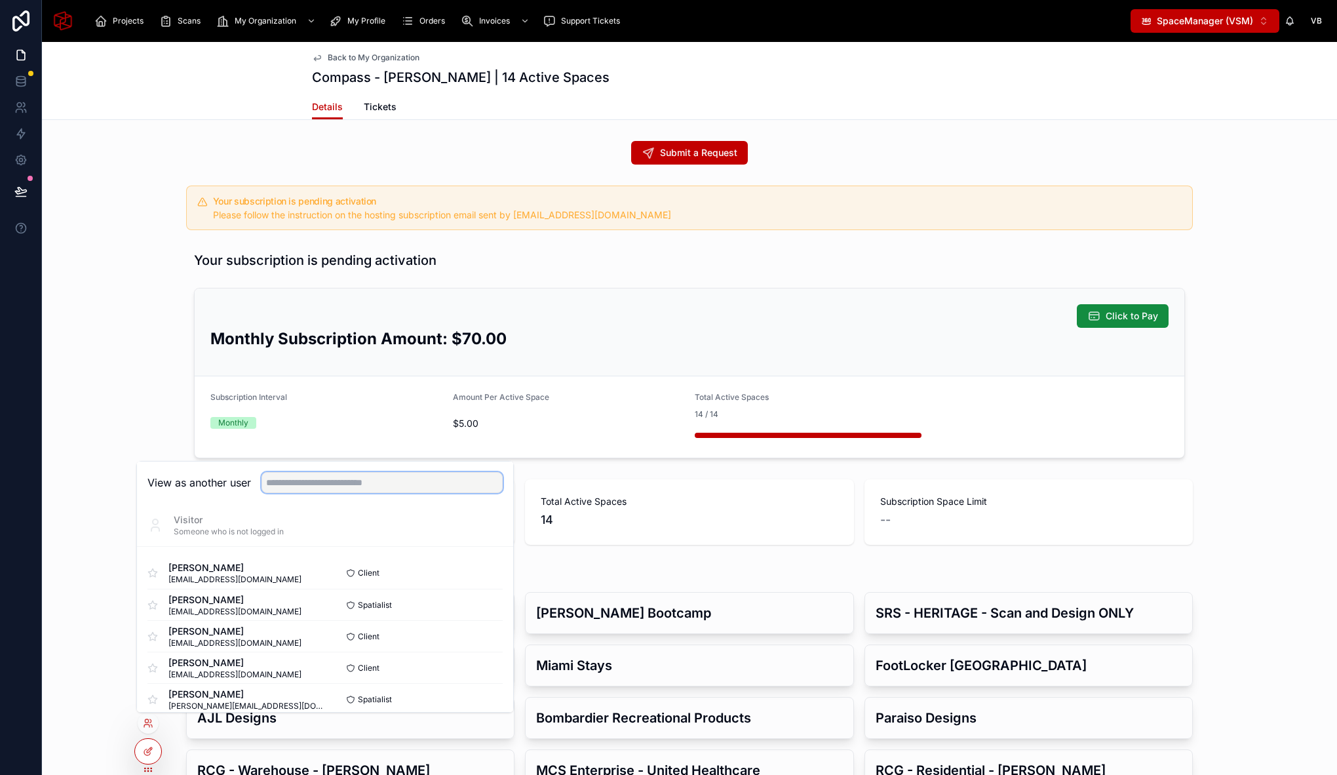
click at [357, 485] on input "text" at bounding box center [382, 482] width 241 height 21
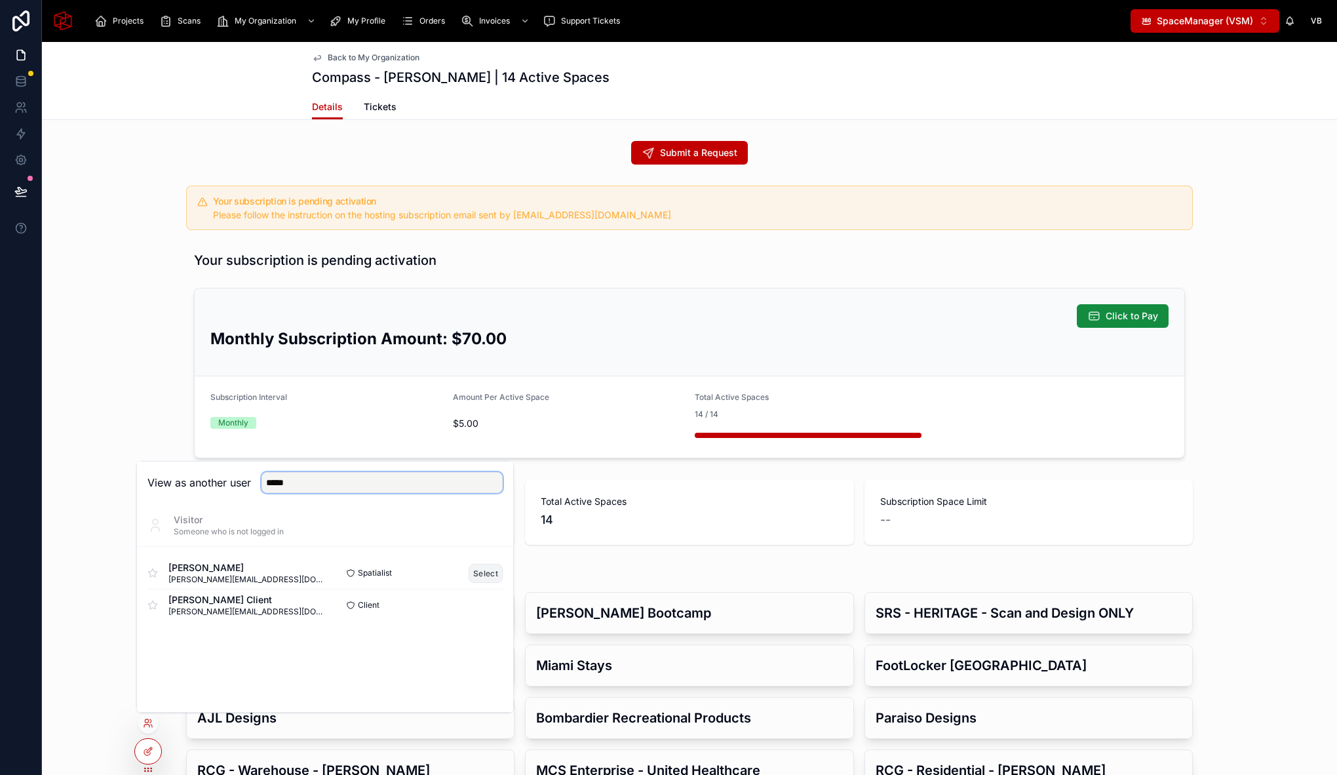
type input "*****"
click at [482, 570] on button "Select" at bounding box center [486, 573] width 34 height 19
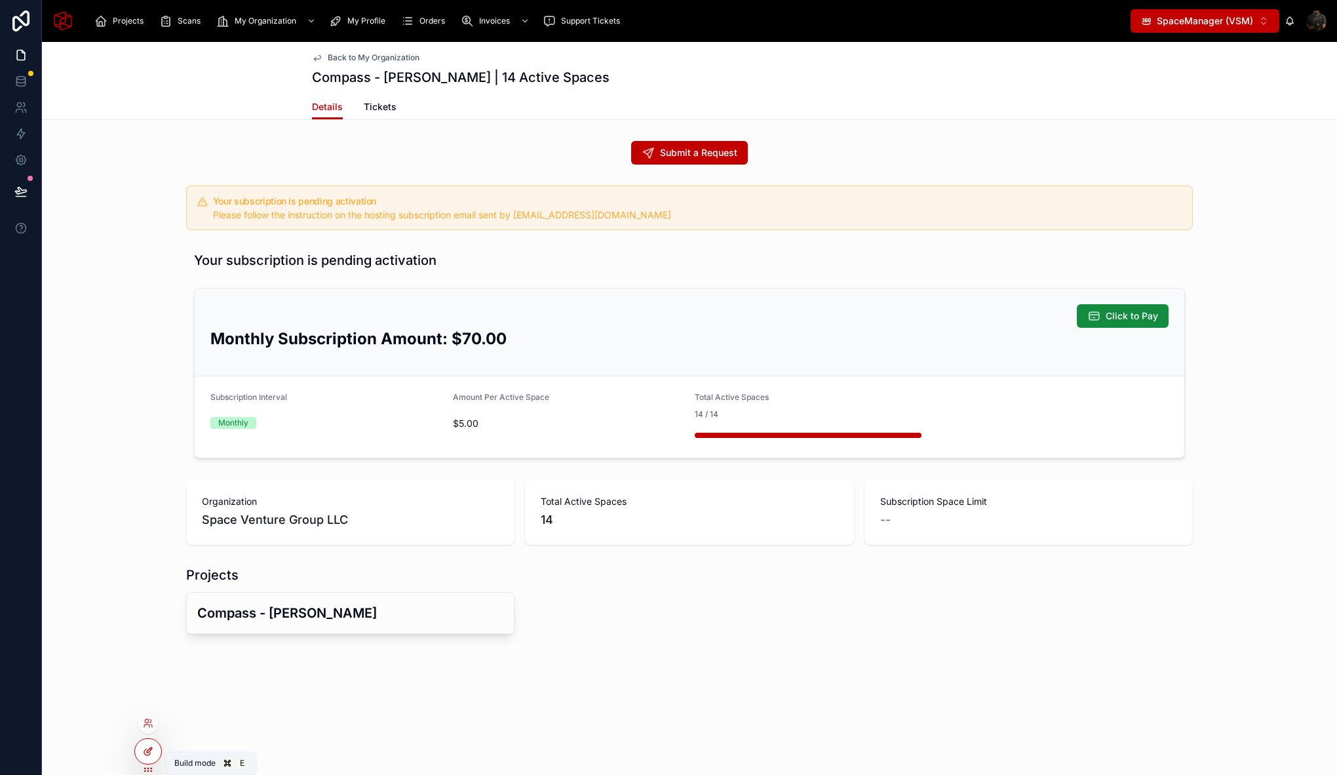
click at [152, 754] on icon at bounding box center [148, 751] width 10 height 10
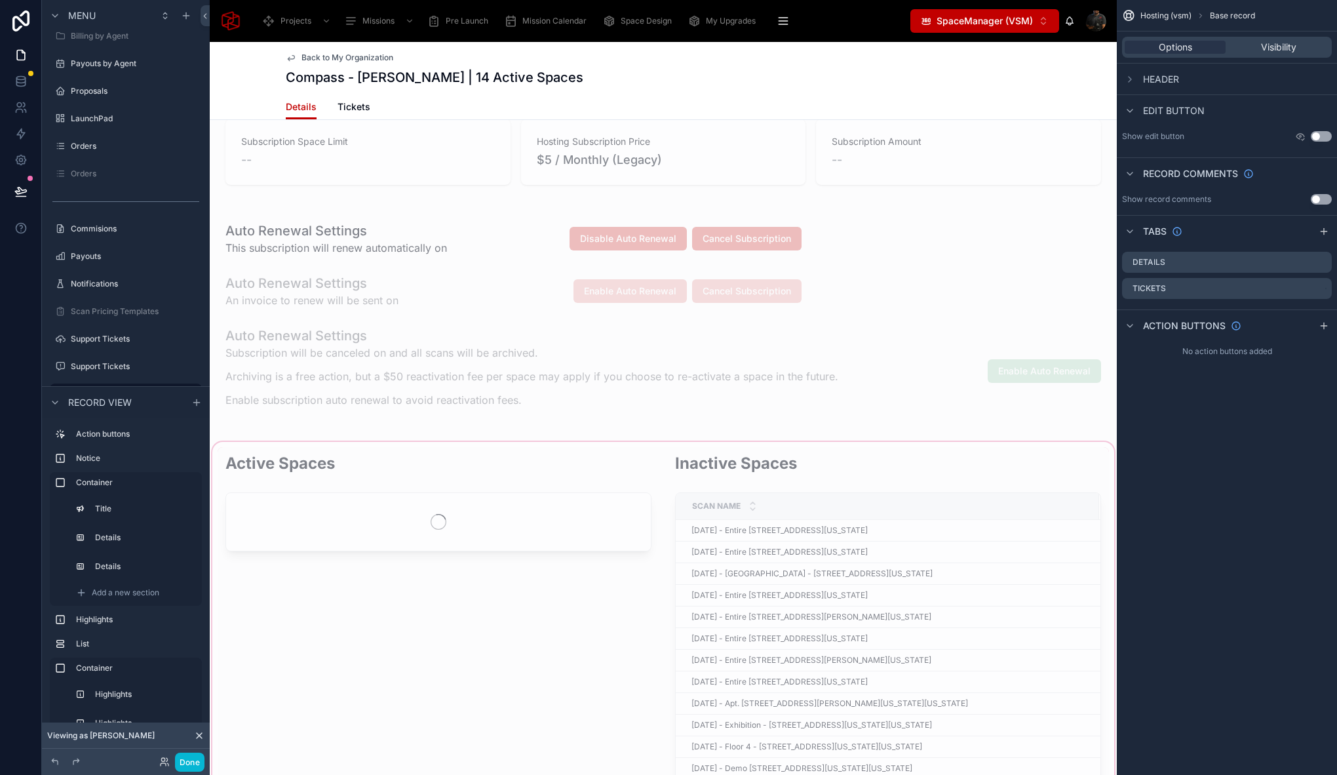
scroll to position [834, 0]
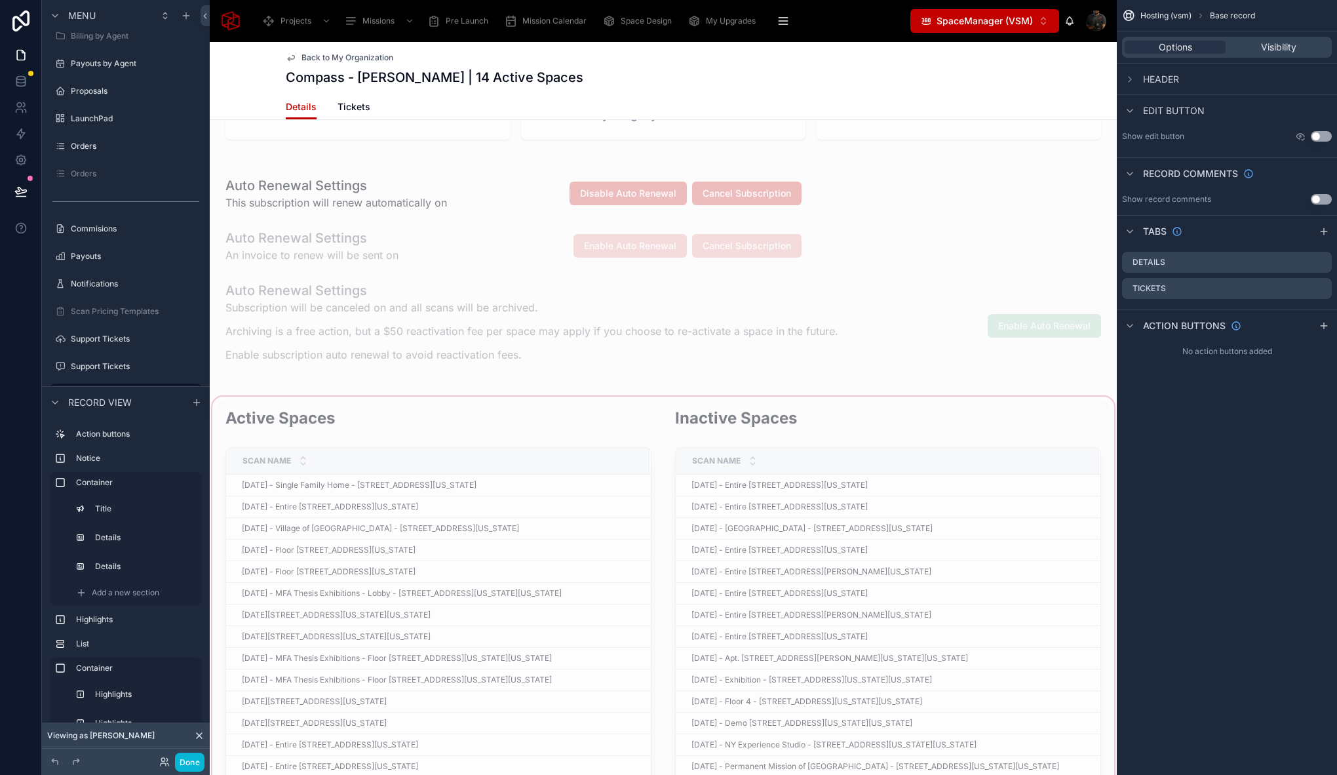
click at [410, 402] on div at bounding box center [663, 718] width 907 height 649
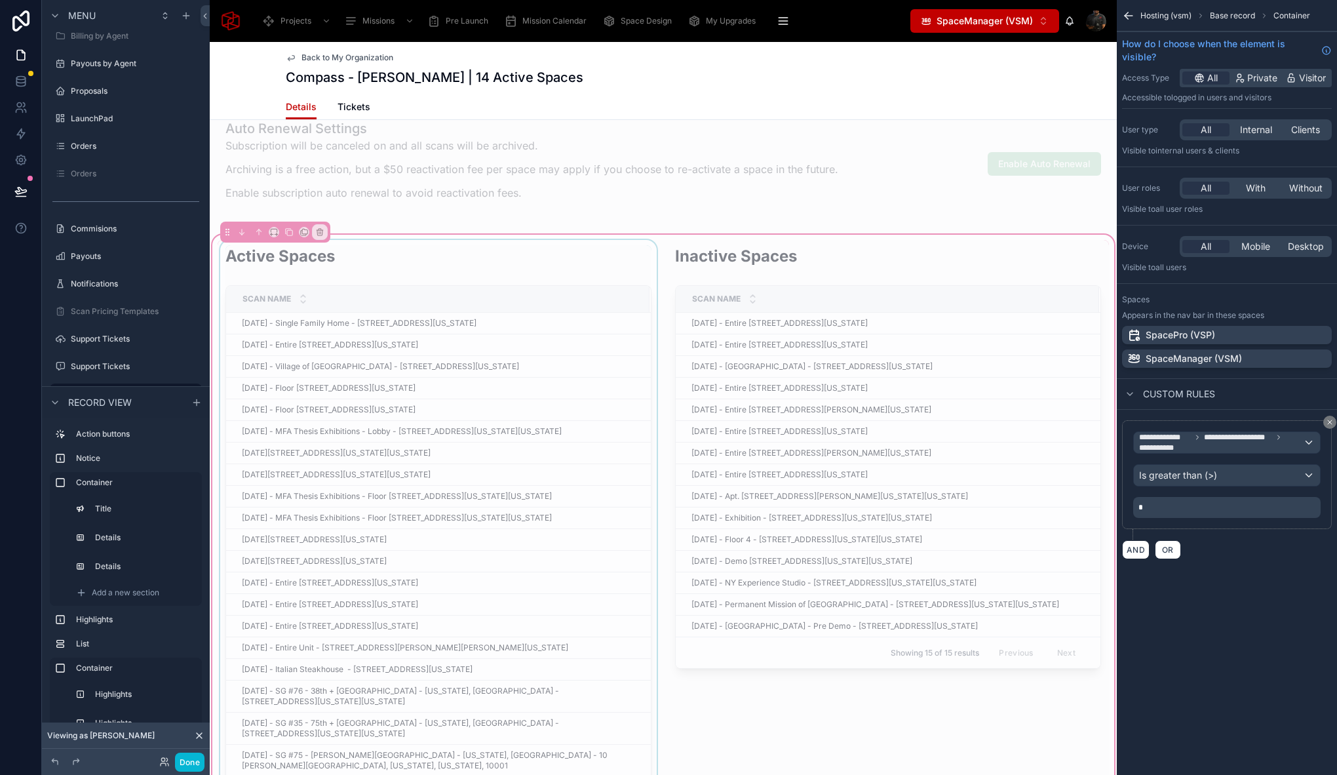
scroll to position [1014, 0]
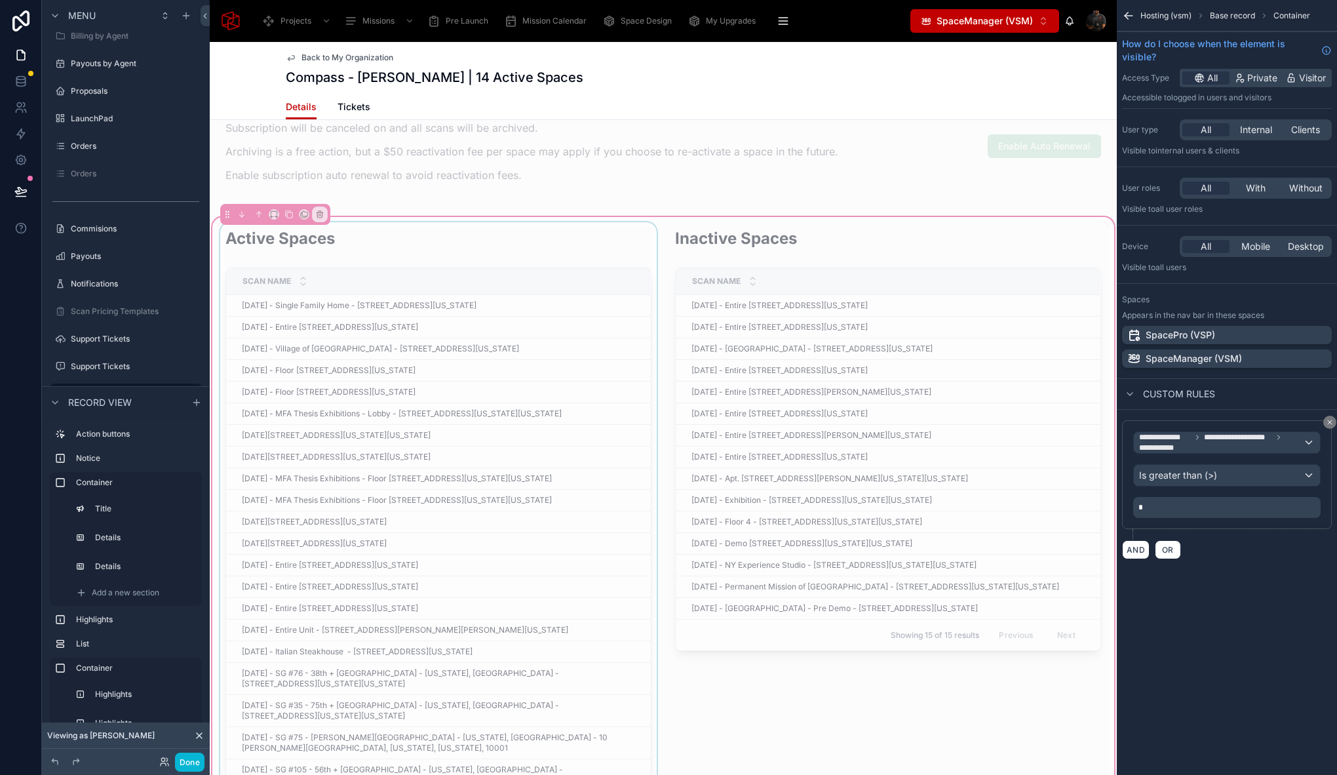
click at [561, 233] on div at bounding box center [439, 538] width 442 height 633
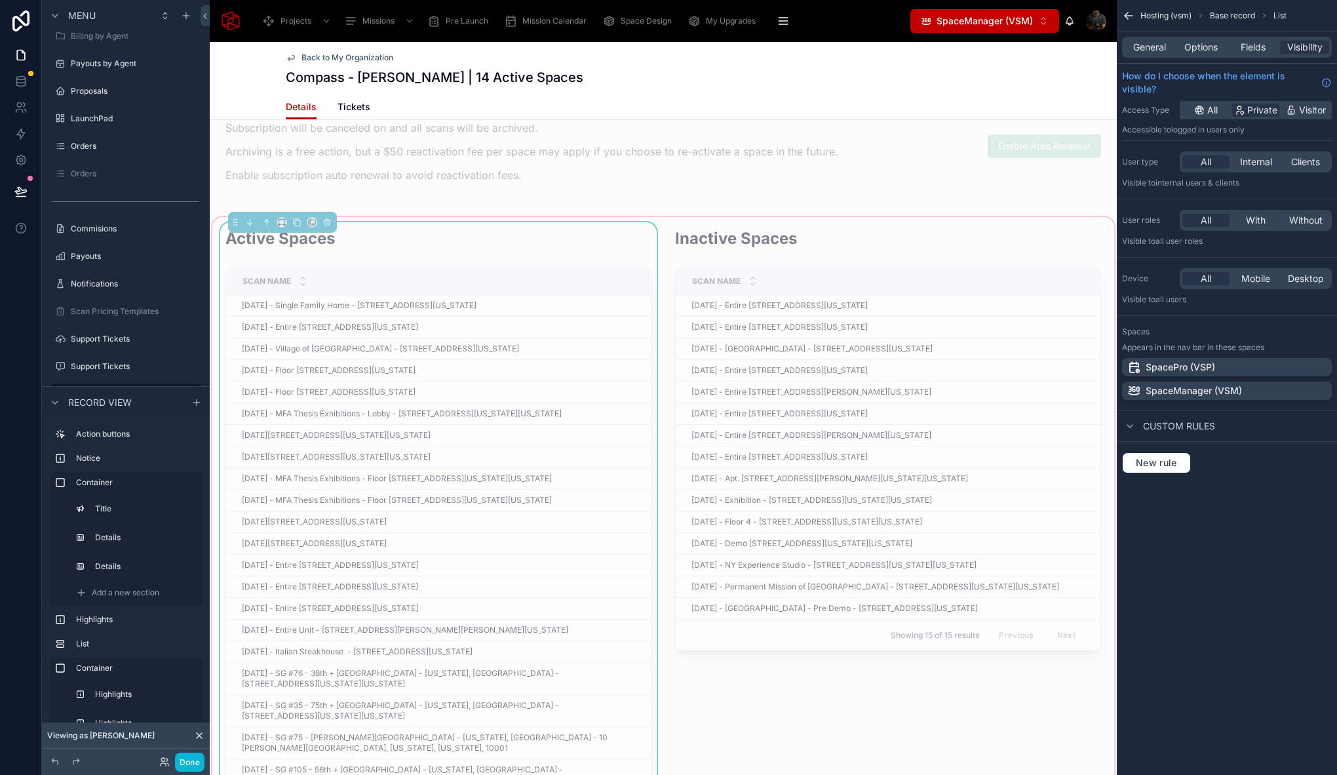
click at [650, 205] on div "Submit a Request Your subscription is pending activation Please follow the inst…" at bounding box center [663, 433] width 907 height 2622
click at [667, 256] on div at bounding box center [888, 538] width 442 height 633
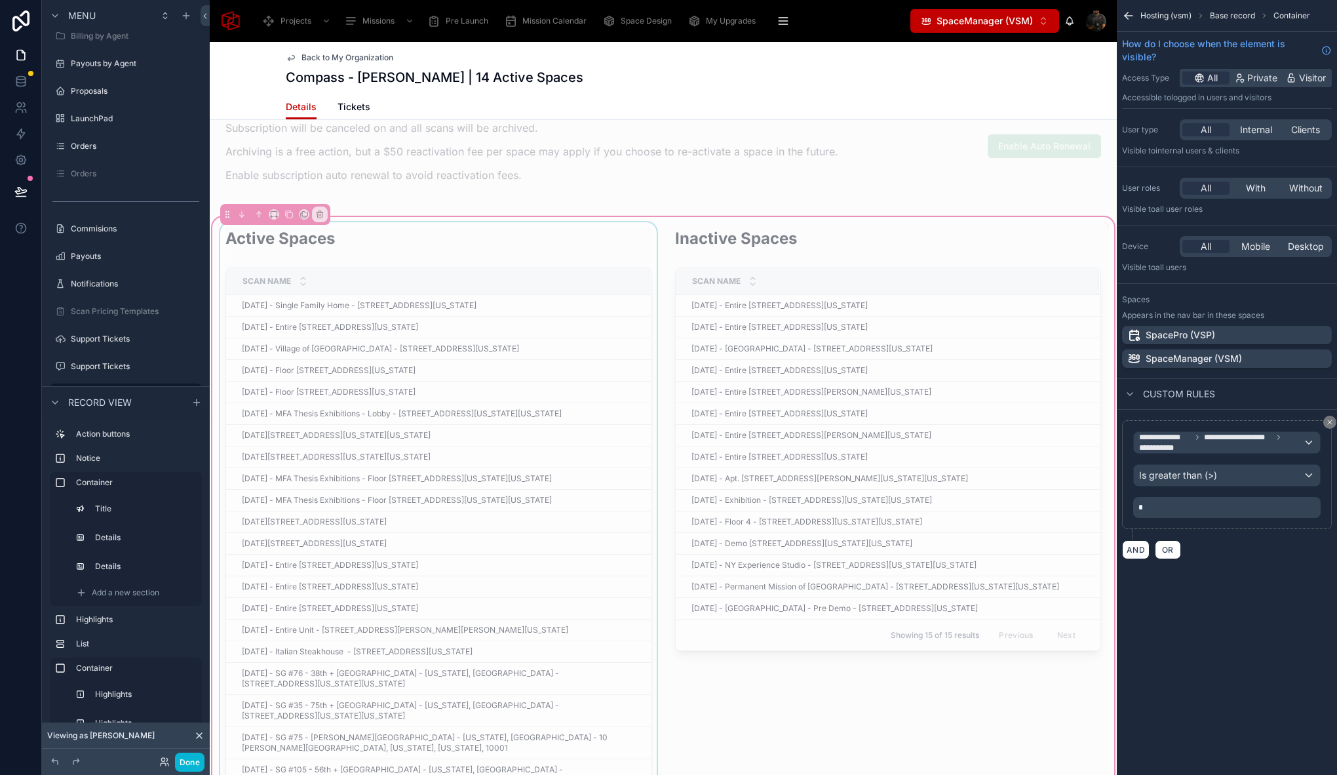
click at [661, 223] on div "Active Spaces Scan Name August 1, 2025 - Single Family Home - 770 Chicken Valle…" at bounding box center [663, 538] width 891 height 633
click at [1273, 360] on div "SpaceManager (VSM)" at bounding box center [1226, 358] width 199 height 13
click at [1269, 332] on div "SpacePro (VSP)" at bounding box center [1226, 334] width 199 height 13
click at [1234, 338] on div "SpacePro (VSP)" at bounding box center [1219, 334] width 184 height 13
click at [1235, 356] on p "SpaceManager (VSM)" at bounding box center [1194, 358] width 96 height 13
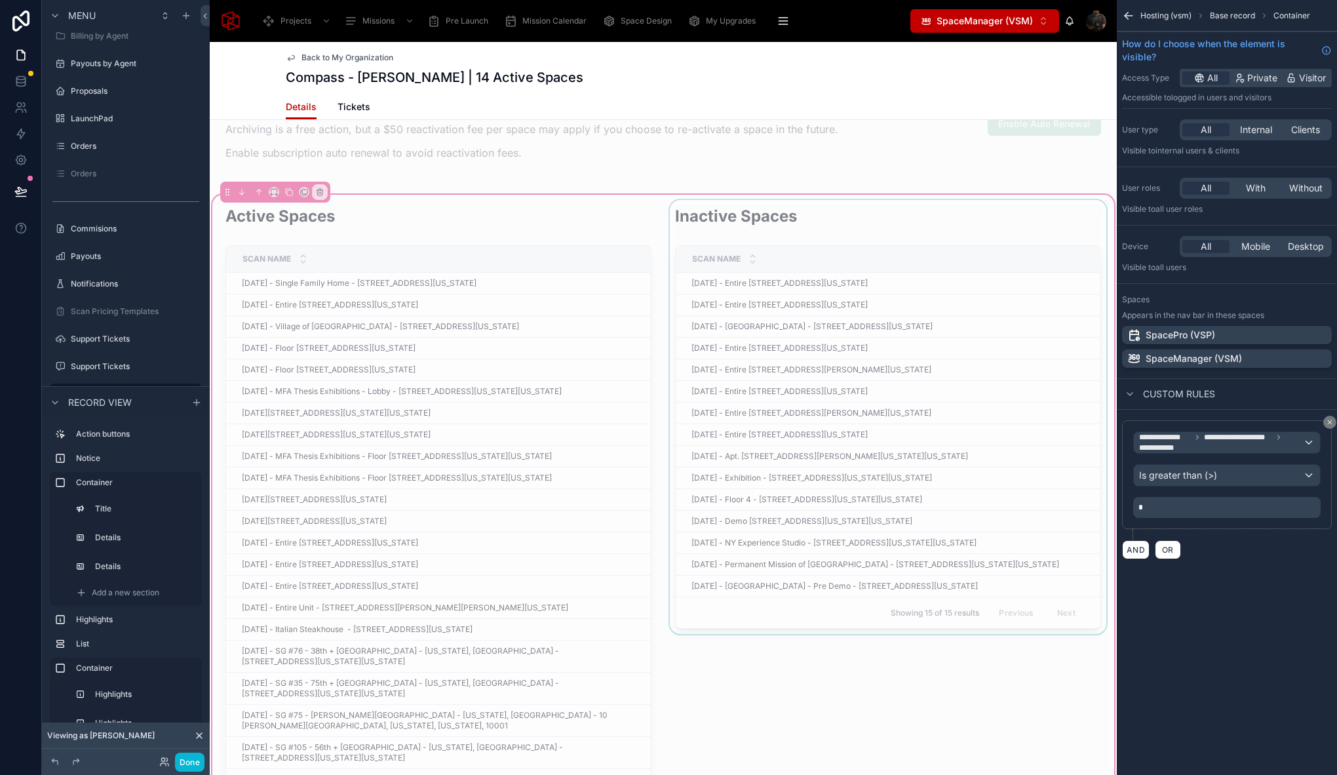
scroll to position [973, 0]
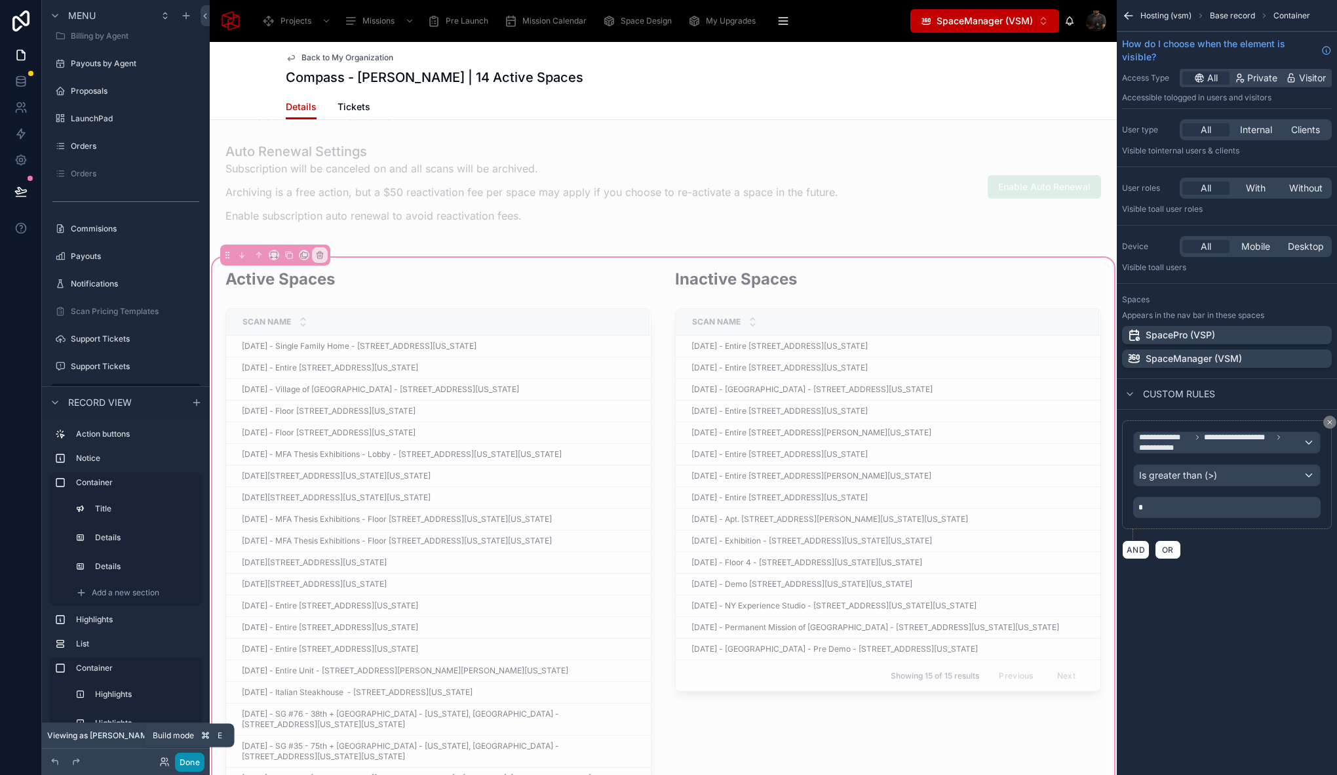
click at [188, 761] on button "Done" at bounding box center [189, 761] width 29 height 19
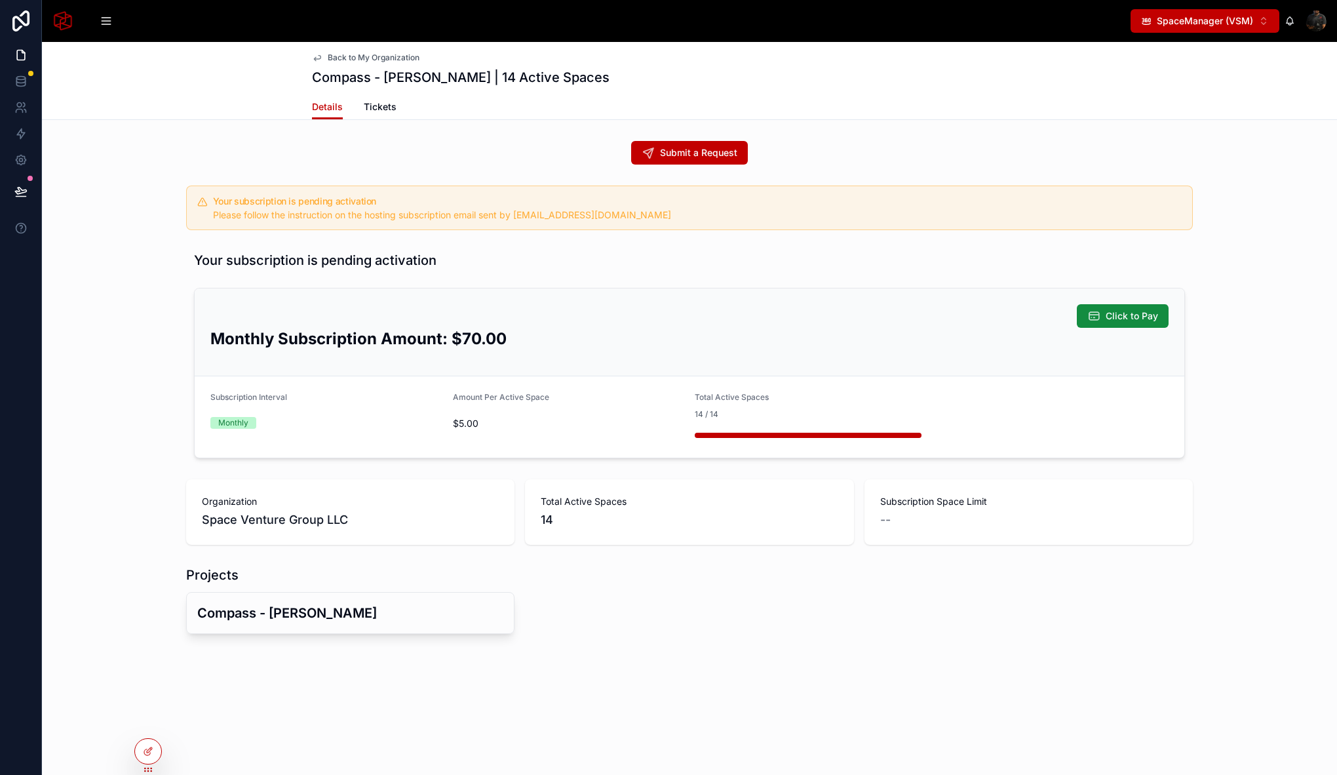
scroll to position [0, 0]
click at [24, 85] on icon at bounding box center [20, 81] width 13 height 13
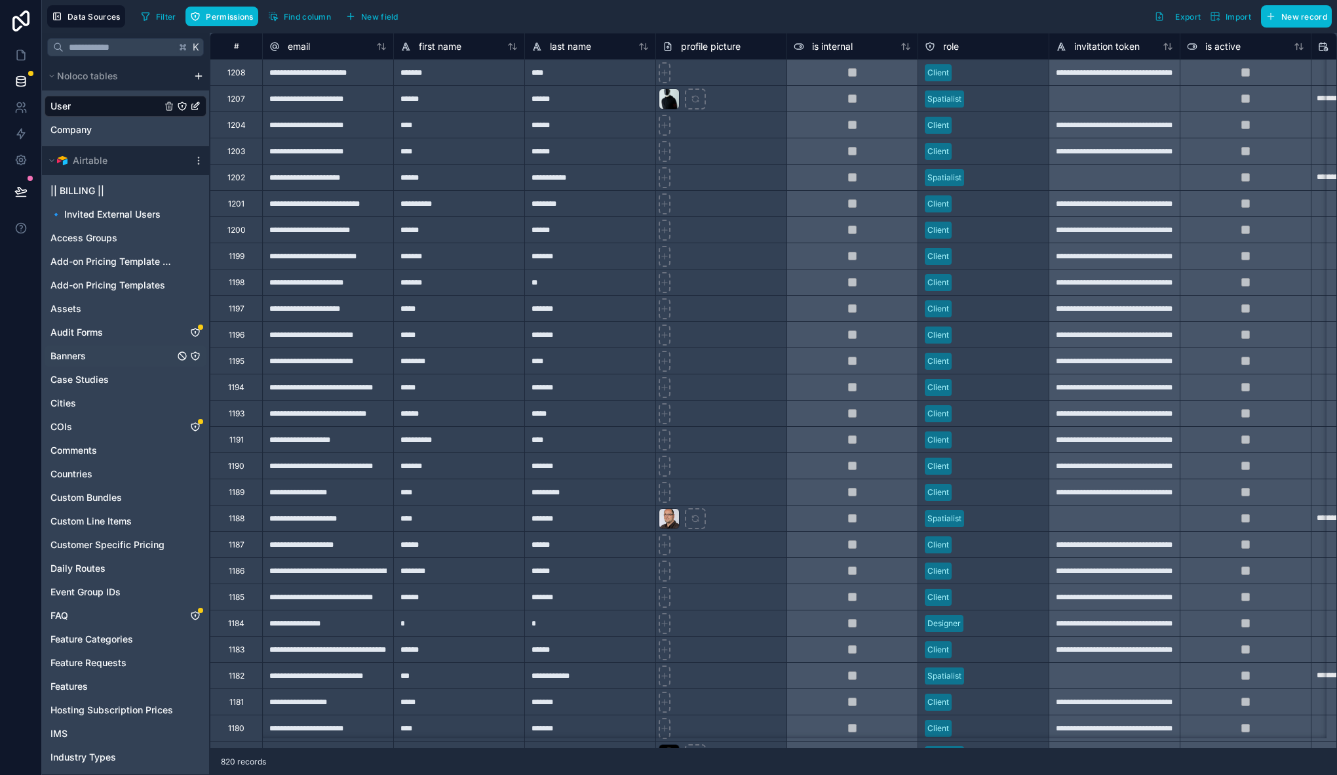
scroll to position [504, 0]
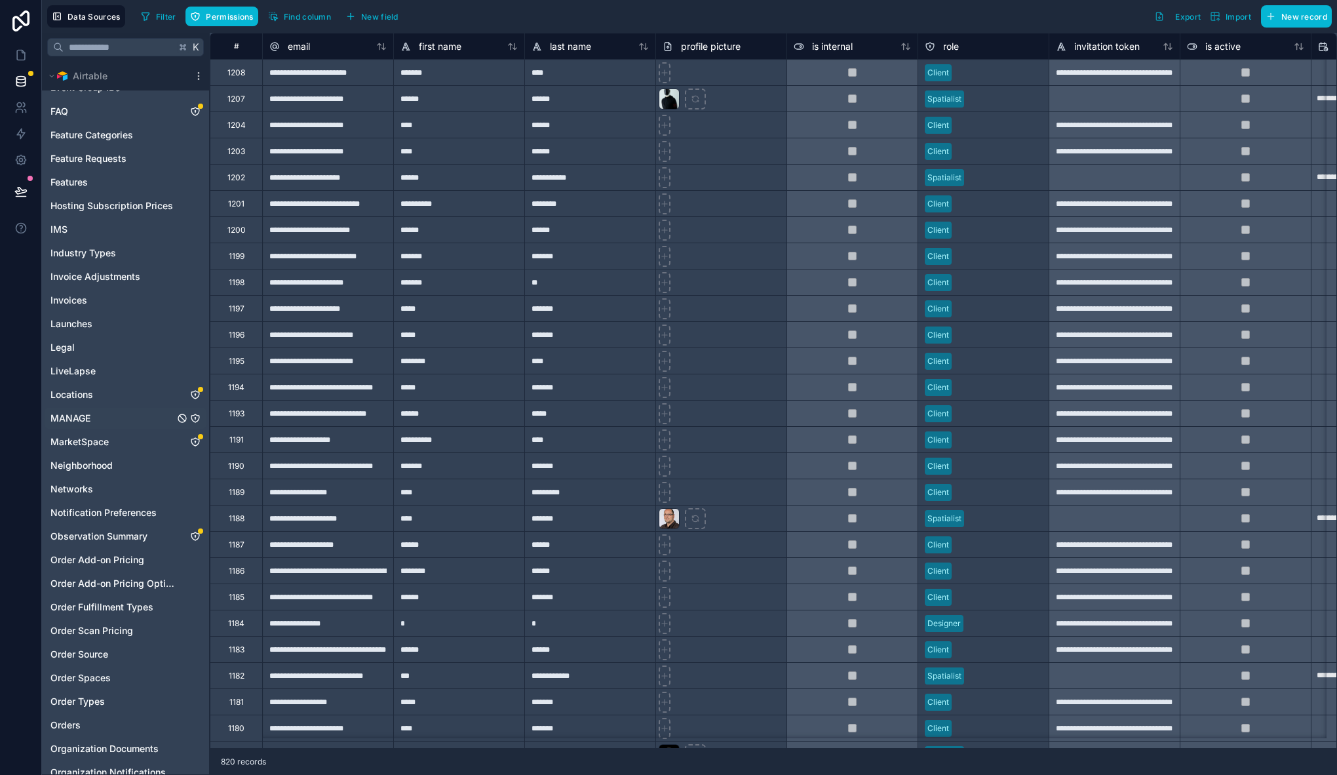
click at [102, 416] on div "MANAGE" at bounding box center [126, 418] width 162 height 21
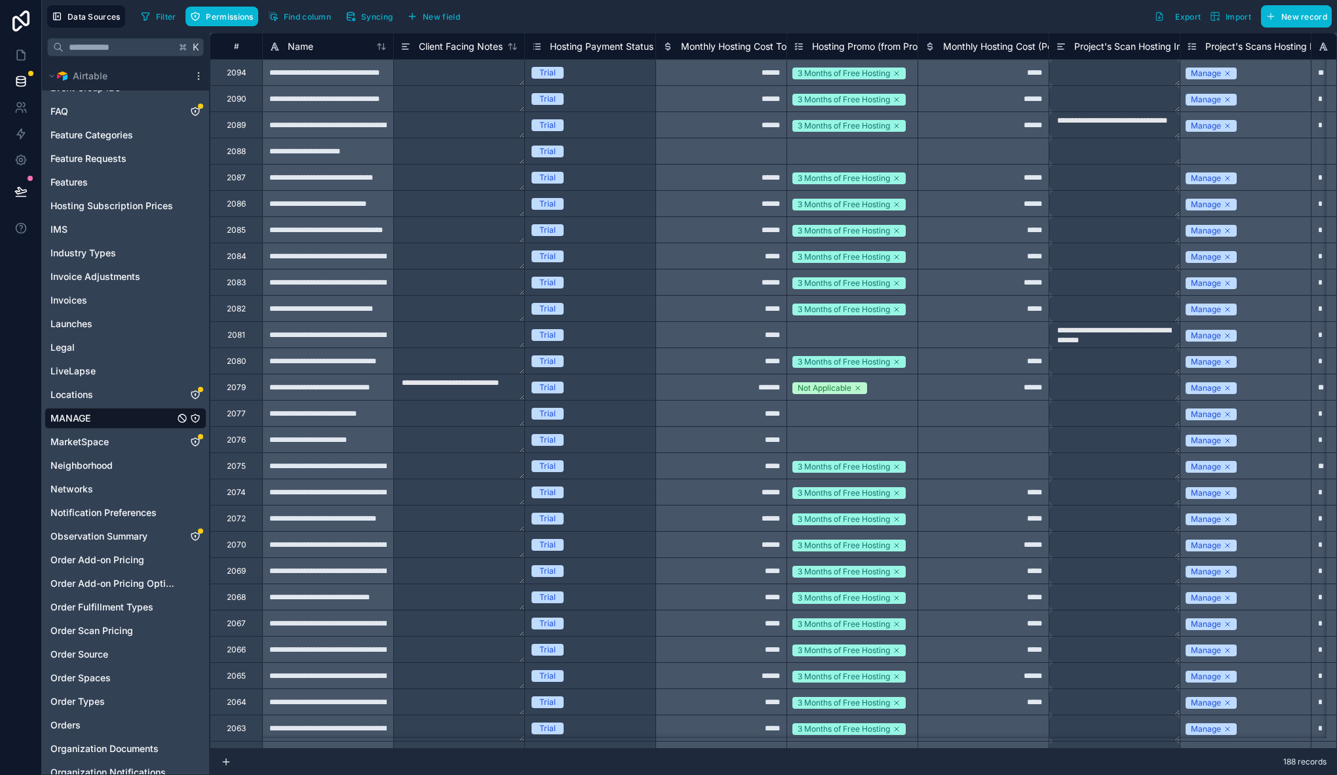
click at [197, 417] on icon "MANAGE" at bounding box center [195, 418] width 10 height 10
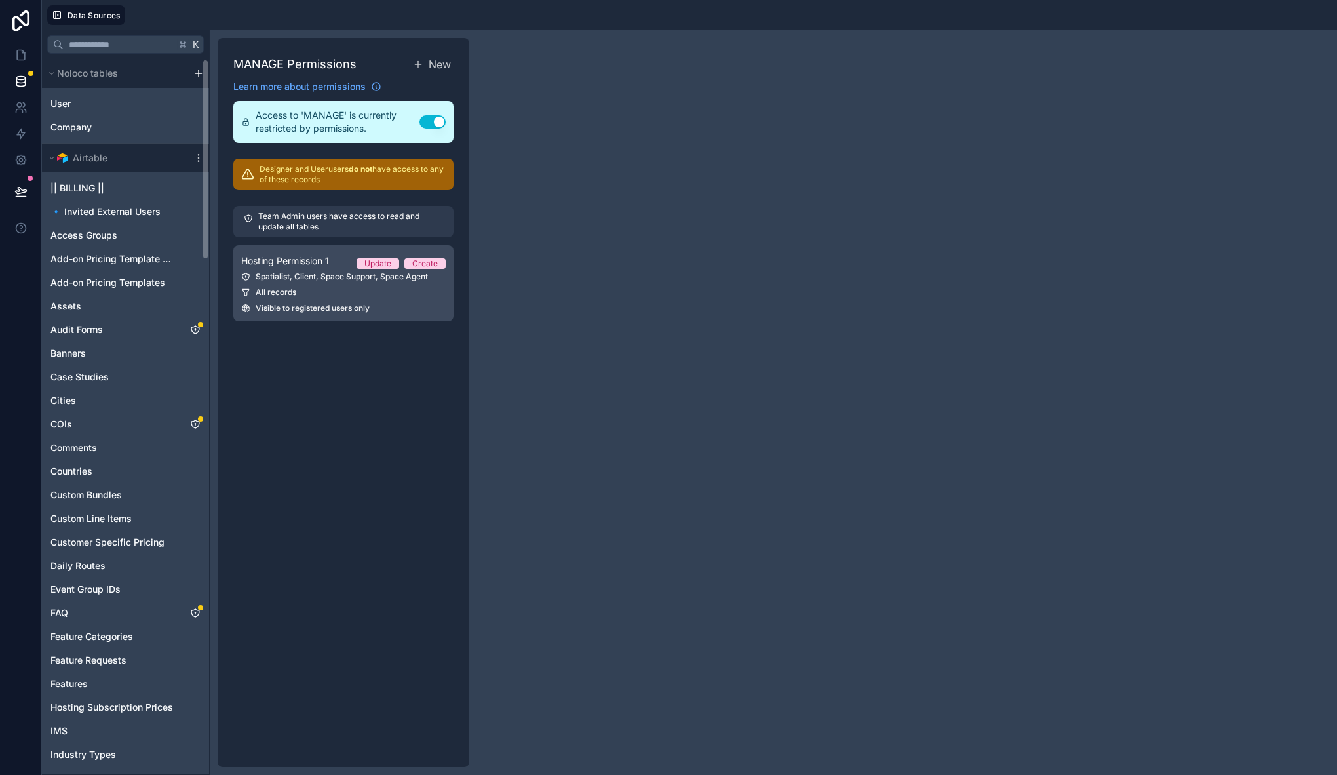
click at [306, 283] on link "Hosting Permission 1 Update Create Spatialist, Client, Space Support, Space Age…" at bounding box center [343, 283] width 220 height 76
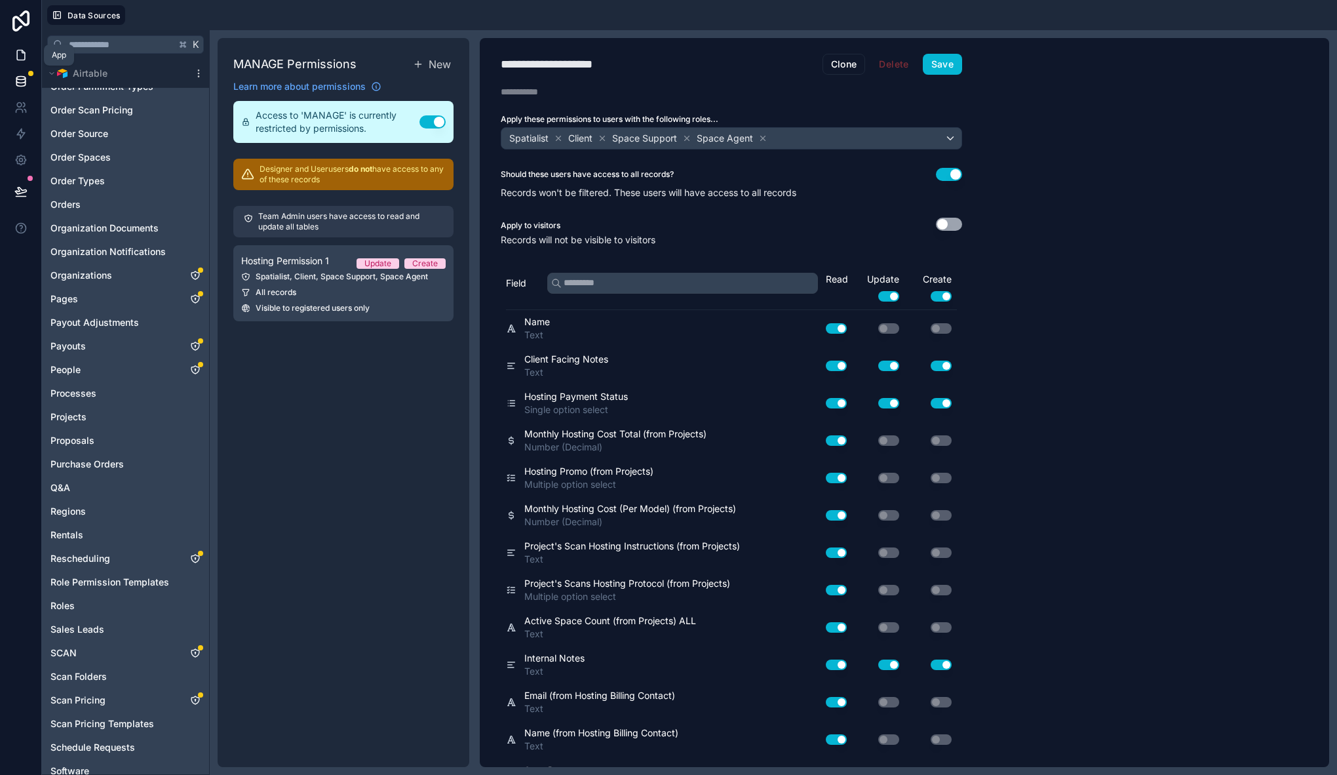
click at [18, 50] on icon at bounding box center [21, 55] width 8 height 10
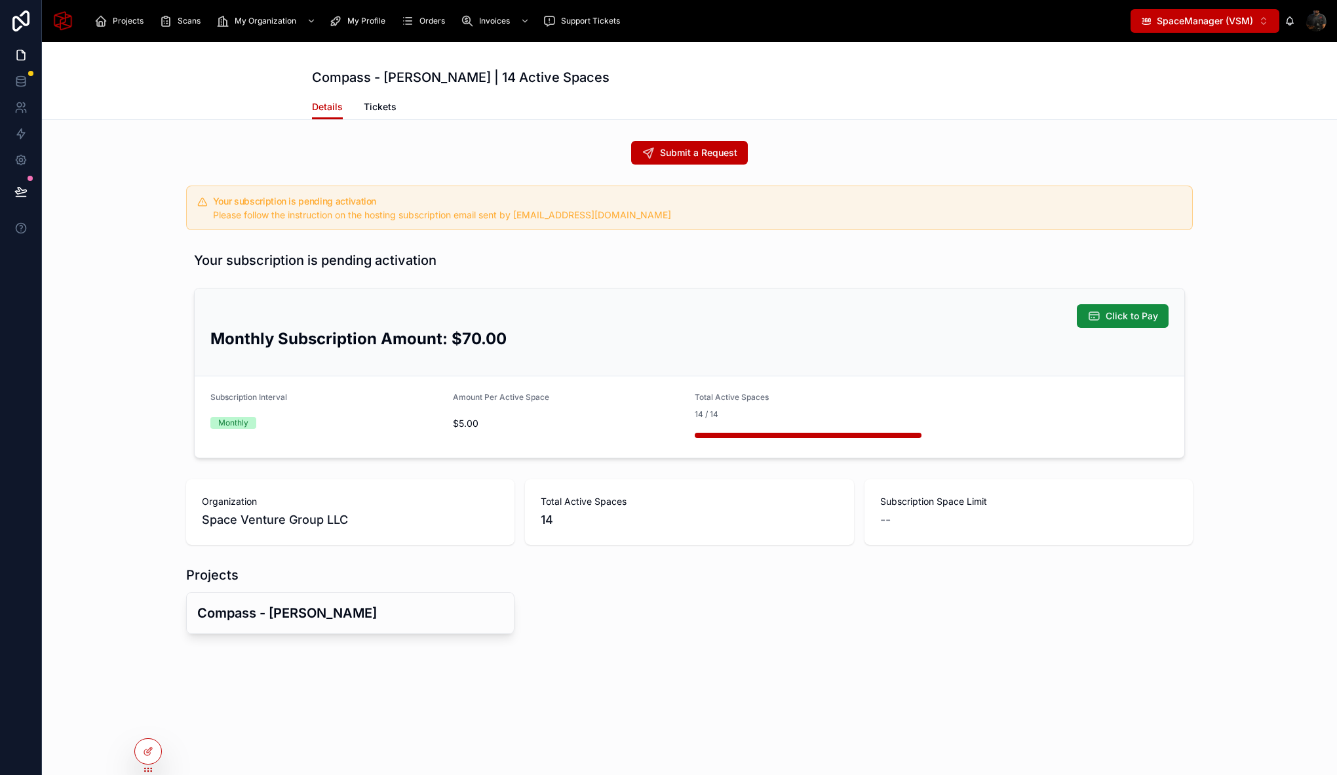
click at [153, 266] on div "Your subscription is pending activation Click to Pay Monthly Subscription Amoun…" at bounding box center [689, 355] width 1295 height 218
click at [155, 747] on div at bounding box center [148, 751] width 26 height 25
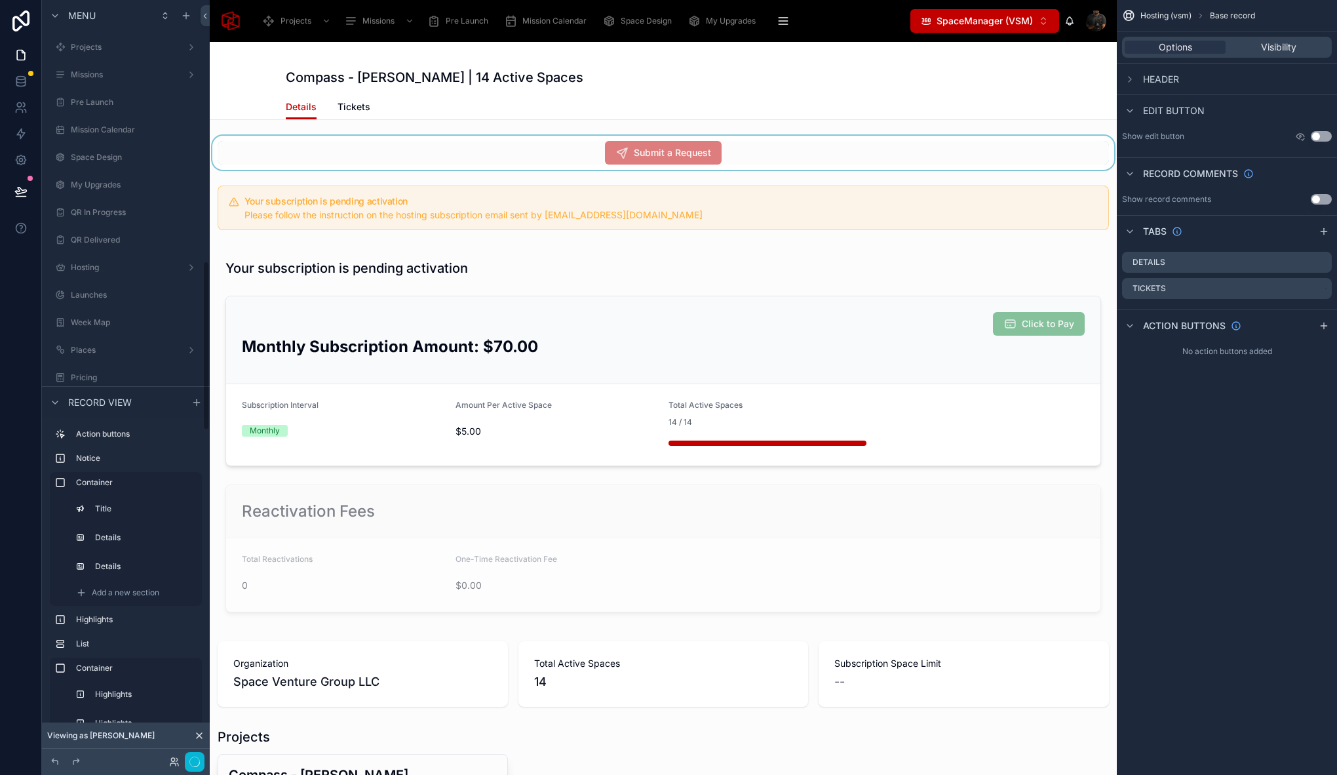
scroll to position [1167, 0]
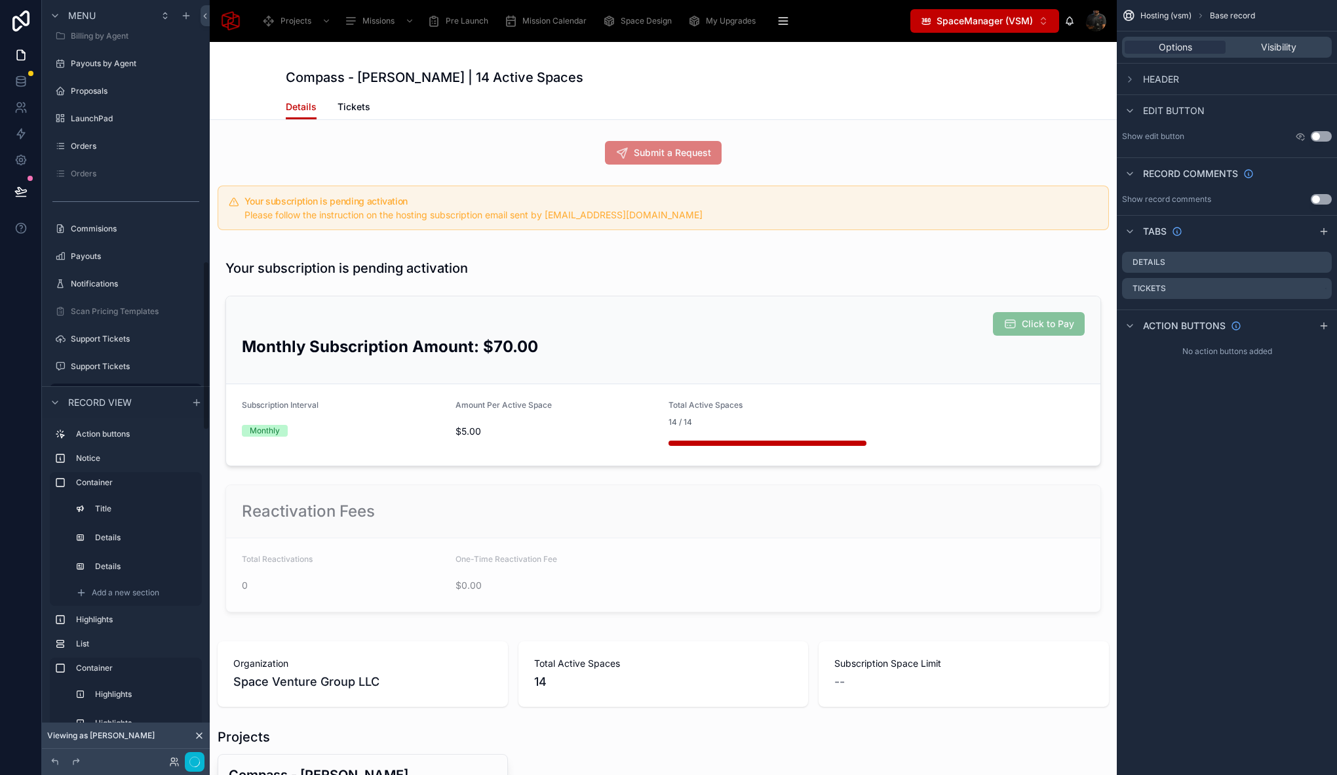
click at [260, 181] on div at bounding box center [663, 207] width 907 height 55
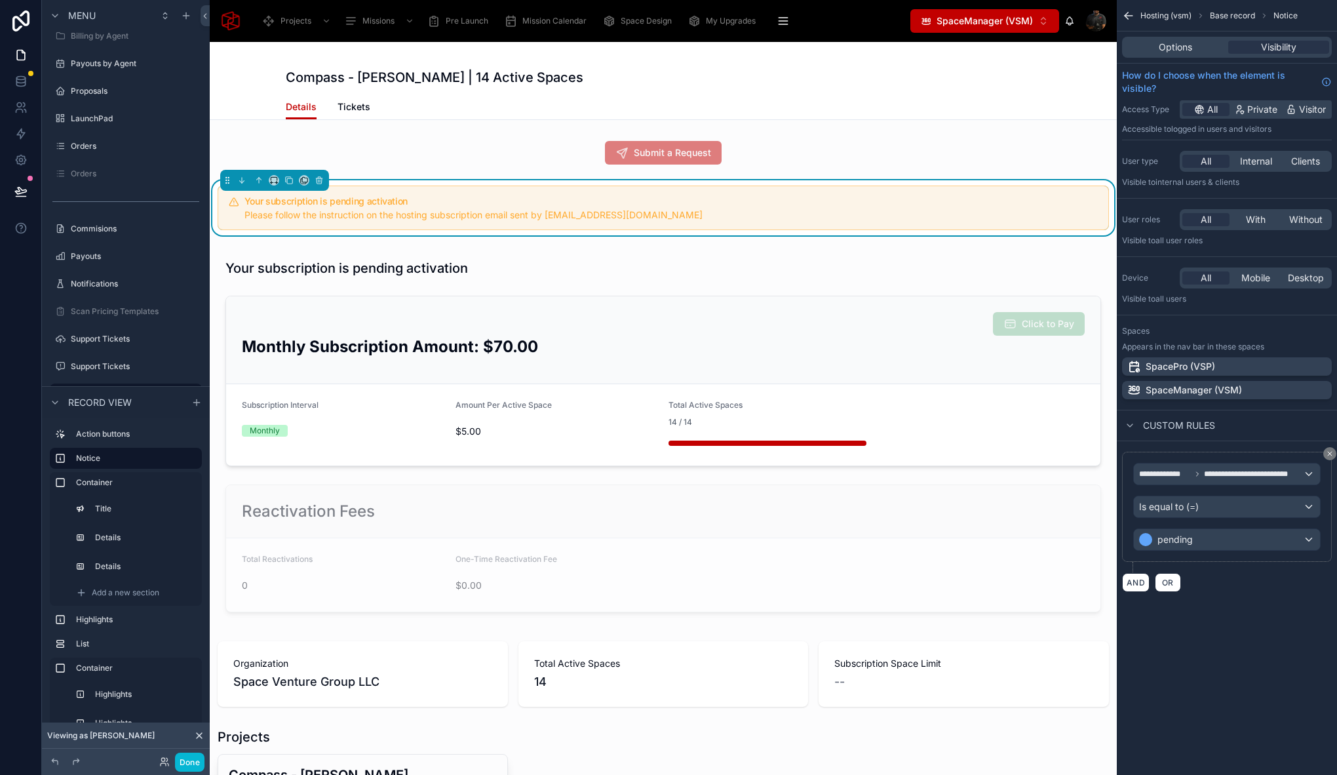
click at [769, 102] on div "Details Tickets" at bounding box center [663, 106] width 755 height 25
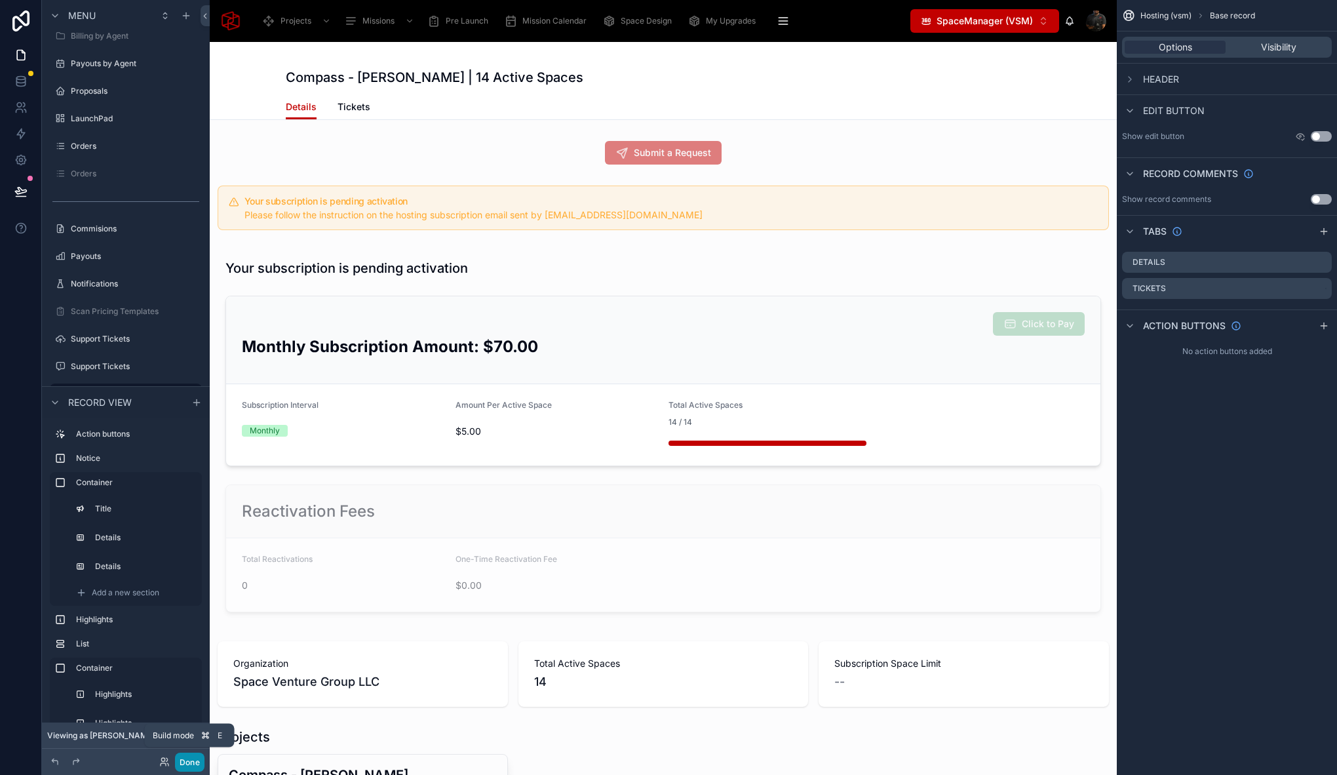
click at [194, 763] on button "Done" at bounding box center [189, 761] width 29 height 19
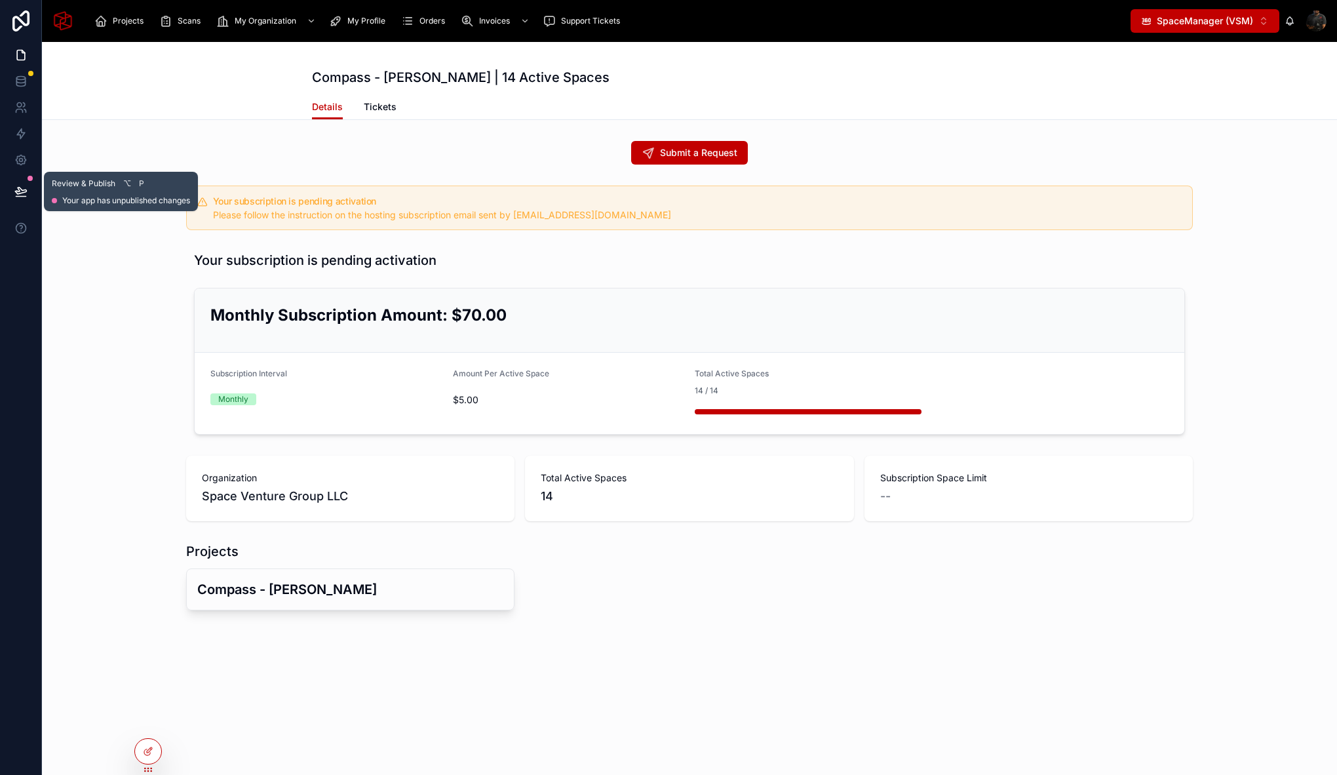
click at [27, 192] on button at bounding box center [21, 191] width 29 height 37
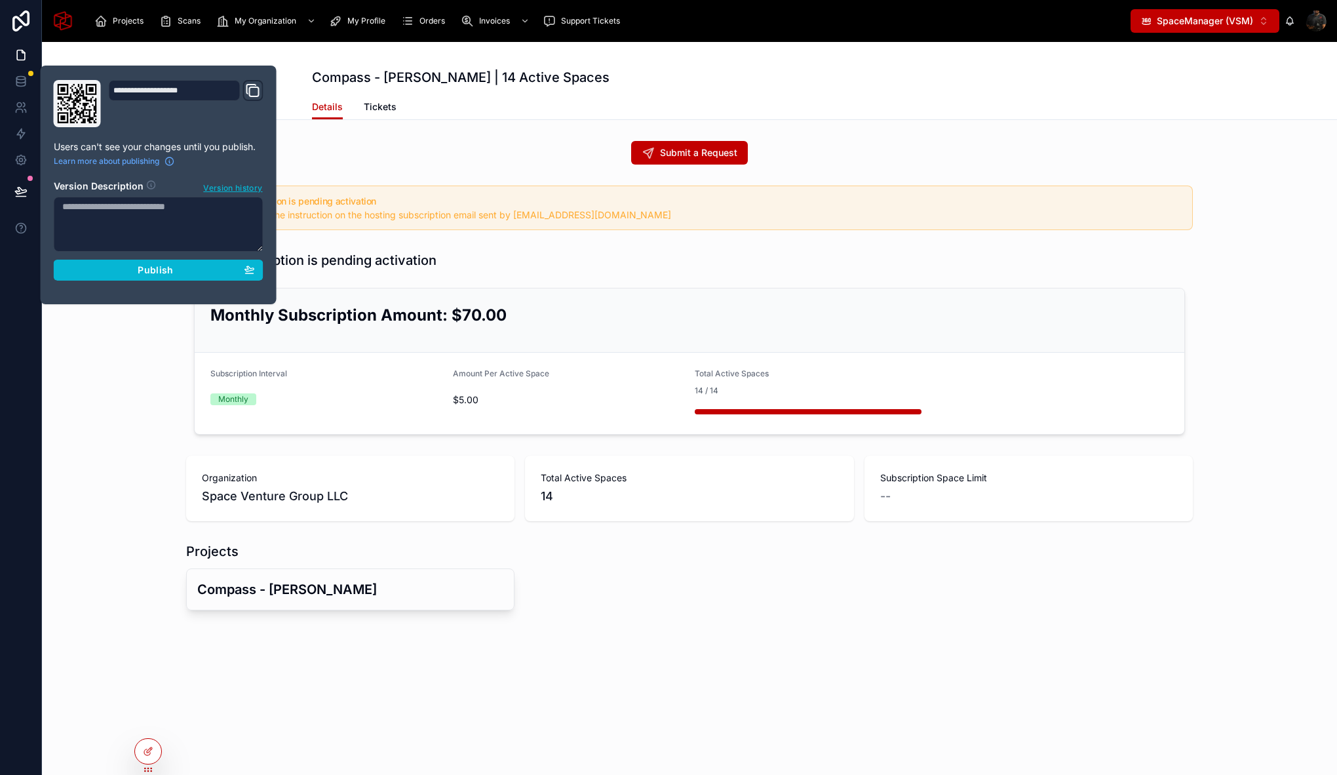
click at [163, 284] on div "**********" at bounding box center [159, 185] width 220 height 210
click at [156, 269] on span "Publish" at bounding box center [155, 270] width 35 height 12
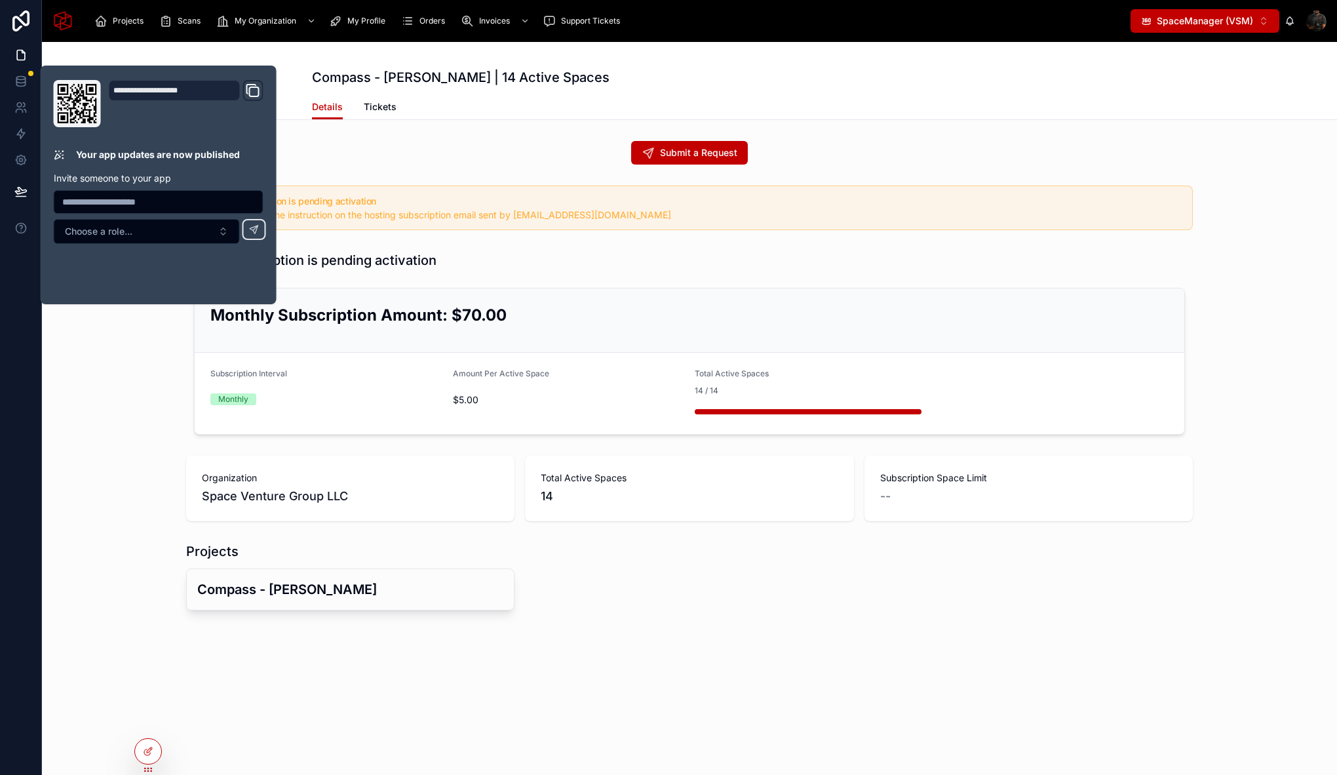
click at [587, 155] on div "Submit a Request" at bounding box center [689, 153] width 1007 height 24
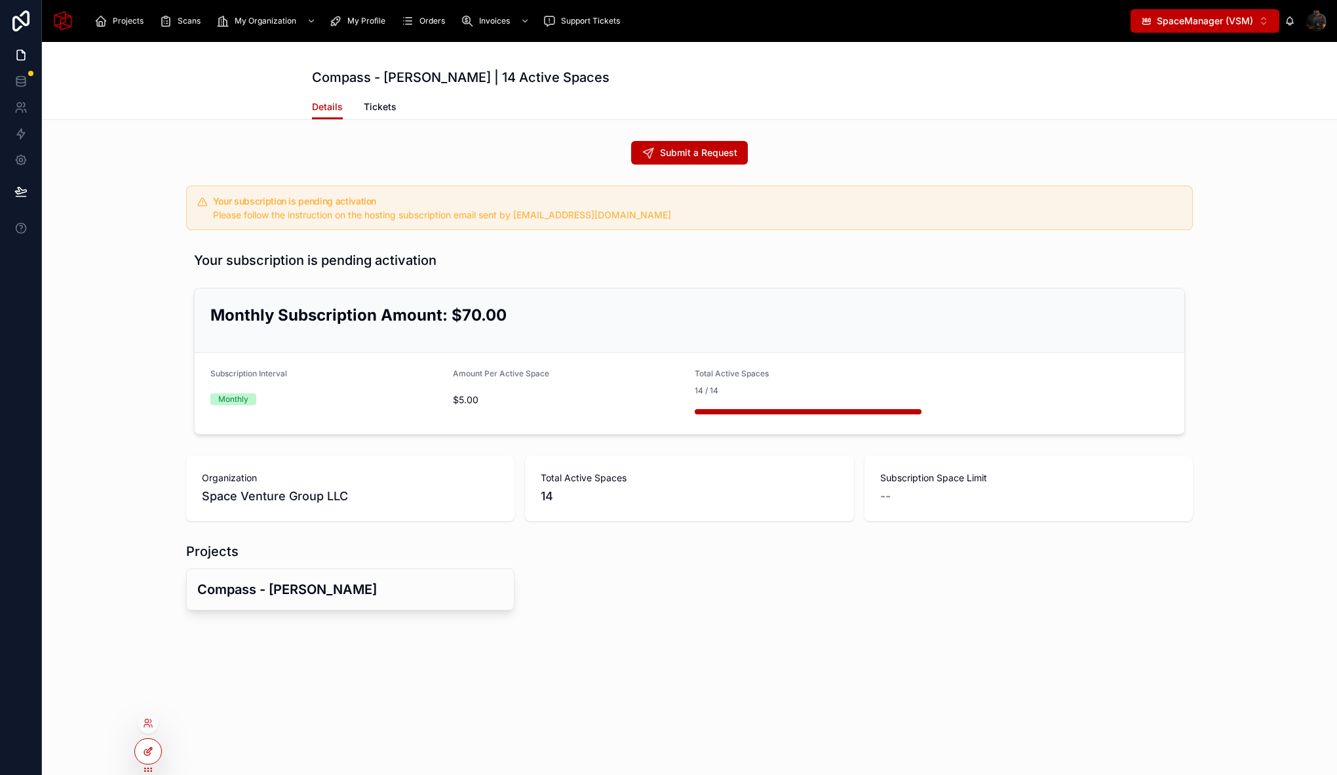
click at [154, 759] on div at bounding box center [148, 751] width 26 height 25
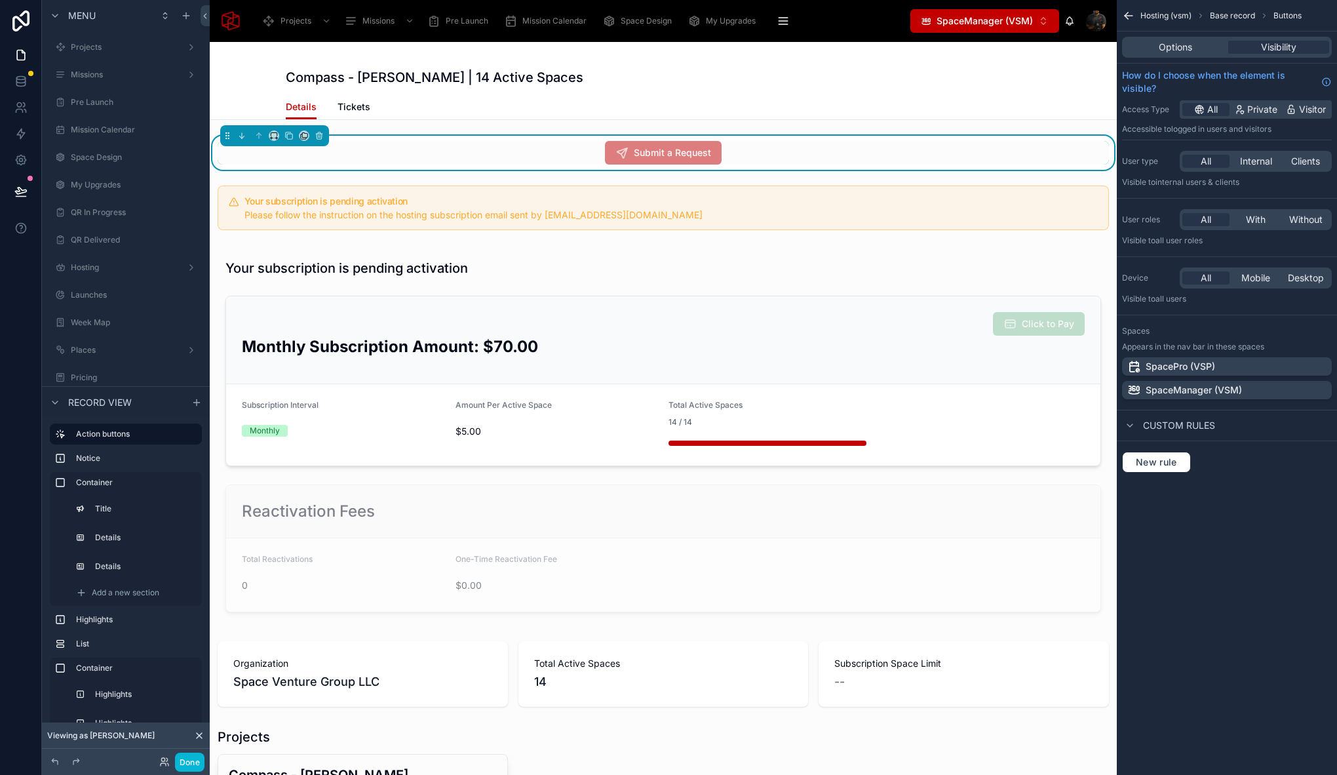
scroll to position [1167, 0]
click at [884, 142] on div "Submit a Request" at bounding box center [663, 153] width 891 height 24
click at [1191, 46] on span "Options" at bounding box center [1175, 47] width 33 height 13
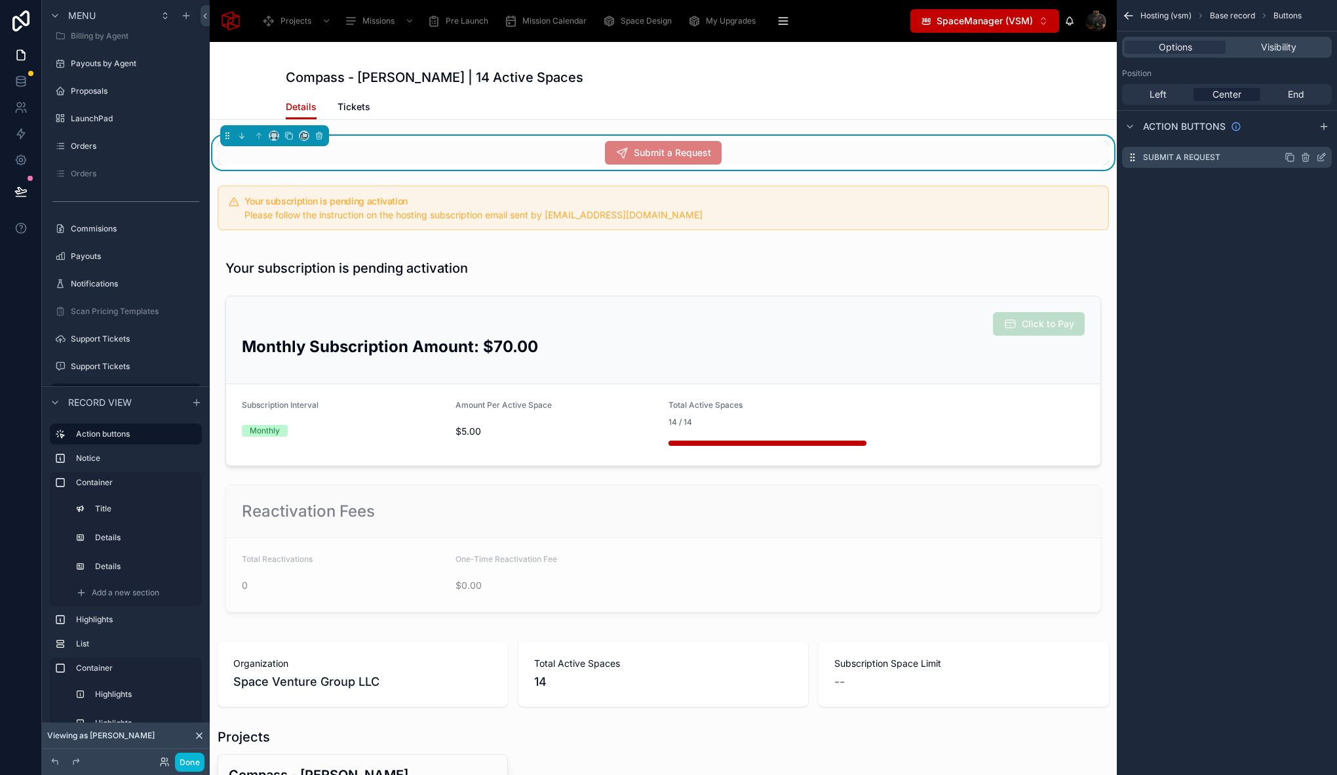
click at [1323, 158] on icon "scrollable content" at bounding box center [1321, 157] width 10 height 10
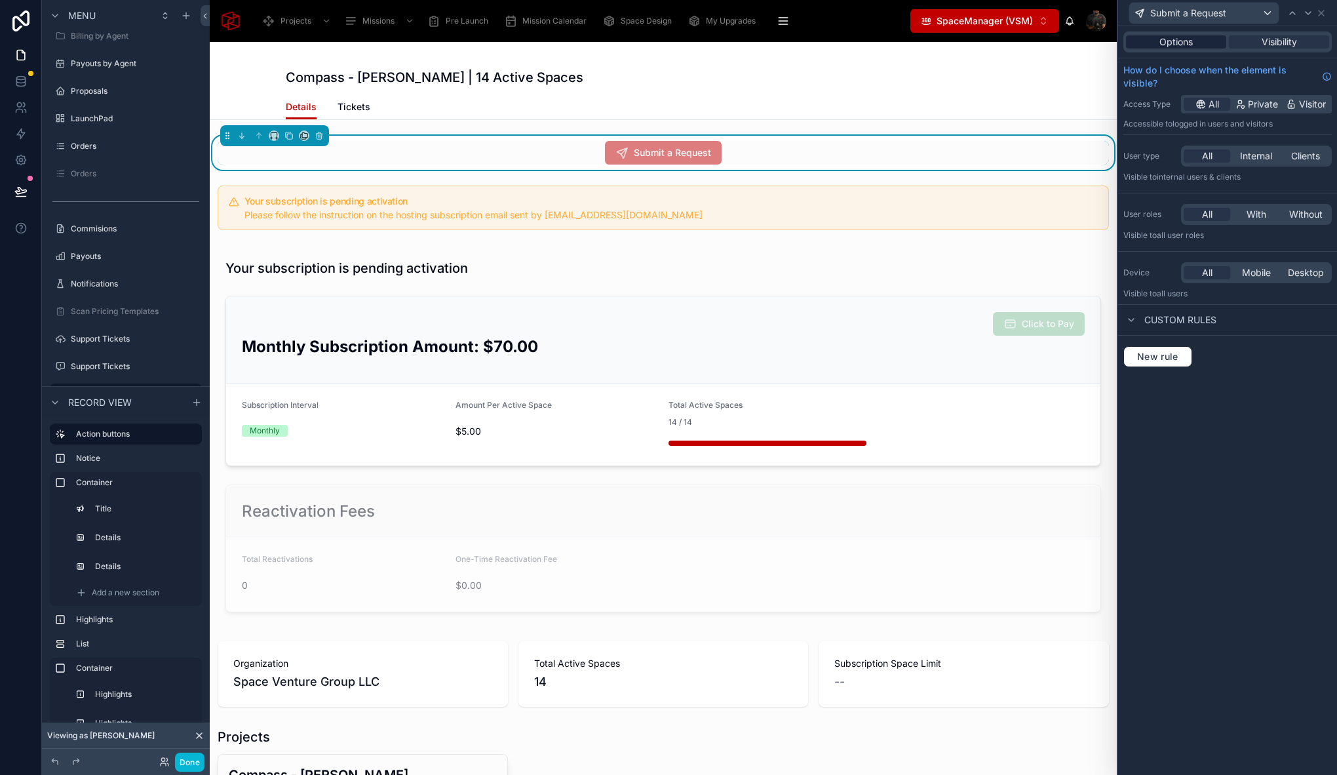
click at [1173, 46] on span "Options" at bounding box center [1175, 41] width 33 height 13
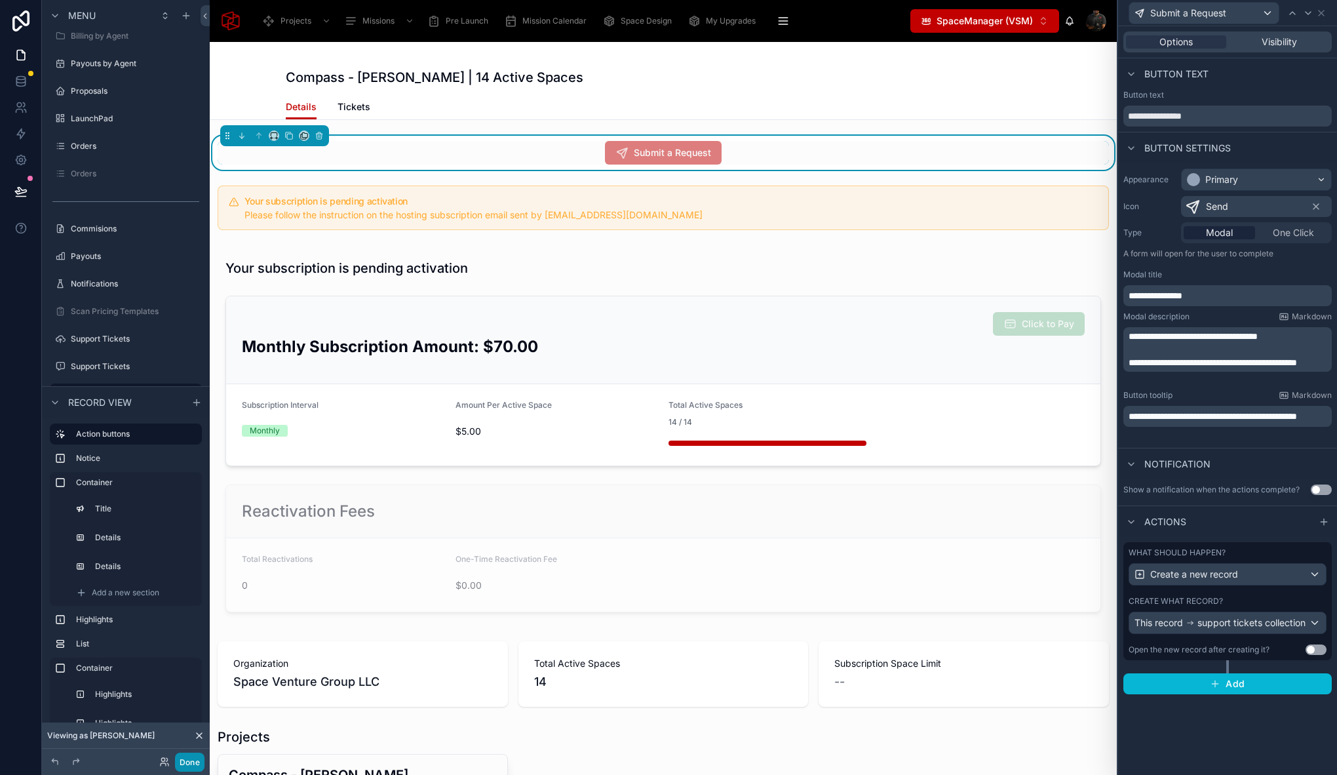
click at [193, 763] on button "Done" at bounding box center [189, 761] width 29 height 19
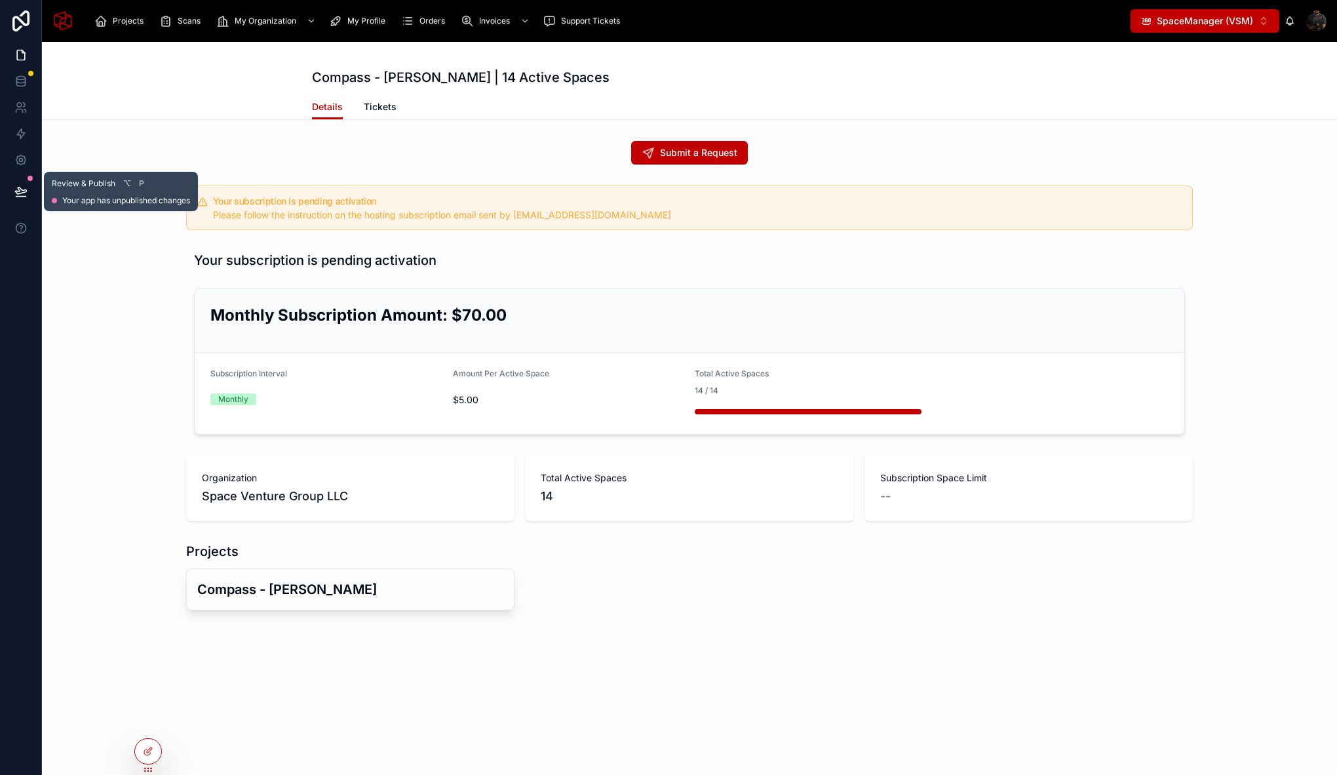
click at [27, 191] on button at bounding box center [21, 191] width 29 height 37
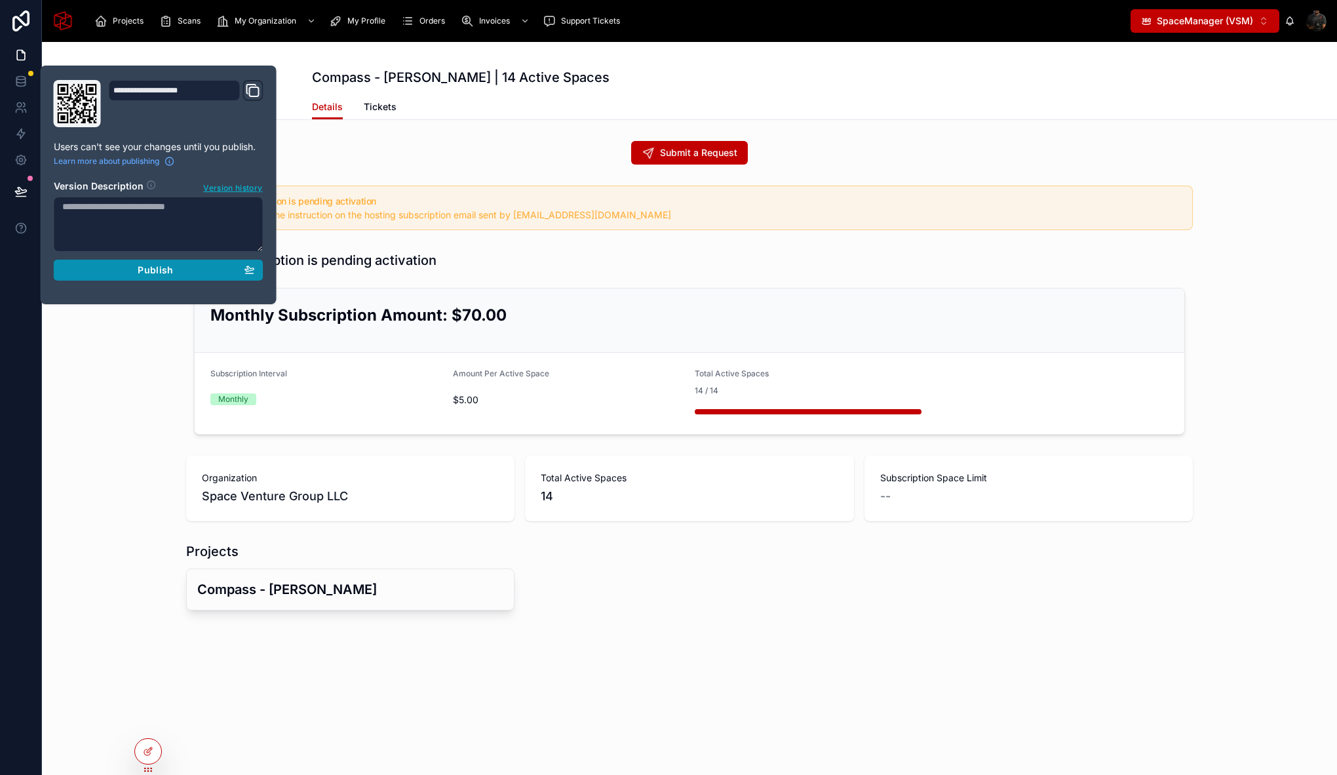
click at [185, 279] on button "Publish" at bounding box center [159, 270] width 210 height 21
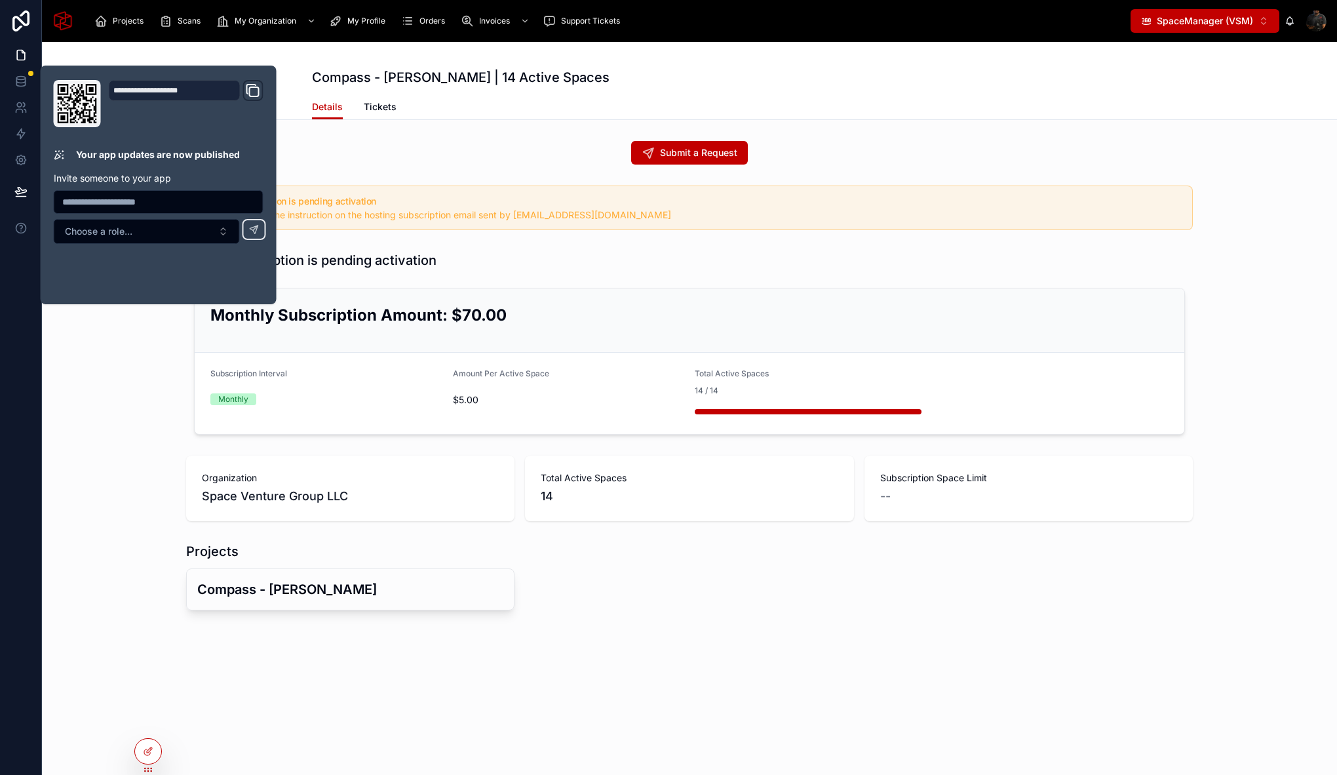
click at [472, 160] on div "Submit a Request" at bounding box center [689, 153] width 1007 height 24
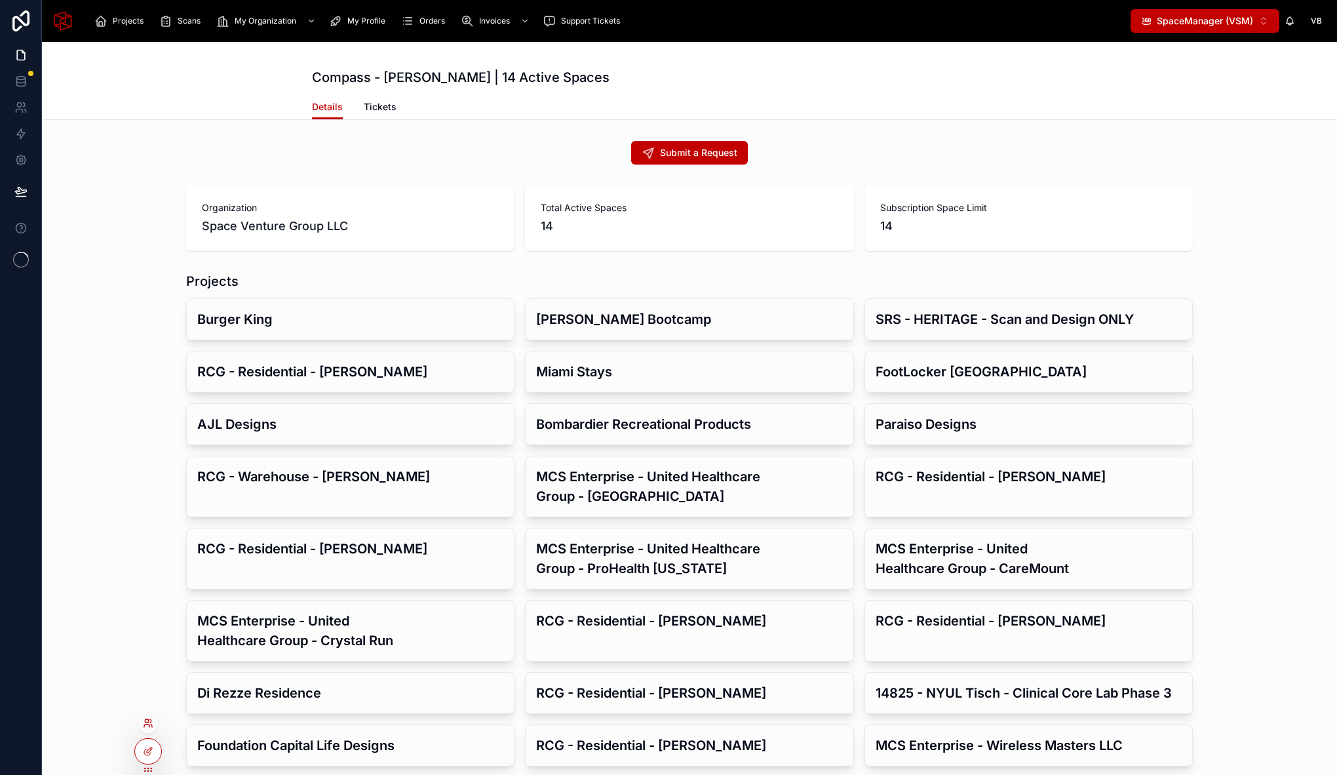
click at [145, 720] on icon at bounding box center [146, 720] width 3 height 3
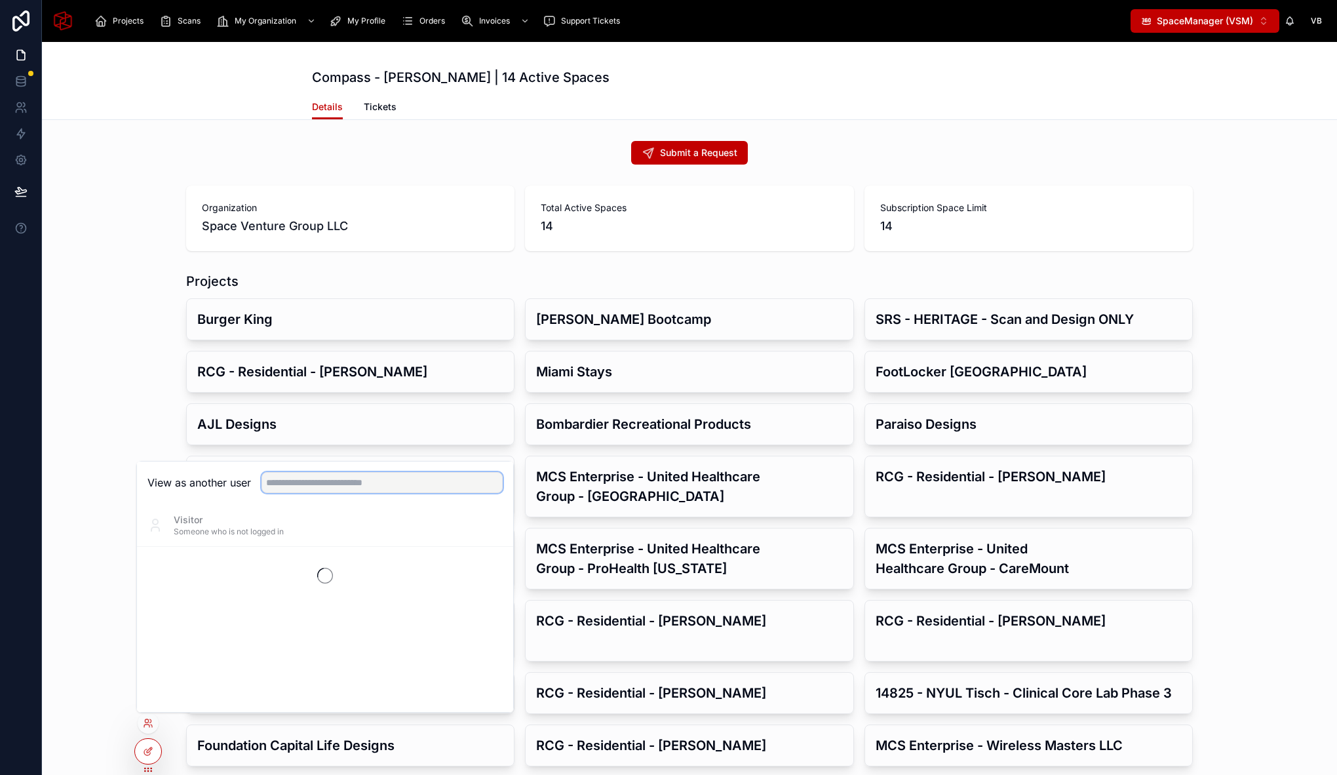
click at [341, 484] on input "text" at bounding box center [382, 482] width 241 height 21
type input "*****"
click at [480, 570] on button "Select" at bounding box center [486, 573] width 34 height 19
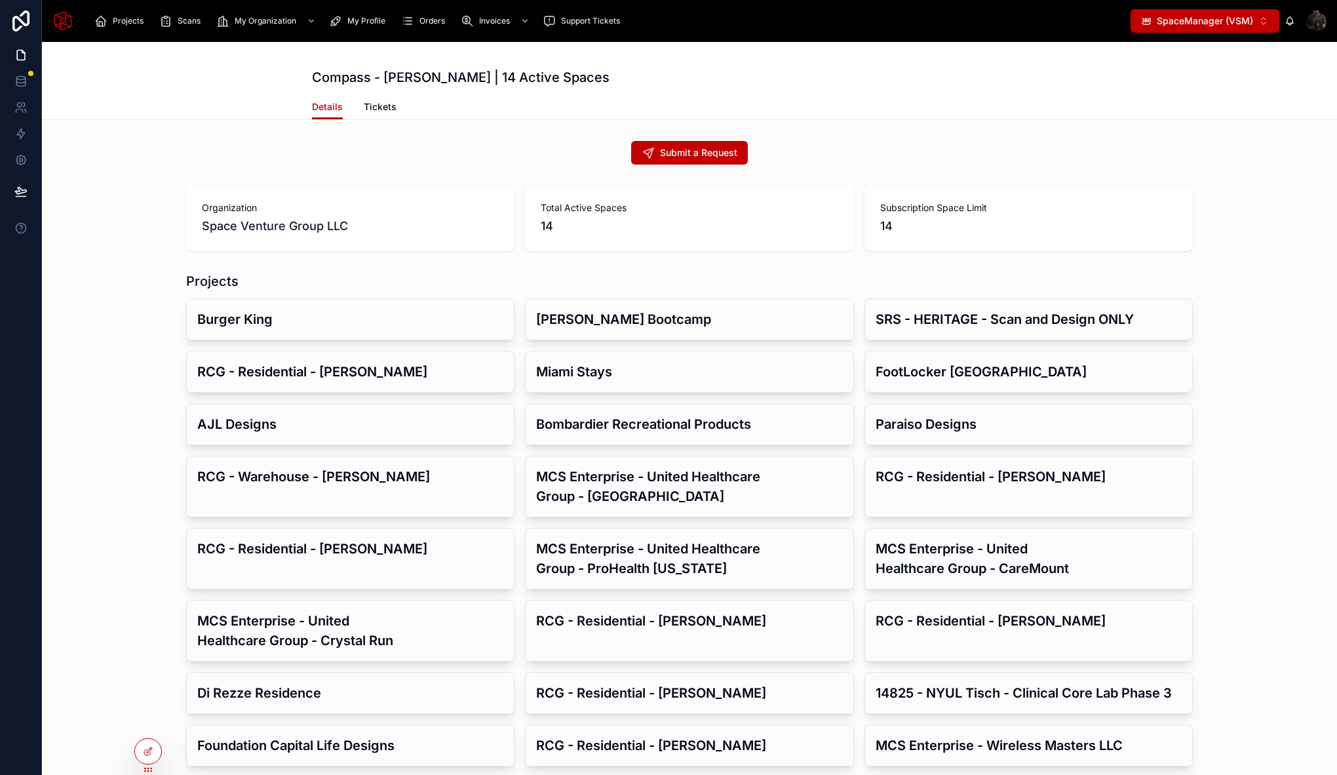
click at [1228, 169] on div "Submit a Request" at bounding box center [689, 153] width 1295 height 34
click at [262, 22] on span "My Organization" at bounding box center [266, 21] width 62 height 10
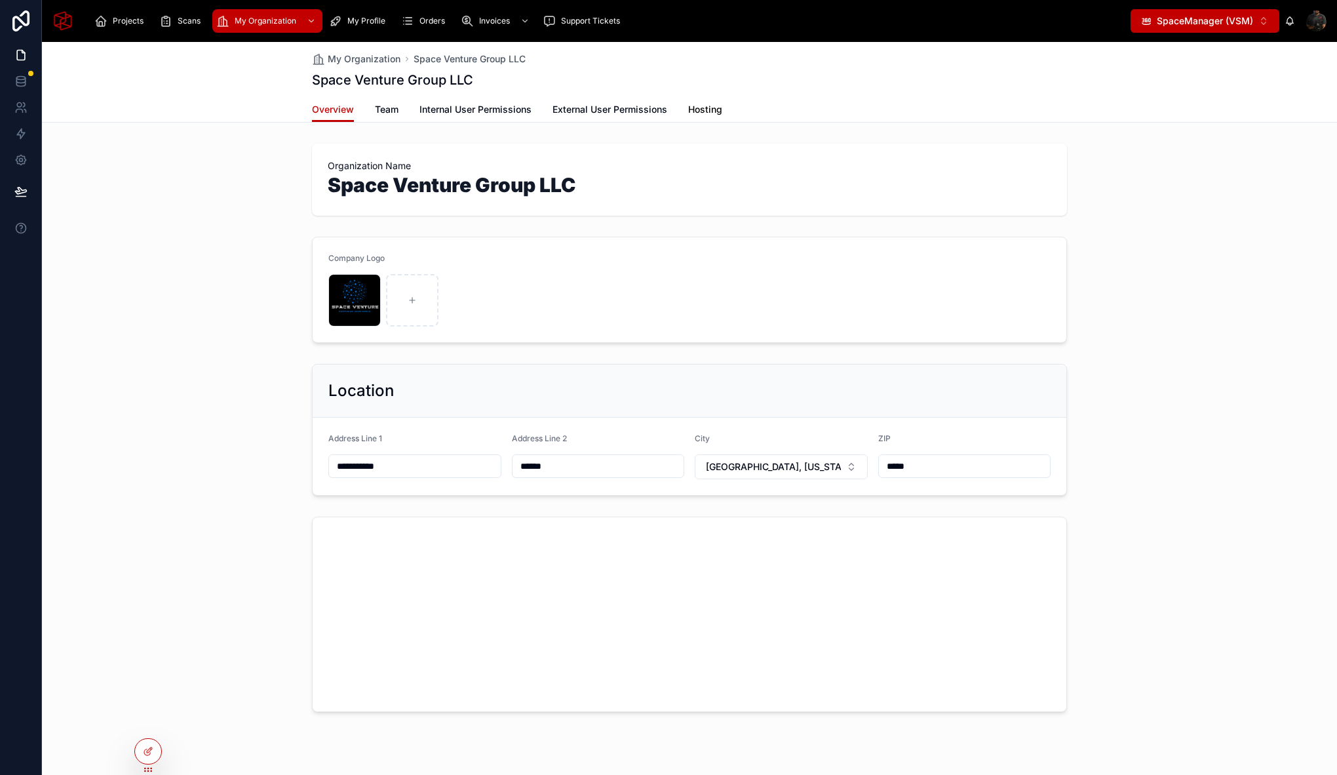
click at [716, 105] on span "Hosting" at bounding box center [705, 109] width 34 height 13
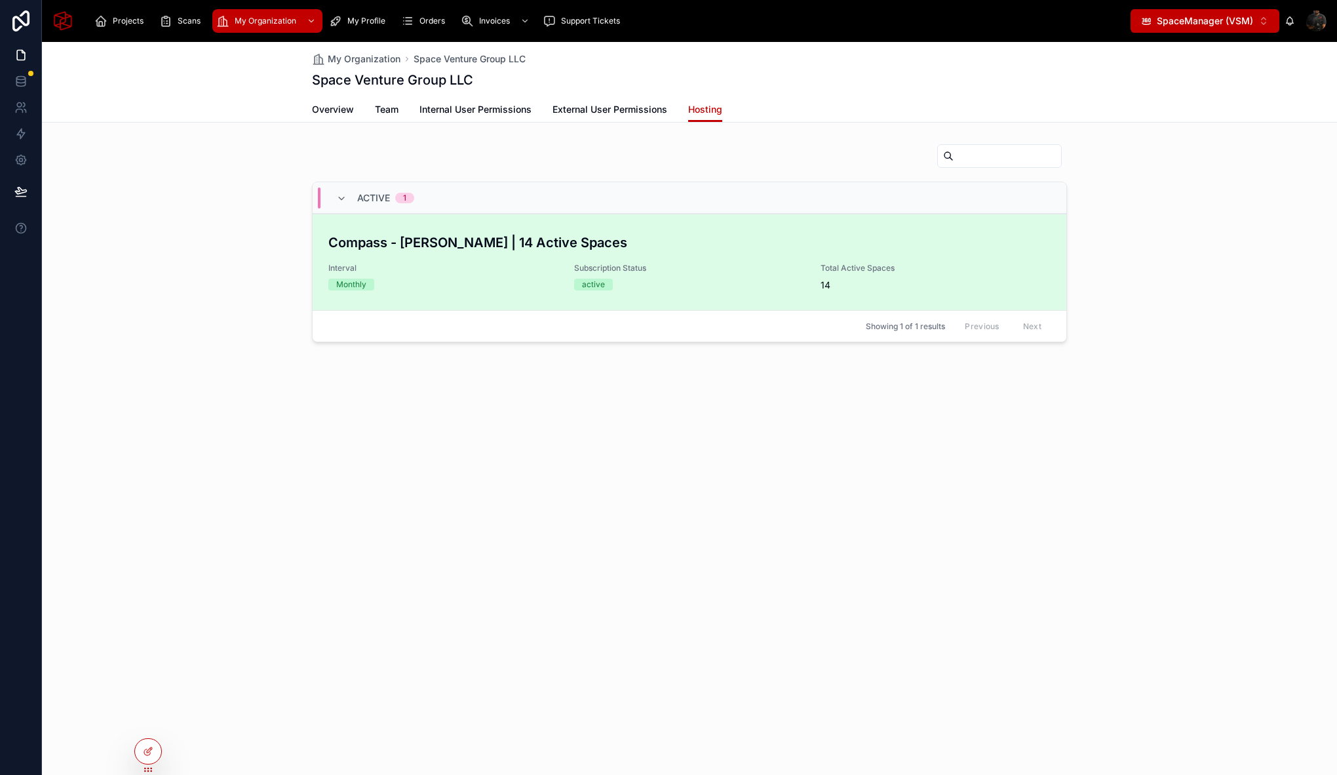
click at [465, 266] on span "Interval" at bounding box center [443, 268] width 230 height 10
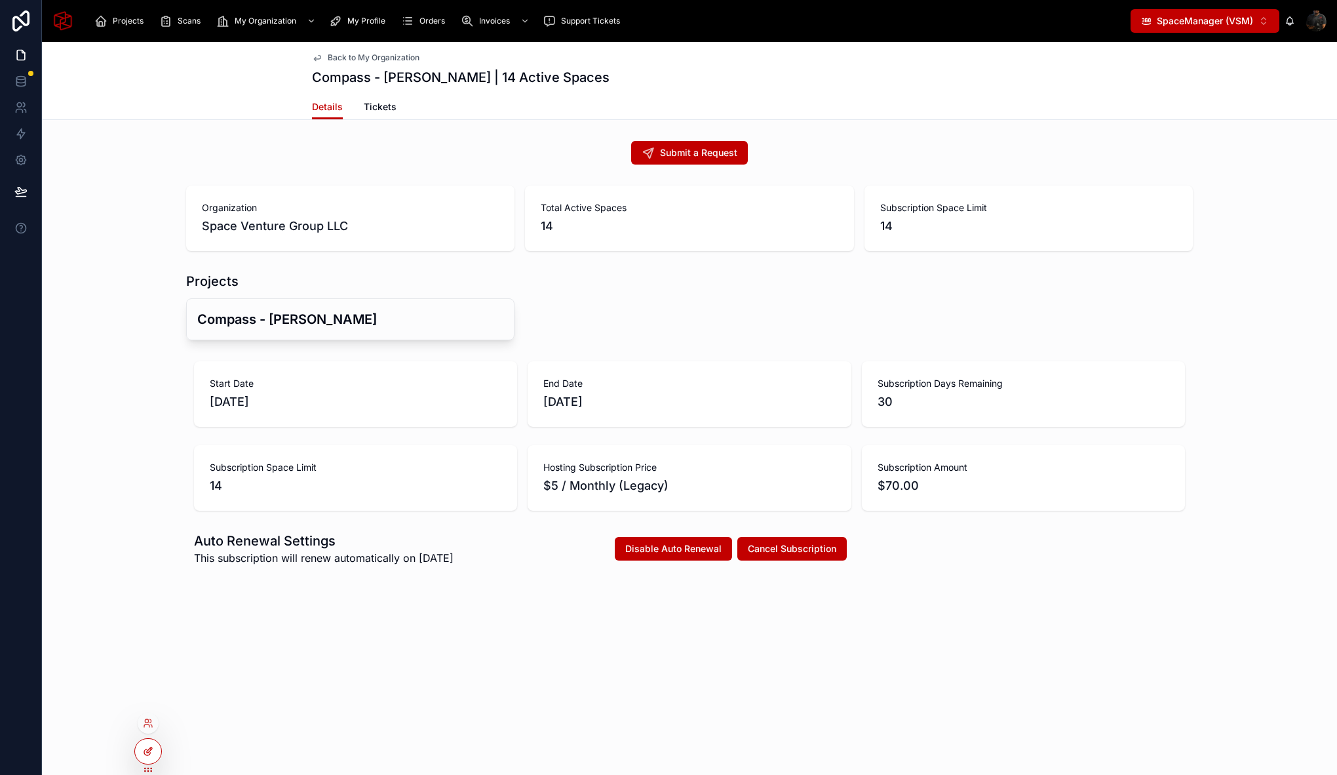
click at [153, 756] on div at bounding box center [148, 751] width 26 height 25
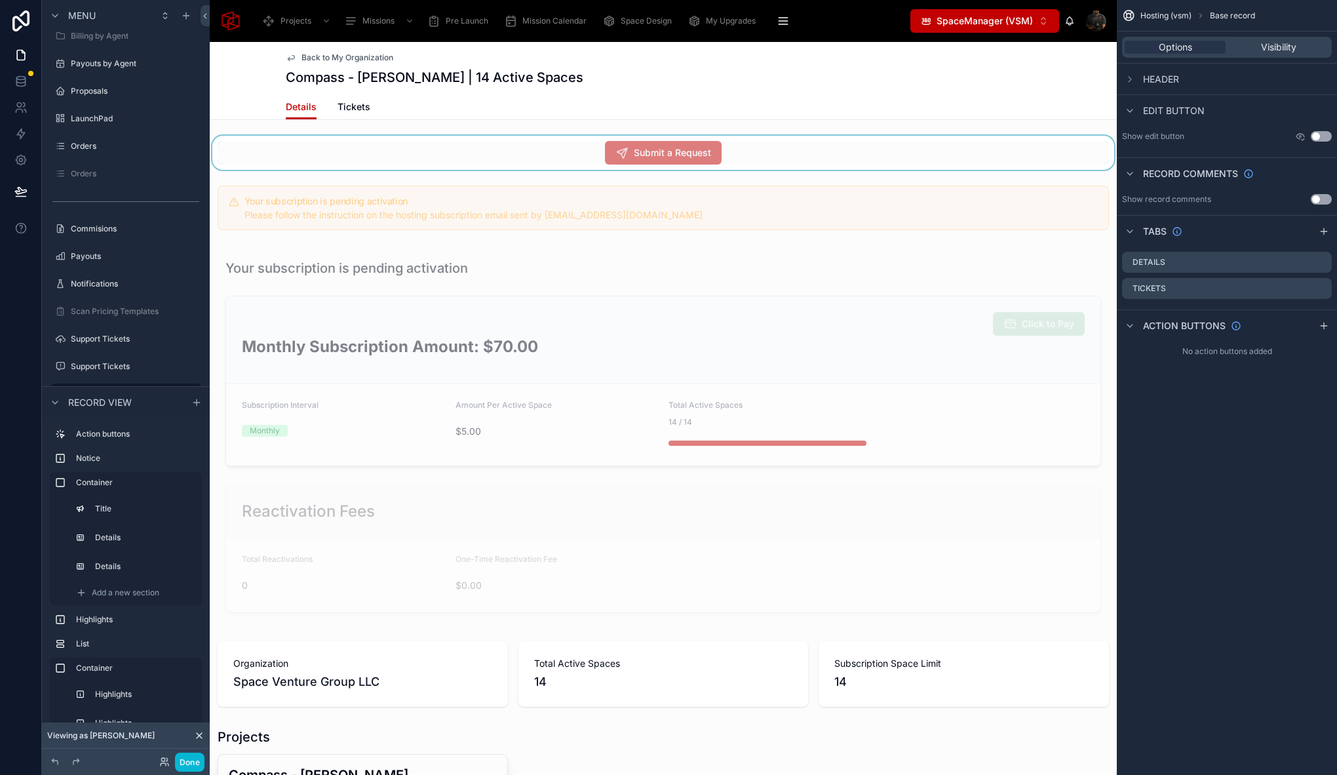
click at [545, 151] on div at bounding box center [663, 153] width 907 height 34
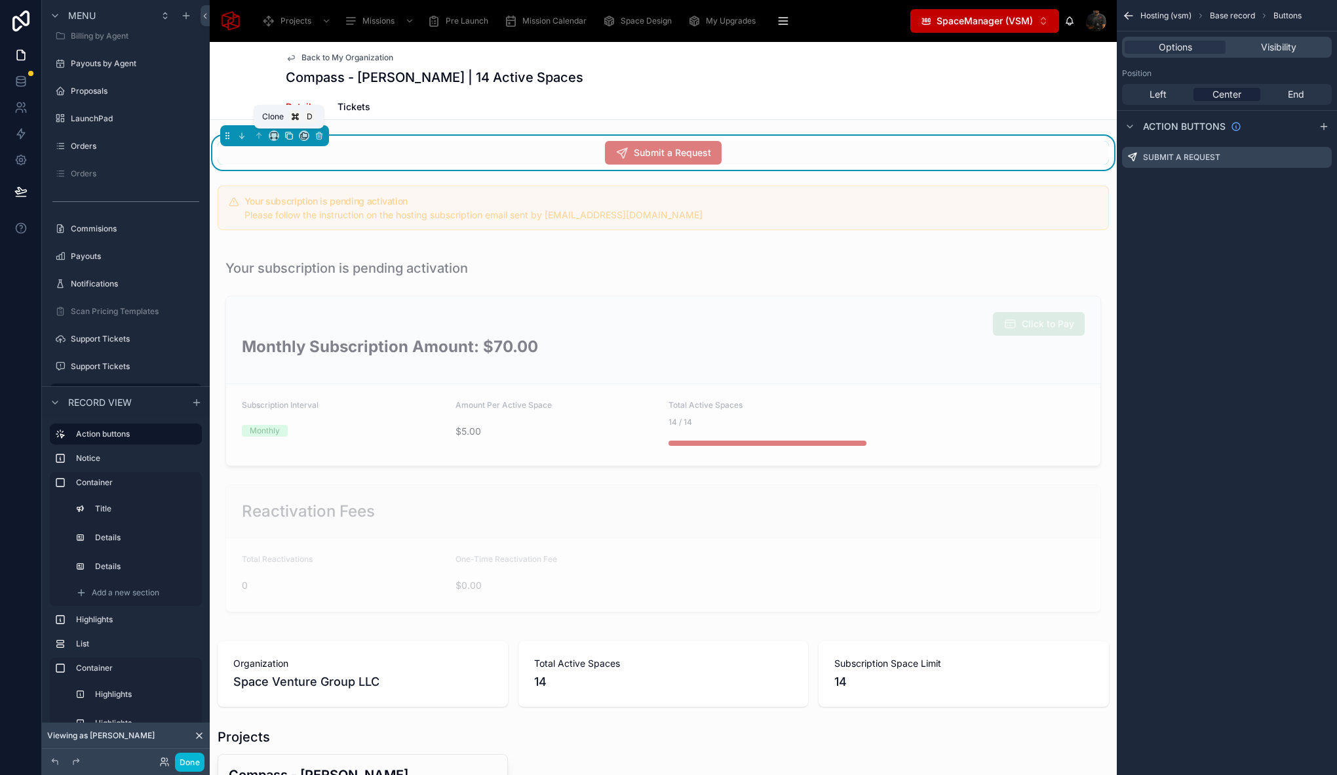
click at [290, 136] on icon at bounding box center [288, 135] width 9 height 9
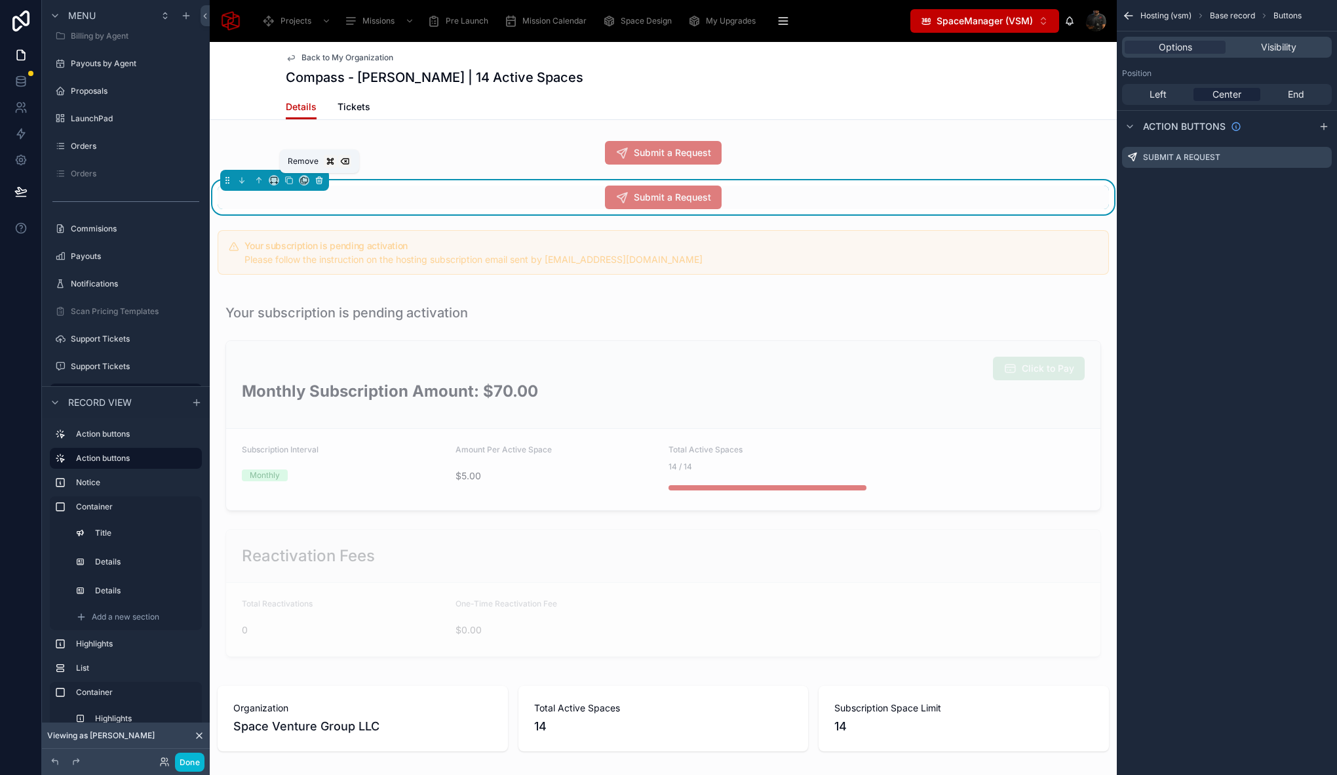
click at [321, 181] on icon at bounding box center [319, 180] width 5 height 5
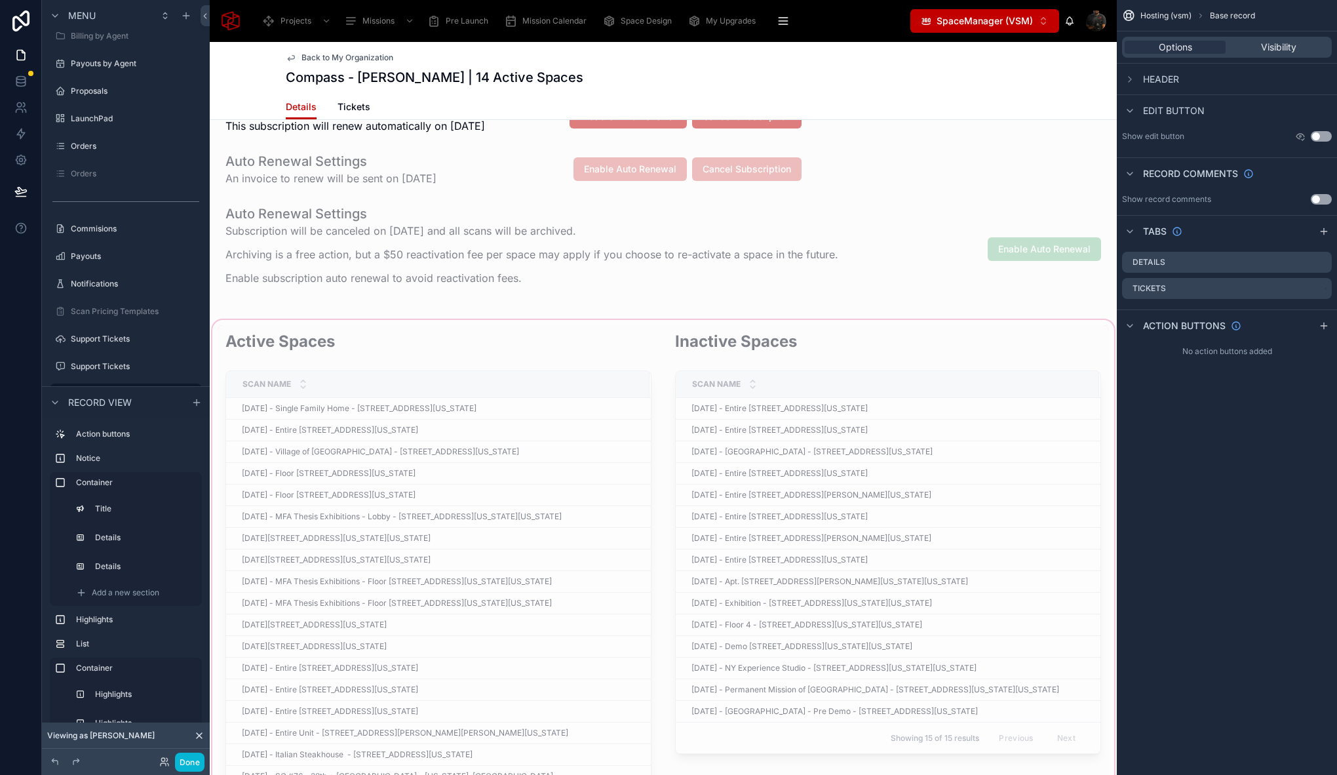
scroll to position [1055, 0]
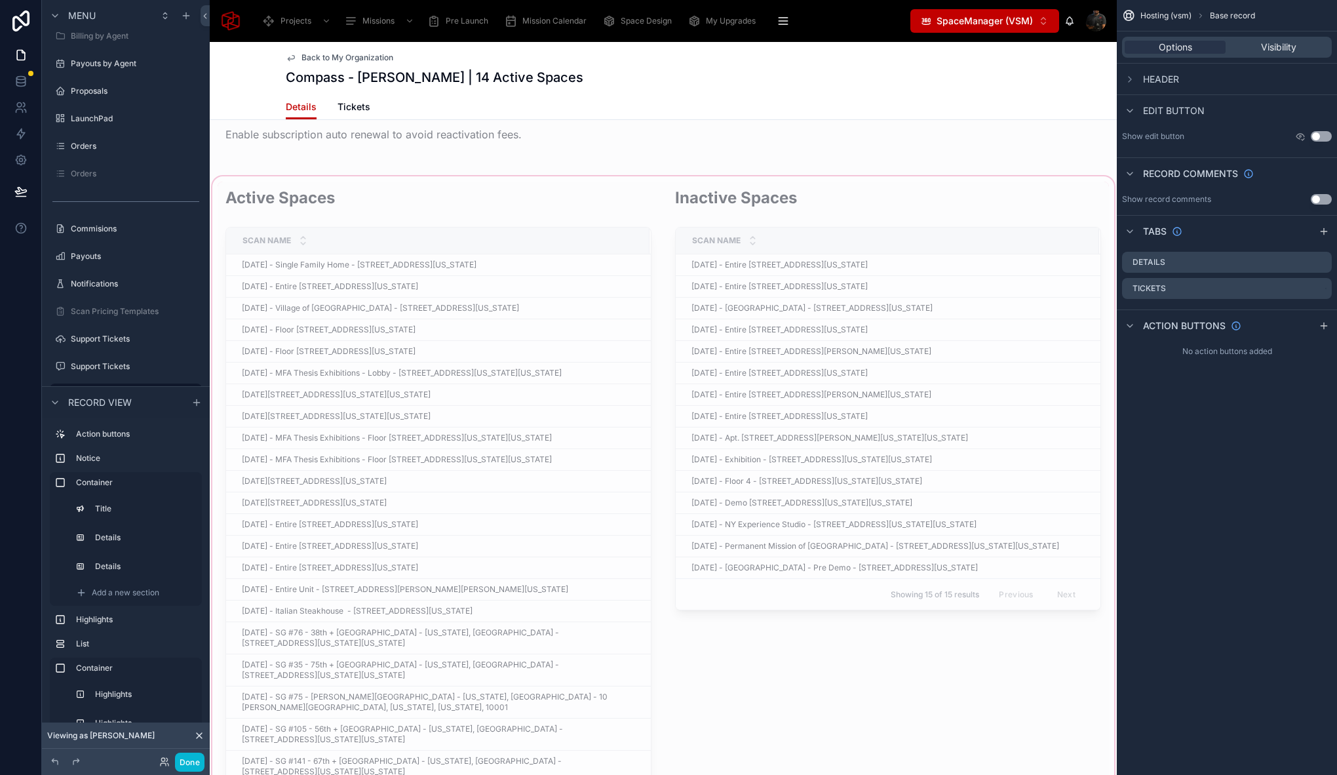
click at [500, 187] on div at bounding box center [663, 498] width 907 height 649
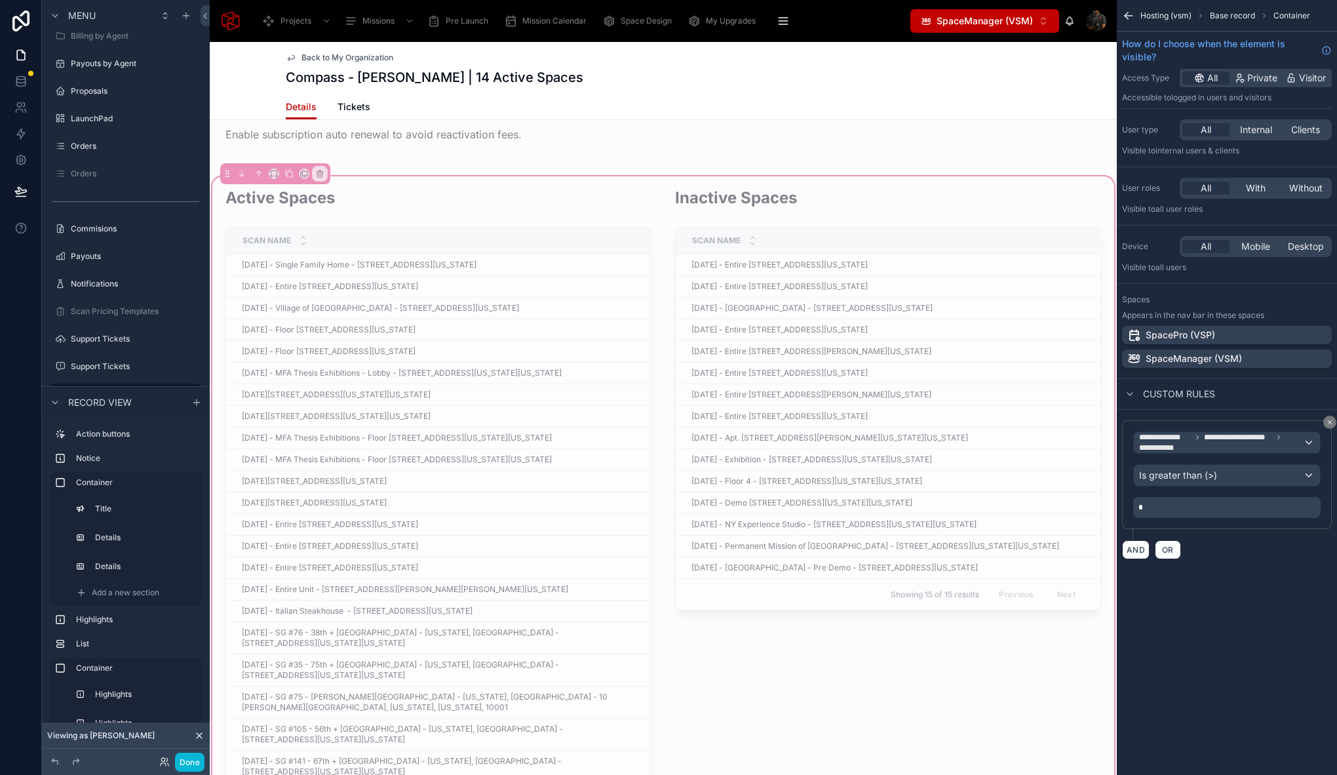
click at [461, 173] on div "Submit a Request Your subscription is pending activation Please follow the inst…" at bounding box center [663, 392] width 907 height 2622
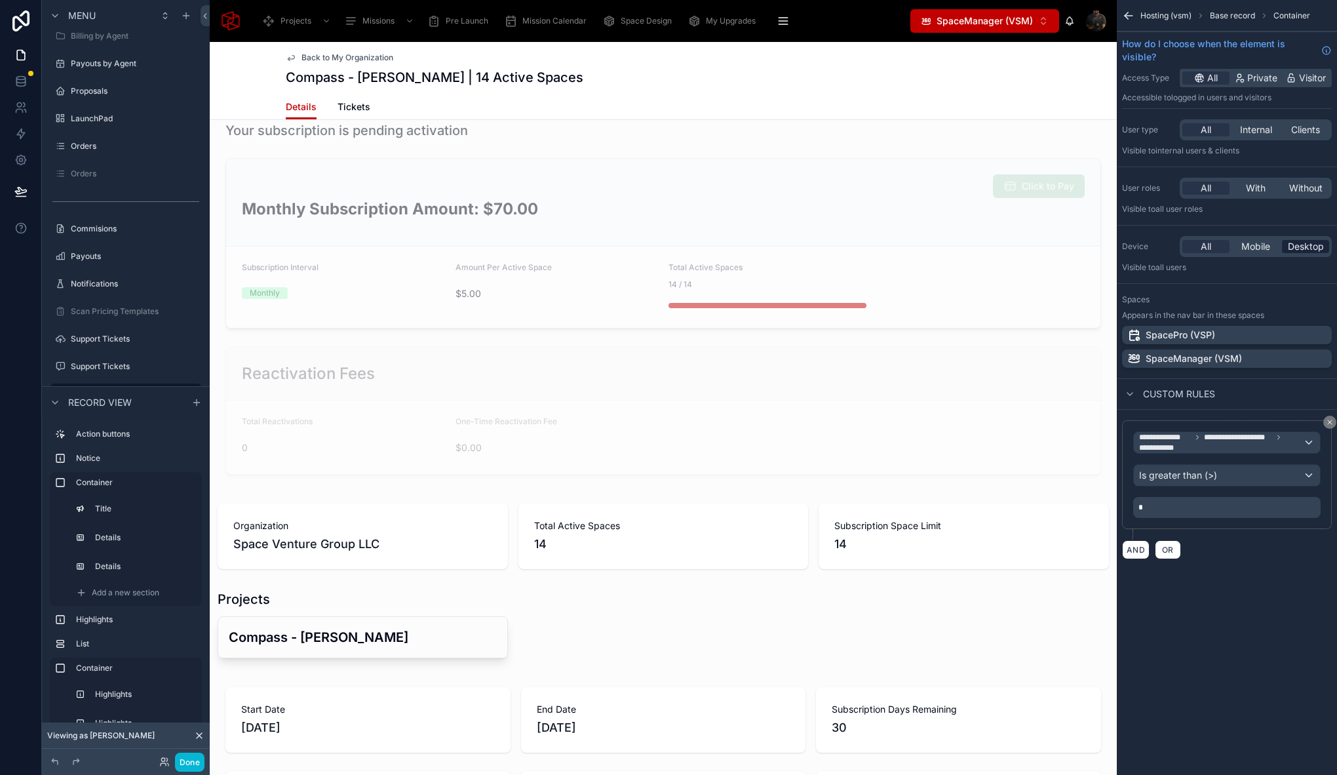
scroll to position [0, 0]
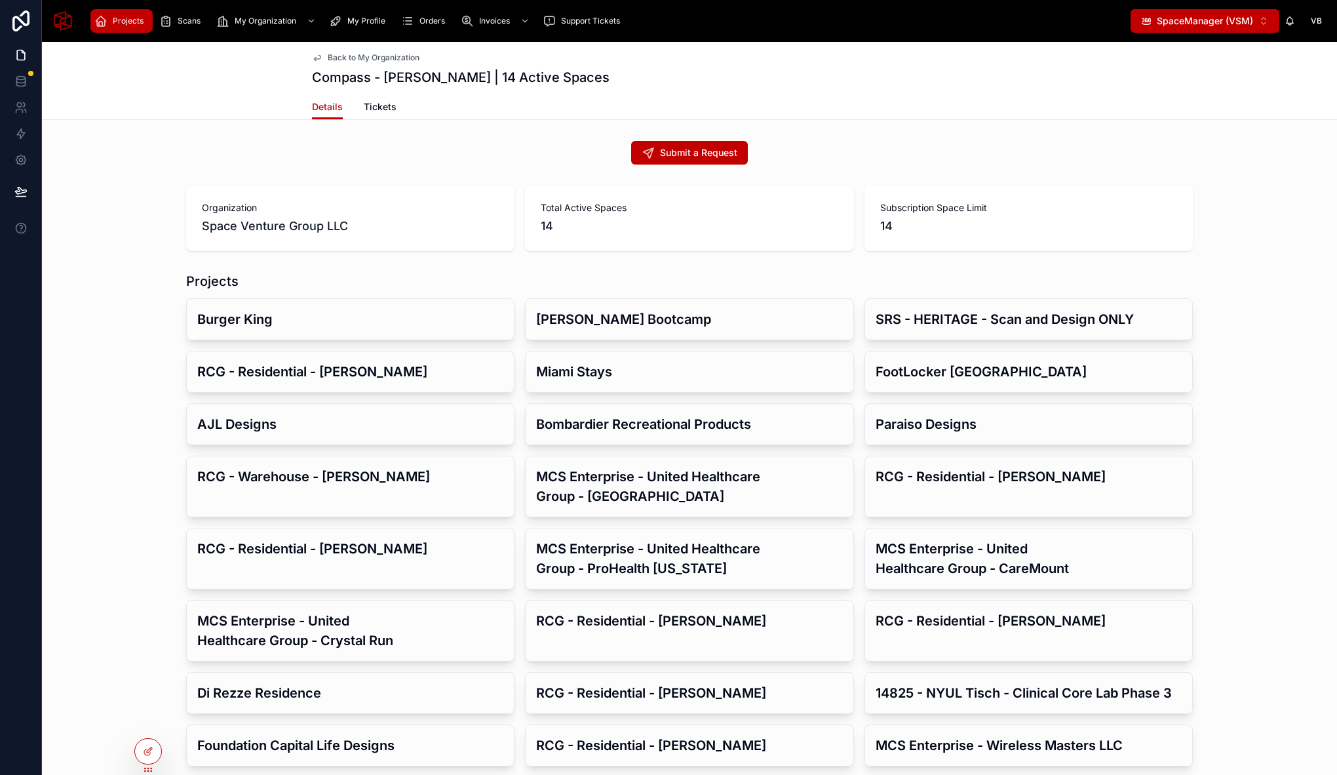
click at [129, 23] on span "Projects" at bounding box center [128, 21] width 31 height 10
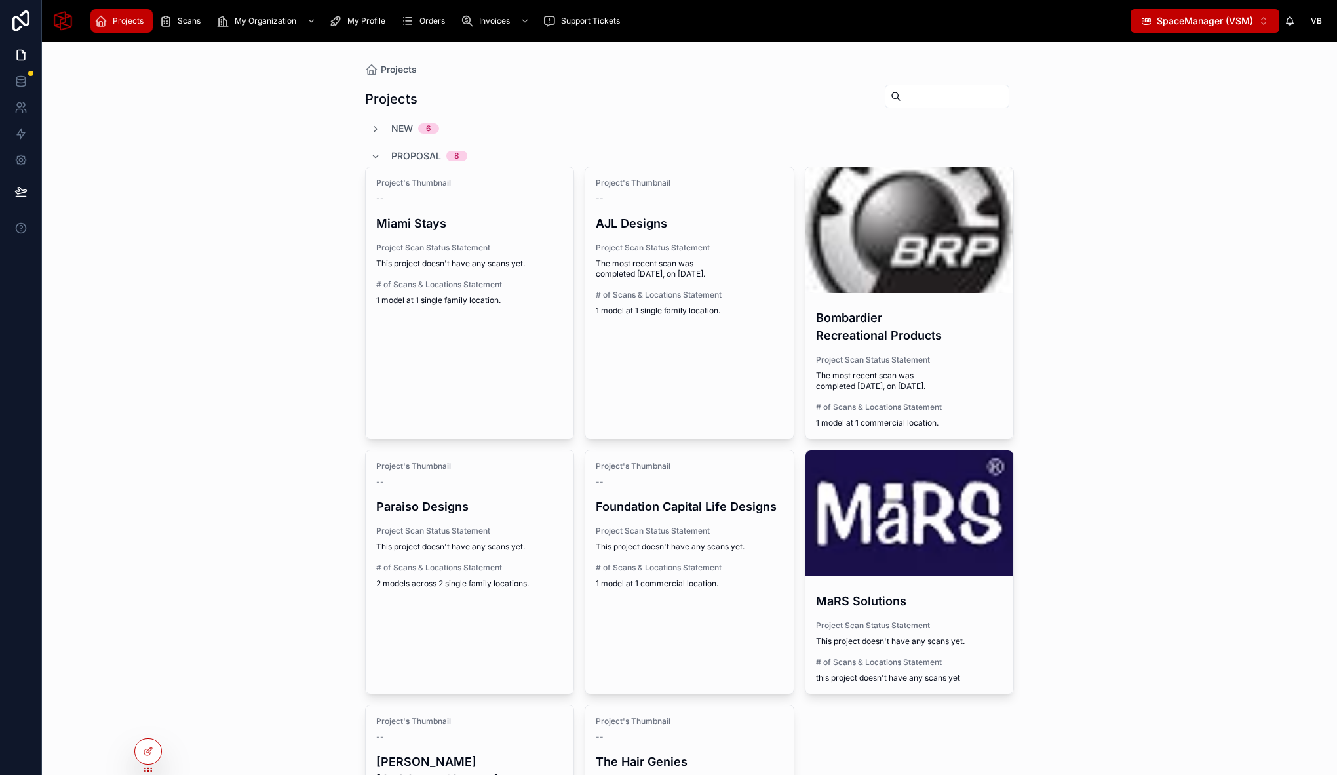
click at [233, 163] on div "Projects Projects New 6 Proposal 8 Project's Thumbnail -- [GEOGRAPHIC_DATA] Sta…" at bounding box center [689, 408] width 1295 height 733
